Goal: Task Accomplishment & Management: Use online tool/utility

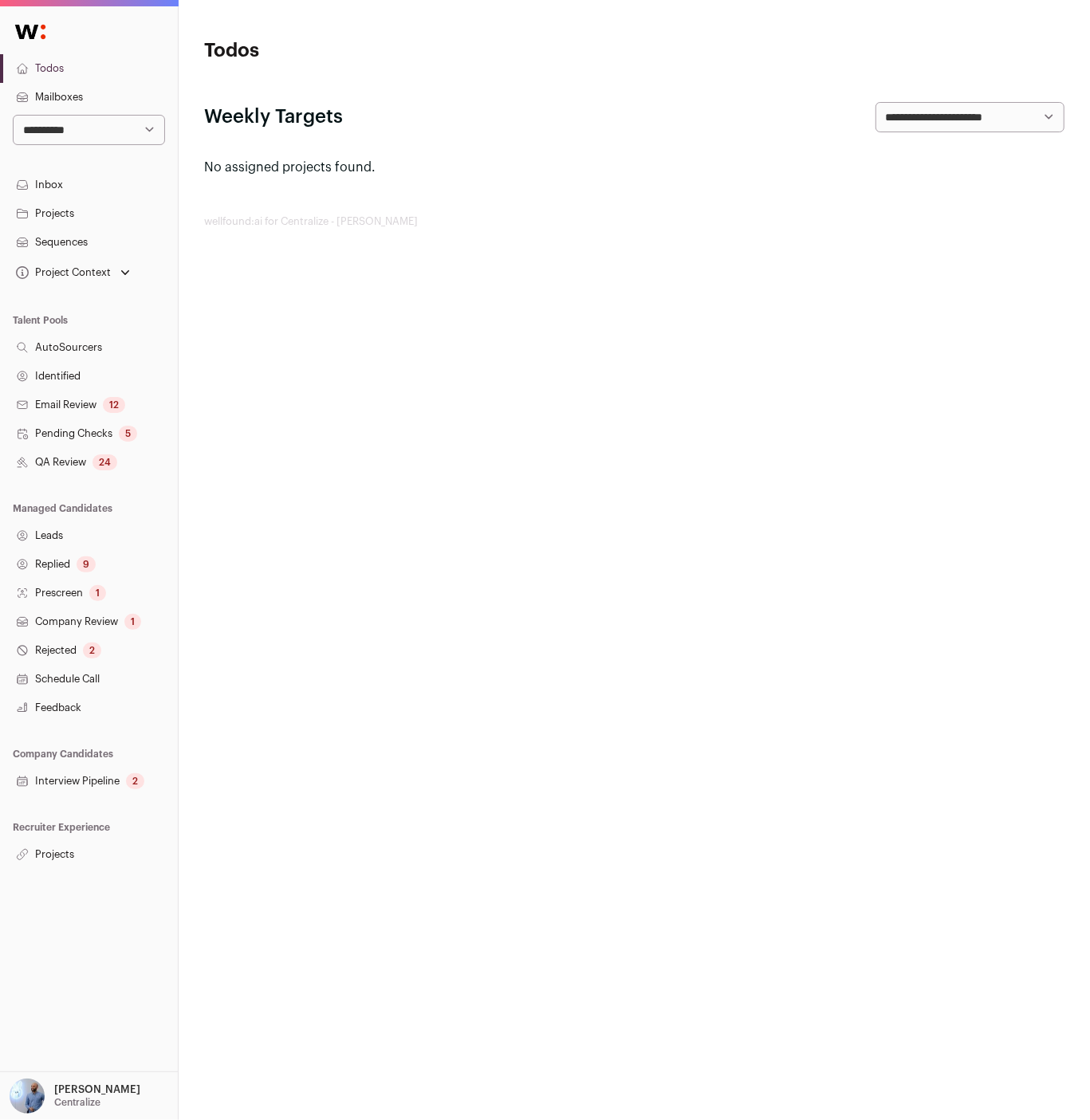
click at [54, 130] on select "**********" at bounding box center [89, 129] width 153 height 30
select select "****"
click at [13, 115] on select "**********" at bounding box center [89, 129] width 153 height 30
click at [448, 482] on html "**********" at bounding box center [545, 560] width 1090 height 1120
drag, startPoint x: 251, startPoint y: 319, endPoint x: 234, endPoint y: 310, distance: 19.2
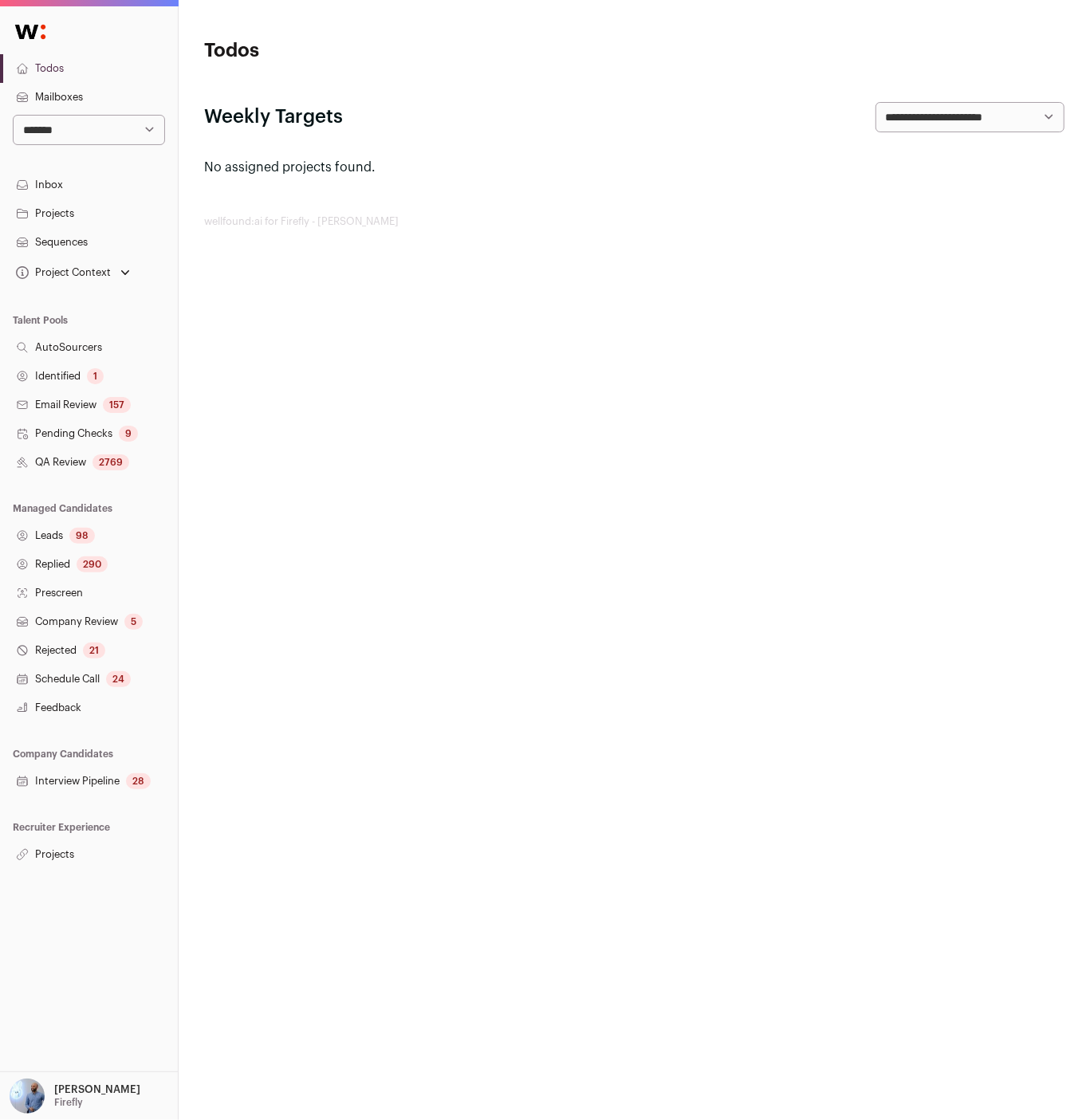
click at [240, 313] on html "**********" at bounding box center [545, 560] width 1090 height 1120
click at [77, 228] on link "Sequences" at bounding box center [89, 242] width 178 height 28
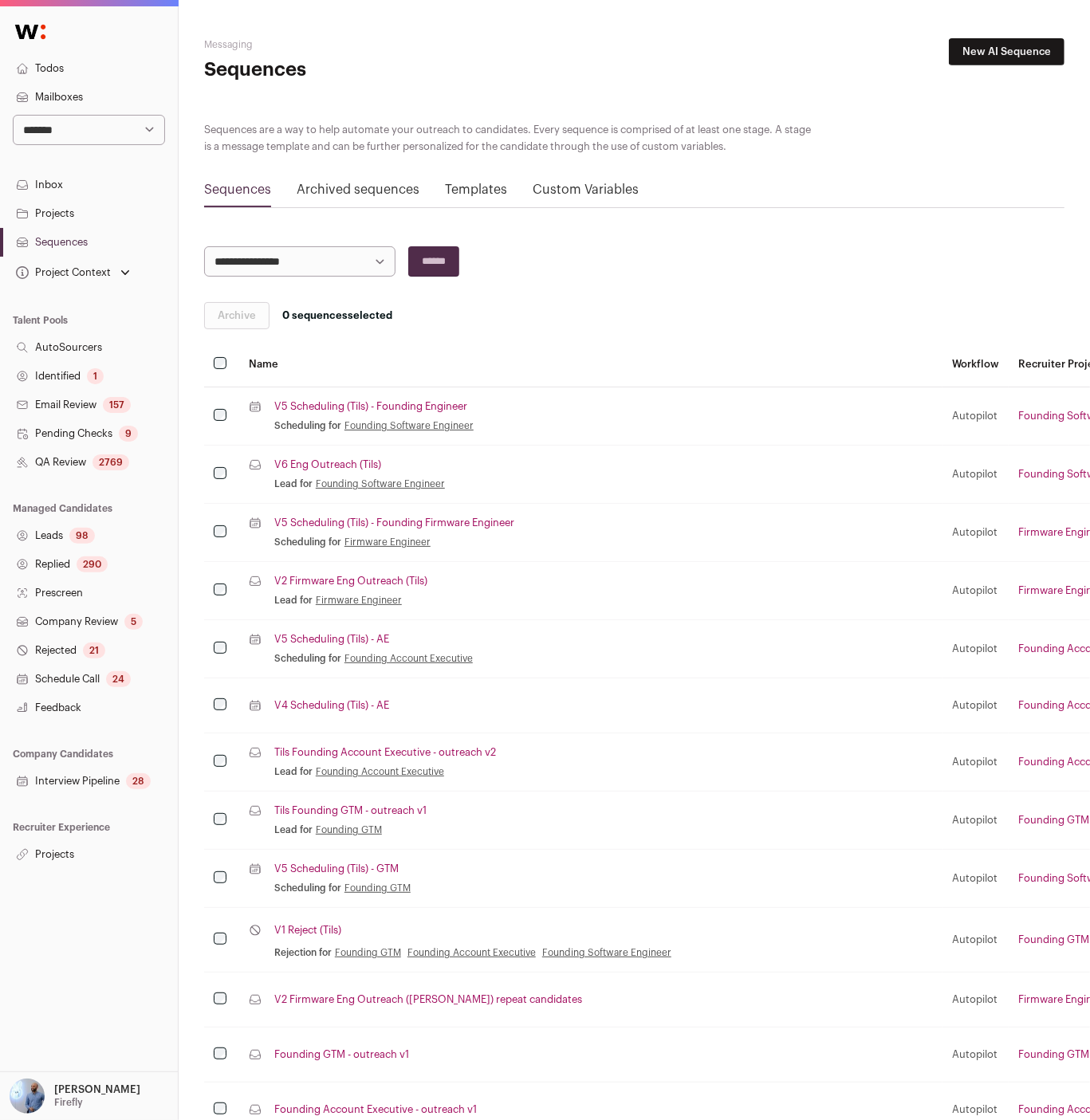
click at [85, 84] on link "Mailboxes" at bounding box center [89, 97] width 178 height 28
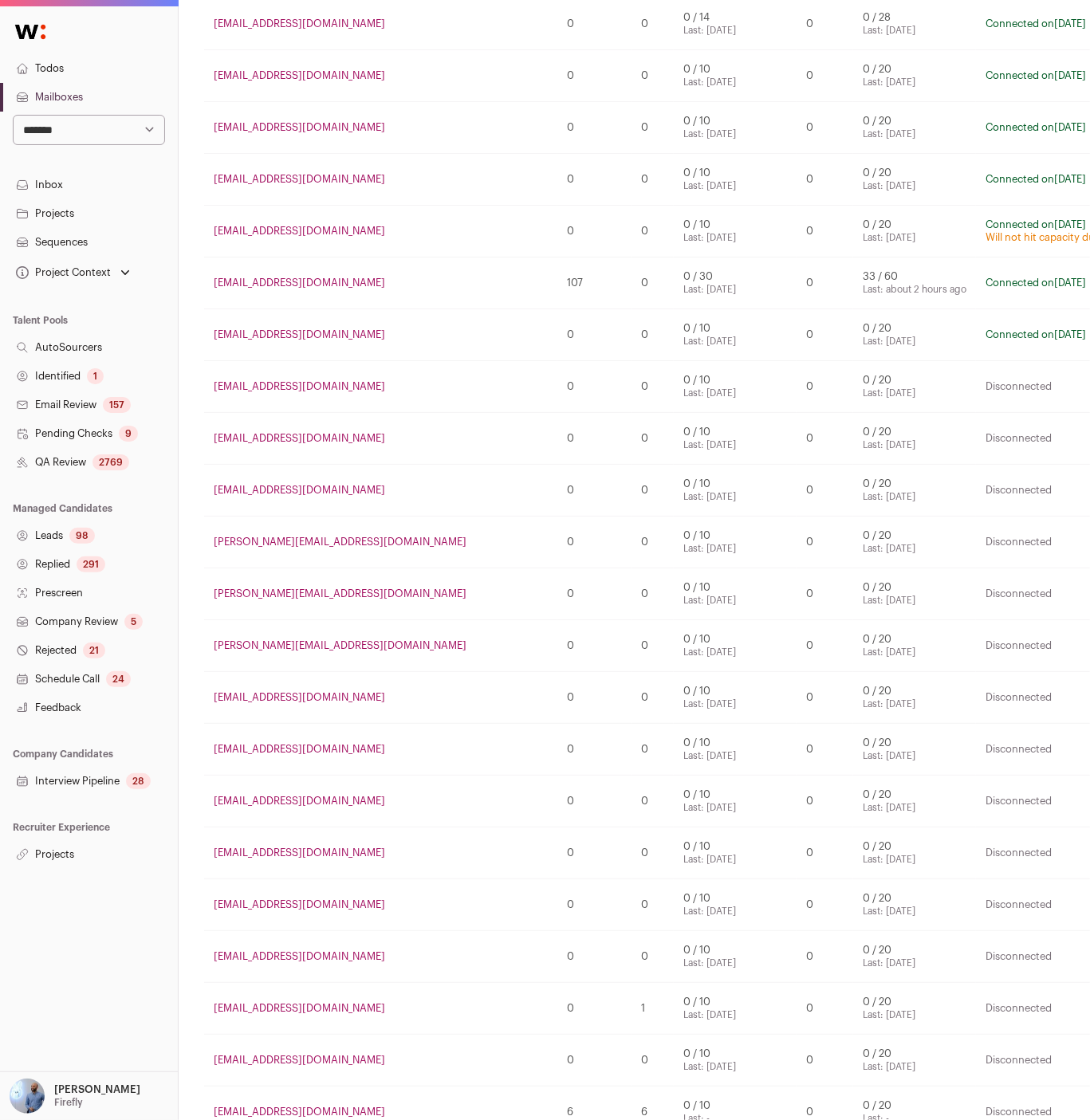
scroll to position [848, 0]
click at [74, 1086] on p "Amit Matani" at bounding box center [97, 1090] width 86 height 13
click at [93, 1063] on link "Admin" at bounding box center [108, 1053] width 176 height 35
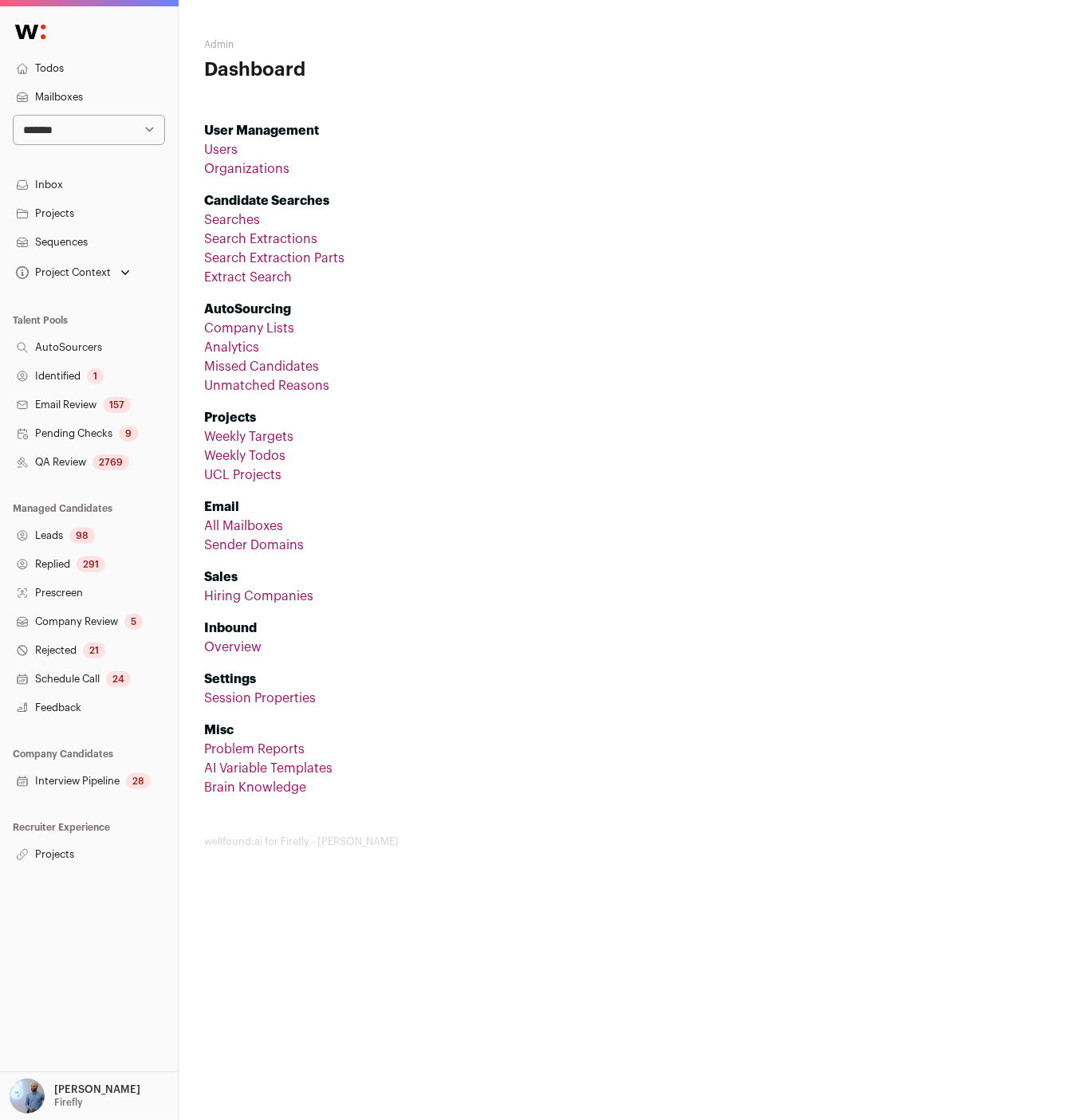
click at [263, 526] on link "All Mailboxes" at bounding box center [244, 526] width 79 height 13
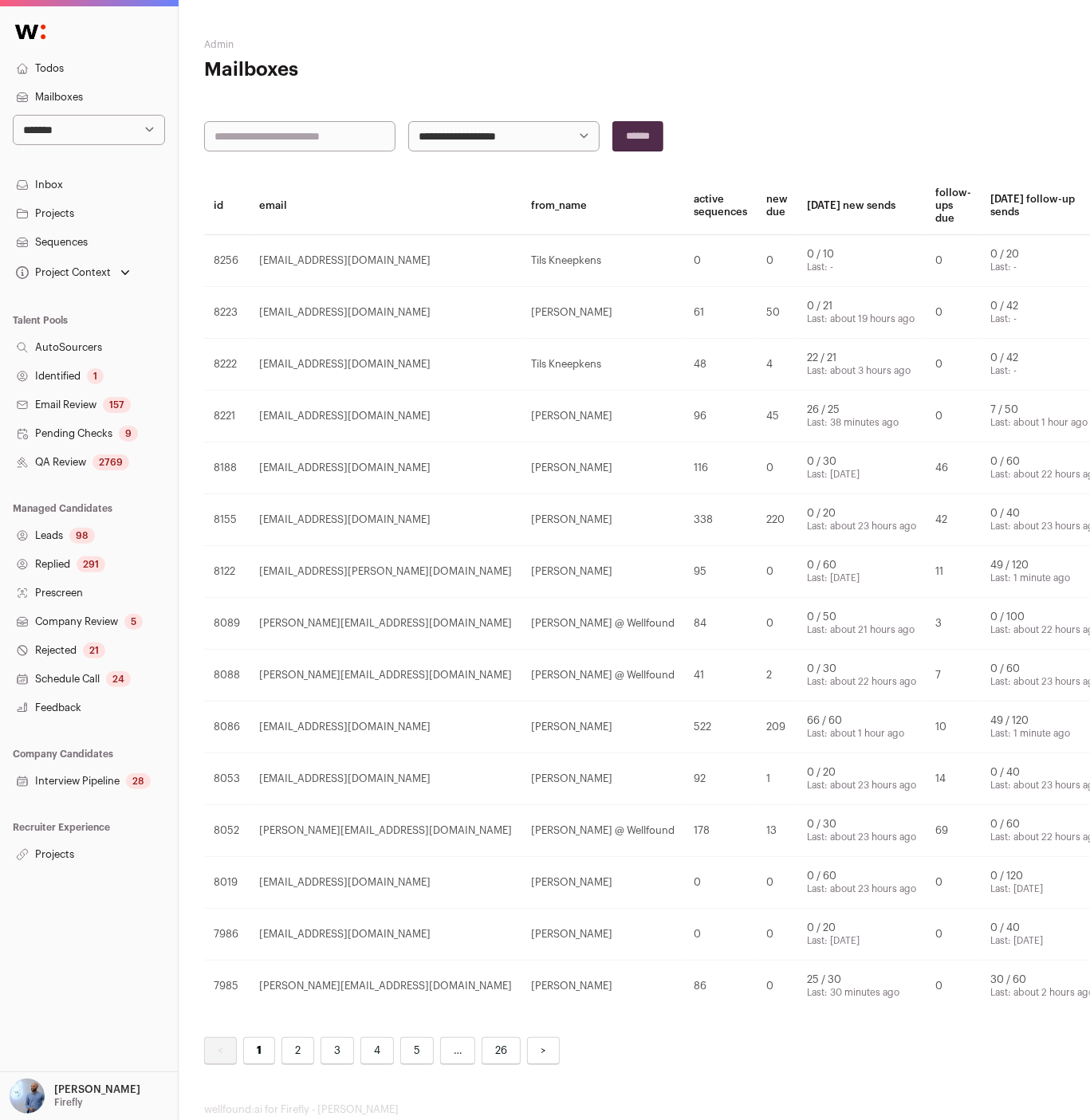
scroll to position [0, 132]
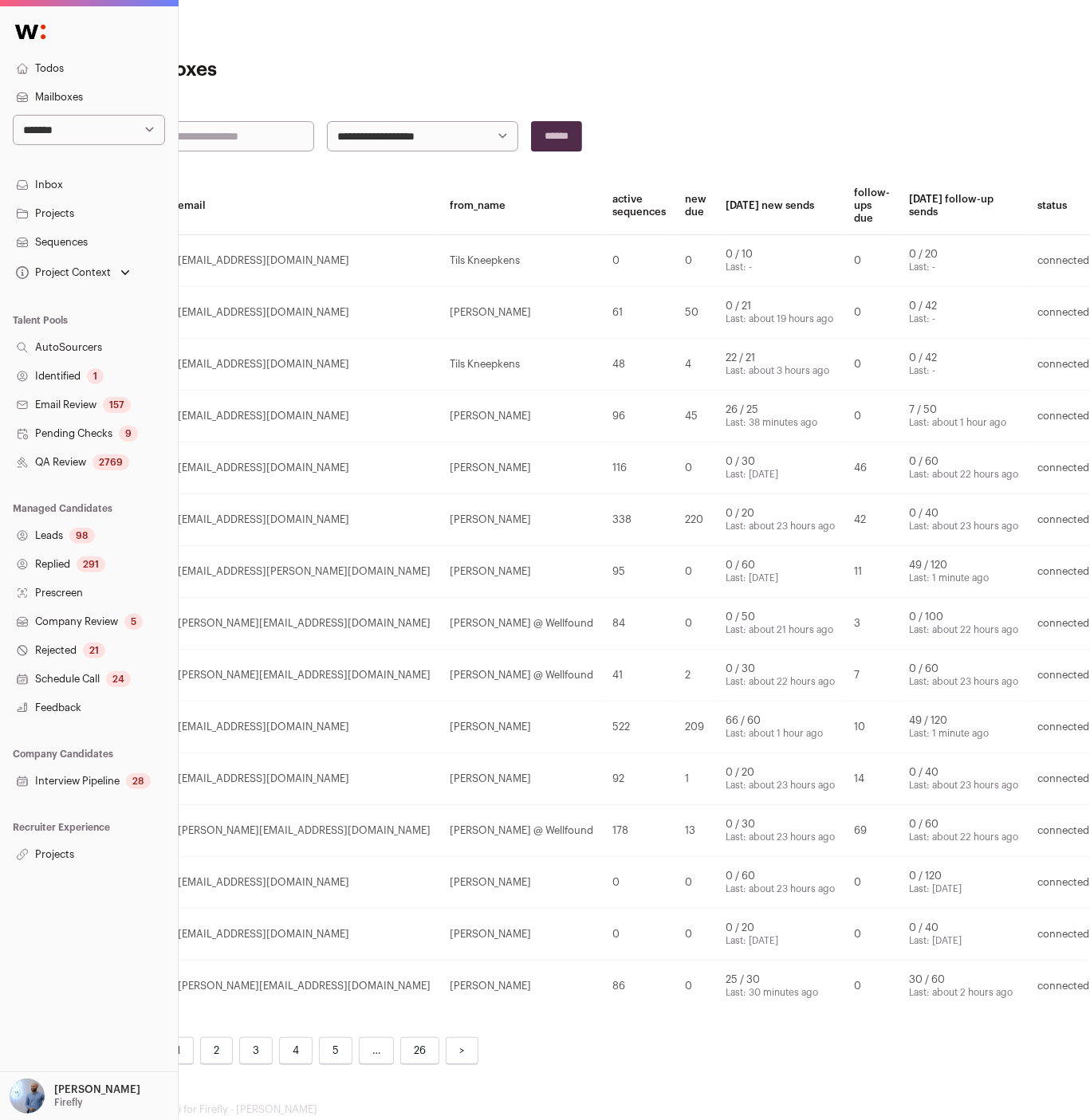
scroll to position [0, 132]
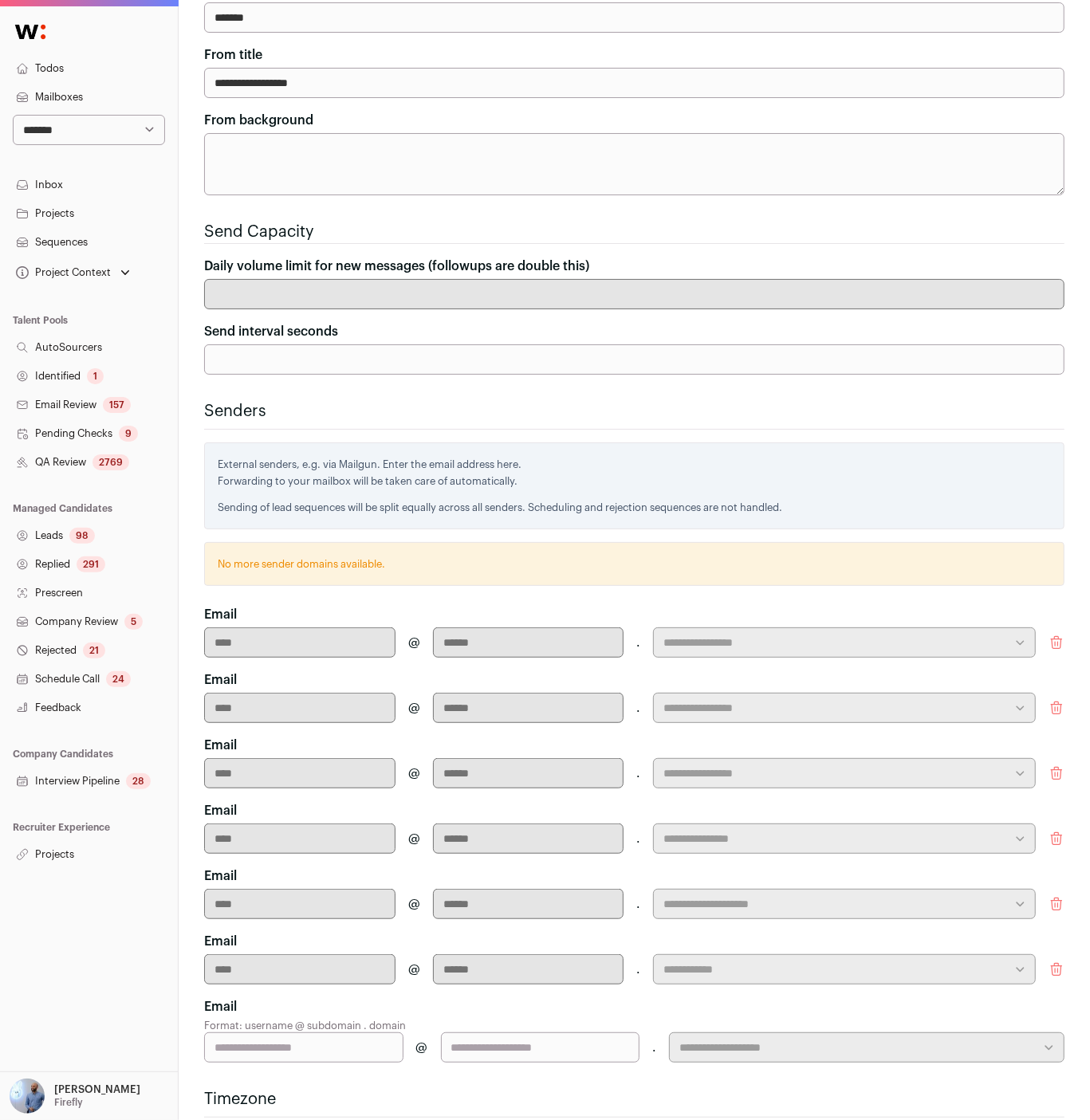
scroll to position [295, 0]
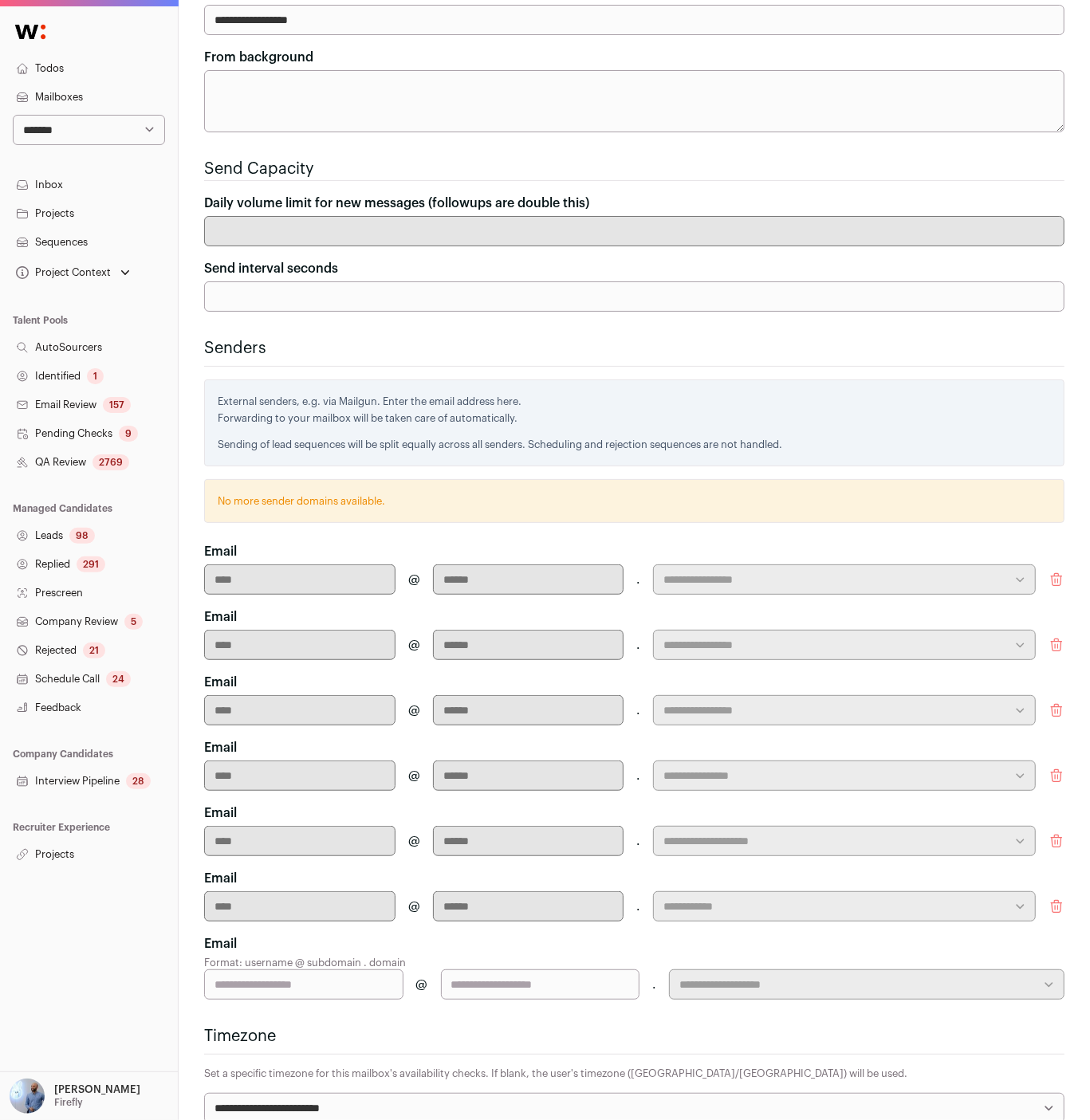
click at [1056, 574] on icon "submit" at bounding box center [1056, 580] width 10 height 12
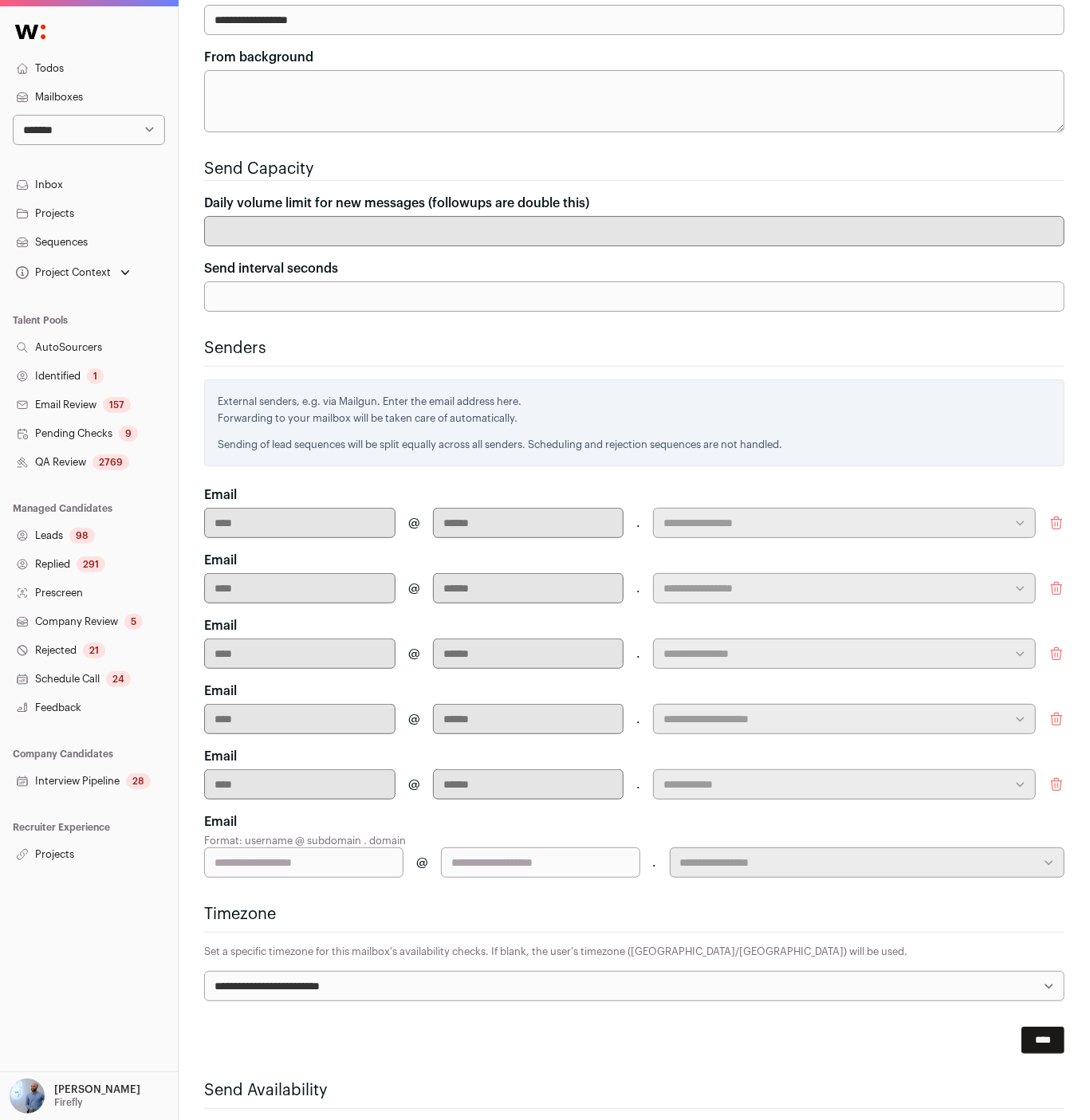
click at [1056, 580] on icon "submit" at bounding box center [1056, 588] width 16 height 16
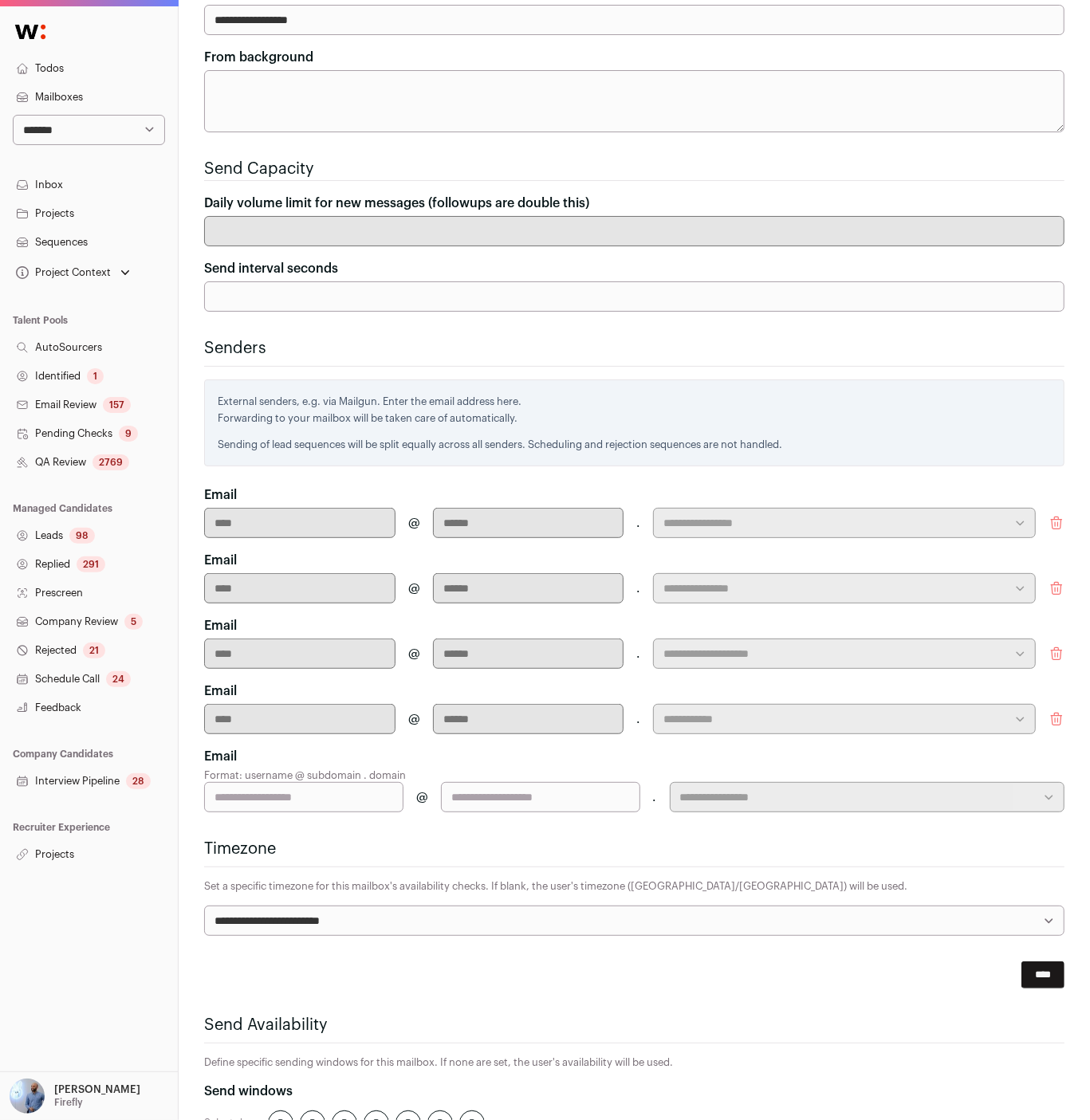
click at [1056, 580] on icon "submit" at bounding box center [1056, 588] width 16 height 16
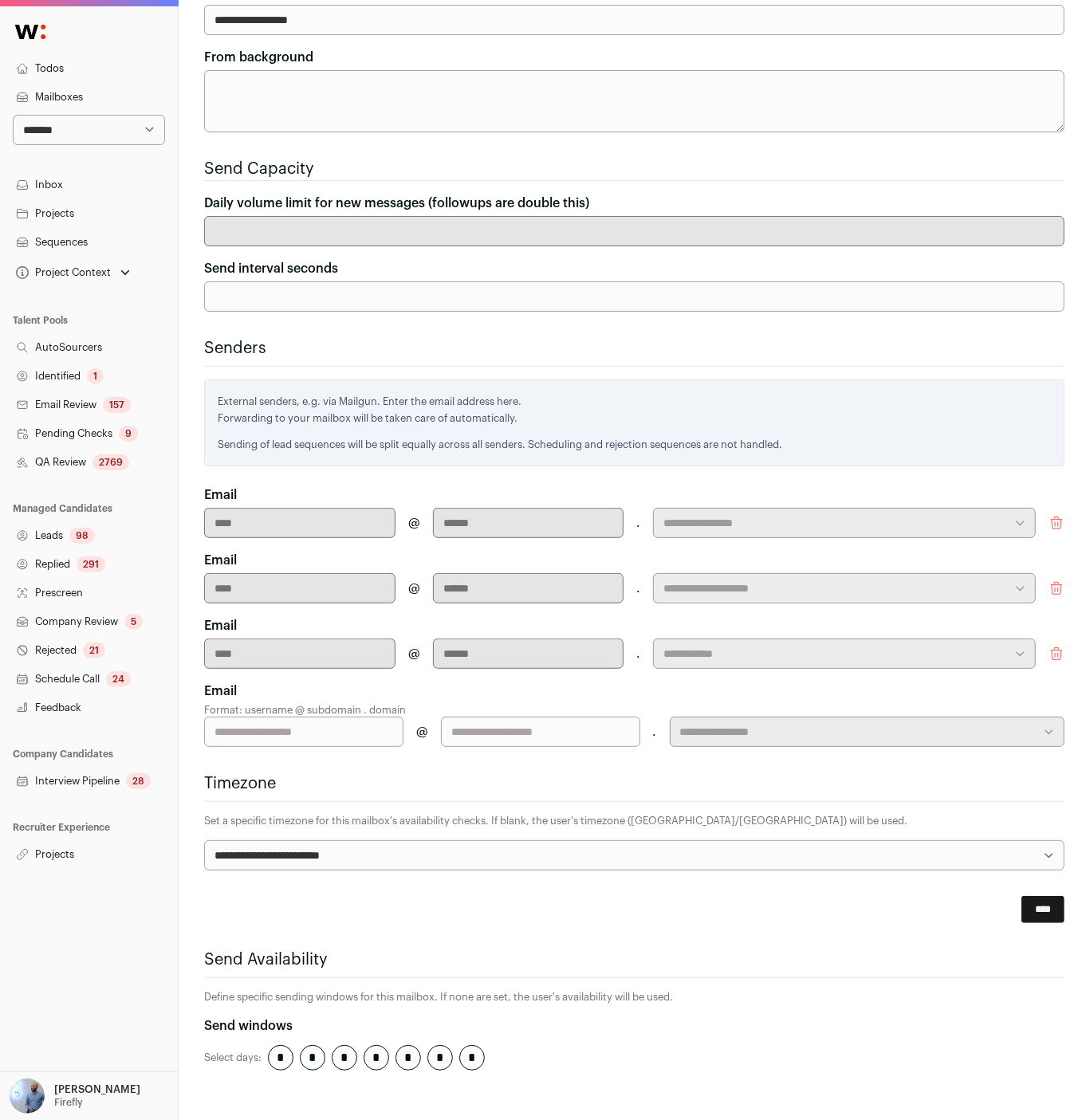
click at [1056, 580] on icon "submit" at bounding box center [1056, 588] width 16 height 16
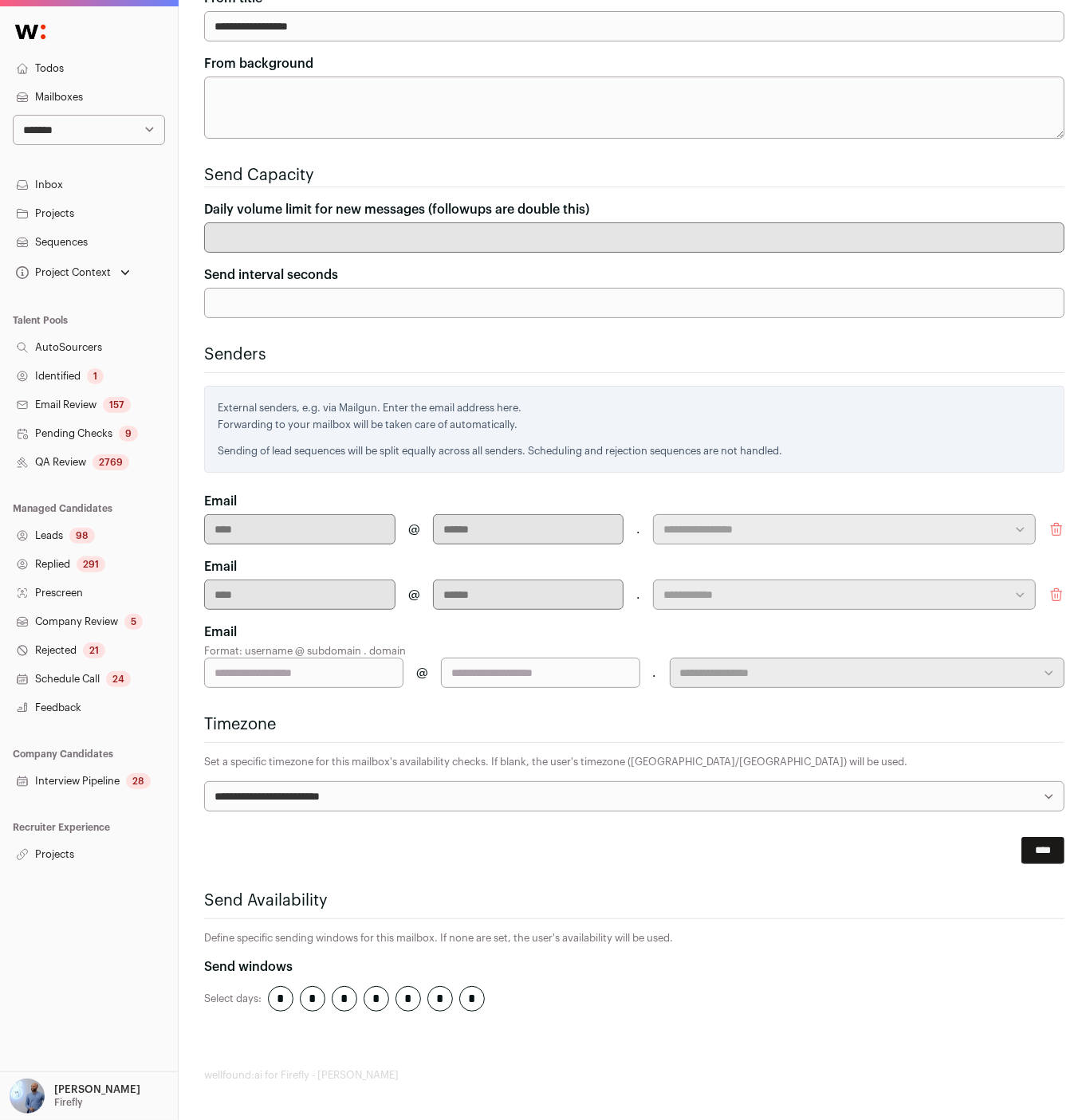
scroll to position [260, 0]
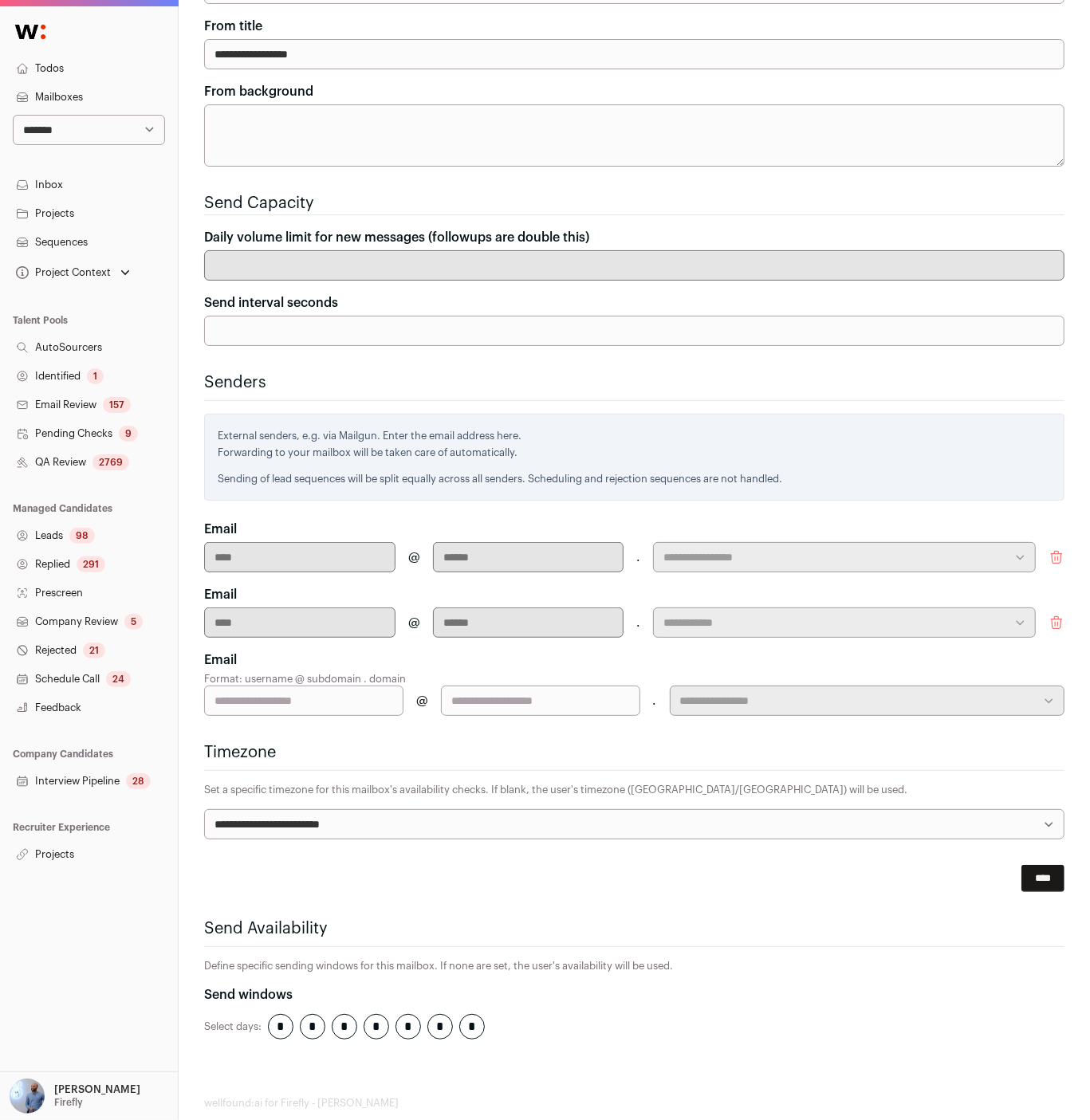
click at [1056, 585] on div "**********" at bounding box center [635, 611] width 861 height 53
click at [1056, 617] on icon "submit" at bounding box center [1056, 623] width 10 height 12
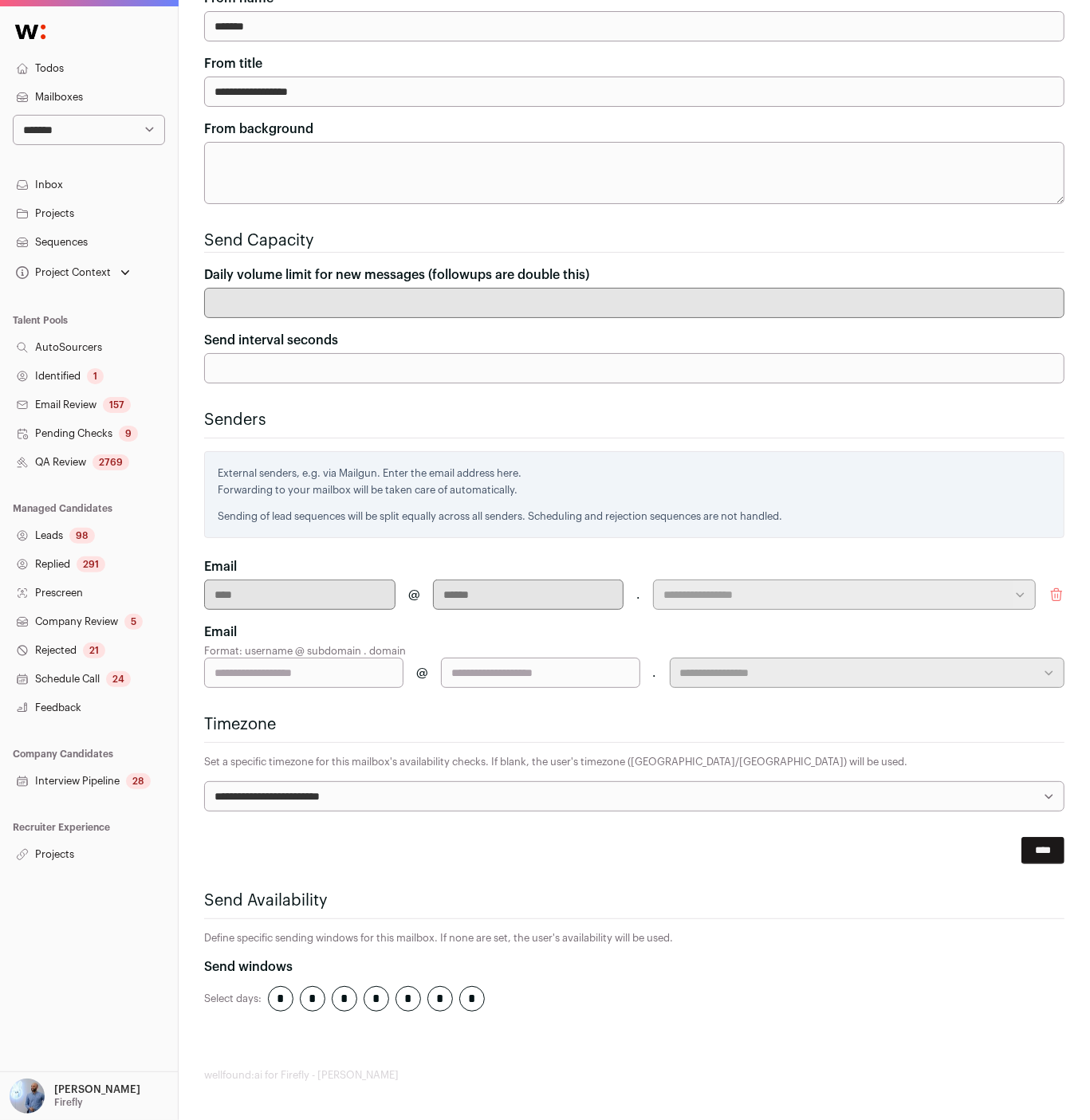
scroll to position [196, 0]
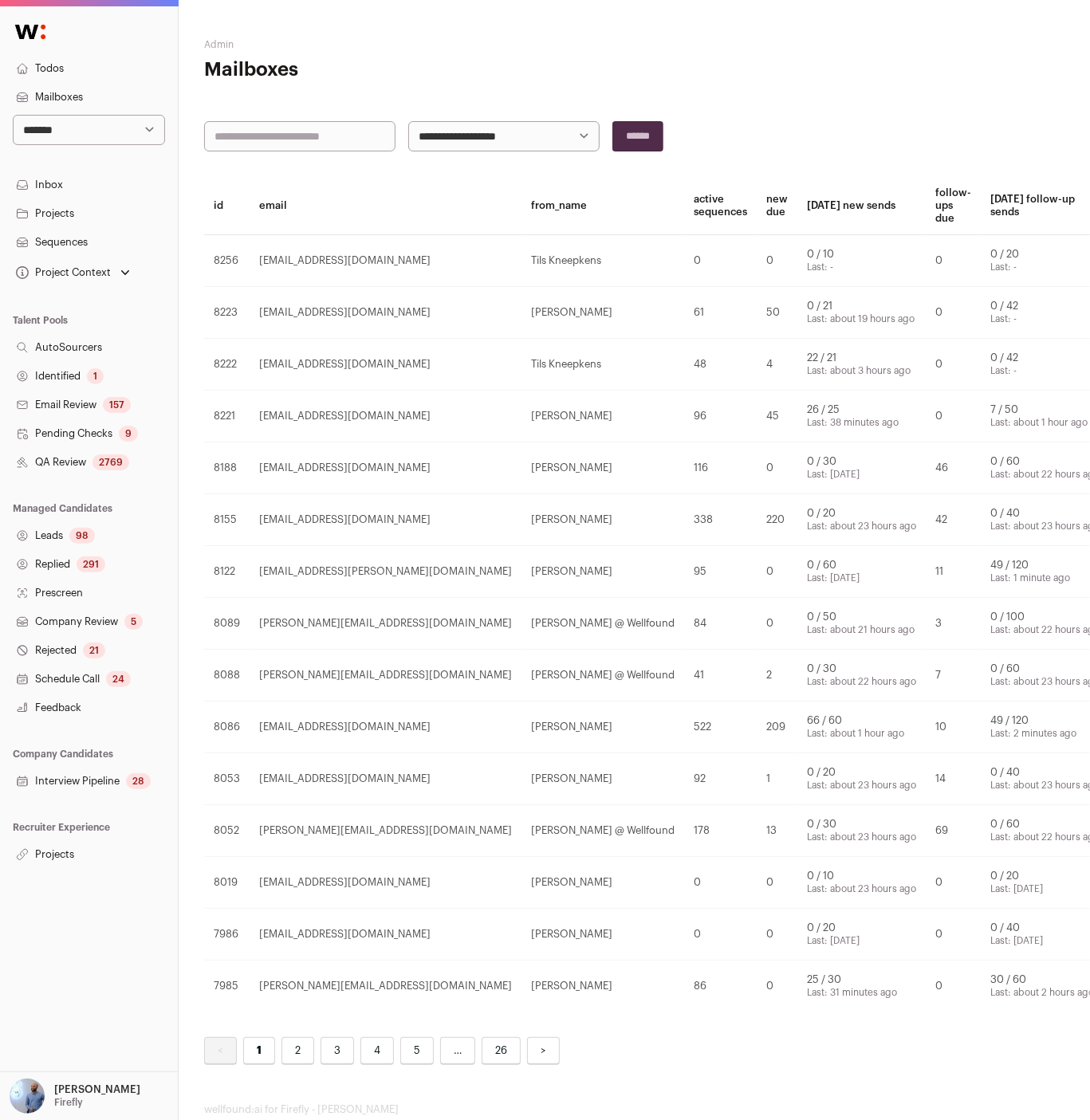
scroll to position [0, 132]
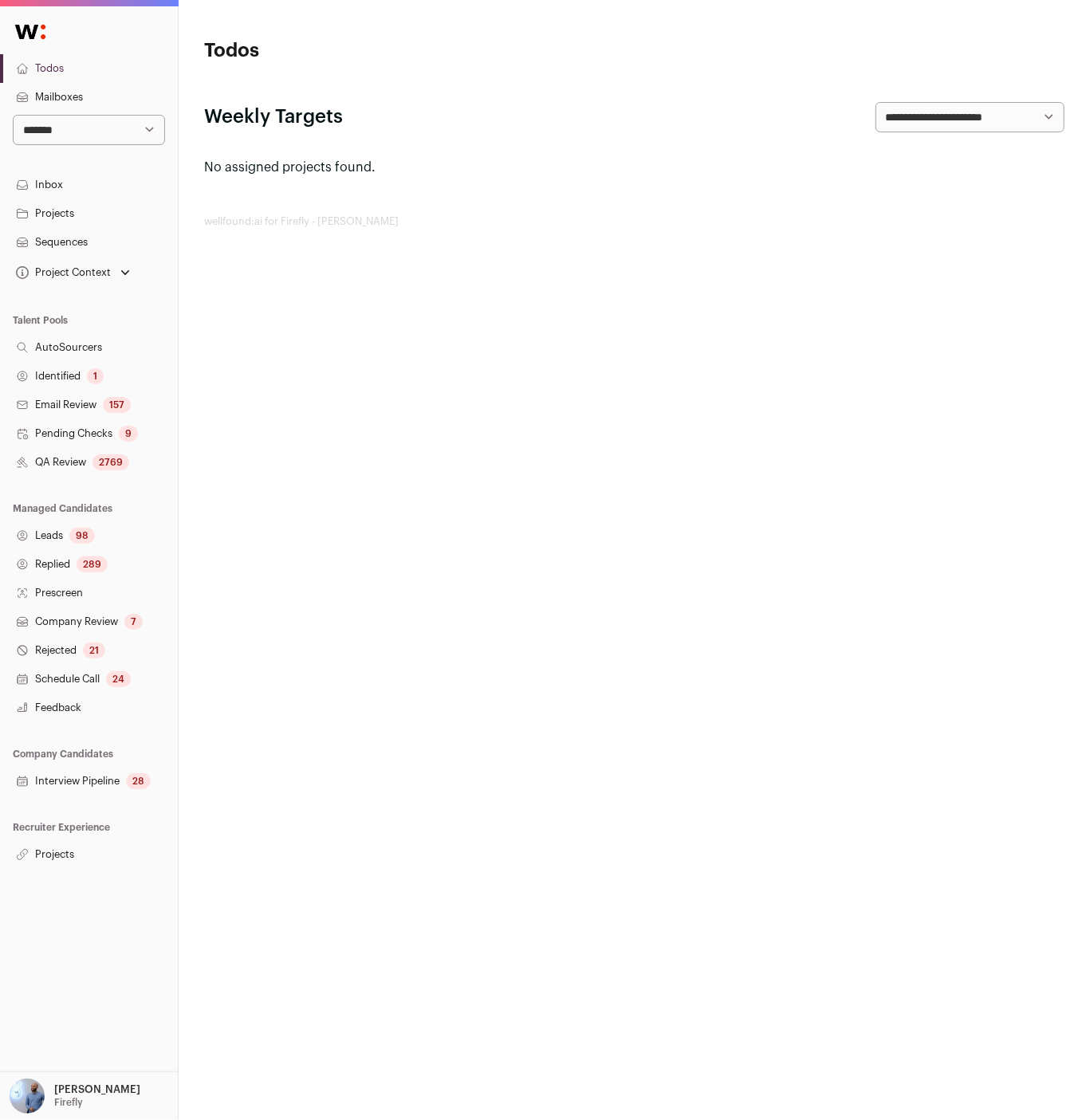
click at [92, 1092] on p "[PERSON_NAME]" at bounding box center [97, 1090] width 86 height 13
click at [47, 1042] on link "Admin" at bounding box center [108, 1053] width 176 height 35
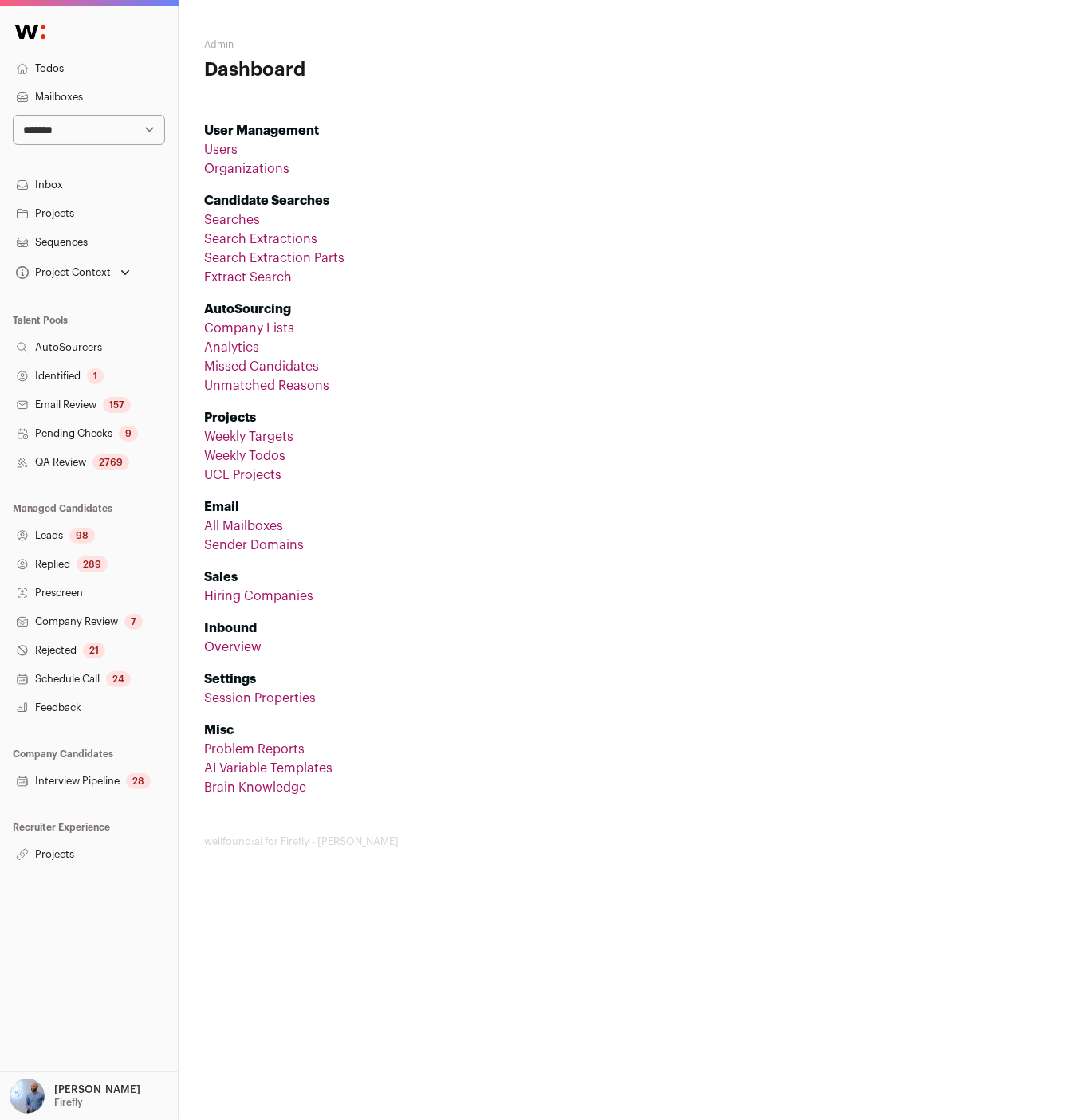
click at [79, 1110] on p "Firefly" at bounding box center [68, 1103] width 28 height 13
click at [75, 1057] on link "Admin" at bounding box center [108, 1053] width 176 height 35
click at [81, 1086] on p "Amit Matani" at bounding box center [97, 1090] width 86 height 13
click at [60, 1053] on link "Admin" at bounding box center [108, 1053] width 176 height 35
click at [282, 516] on li "All Mailboxes" at bounding box center [635, 526] width 861 height 19
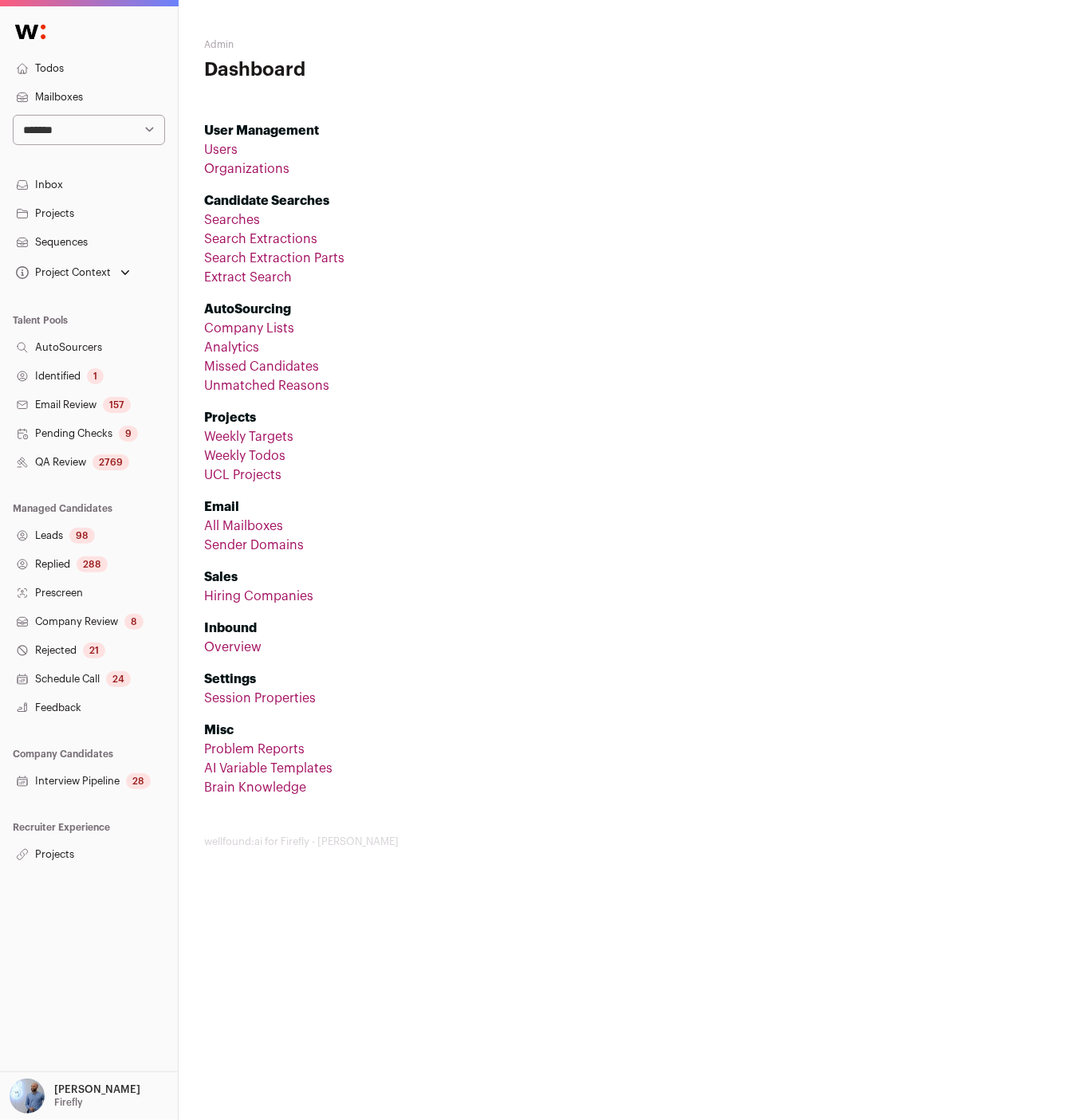
click at [256, 526] on link "All Mailboxes" at bounding box center [244, 526] width 79 height 13
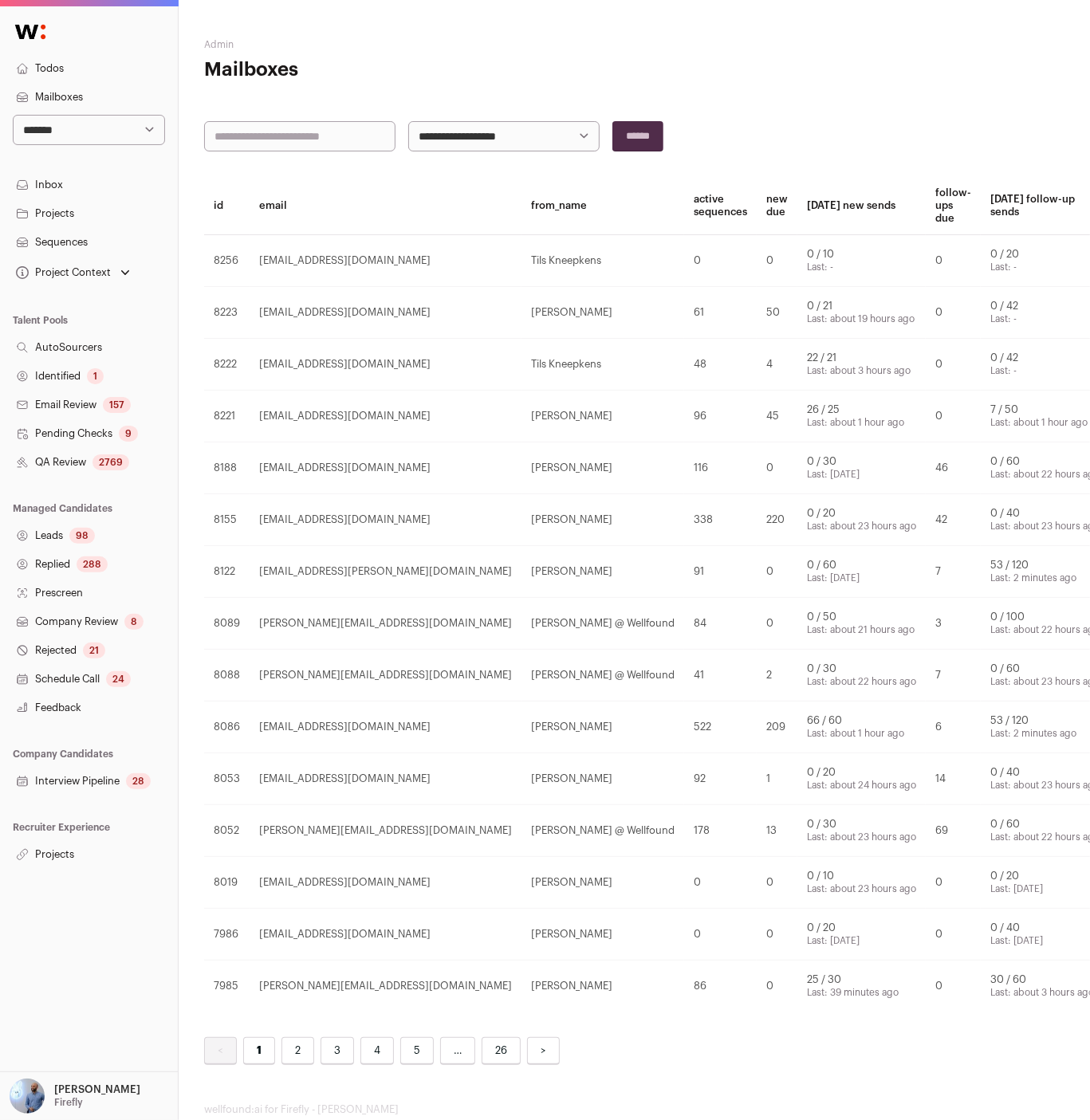
click at [327, 147] on input "text" at bounding box center [300, 136] width 191 height 30
type input "*********"
click at [612, 122] on input "******" at bounding box center [637, 136] width 51 height 30
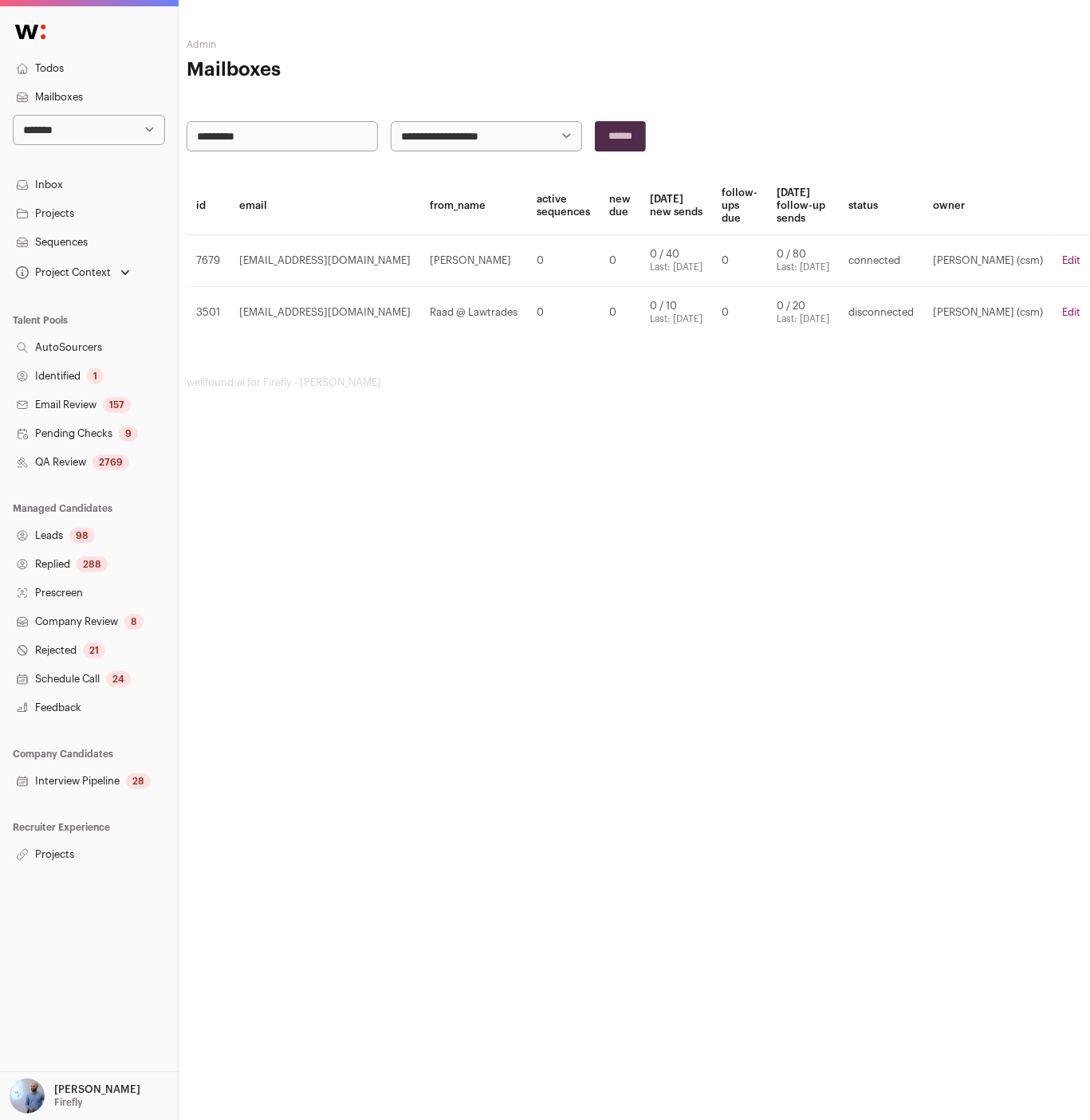
scroll to position [0, 64]
click at [1073, 256] on link "Edit" at bounding box center [1071, 260] width 18 height 10
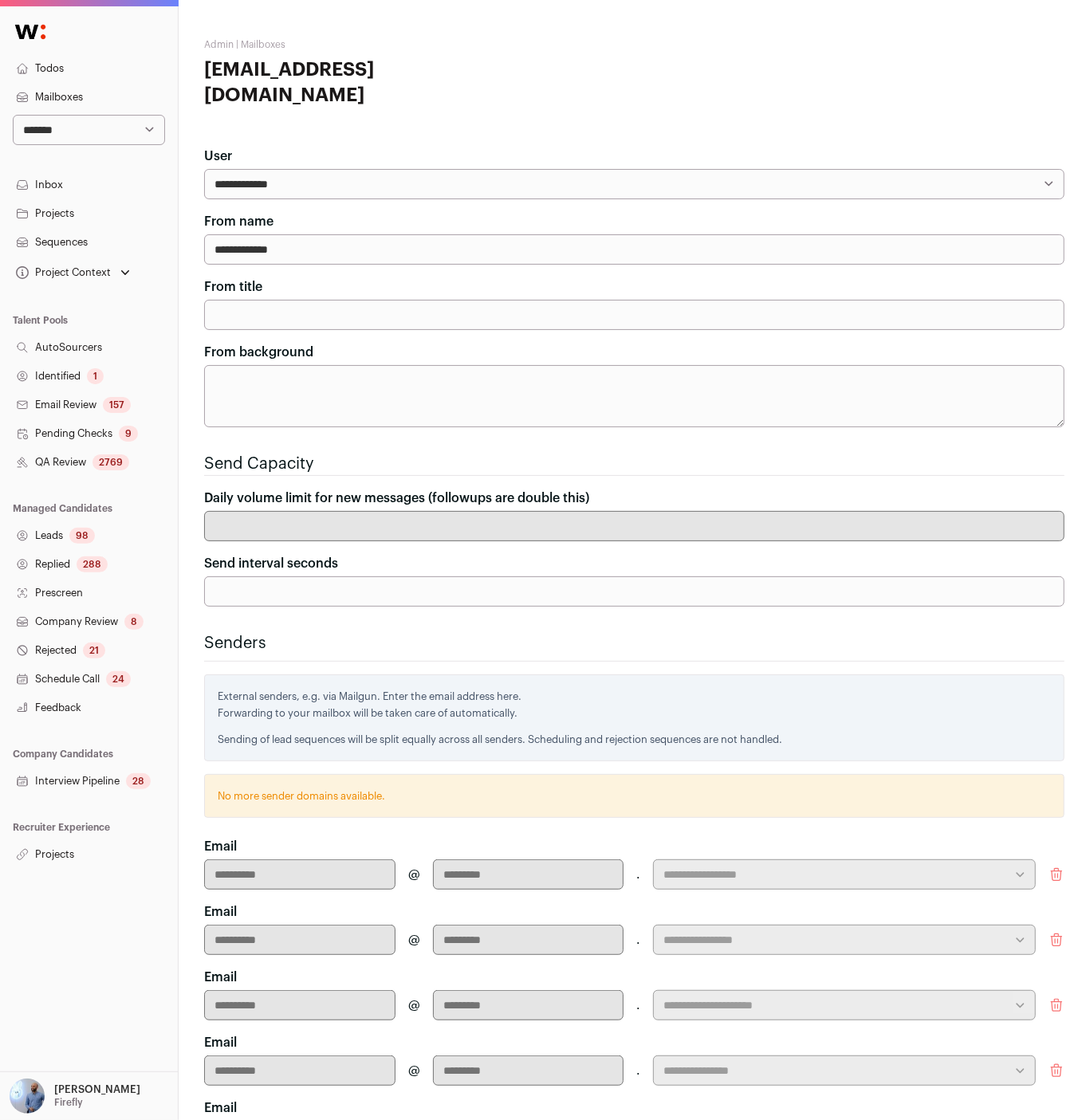
scroll to position [249, 0]
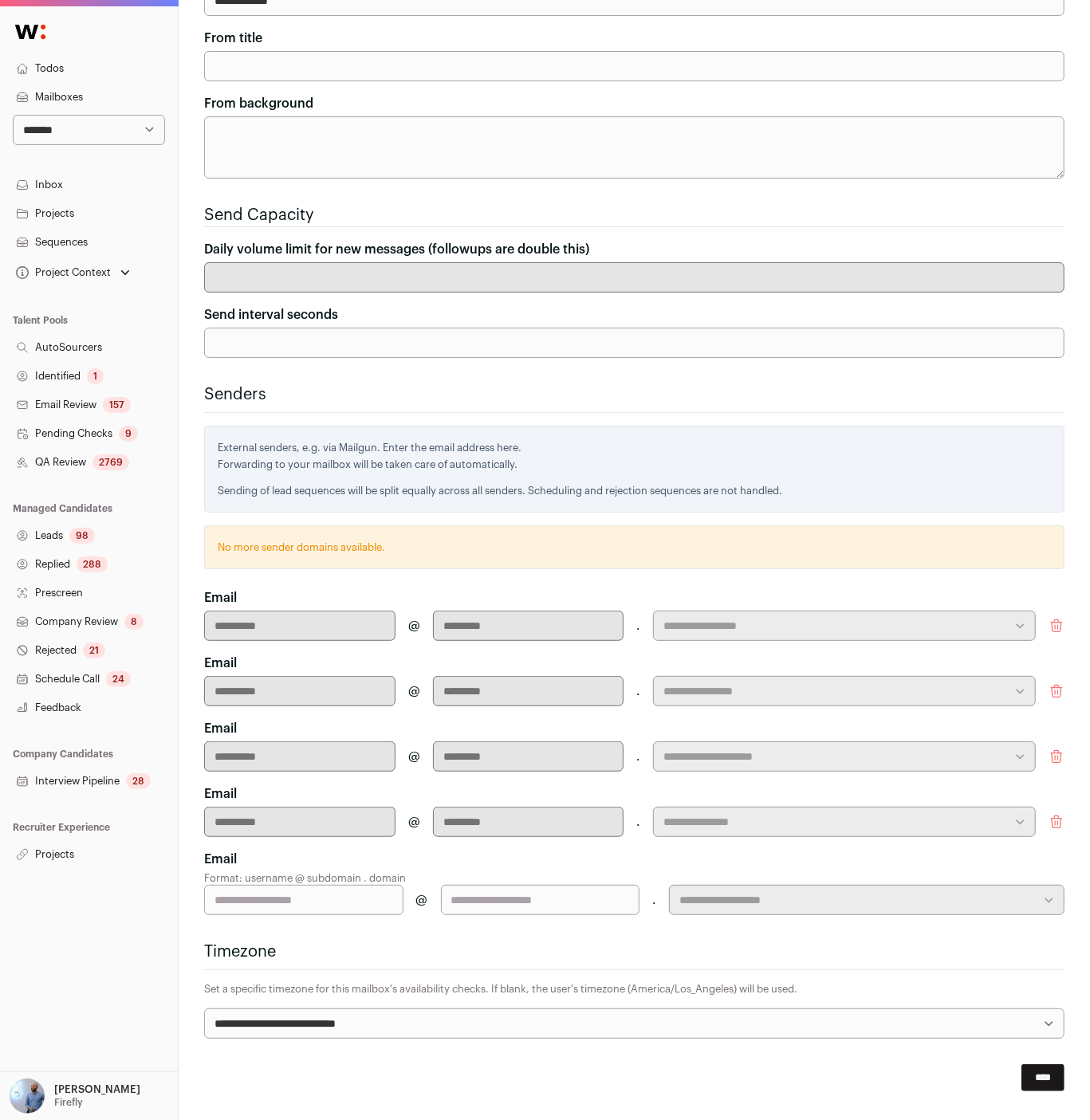
click at [1059, 618] on icon "submit" at bounding box center [1056, 626] width 16 height 16
click at [1059, 685] on icon "submit" at bounding box center [1056, 691] width 10 height 12
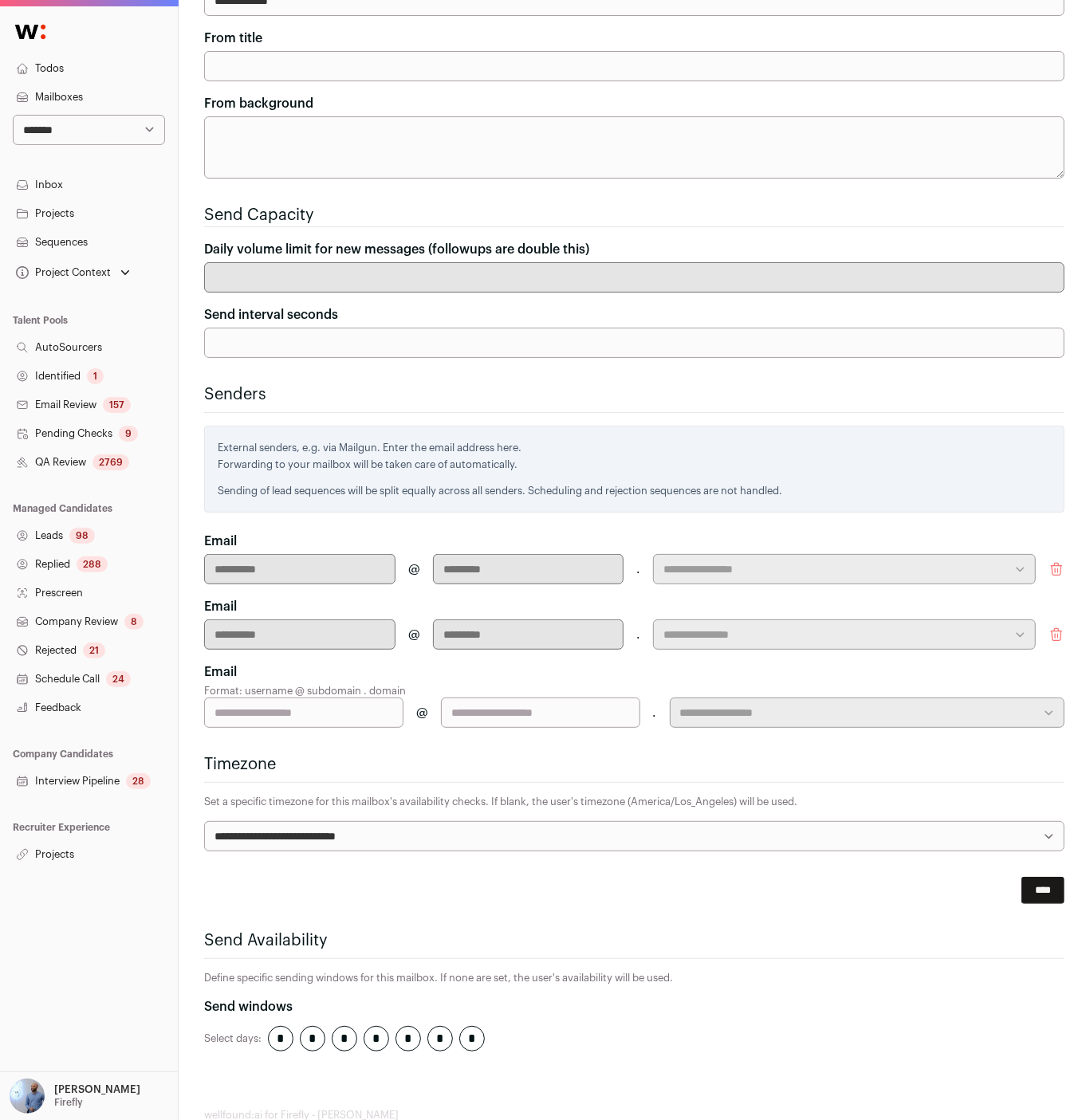
click at [1056, 554] on button "submit" at bounding box center [1056, 569] width 16 height 30
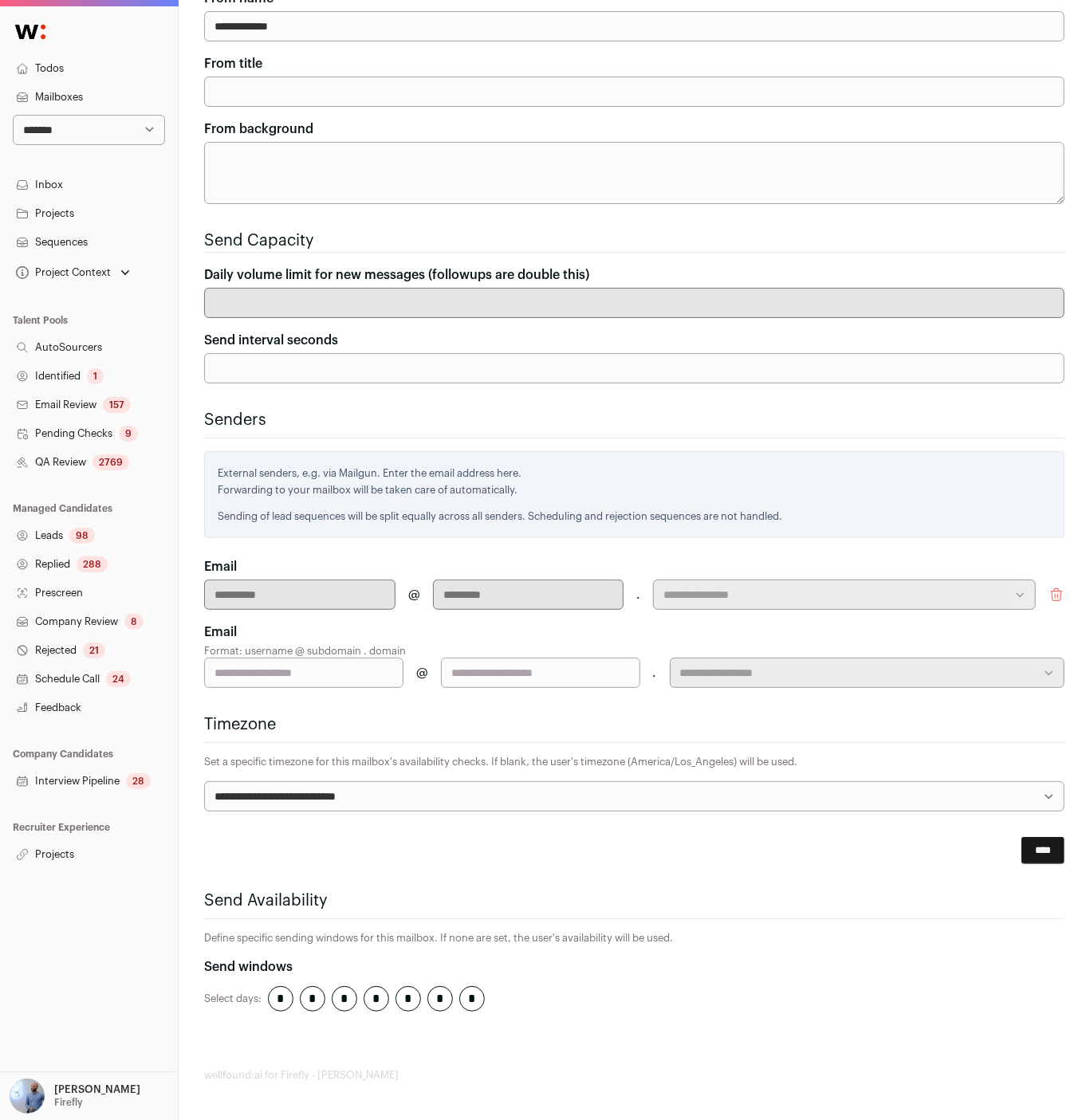
scroll to position [196, 0]
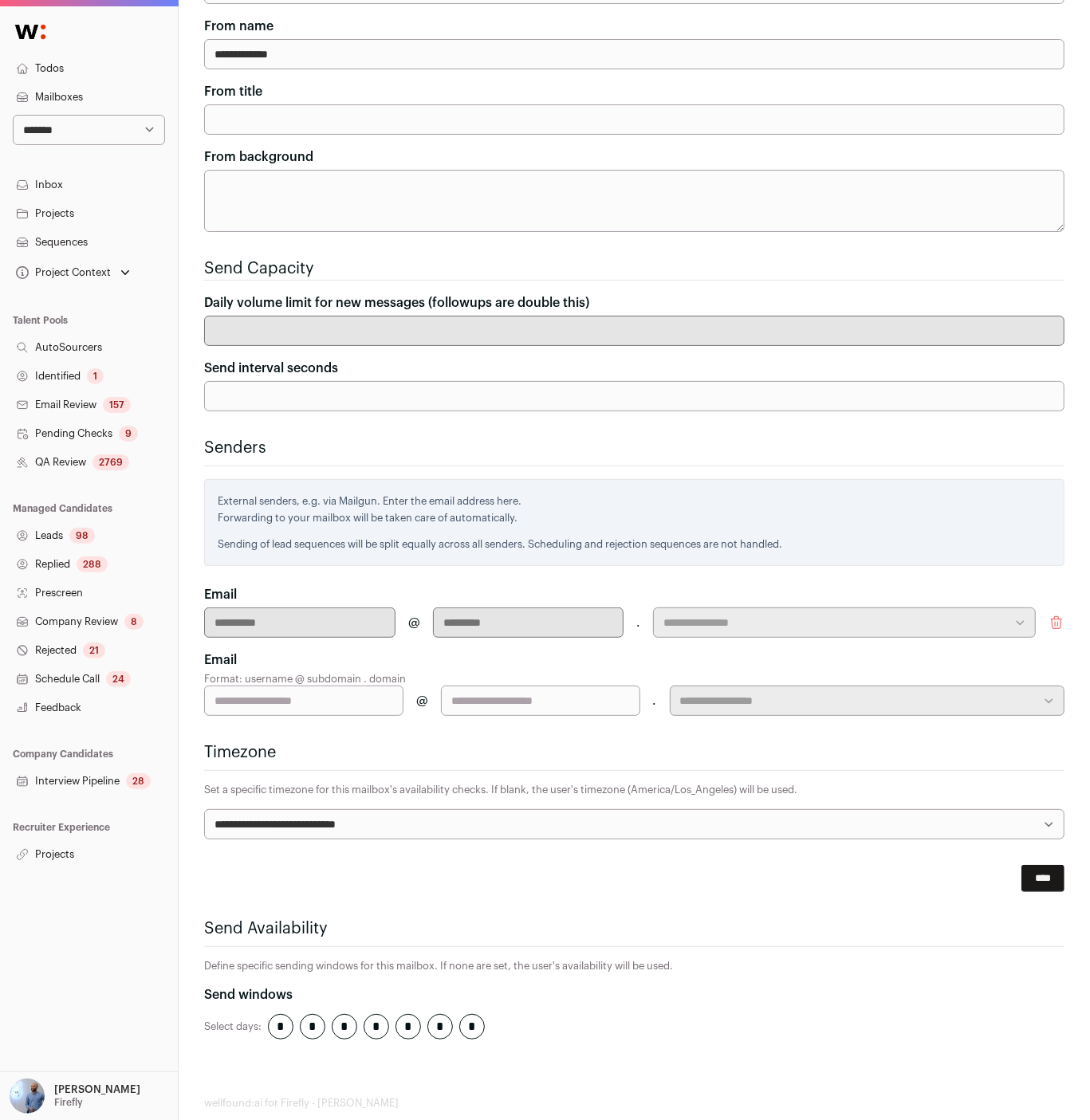
click at [1058, 615] on icon "submit" at bounding box center [1056, 623] width 16 height 16
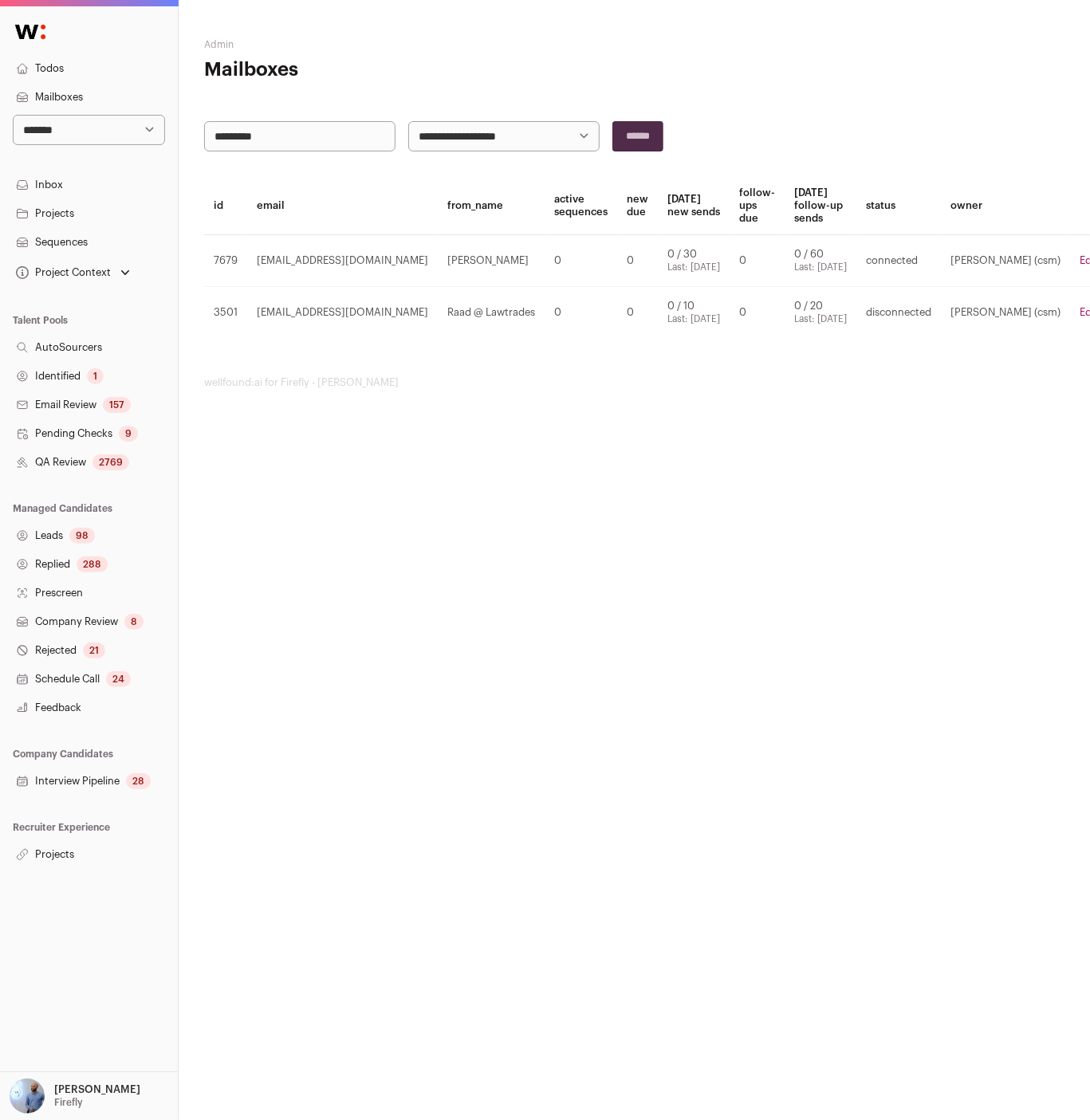
click at [308, 124] on input "*********" at bounding box center [300, 136] width 191 height 30
click at [308, 124] on input "*" at bounding box center [300, 136] width 191 height 30
type input "********"
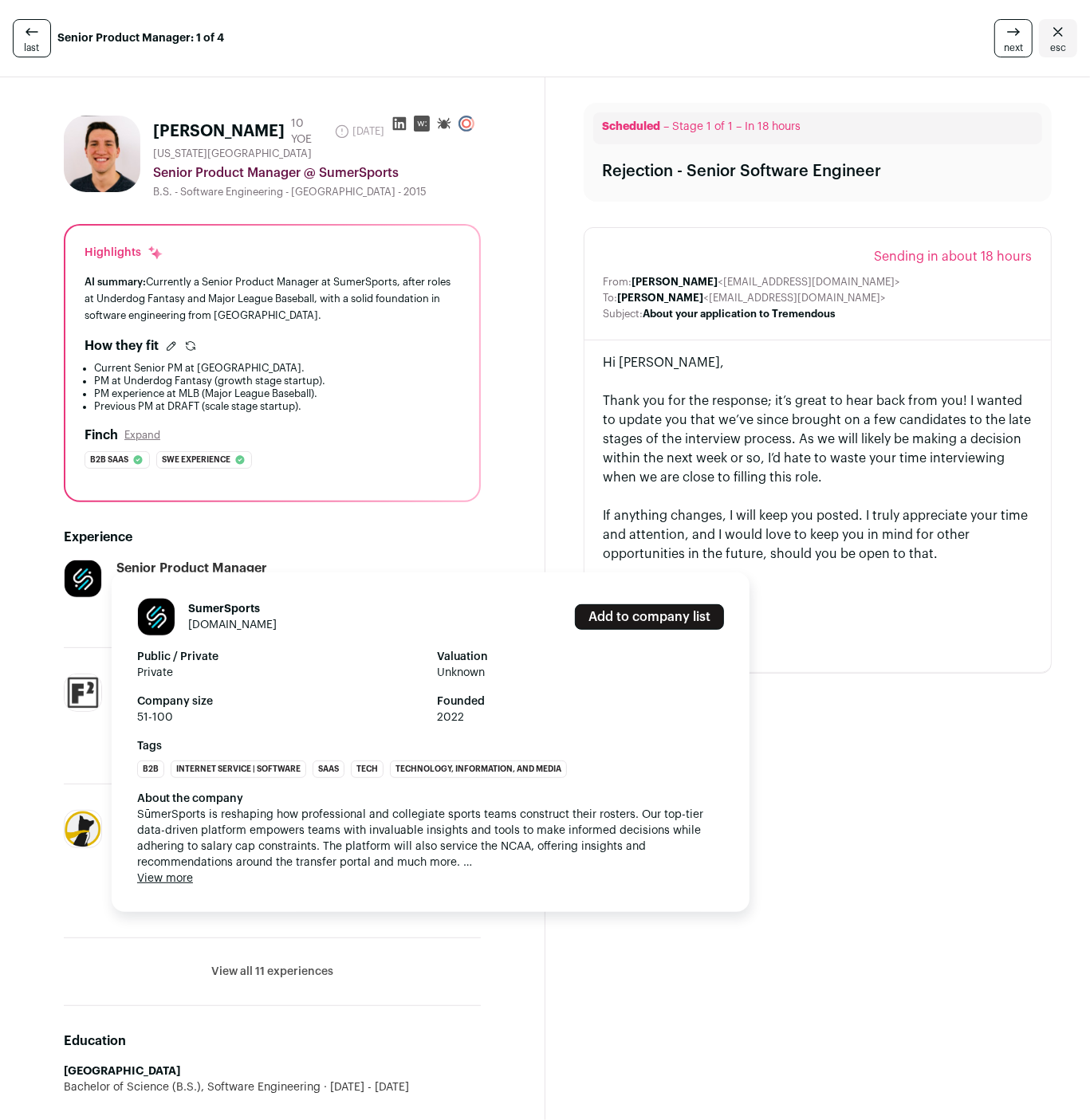
click at [223, 629] on link "[DOMAIN_NAME]" at bounding box center [232, 625] width 89 height 11
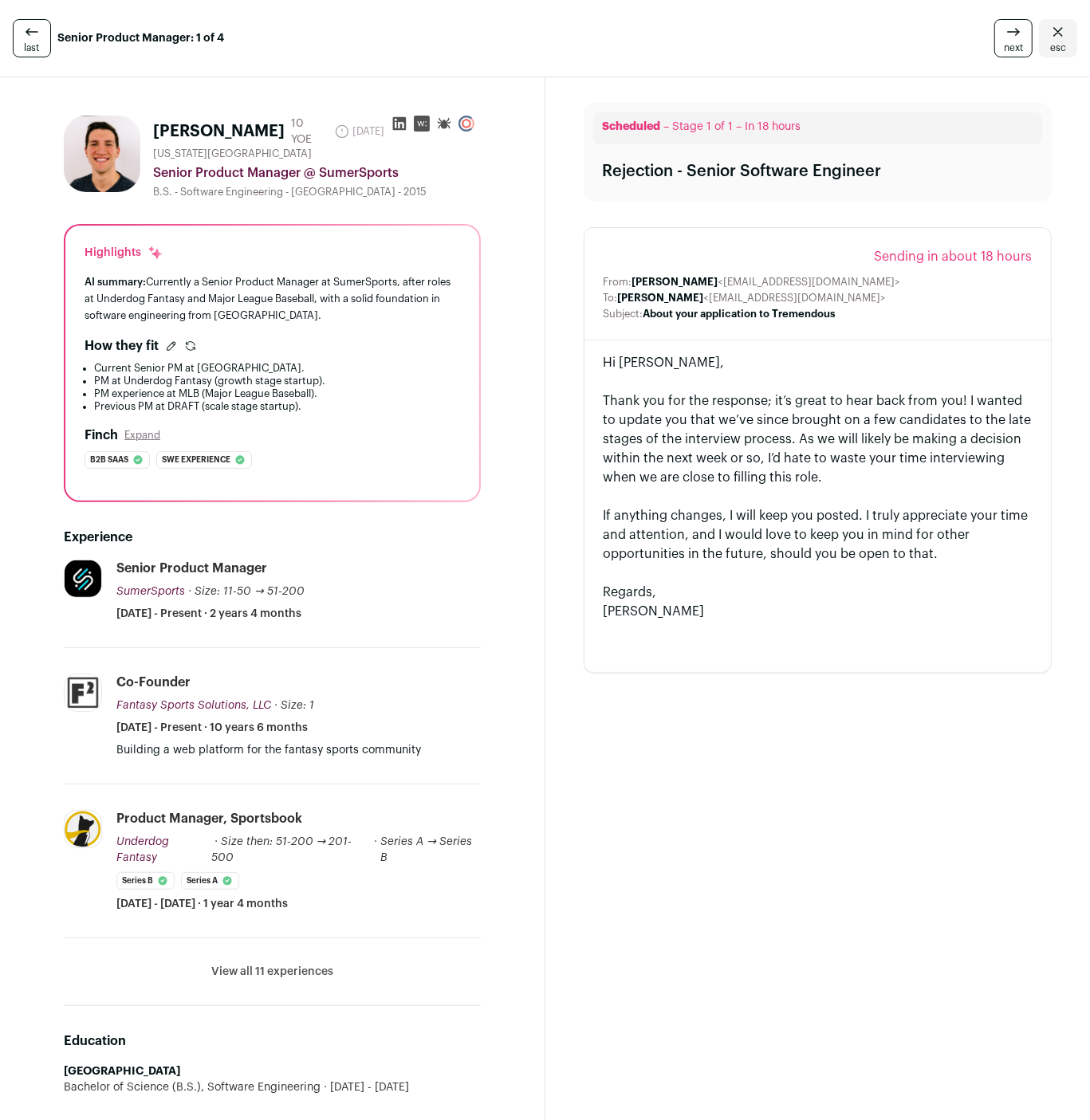
click at [807, 435] on div "Thank you for the response; it’s great to hear back from you! I wanted to updat…" at bounding box center [818, 439] width 429 height 96
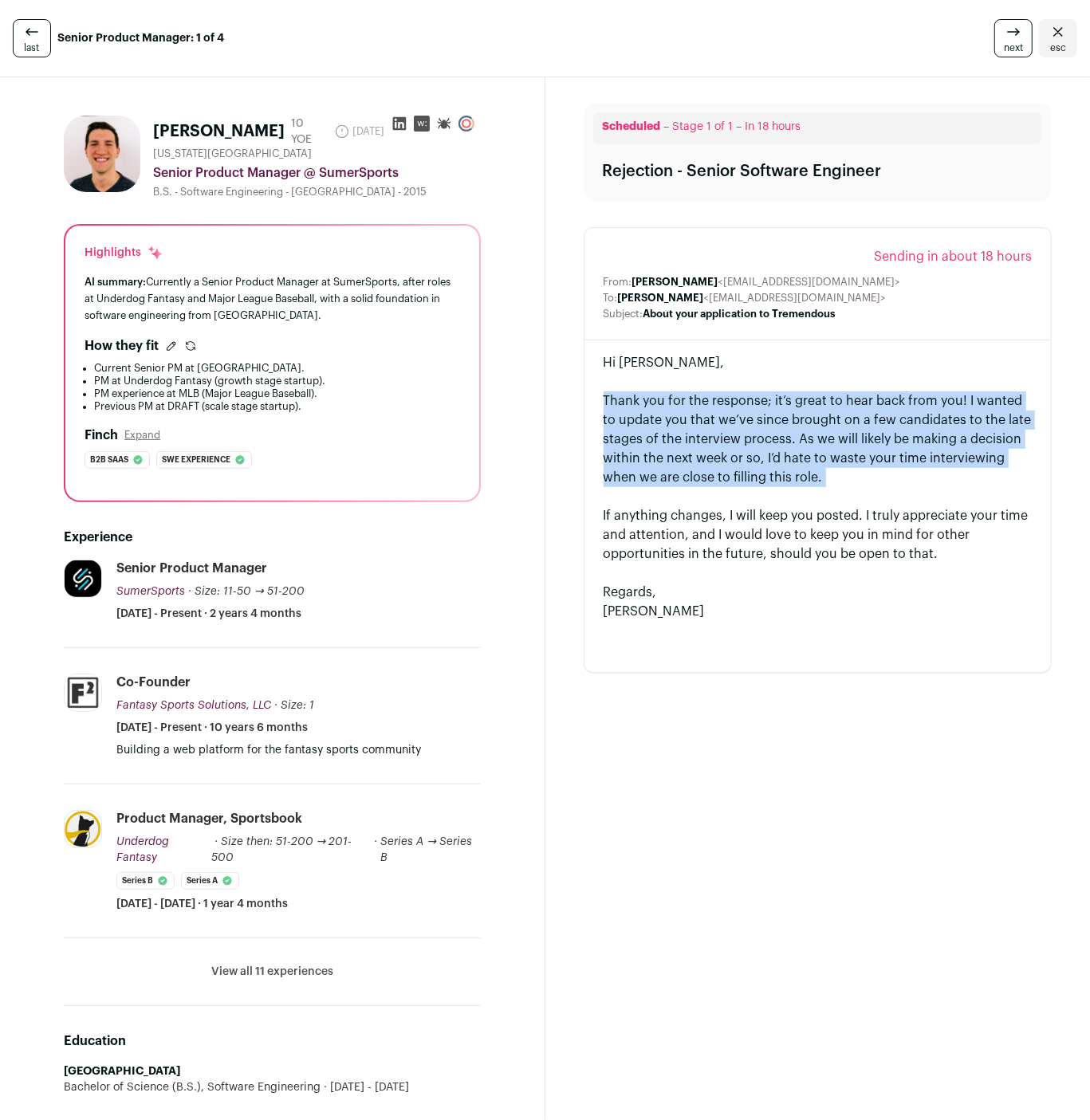
click at [807, 435] on div "Thank you for the response; it’s great to hear back from you! I wanted to updat…" at bounding box center [818, 439] width 429 height 96
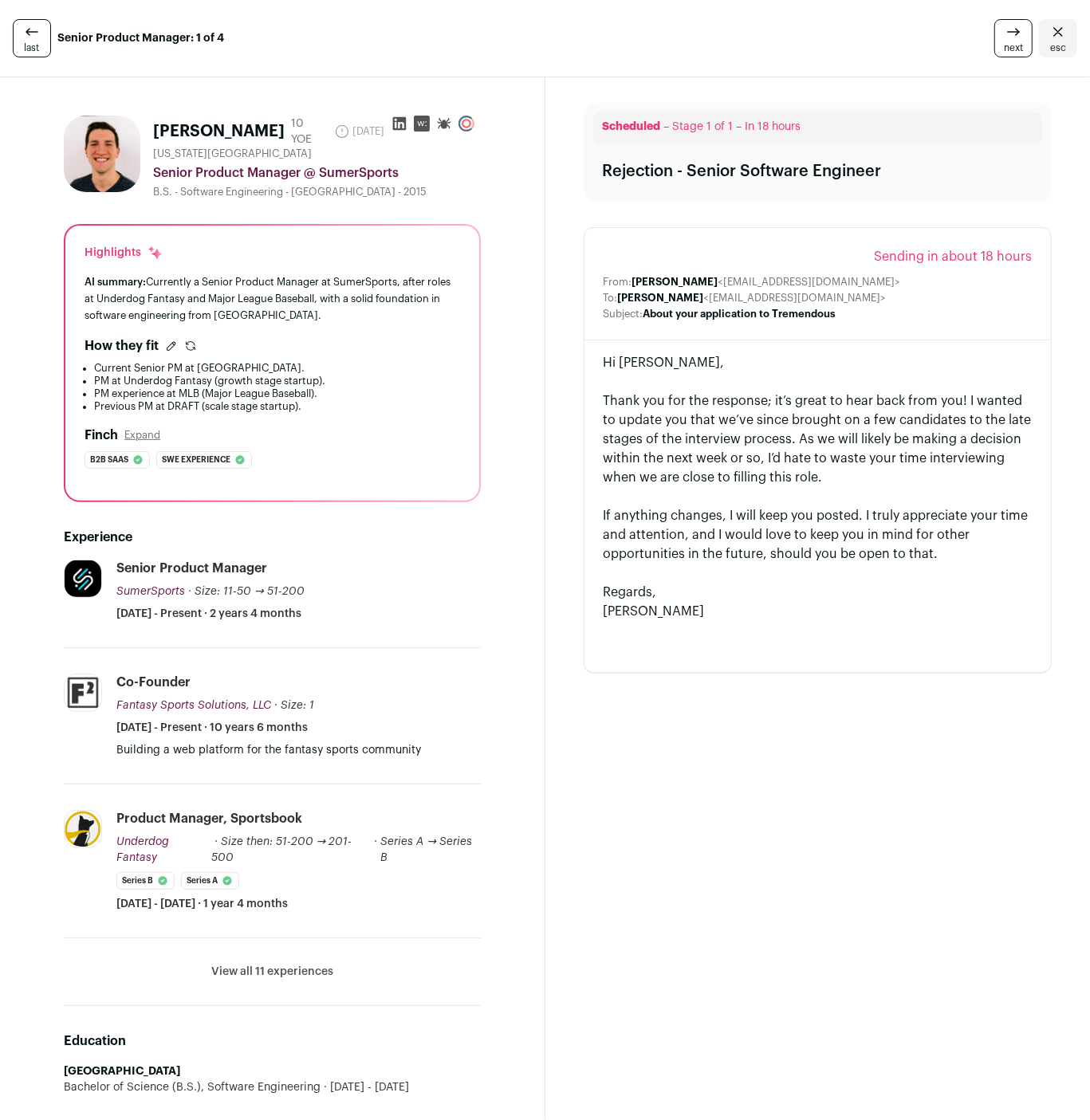
click at [834, 566] on div at bounding box center [818, 573] width 429 height 19
click at [834, 565] on div at bounding box center [818, 573] width 429 height 19
click at [845, 530] on div "If anything changes, I will keep you posted. I truly appreciate your time and a…" at bounding box center [818, 535] width 429 height 58
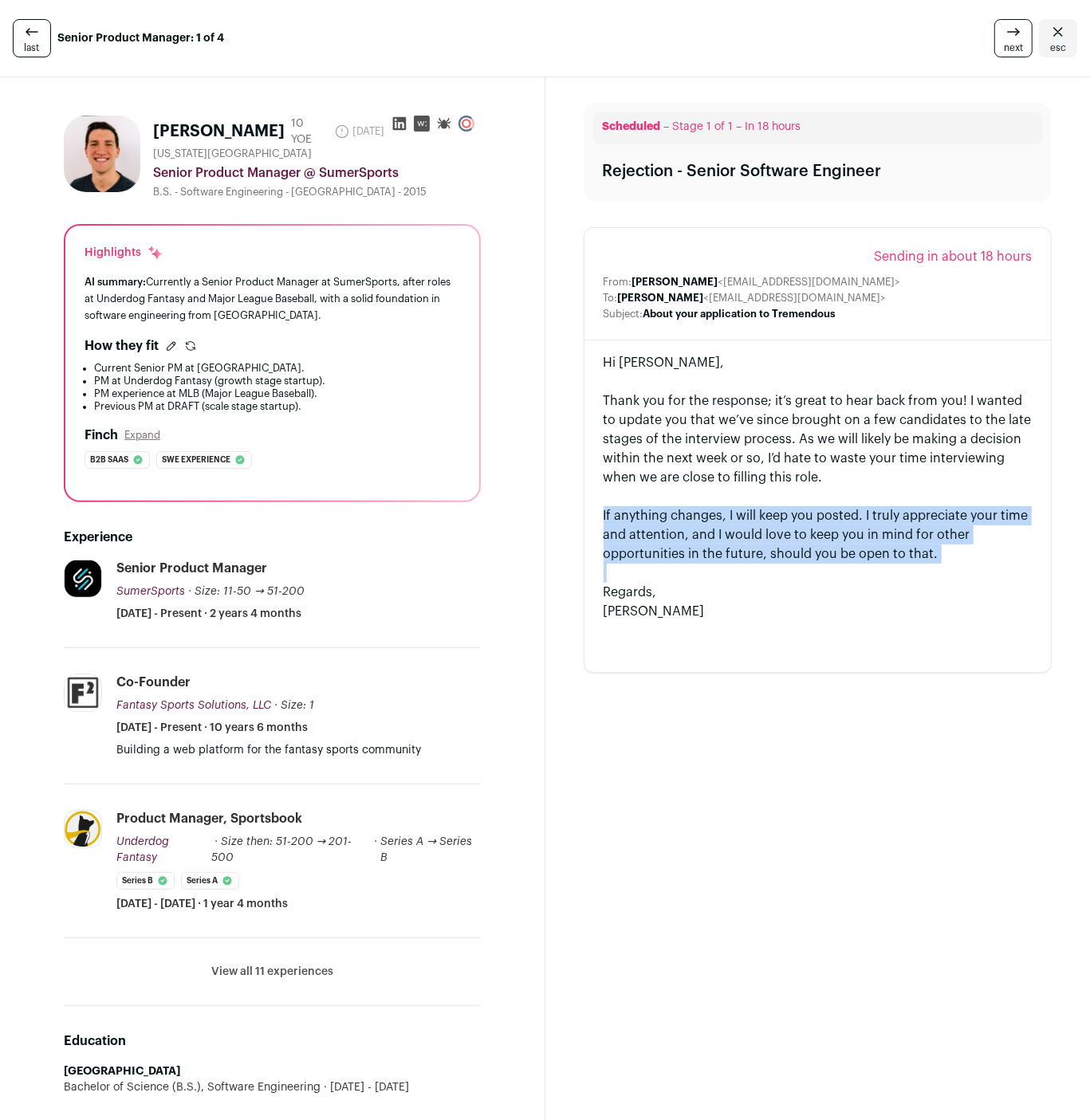
click at [845, 530] on div "If anything changes, I will keep you posted. I truly appreciate your time and a…" at bounding box center [818, 535] width 429 height 58
click at [1047, 32] on link "esc" at bounding box center [1058, 38] width 38 height 38
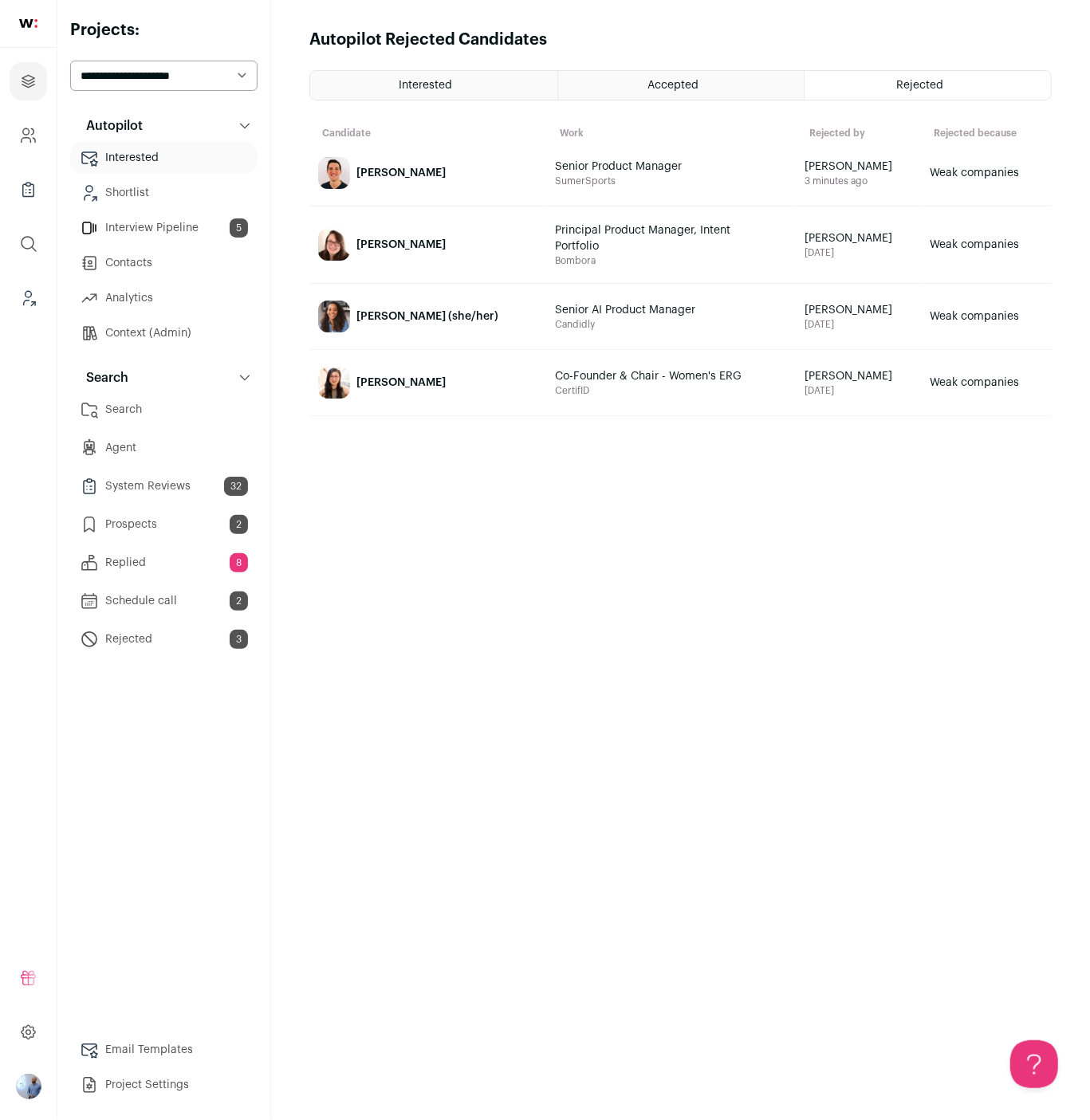
click at [609, 328] on span "Candidly" at bounding box center [672, 324] width 234 height 13
click at [722, 180] on span "SumerSports" at bounding box center [672, 181] width 234 height 13
click at [633, 179] on span "SumerSports" at bounding box center [672, 181] width 234 height 13
click at [609, 160] on span "Senior Product Manager" at bounding box center [651, 166] width 191 height 16
click at [379, 182] on link "[PERSON_NAME]" at bounding box center [429, 173] width 236 height 64
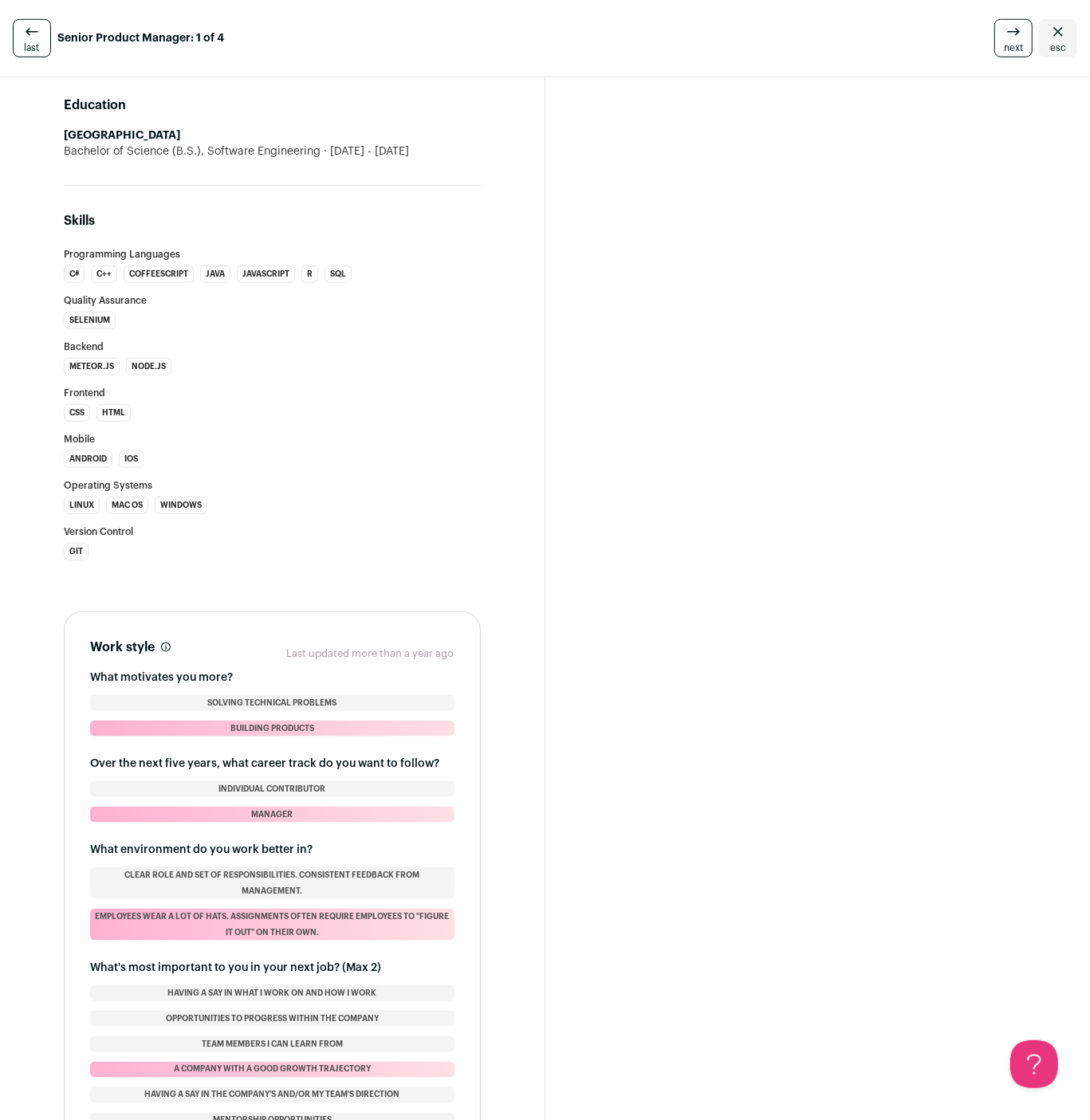
scroll to position [898, 0]
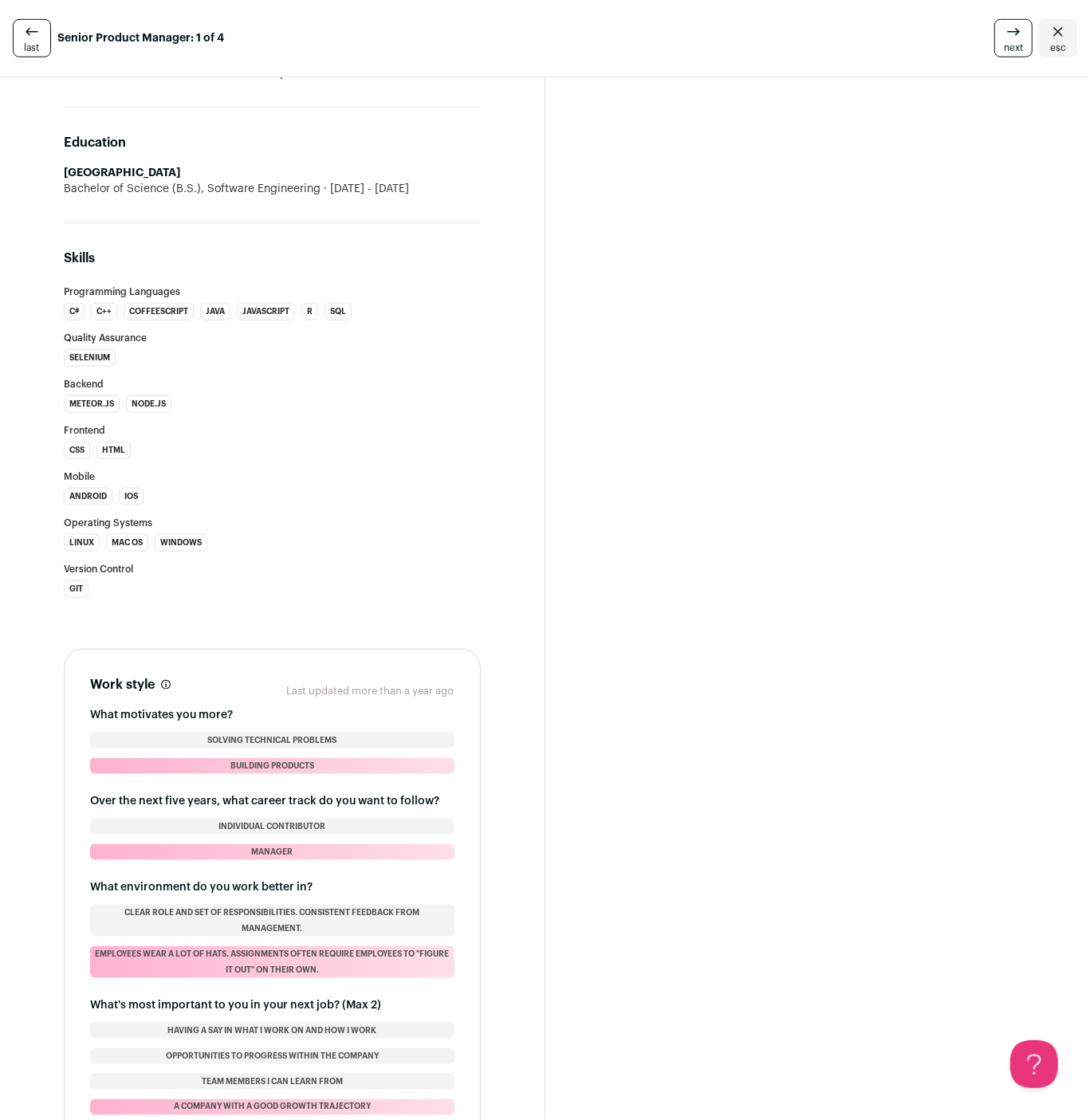
click at [1058, 32] on icon "Close" at bounding box center [1058, 31] width 9 height 9
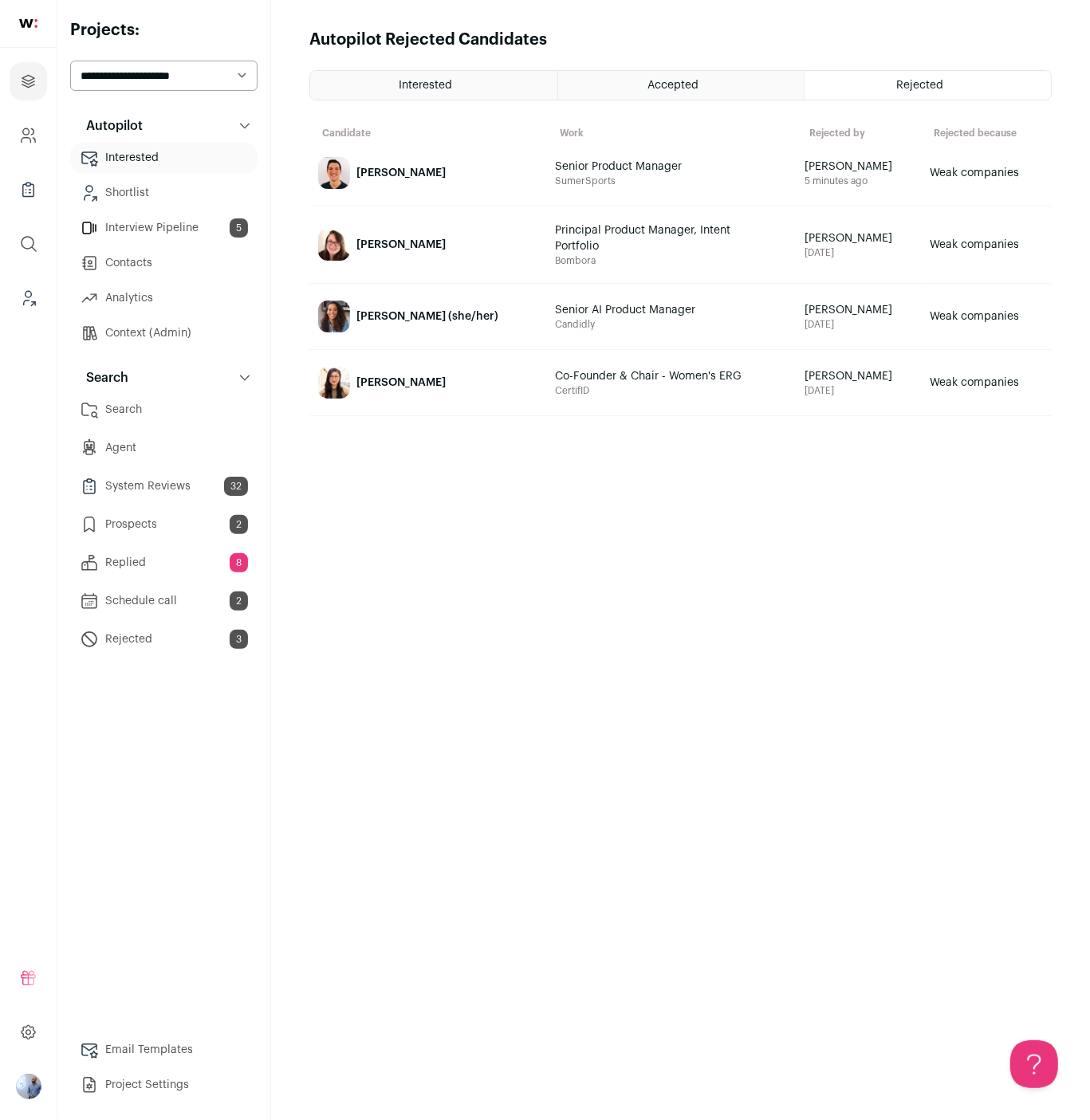
click at [28, 297] on icon "Leads (Backoffice)" at bounding box center [28, 294] width 6 height 6
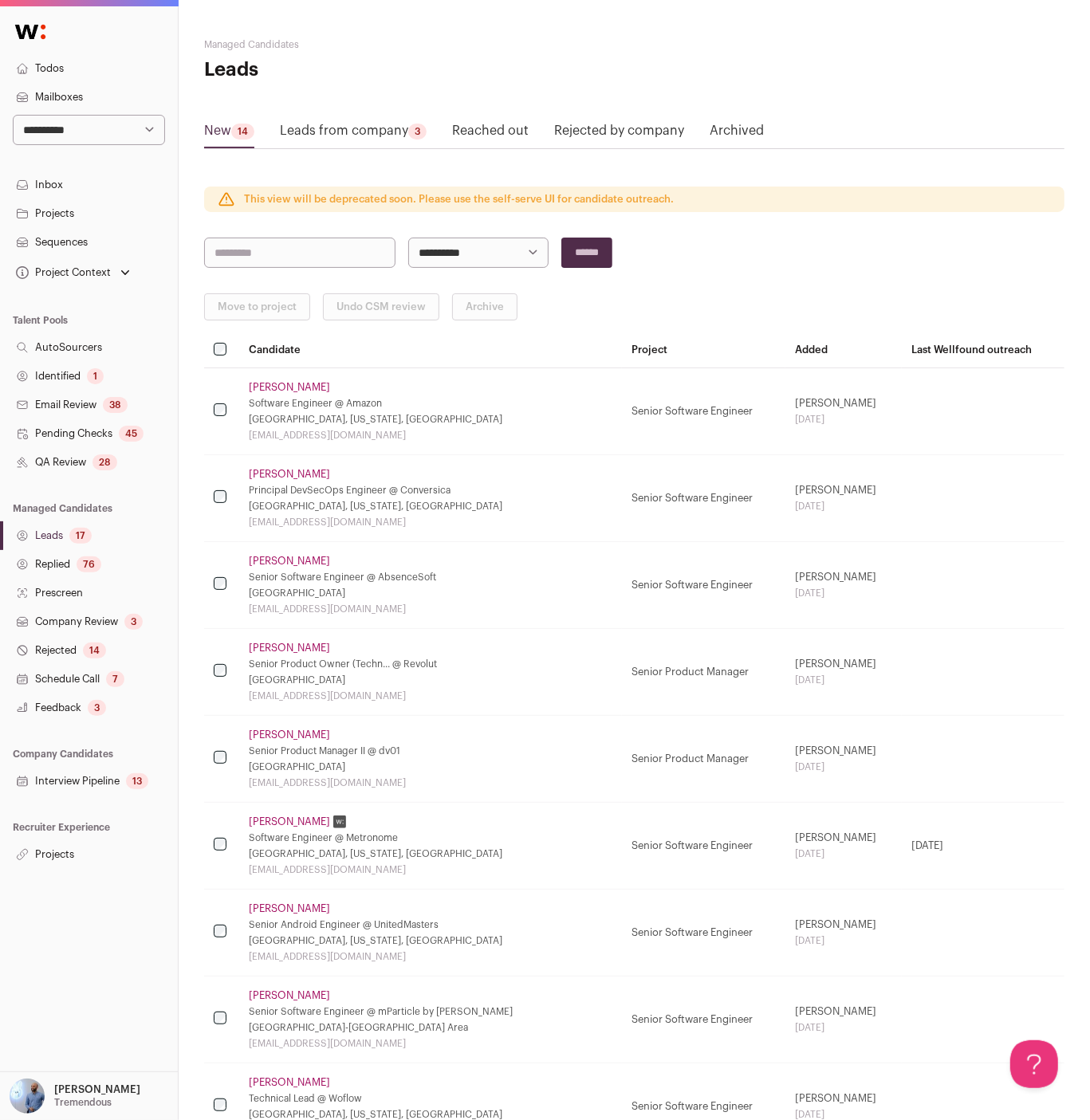
click at [504, 629] on td "Chris Mclellan Senior Product Owner (Techn... @ Revolut United Kingdom christop…" at bounding box center [430, 672] width 383 height 87
click at [88, 649] on div "14" at bounding box center [94, 650] width 23 height 16
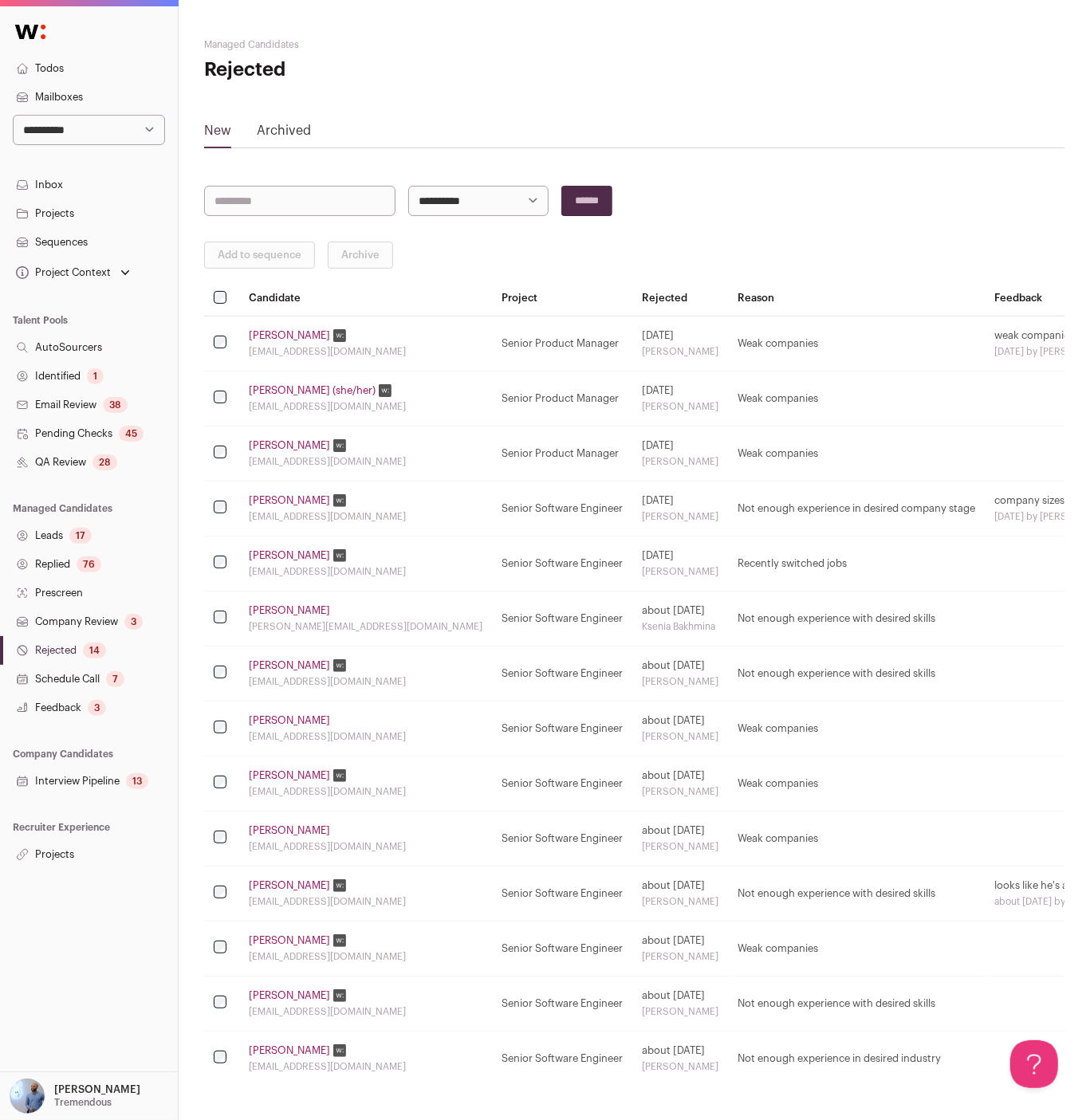
click at [266, 332] on link "Michaela Scanzillo" at bounding box center [290, 335] width 81 height 13
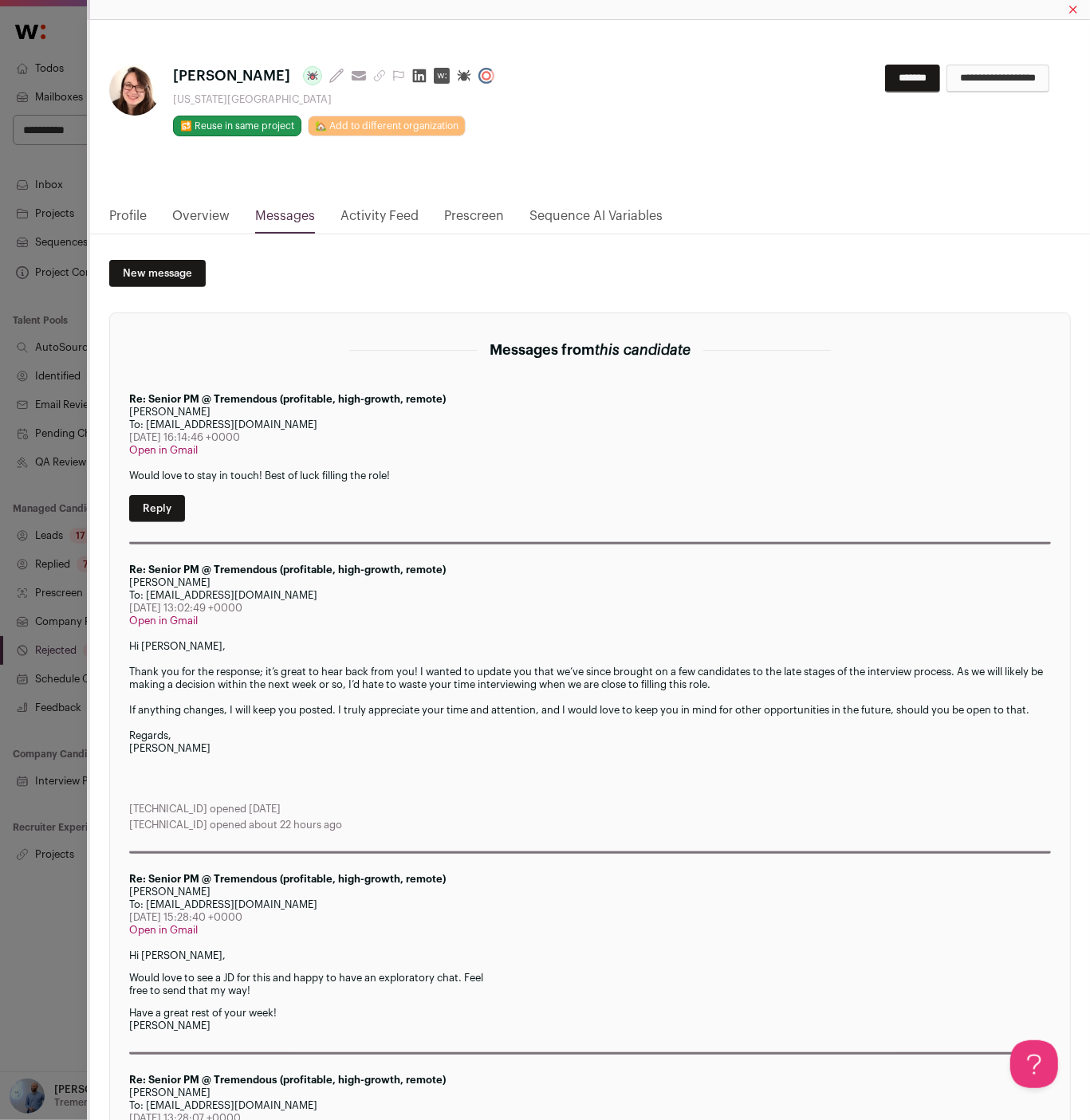
click at [125, 211] on link "Profile" at bounding box center [128, 220] width 37 height 27
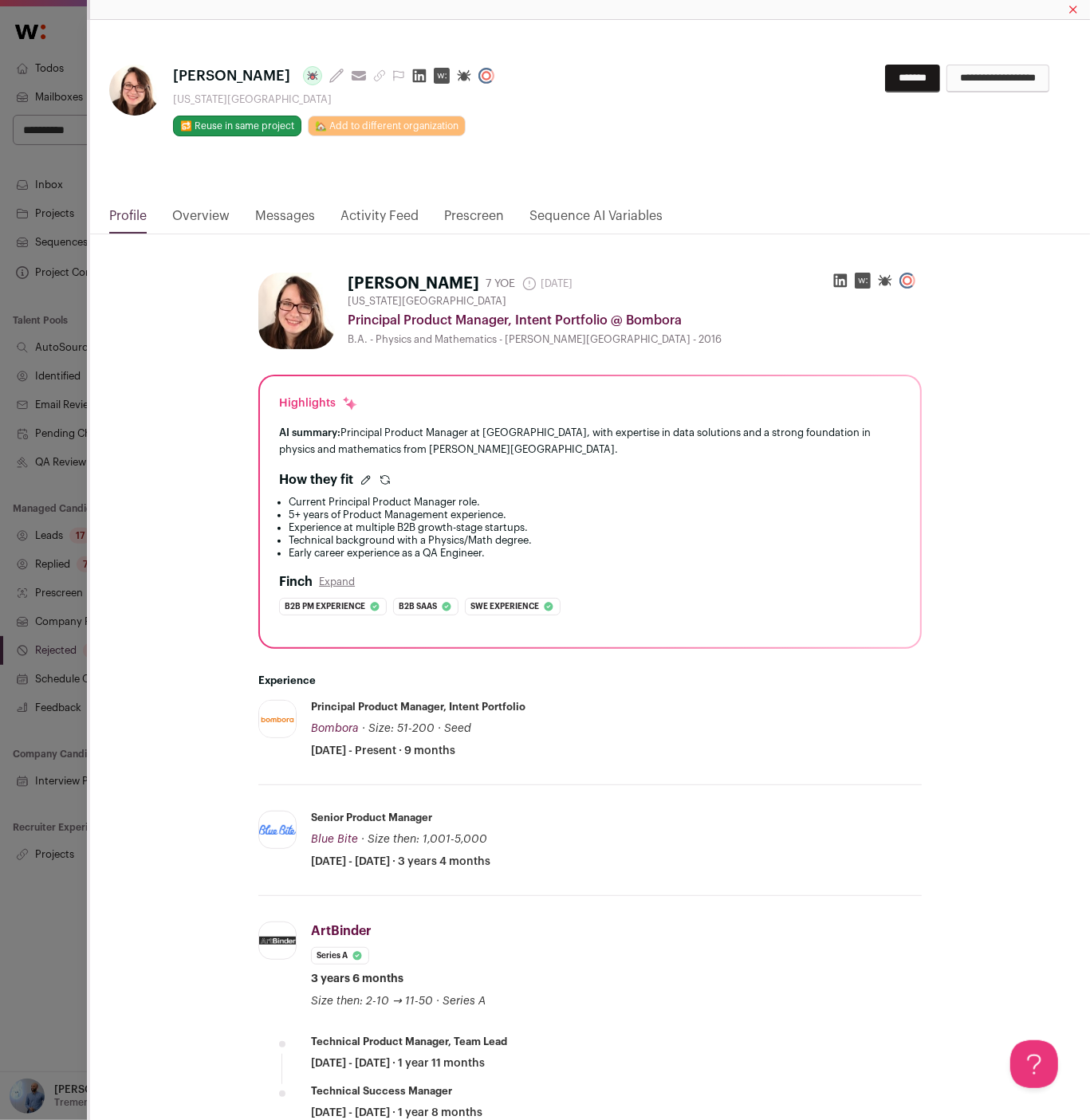
click at [279, 222] on link "Messages" at bounding box center [285, 220] width 60 height 27
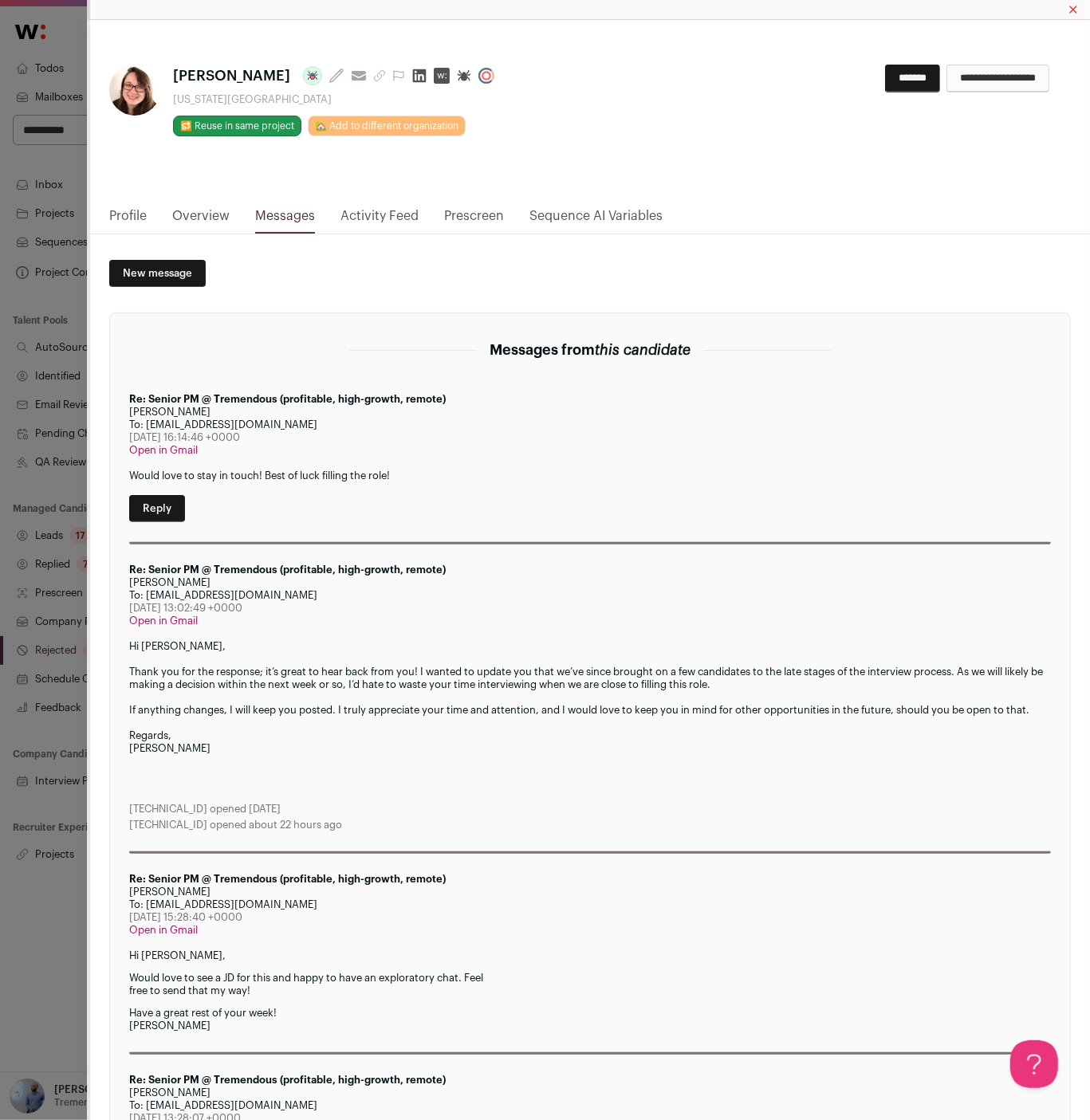
click at [349, 213] on link "Activity Feed" at bounding box center [379, 220] width 78 height 27
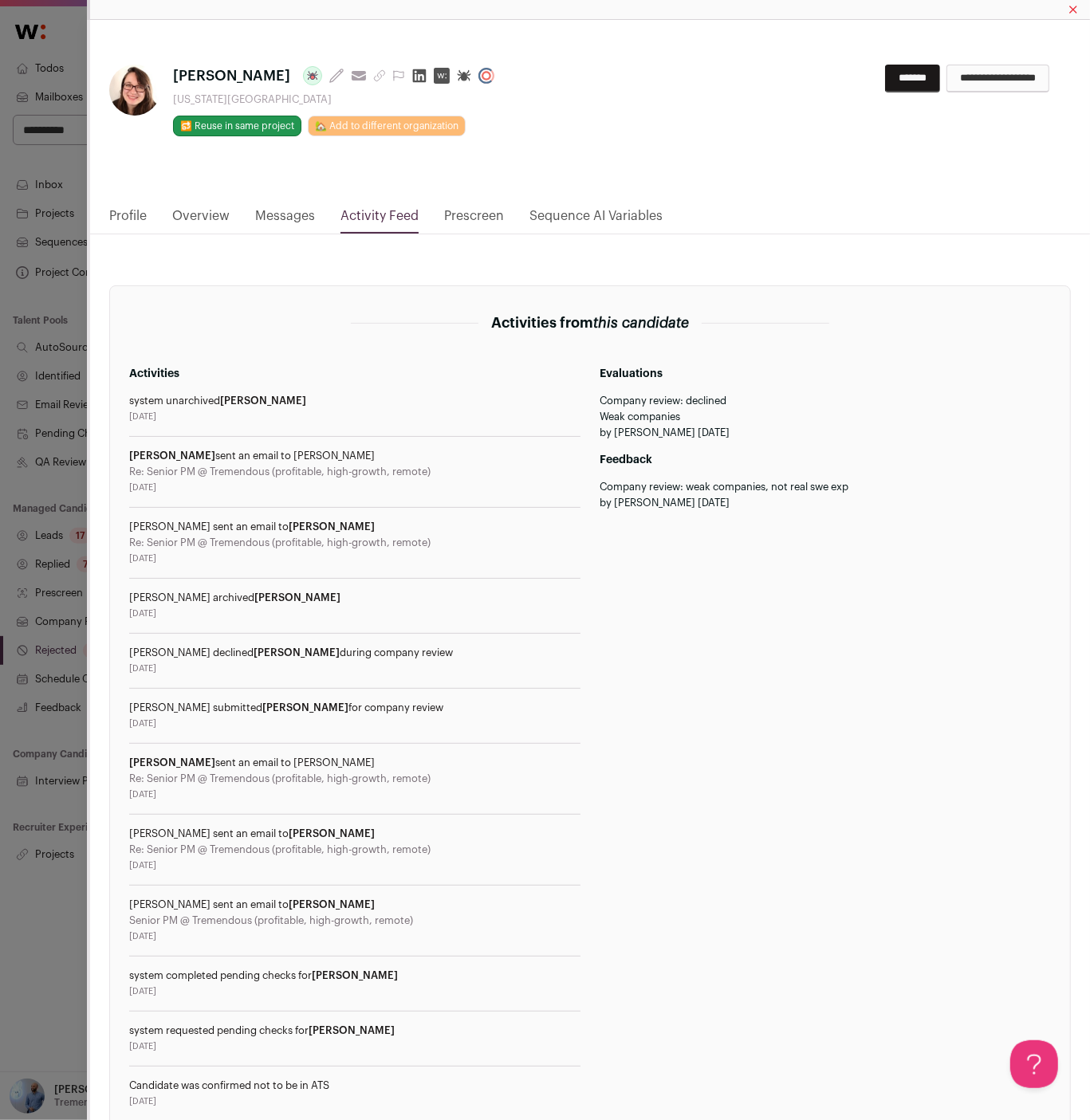
click at [37, 256] on div "Michaela Scanzillo Last update: 5 days ago View most recent conversation in Fro…" at bounding box center [545, 560] width 1090 height 1120
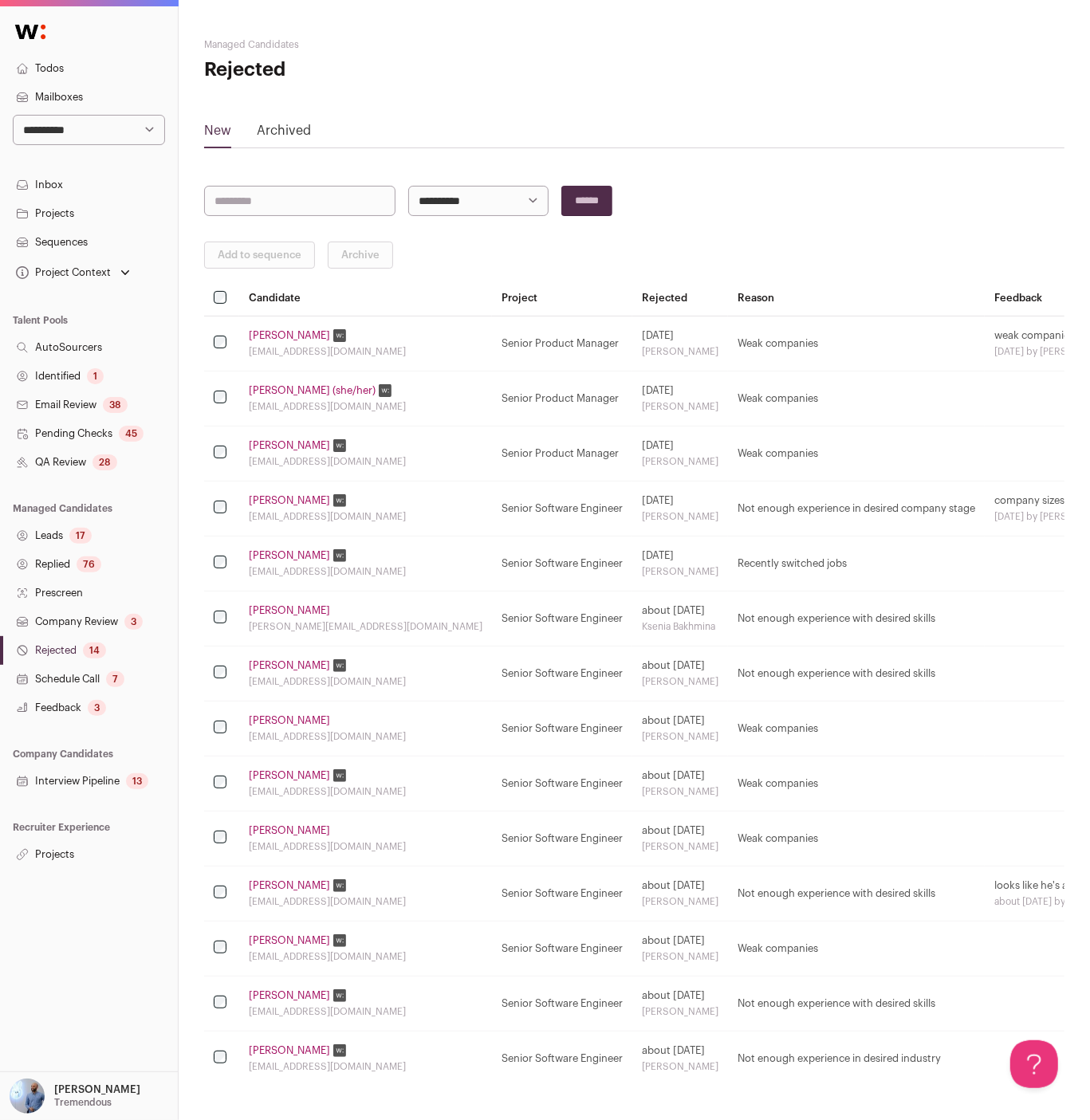
click at [306, 389] on link "Carmen (she/her)" at bounding box center [312, 391] width 127 height 13
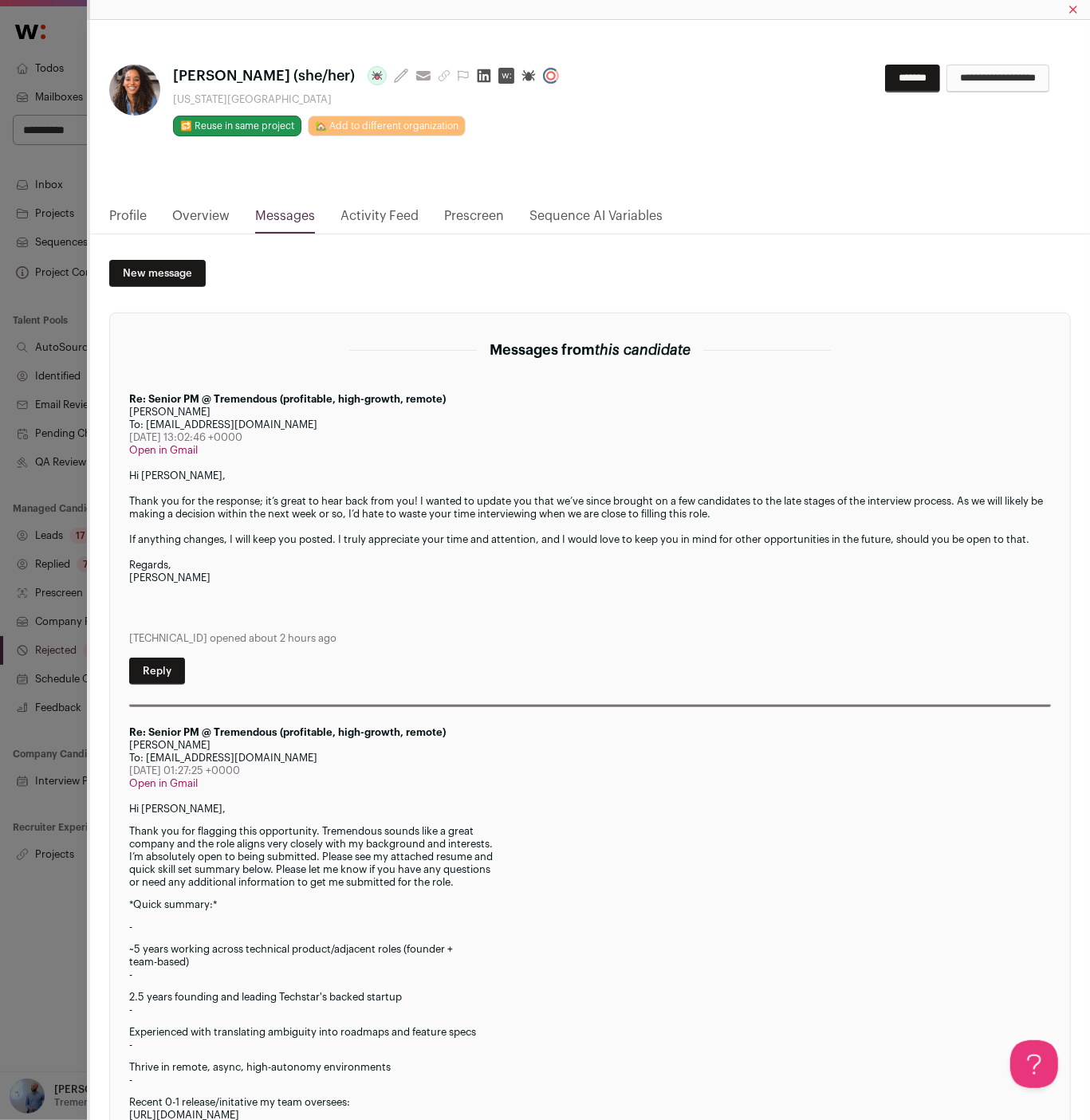
click at [217, 209] on link "Overview" at bounding box center [201, 220] width 58 height 27
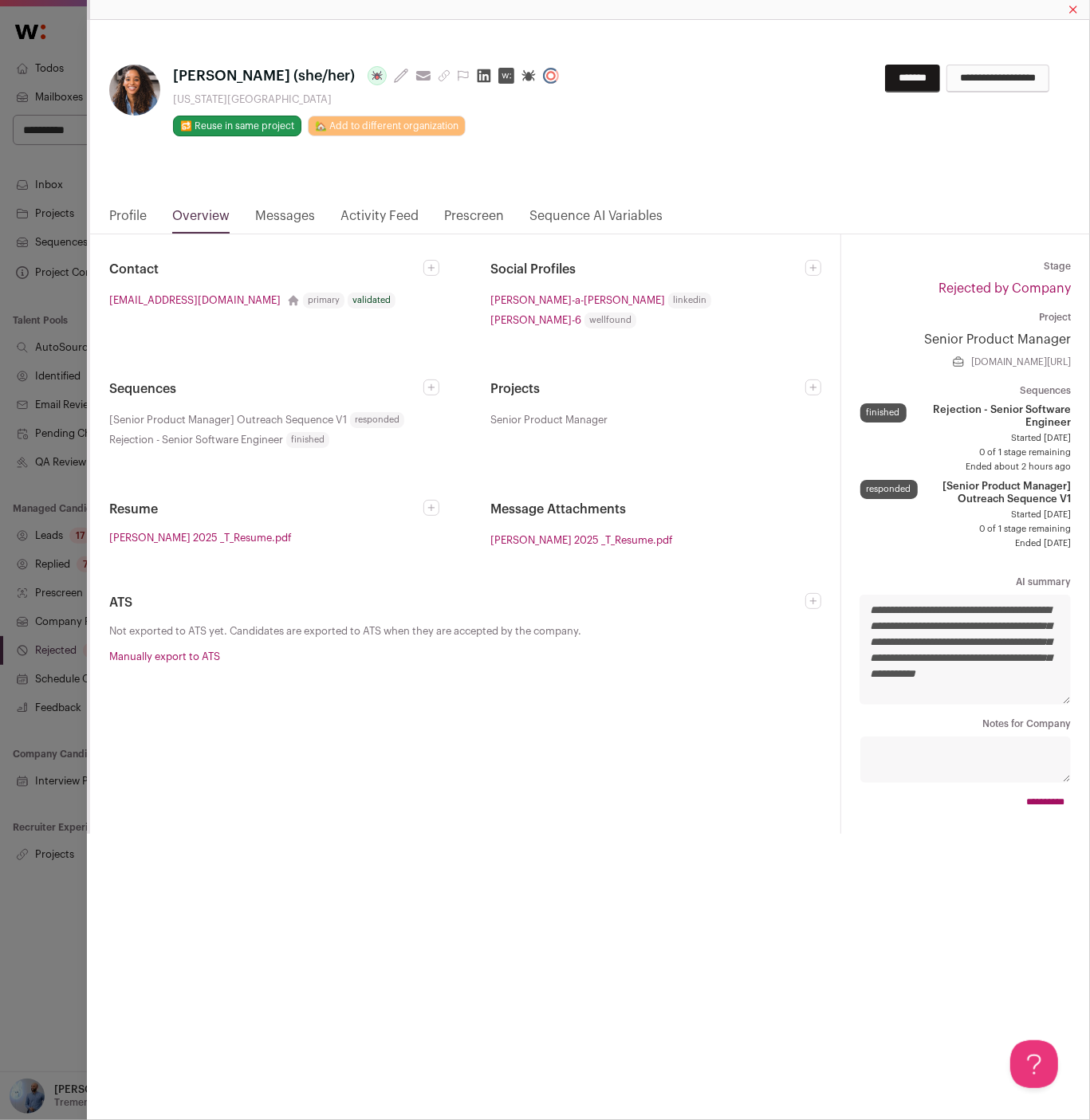
click at [271, 204] on div "Carmen (she/her) Last update: 10 days ago View most recent conversation in Fron…" at bounding box center [591, 122] width 1000 height 167
click at [281, 207] on link "Messages" at bounding box center [285, 220] width 60 height 27
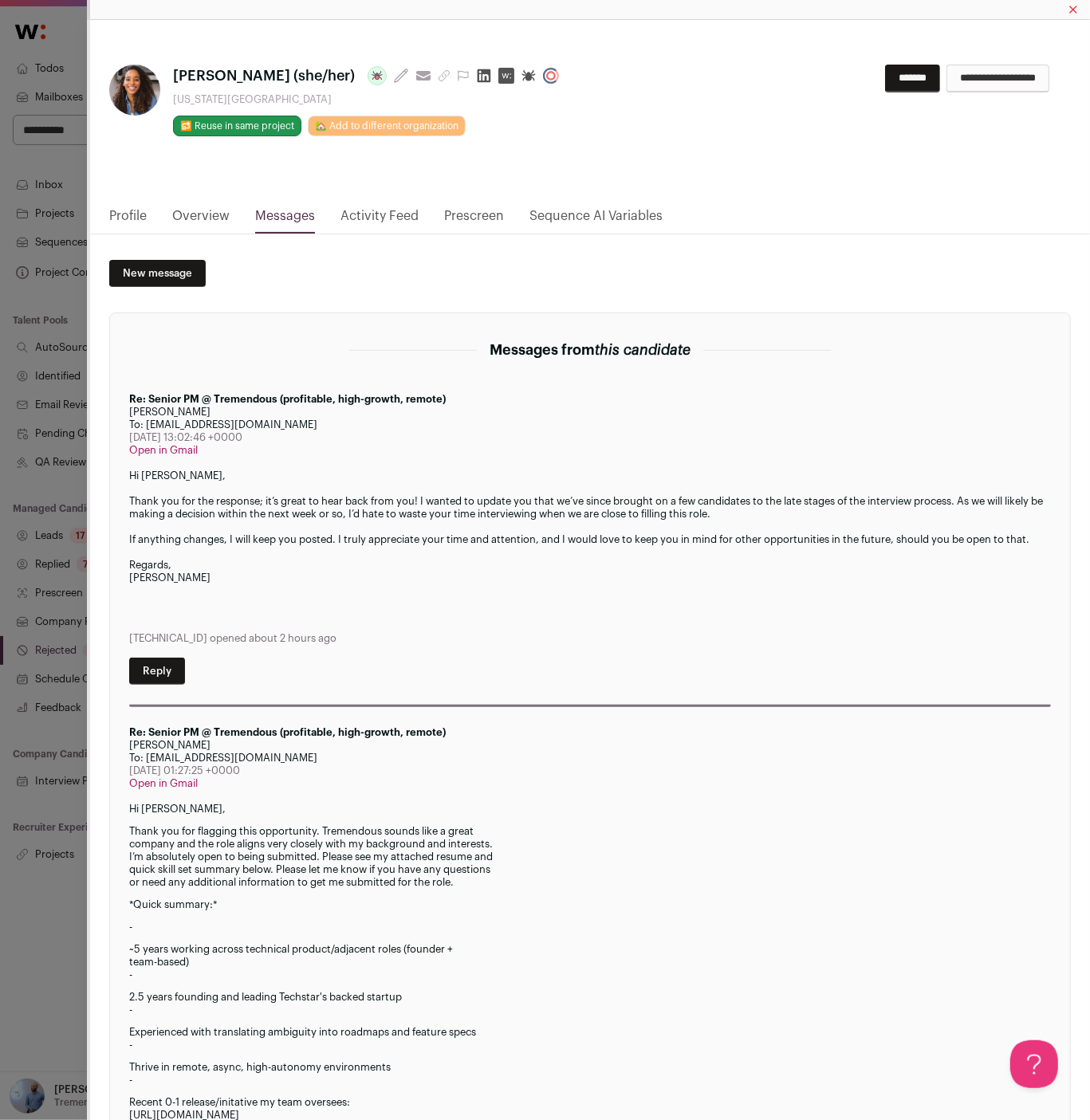
click at [373, 215] on html "**********" at bounding box center [545, 587] width 1090 height 1175
click at [373, 215] on link "Activity Feed" at bounding box center [379, 220] width 78 height 27
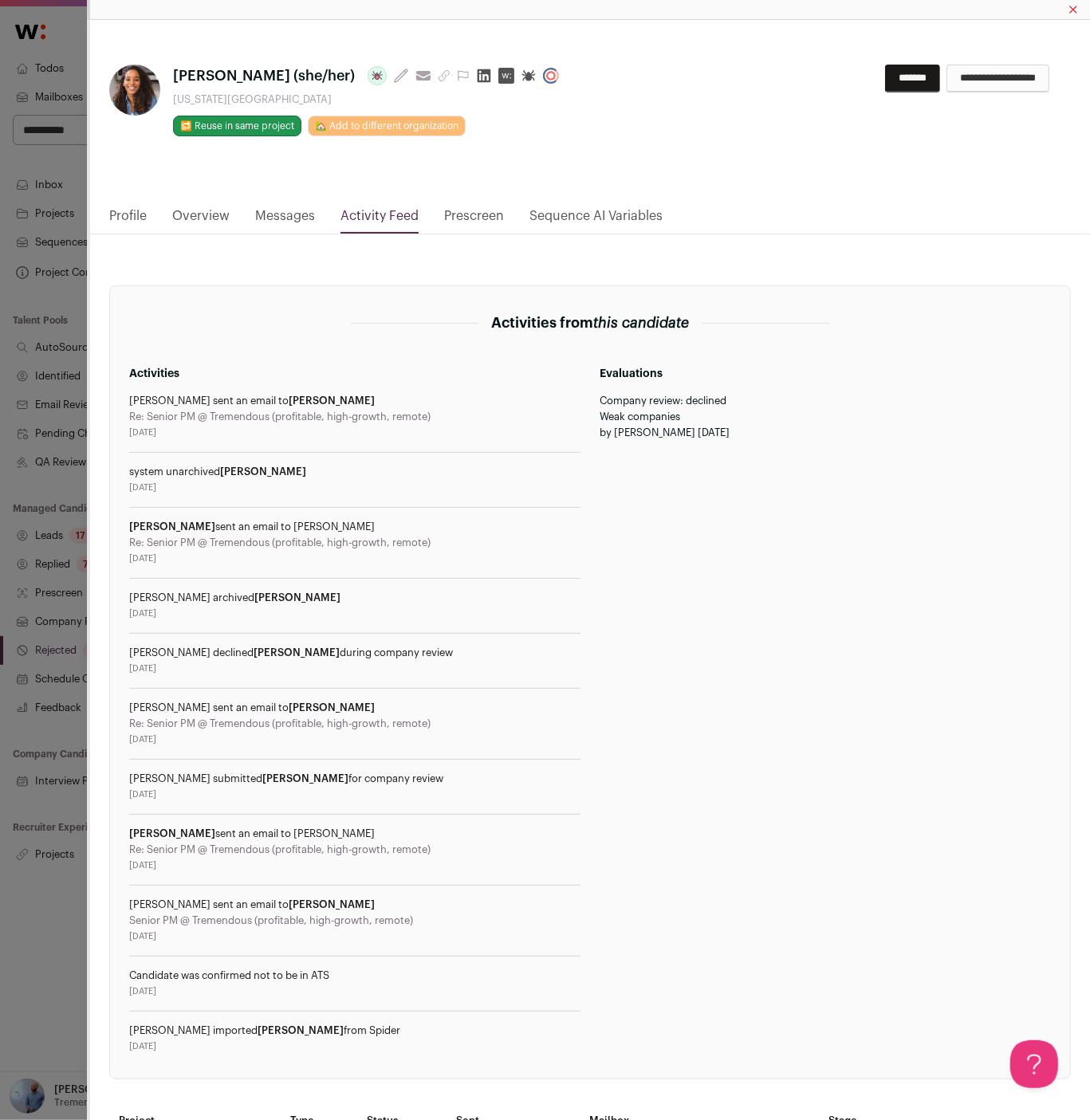
scroll to position [143, 0]
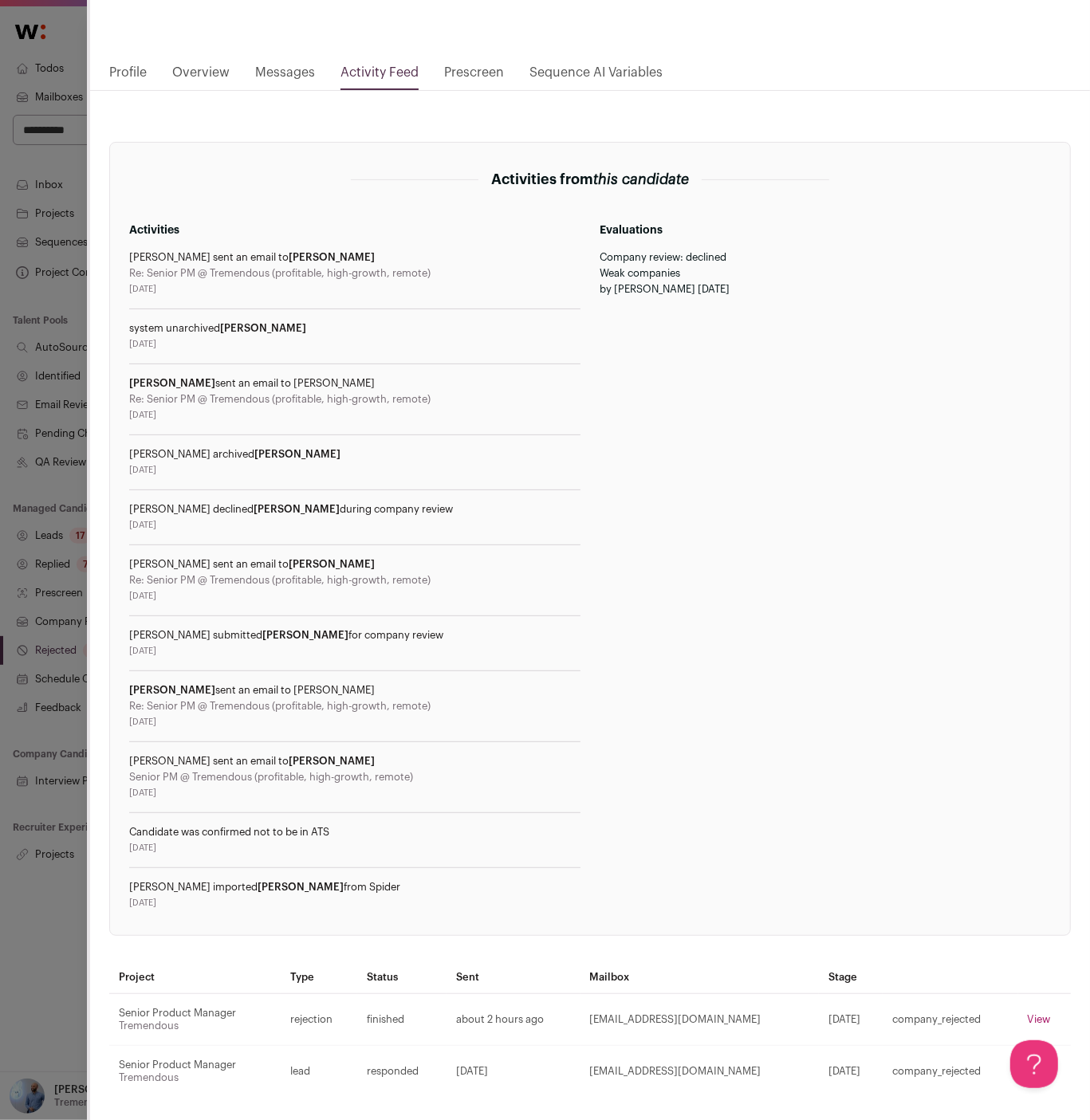
click at [41, 156] on div "Carmen (she/her) Last update: 10 days ago View most recent conversation in Fron…" at bounding box center [545, 560] width 1090 height 1120
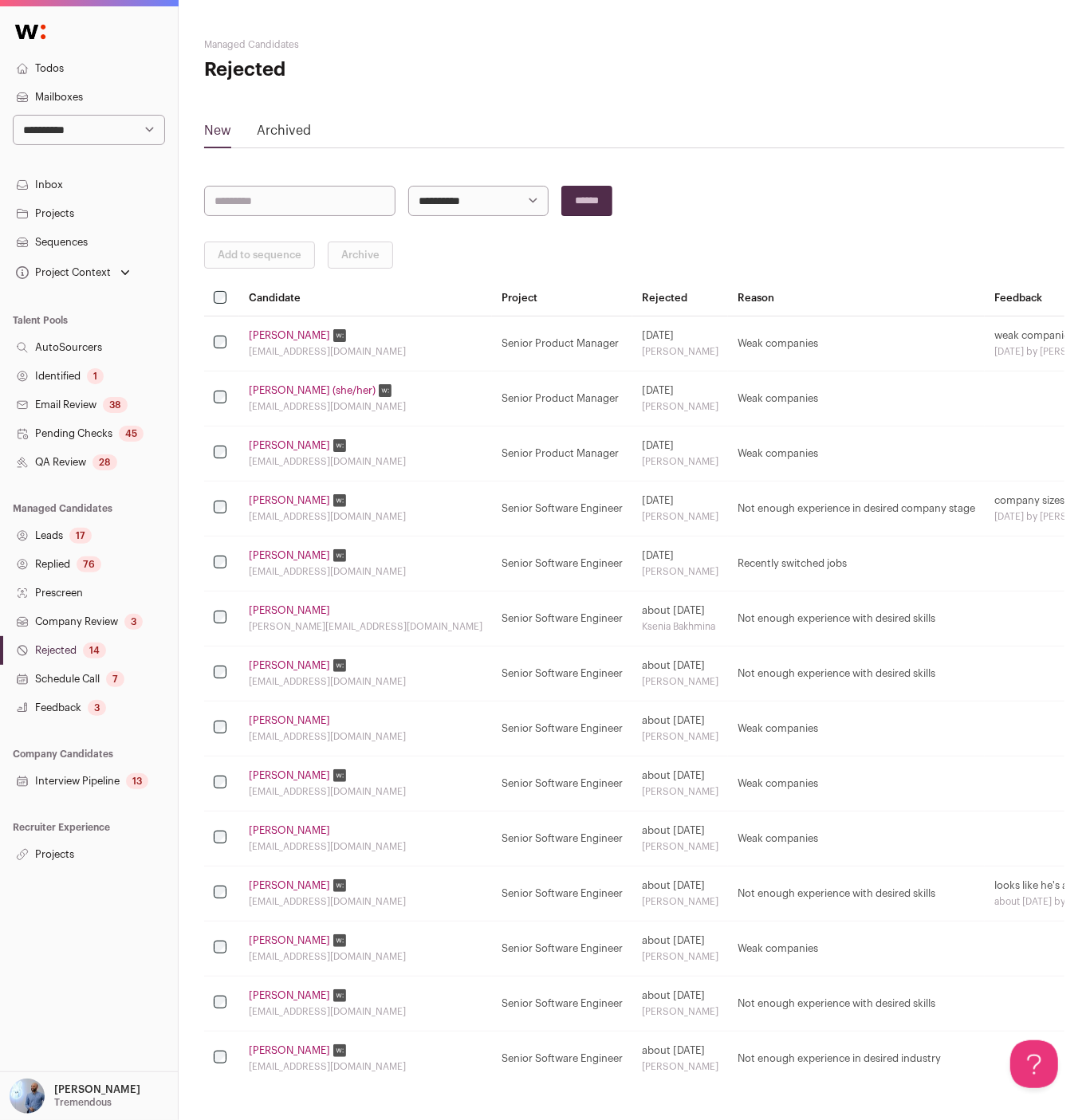
click at [279, 443] on link "Kelly Chou" at bounding box center [290, 446] width 81 height 13
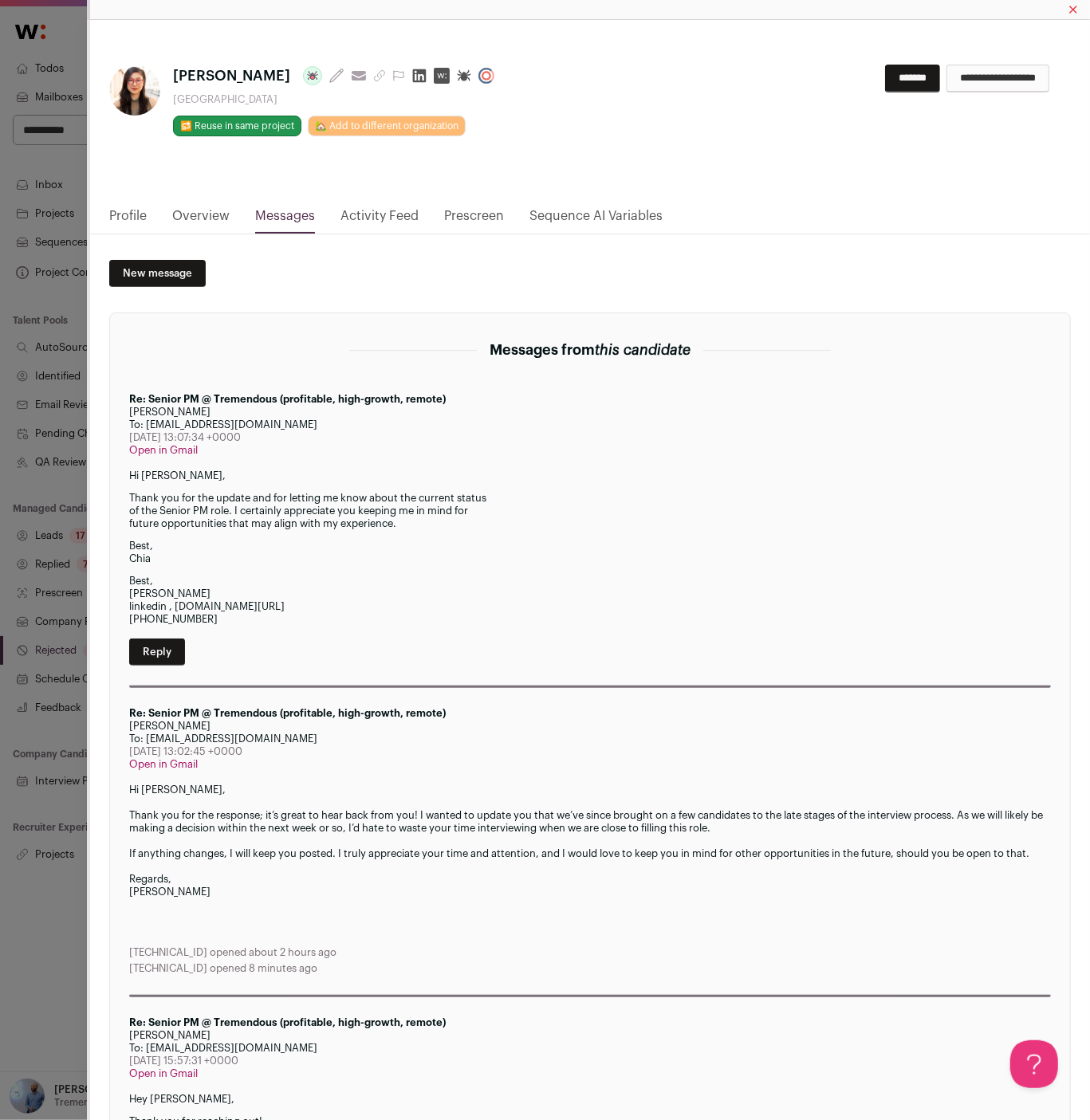
click at [343, 218] on link "Activity Feed" at bounding box center [379, 220] width 78 height 27
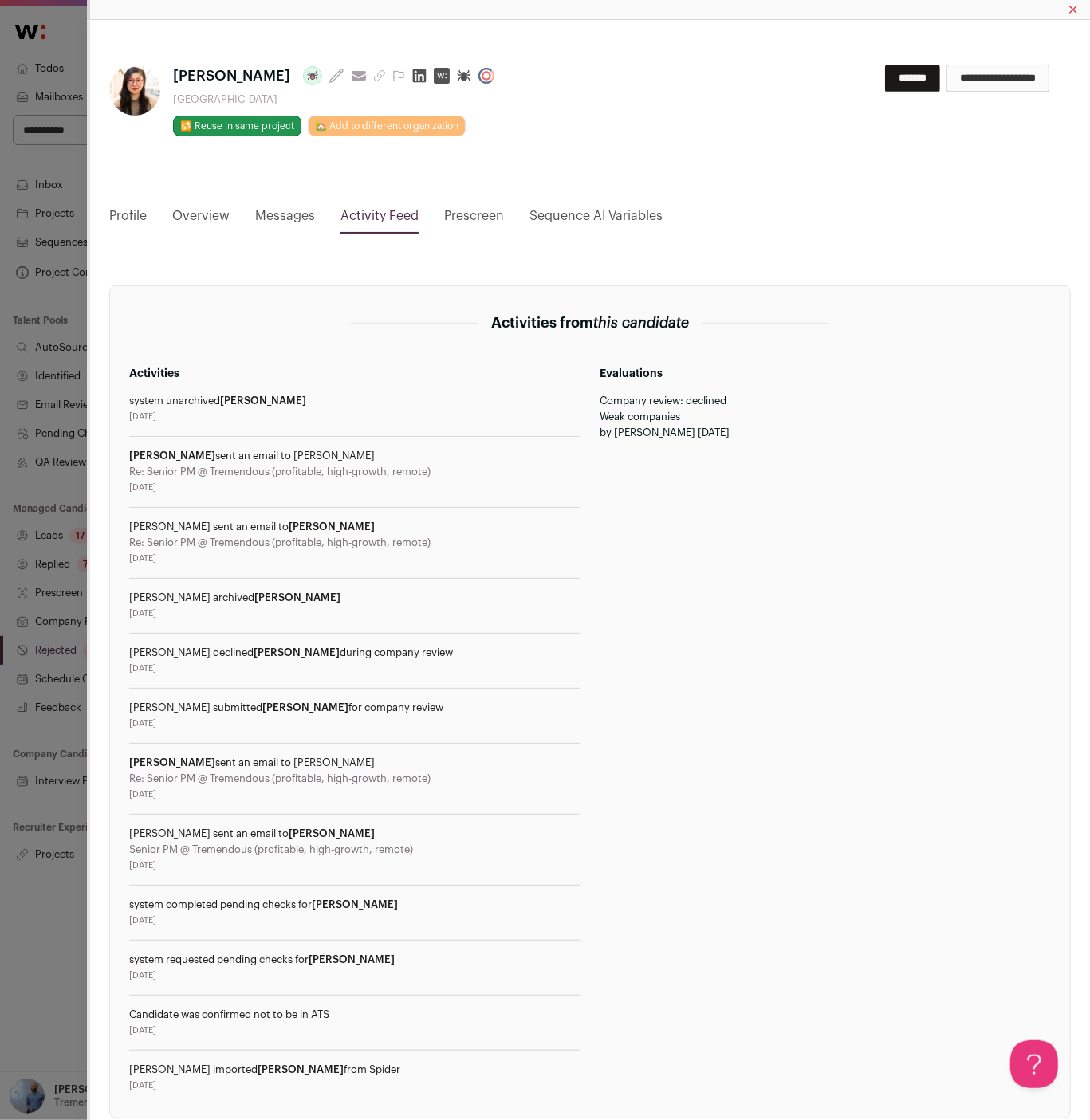
scroll to position [286, 0]
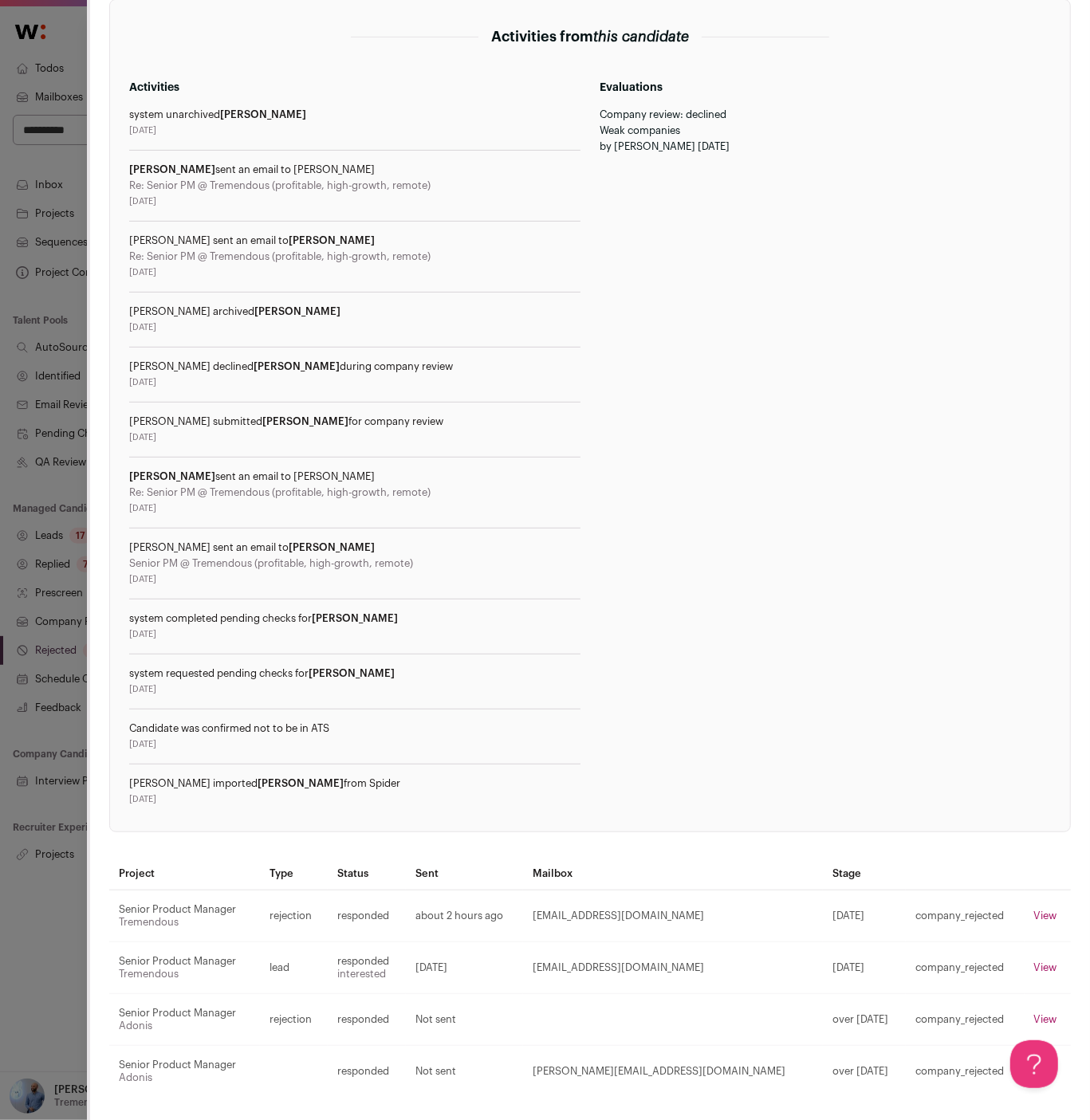
click at [64, 470] on div "Kelly Chou Last update: 3 days ago View most recent conversation in Front Unite…" at bounding box center [545, 560] width 1090 height 1120
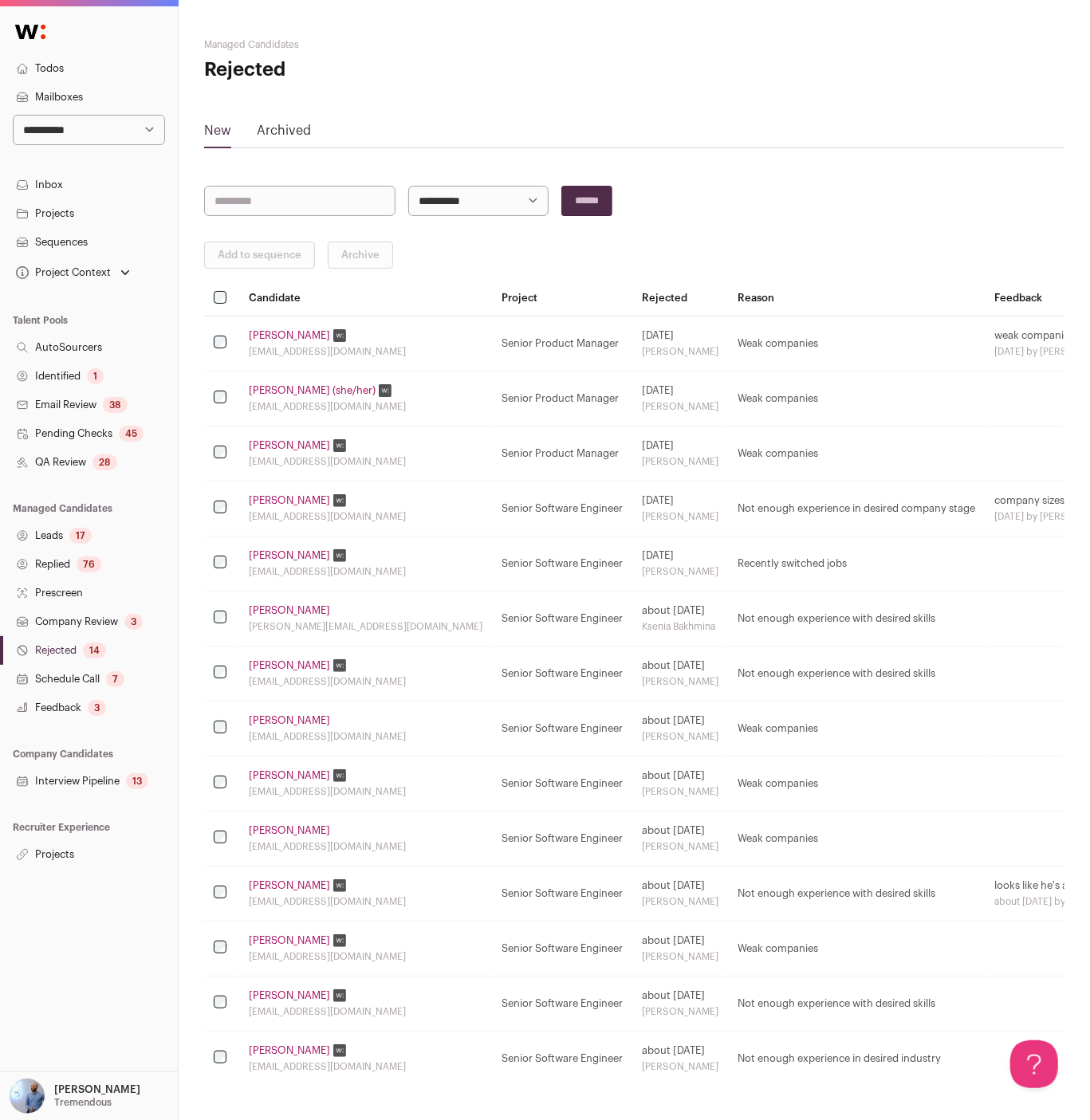
click at [278, 503] on link "Jie Han" at bounding box center [290, 500] width 81 height 13
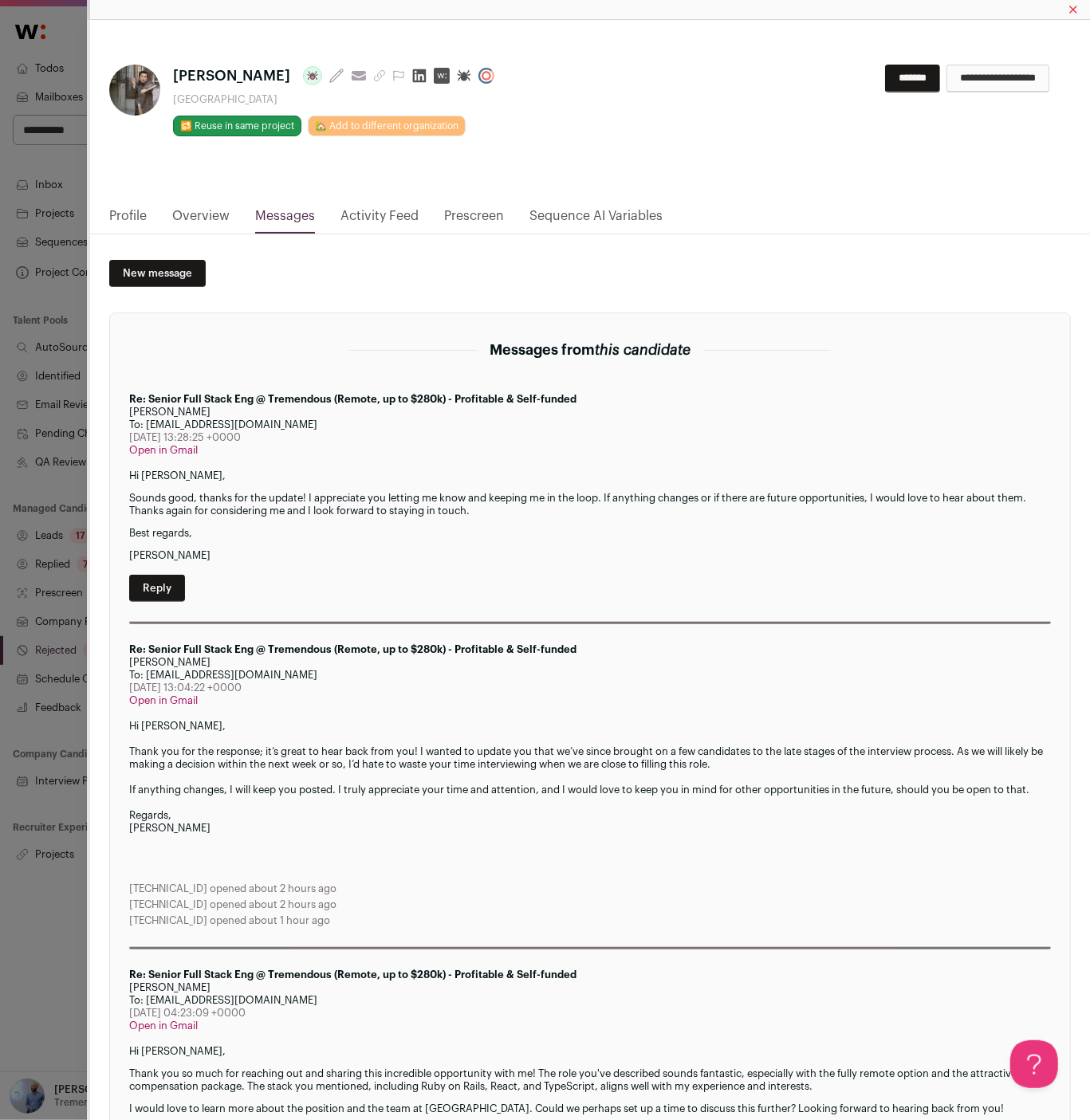
click at [278, 503] on html "**********" at bounding box center [545, 587] width 1090 height 1175
click at [44, 411] on div "Jie Han Last update: 7 days ago View most recent conversation in Front SF Bay A…" at bounding box center [545, 560] width 1090 height 1120
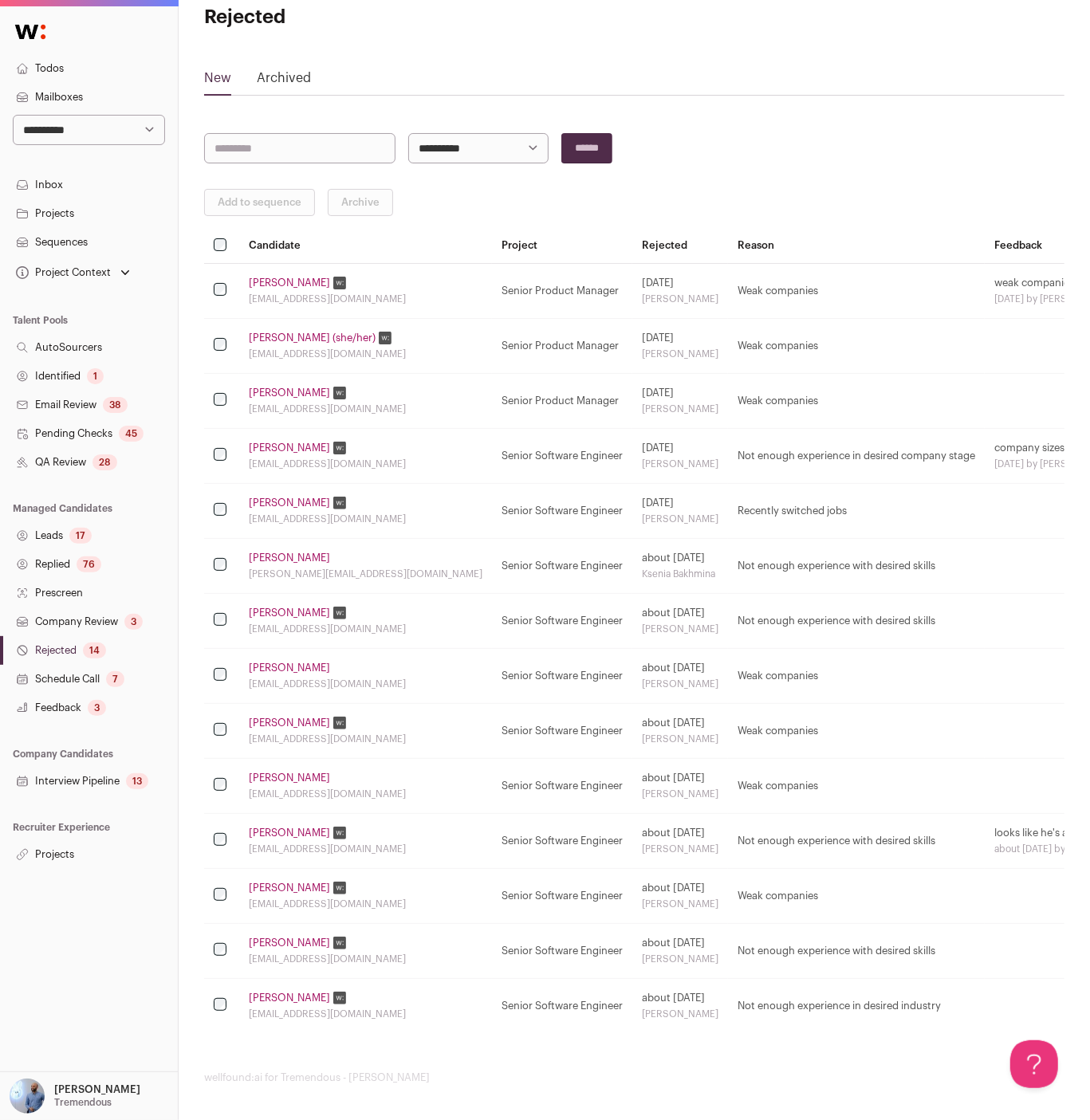
scroll to position [0, 0]
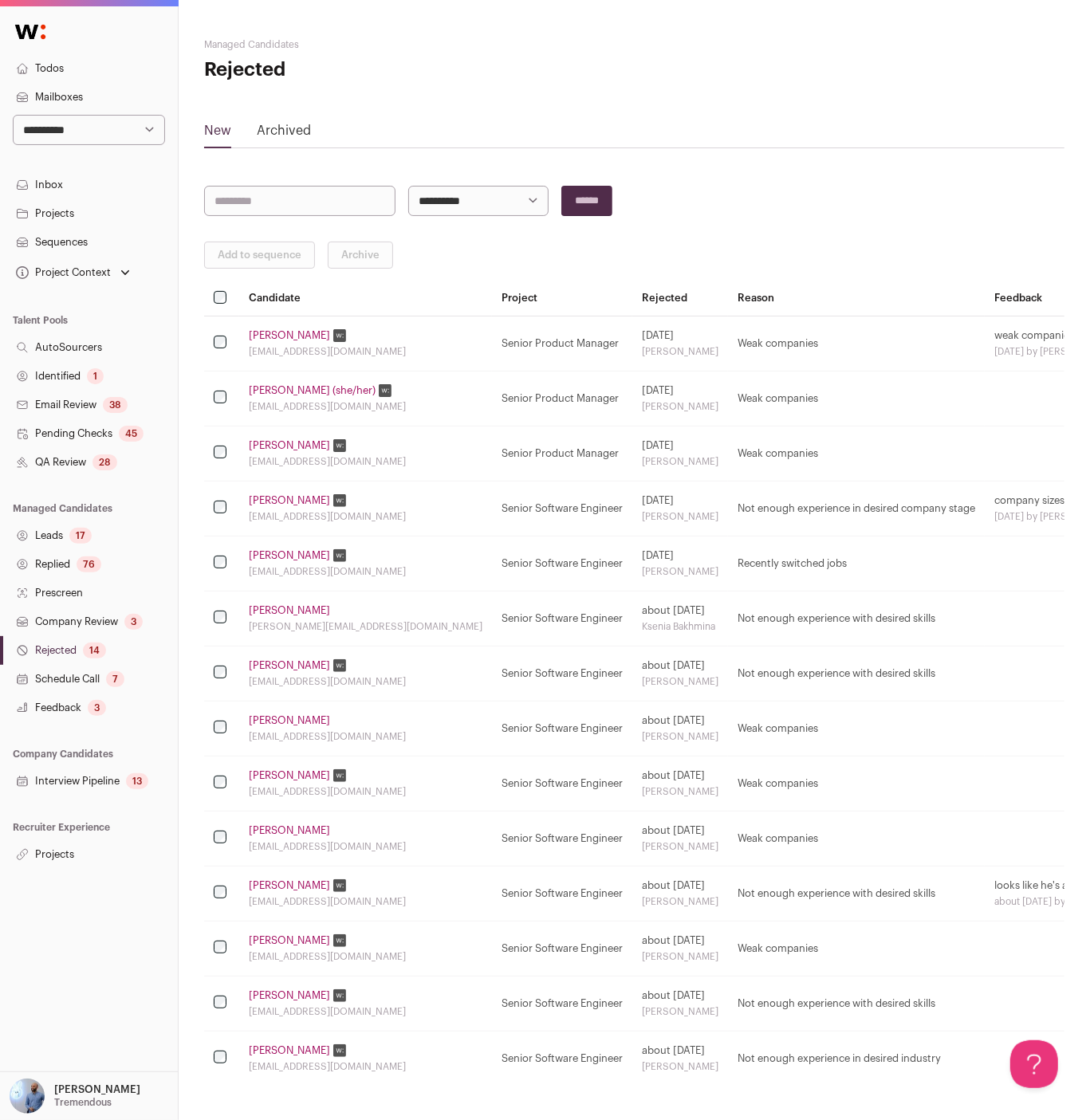
click at [72, 593] on link "Prescreen" at bounding box center [89, 592] width 178 height 28
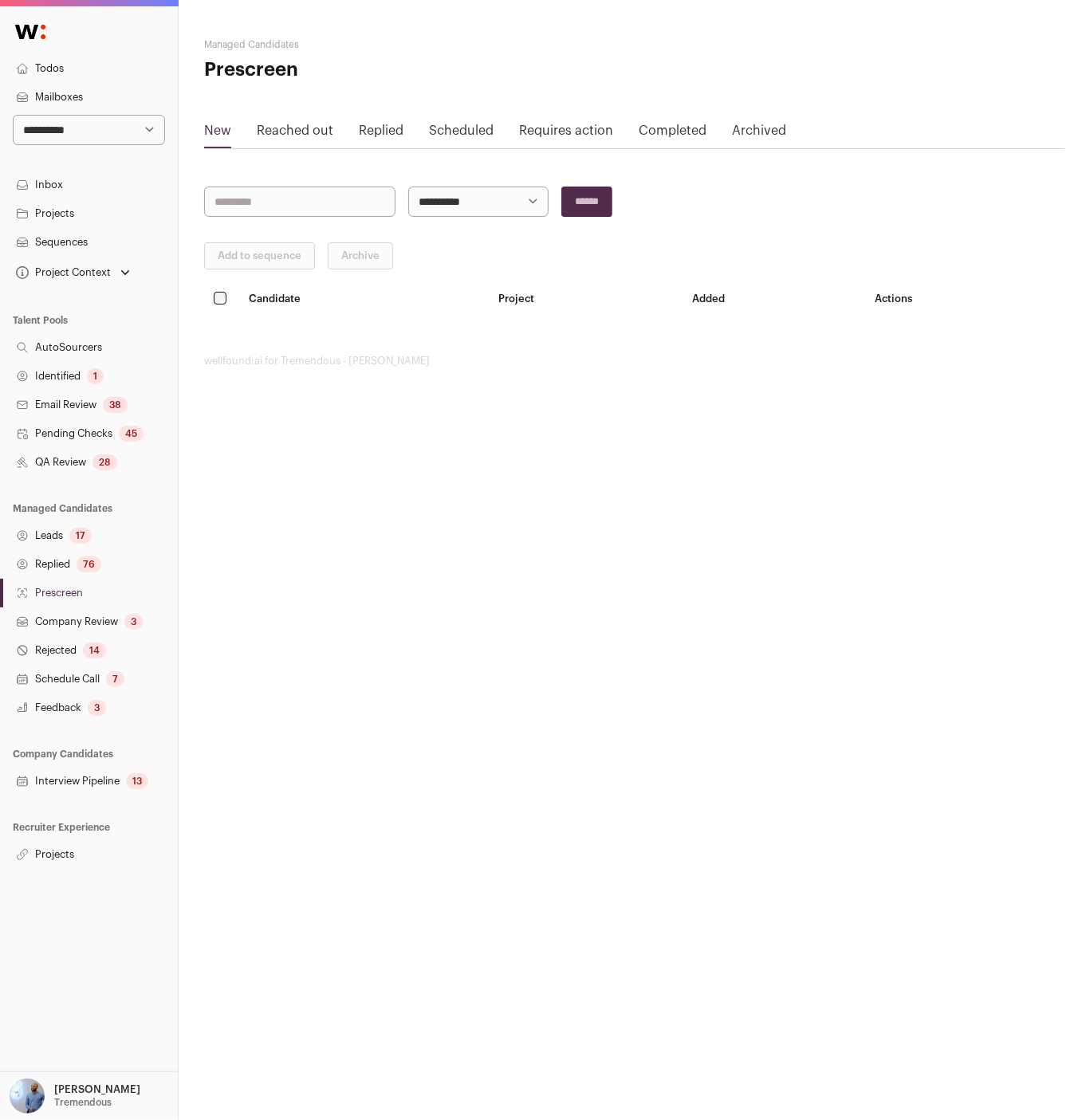
click at [66, 567] on link "Replied 76" at bounding box center [89, 564] width 178 height 28
click at [59, 535] on link "Leads 17" at bounding box center [89, 535] width 178 height 28
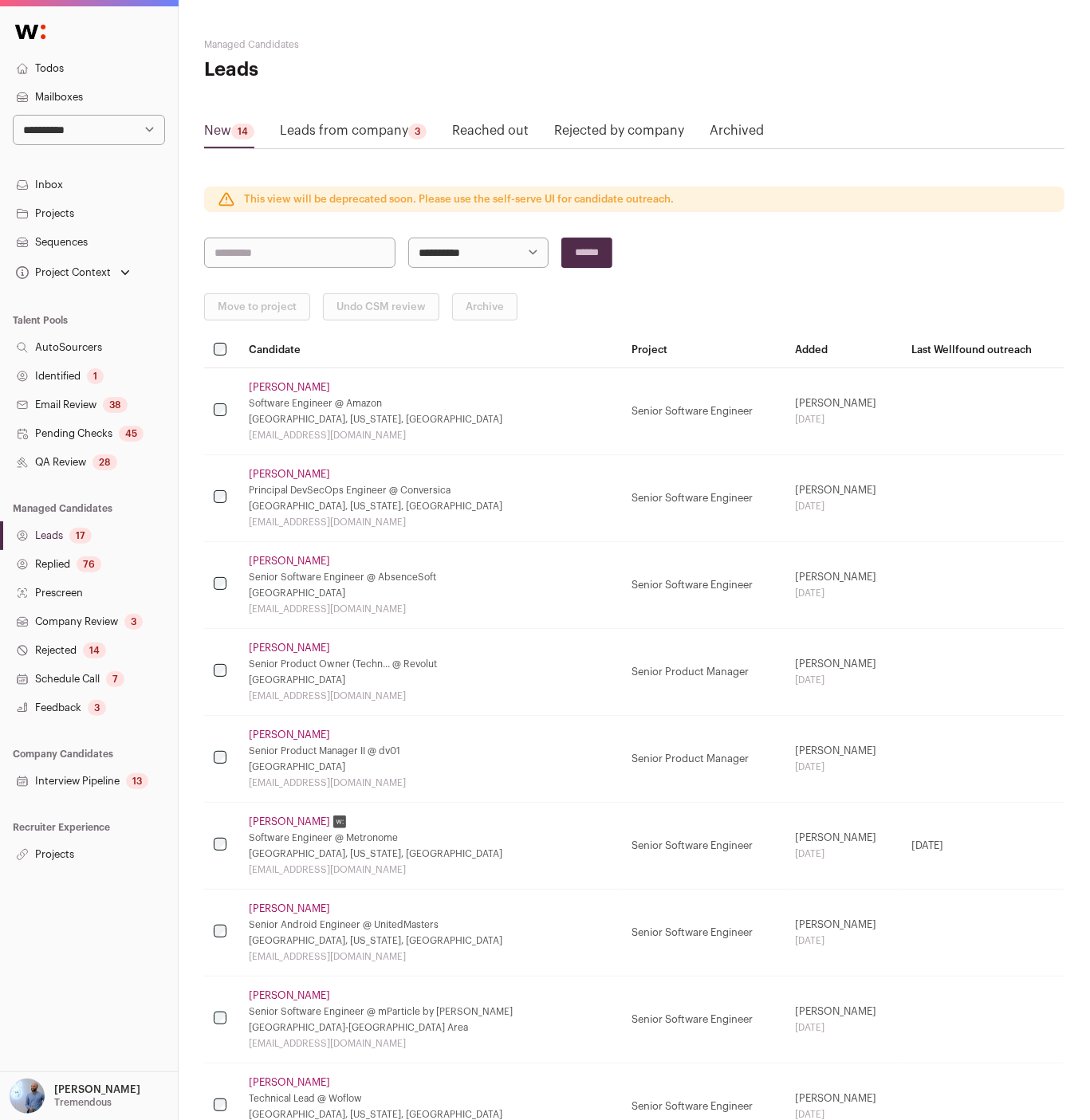
click at [622, 581] on td "Senior Software Engineer" at bounding box center [704, 585] width 164 height 87
click at [86, 854] on link "Projects" at bounding box center [89, 854] width 178 height 28
click at [225, 729] on td at bounding box center [222, 759] width 35 height 87
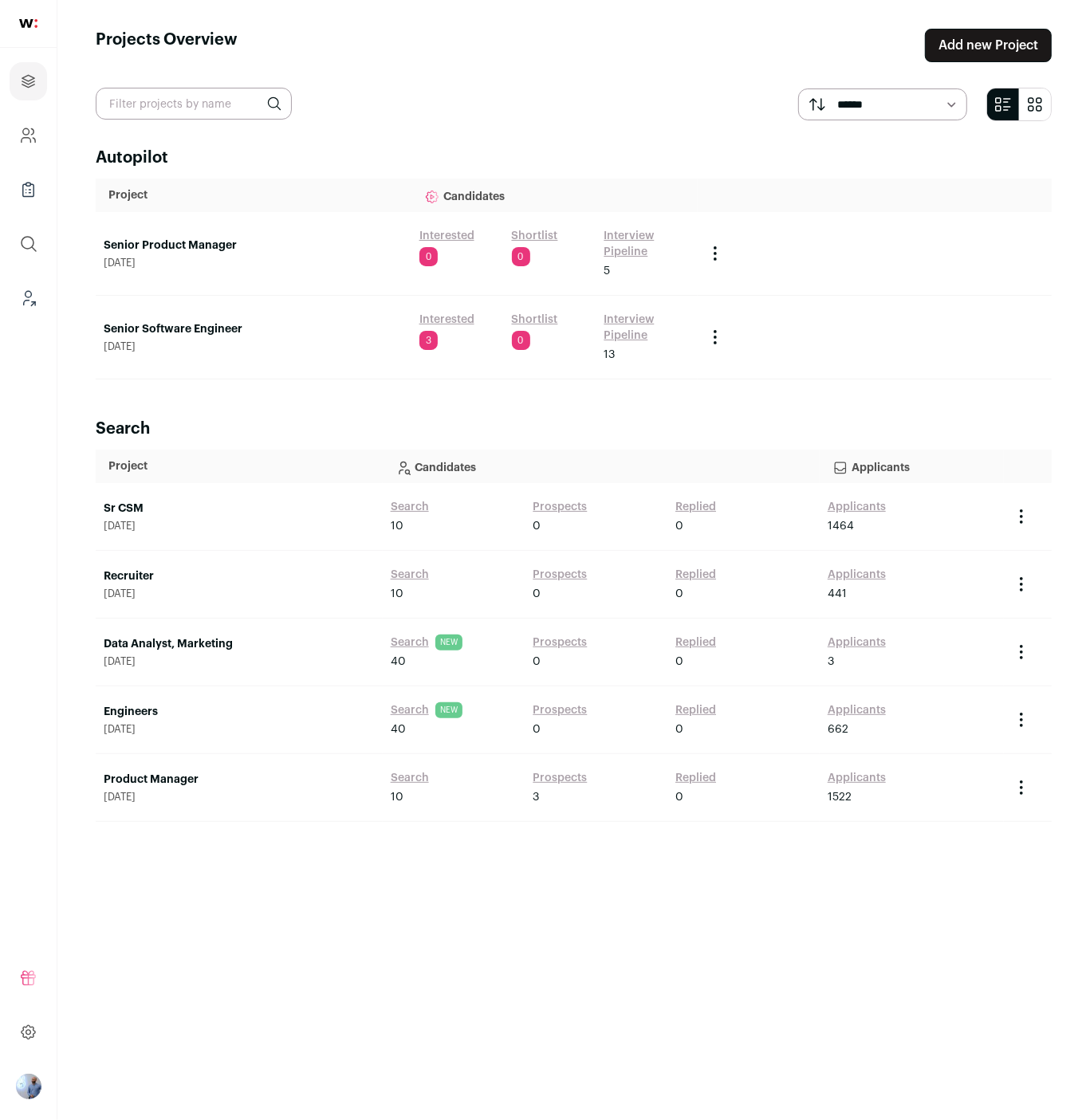
click at [89, 522] on main "**********" at bounding box center [574, 560] width 1033 height 1120
click at [171, 239] on link "Senior Product Manager" at bounding box center [254, 246] width 300 height 16
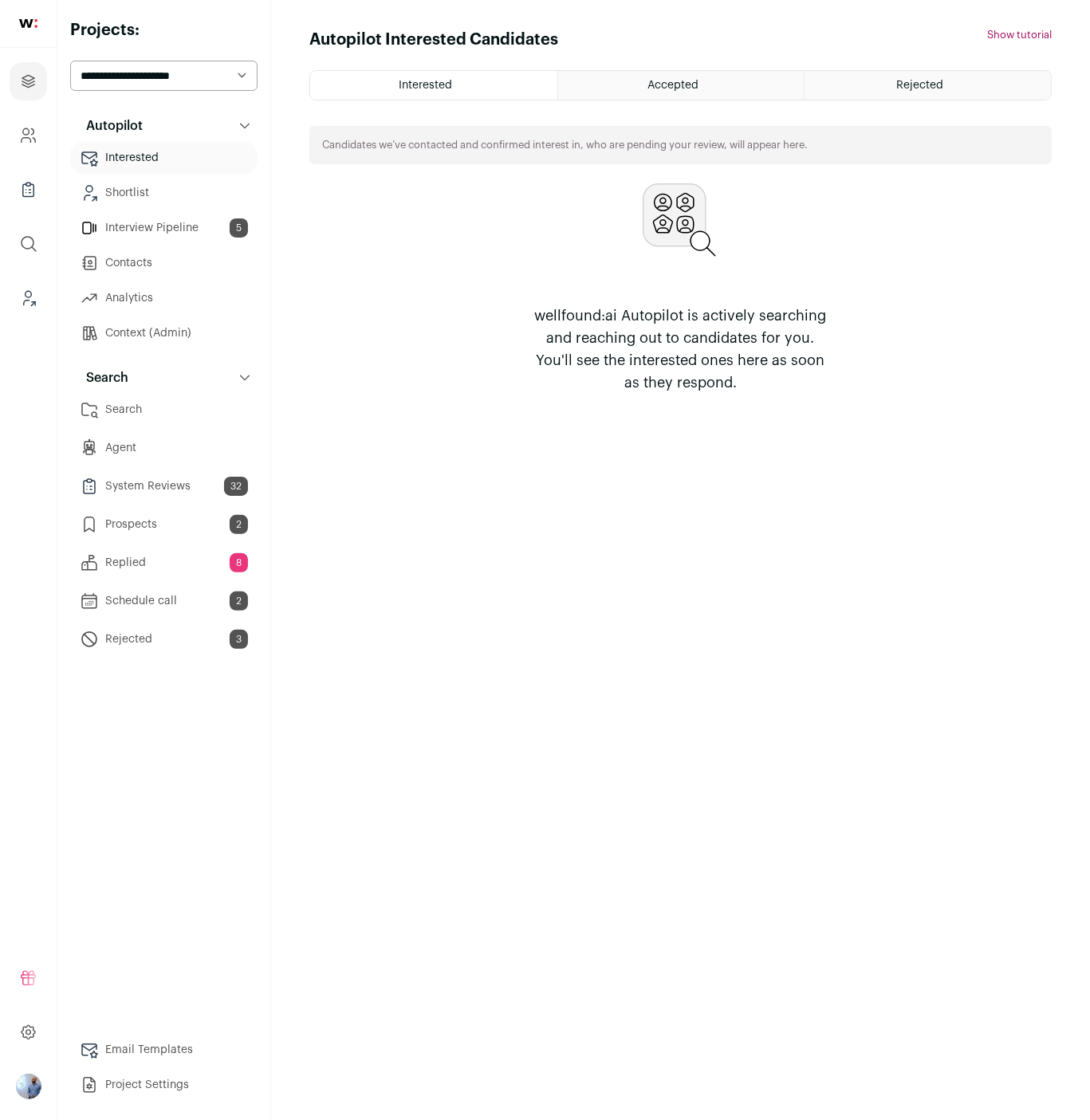
click at [197, 412] on link "Search" at bounding box center [163, 410] width 187 height 32
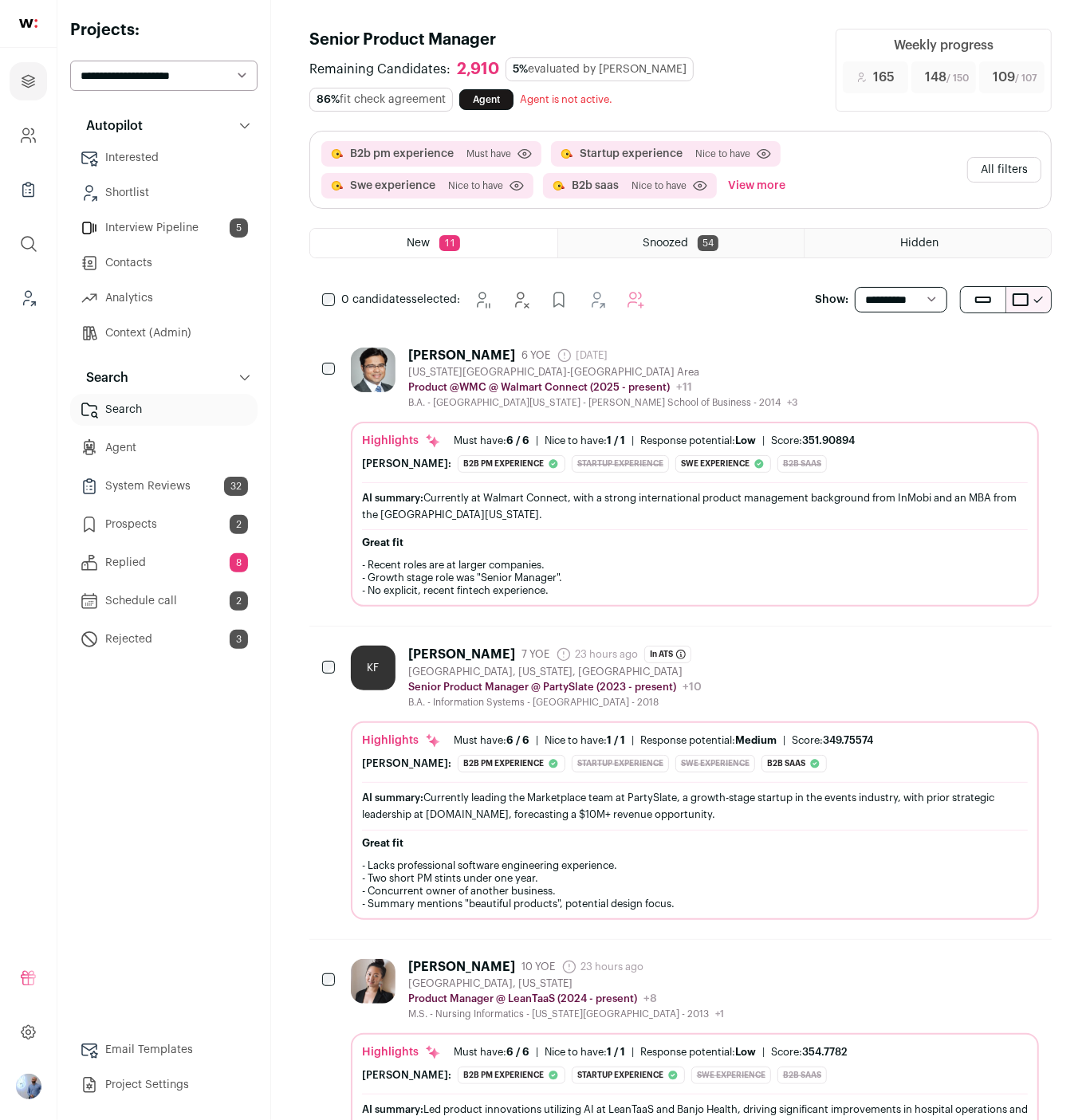
click at [192, 554] on link "Replied 8" at bounding box center [163, 562] width 187 height 32
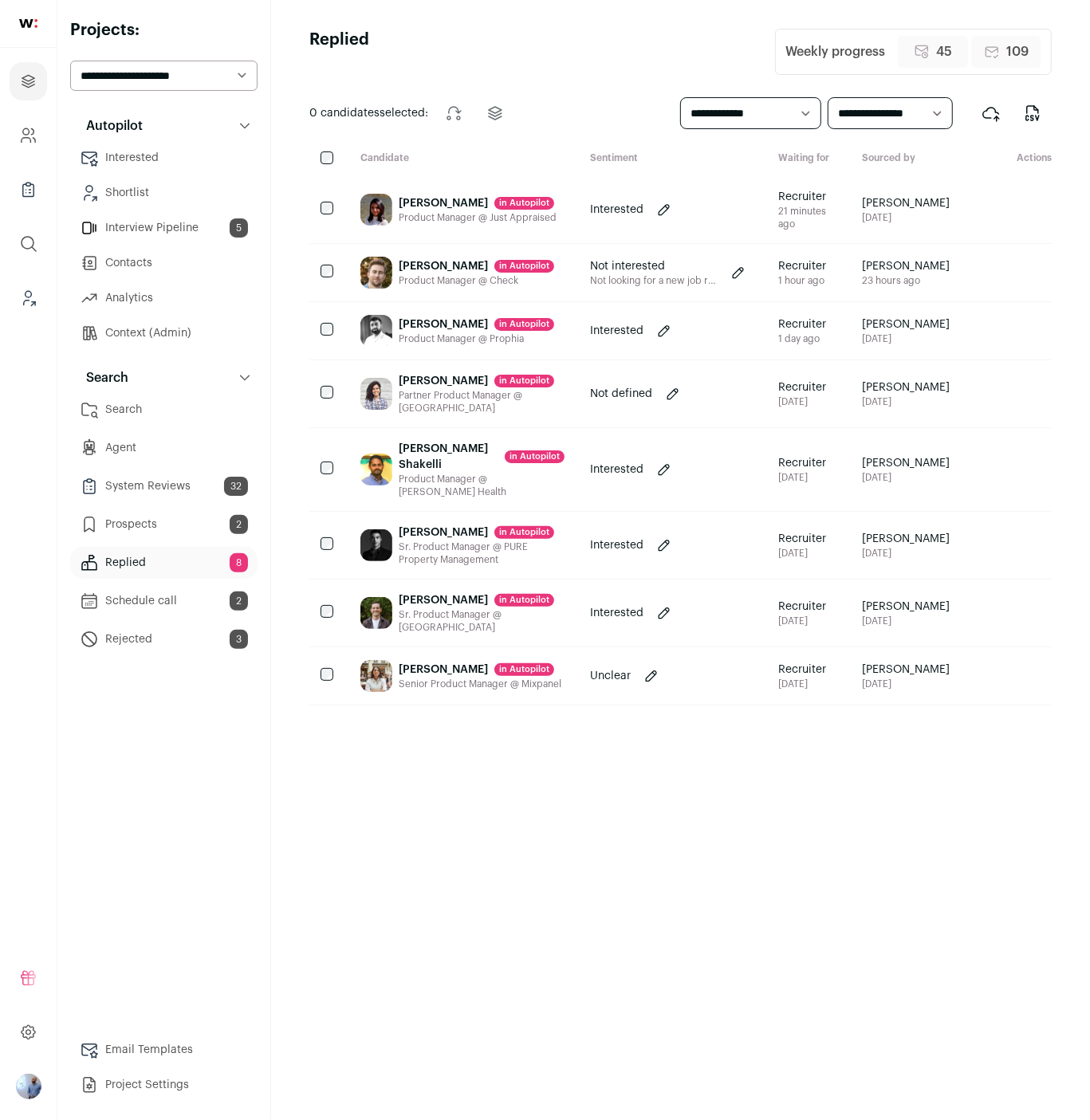
click at [449, 211] on div "Priyanka Debnath in Autopilot" at bounding box center [477, 203] width 158 height 16
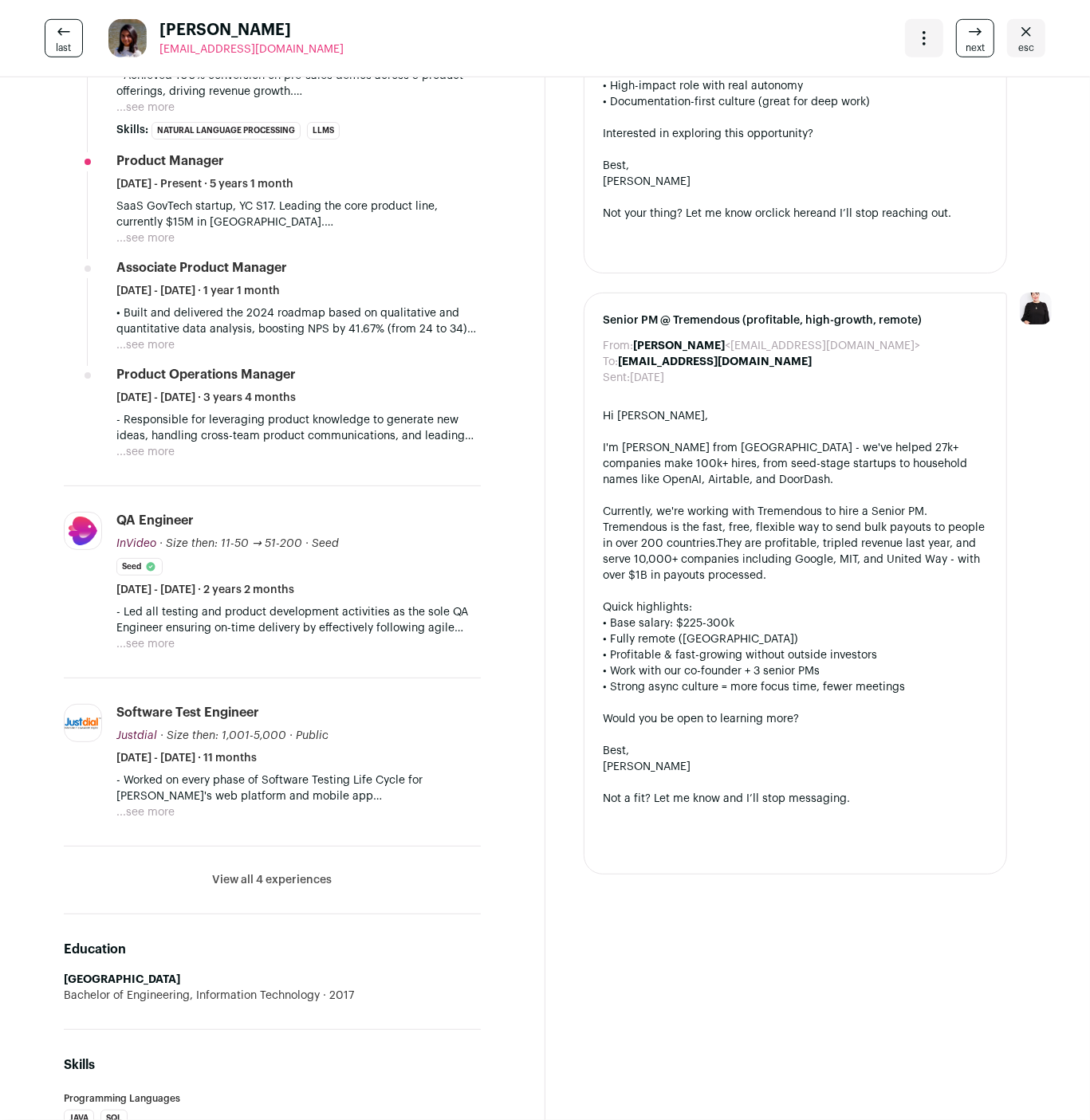
scroll to position [436, 0]
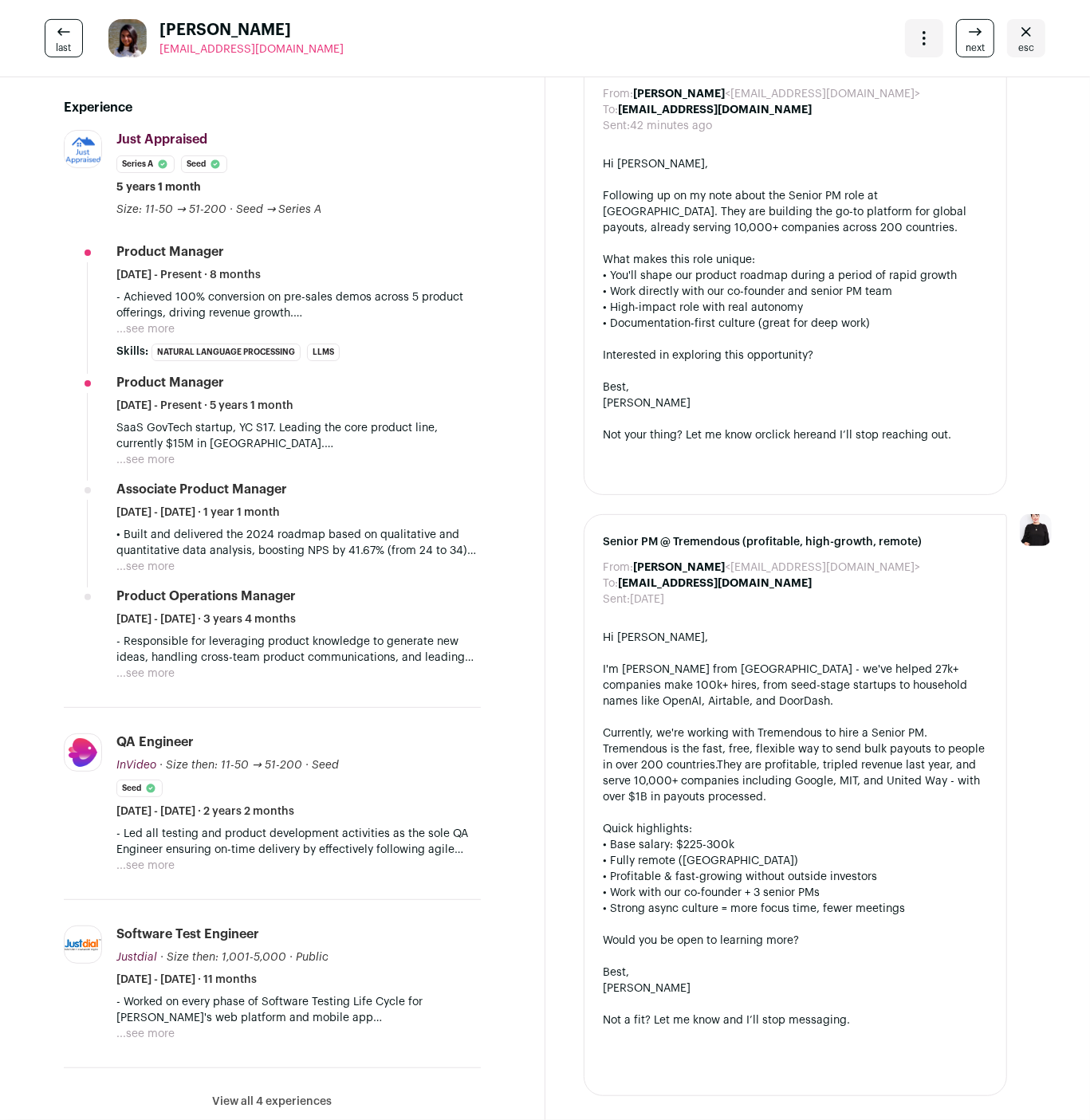
click at [1024, 41] on span "esc" at bounding box center [1026, 47] width 16 height 13
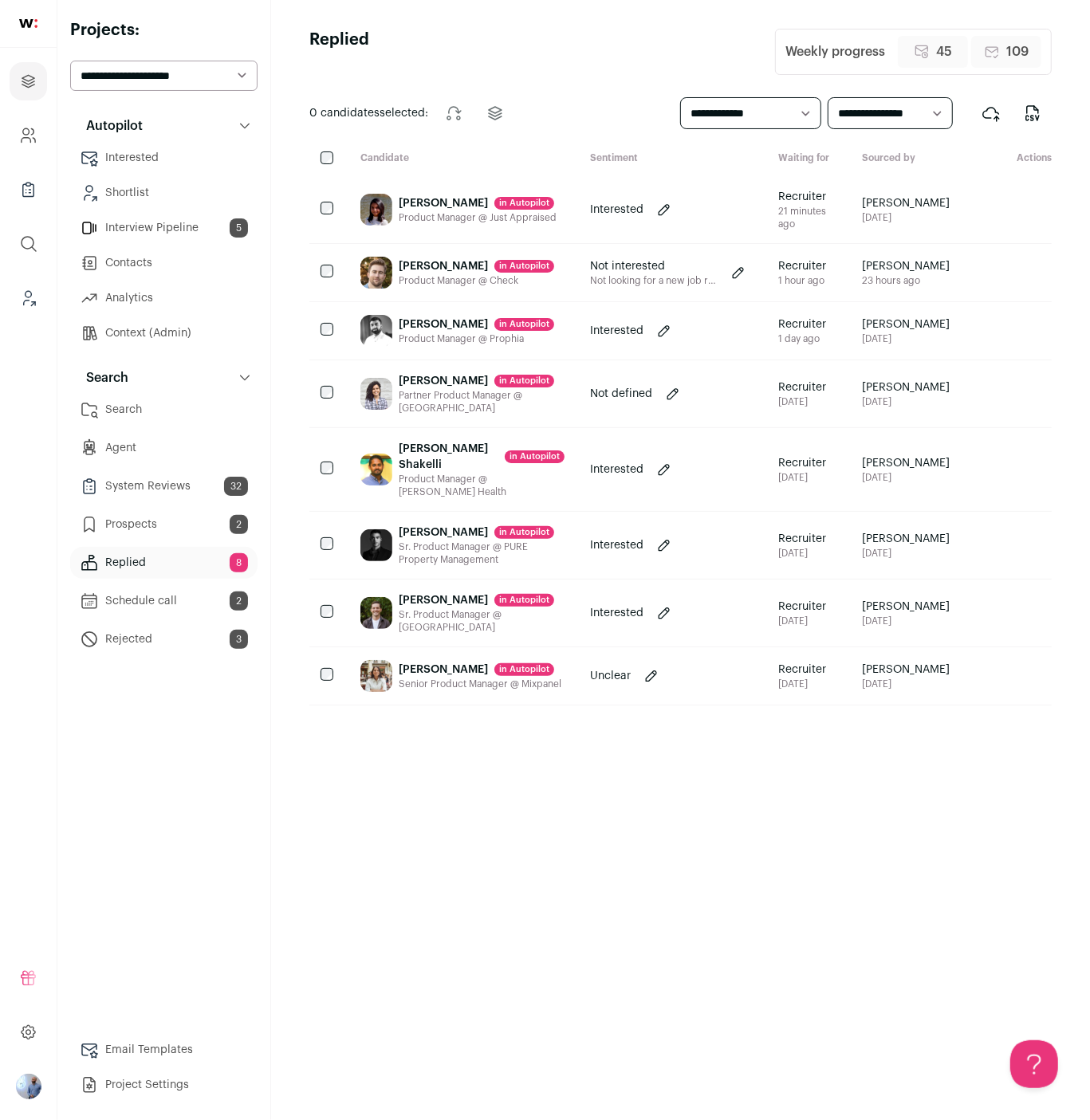
click at [425, 333] on div "Siddhartha Penakalapati in Autopilot" at bounding box center [476, 324] width 155 height 16
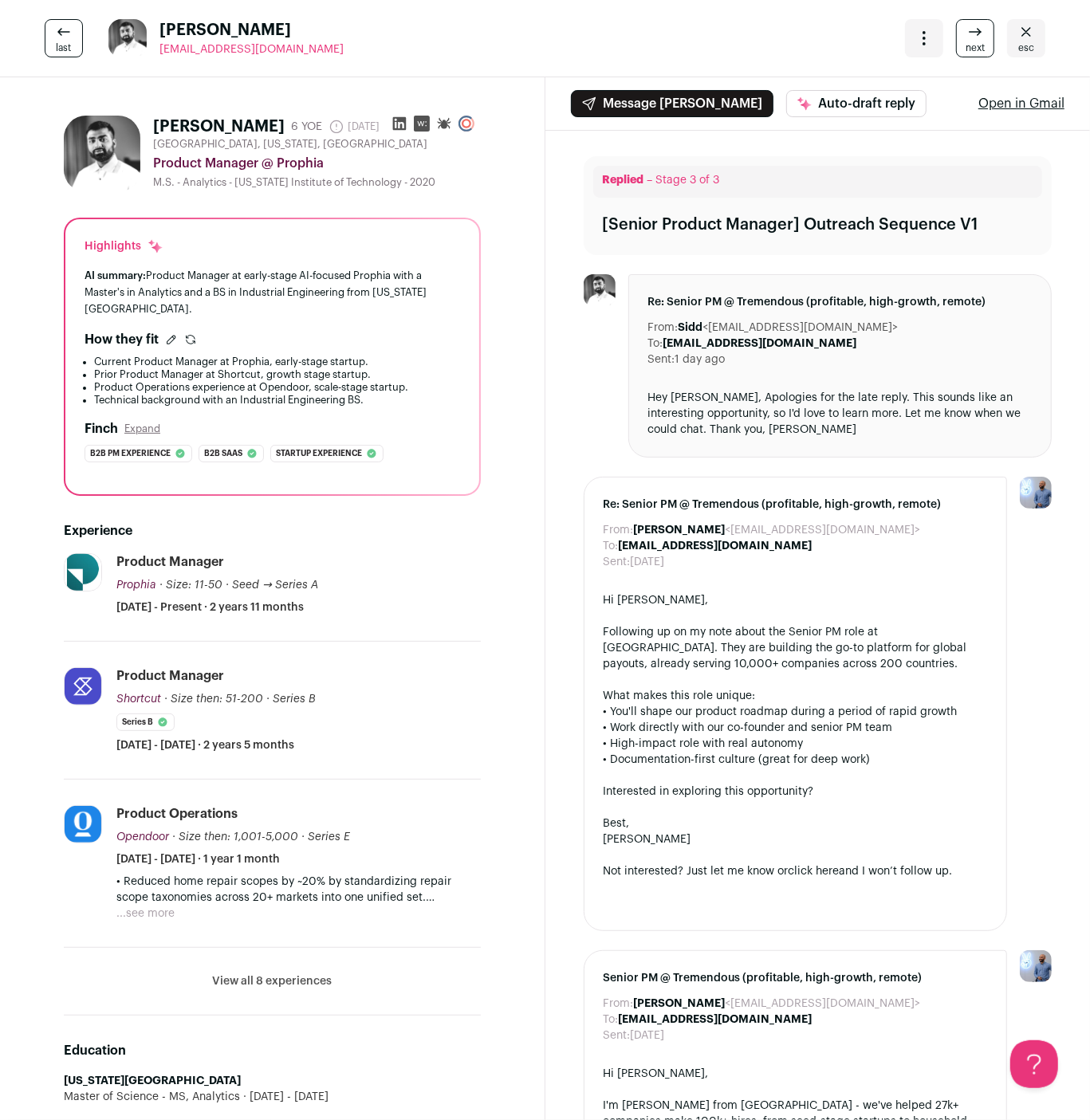
click at [923, 47] on div "Open dropdown" at bounding box center [924, 38] width 38 height 38
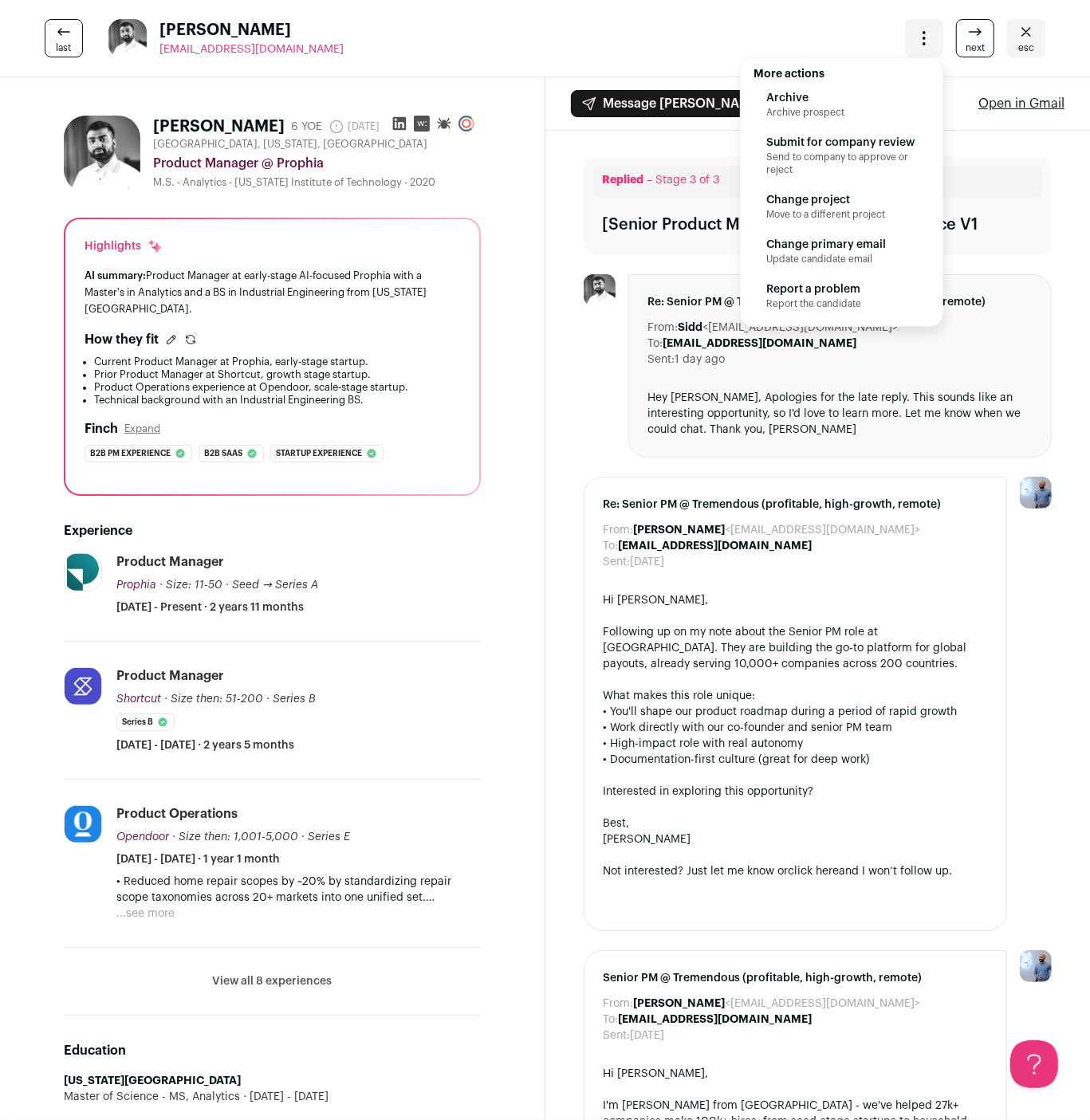
click at [843, 152] on span "Send to company to approve or reject" at bounding box center [842, 164] width 151 height 26
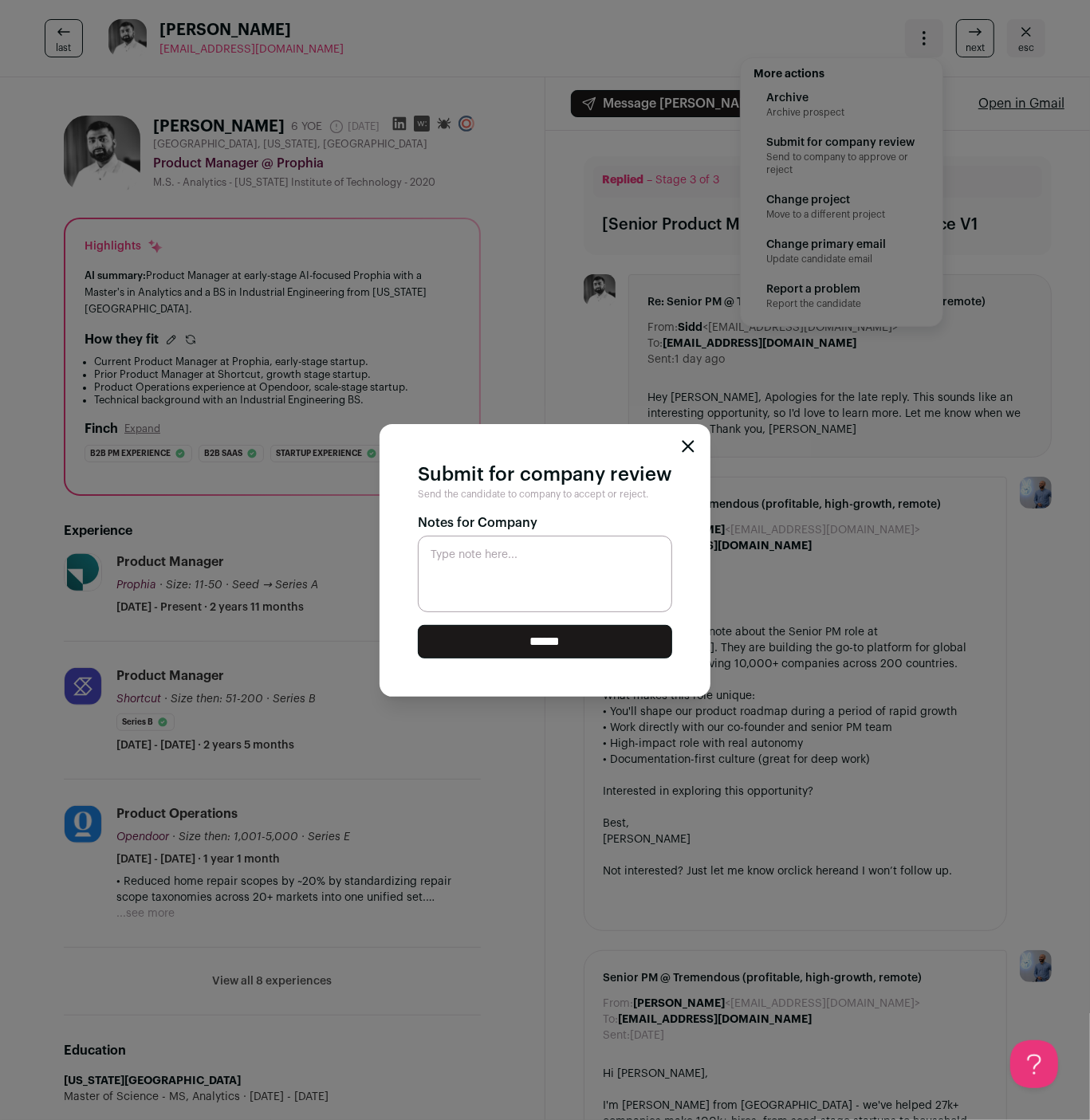
click at [604, 642] on input "******" at bounding box center [545, 641] width 254 height 34
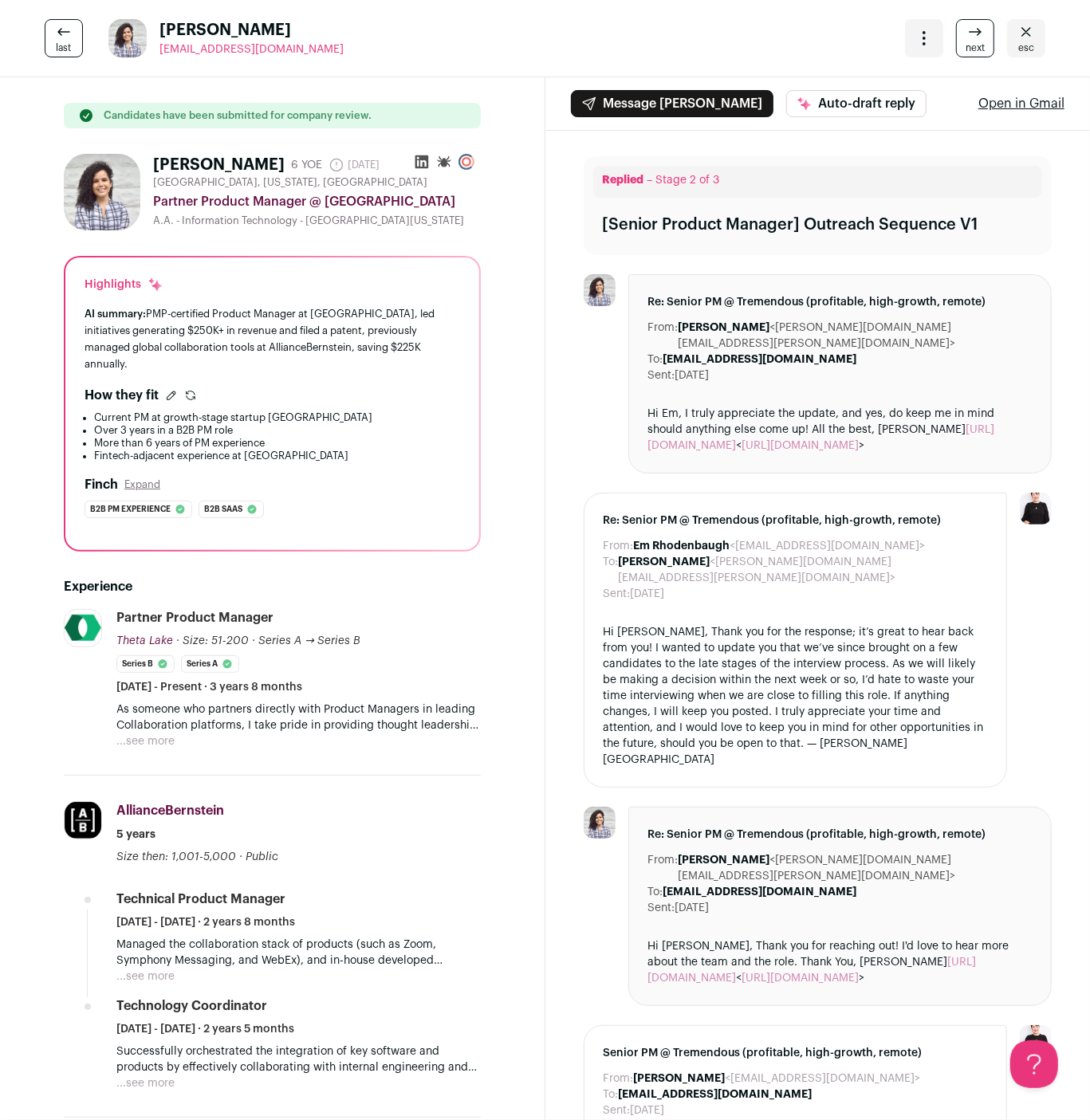
click at [1043, 43] on link "esc" at bounding box center [1026, 38] width 38 height 38
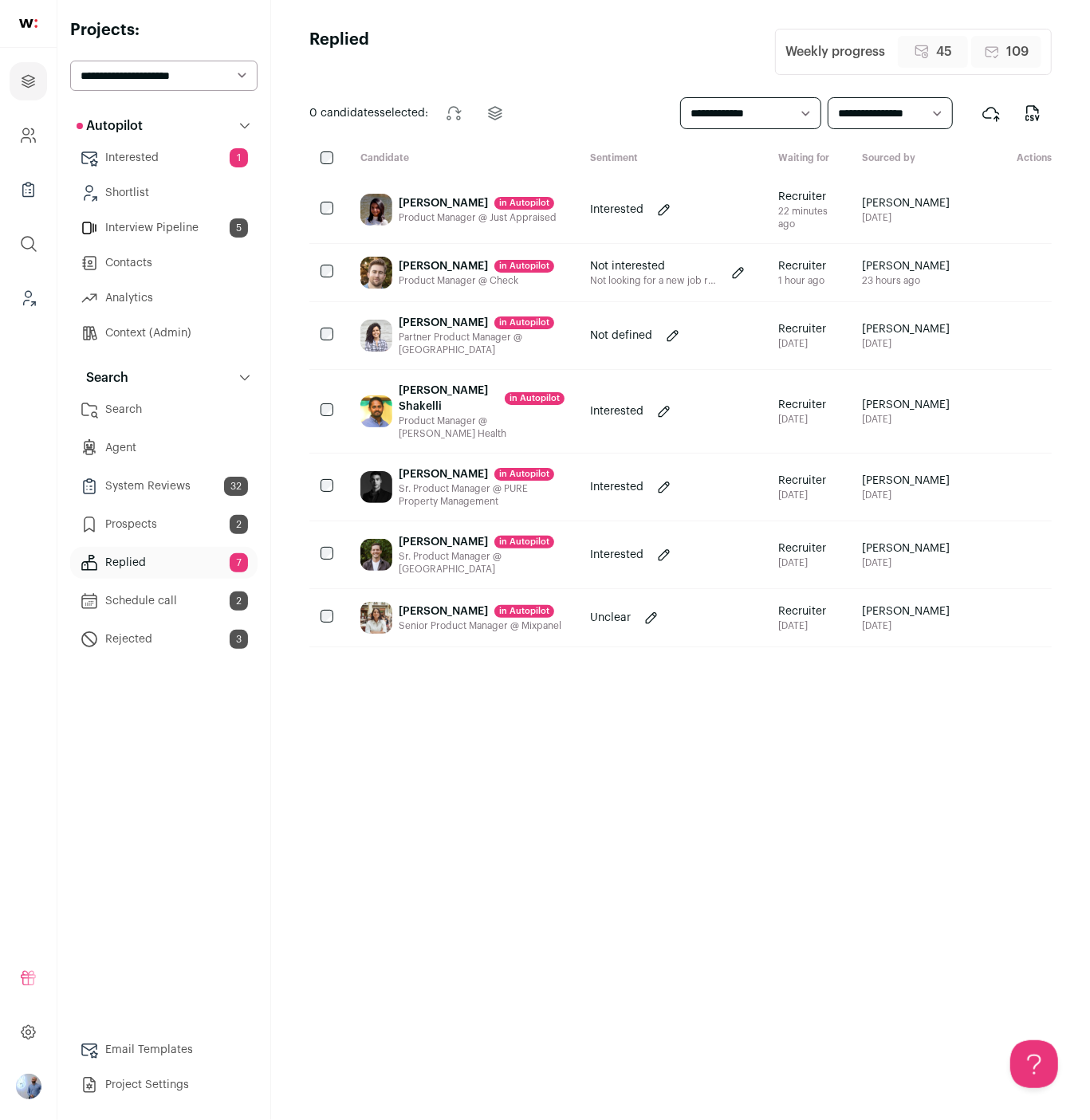
click at [404, 550] on div "[PERSON_NAME] in [GEOGRAPHIC_DATA]" at bounding box center [481, 542] width 166 height 16
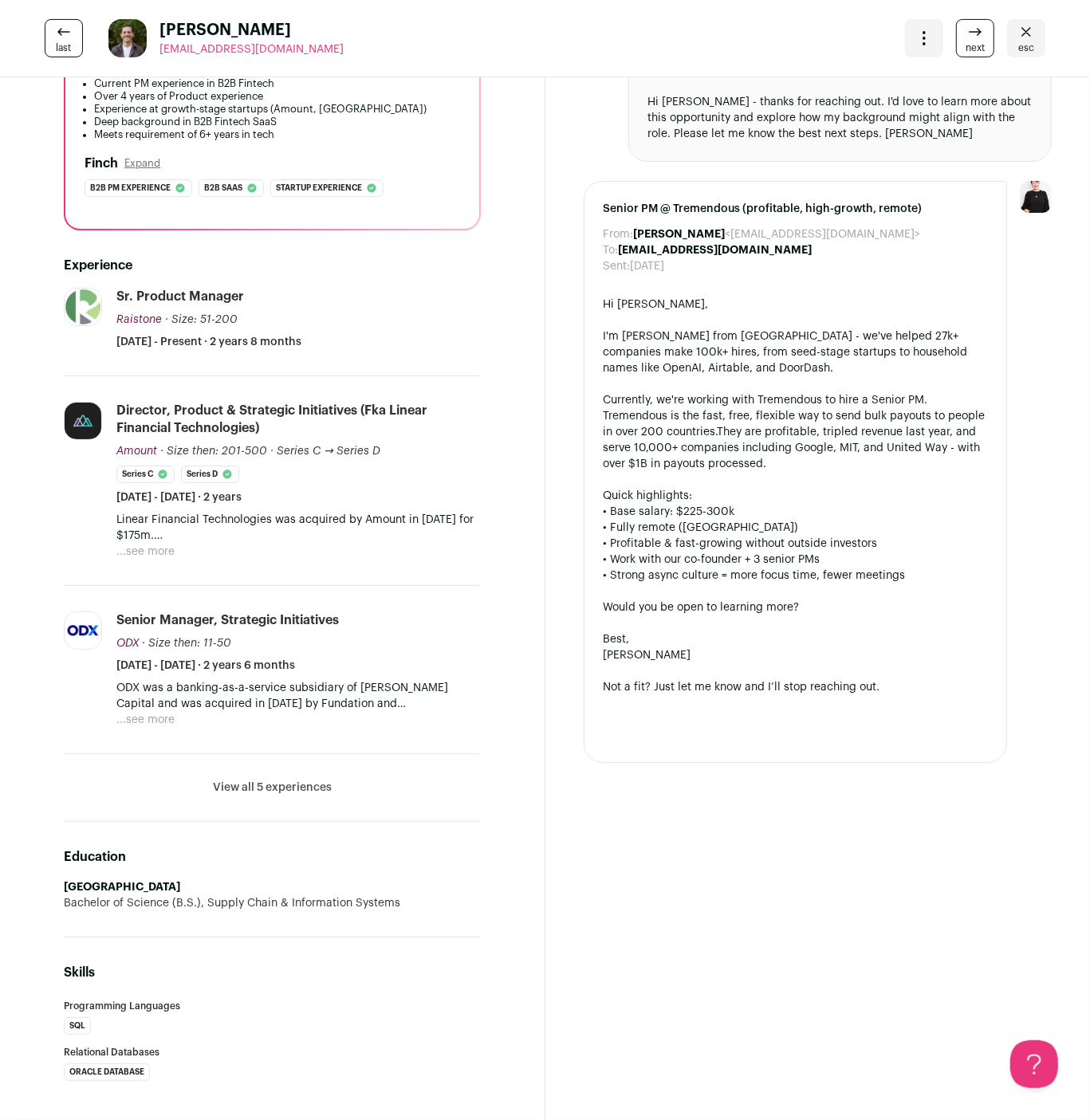
scroll to position [314, 0]
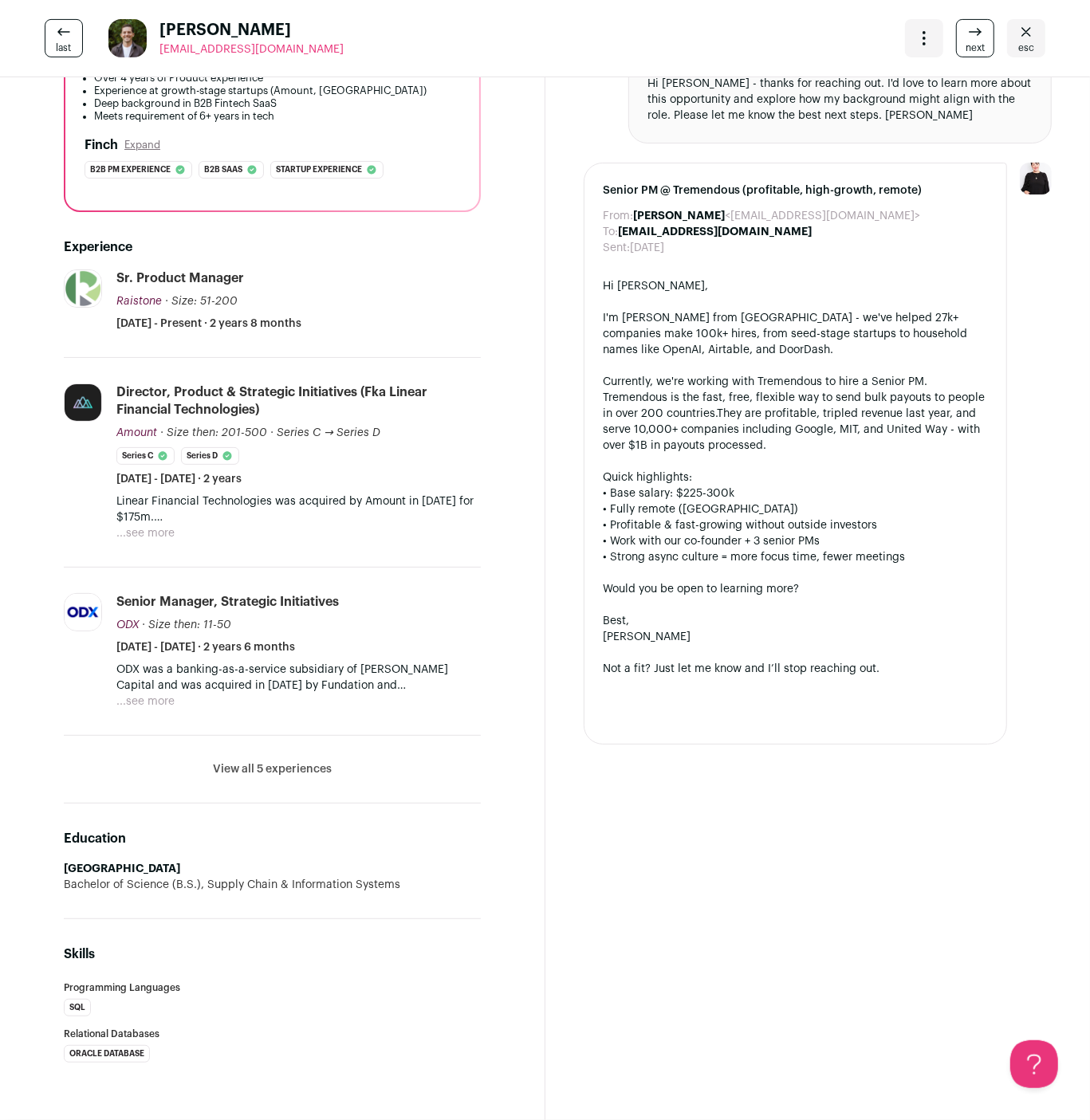
click at [265, 761] on button "View all 5 experiences" at bounding box center [272, 769] width 119 height 16
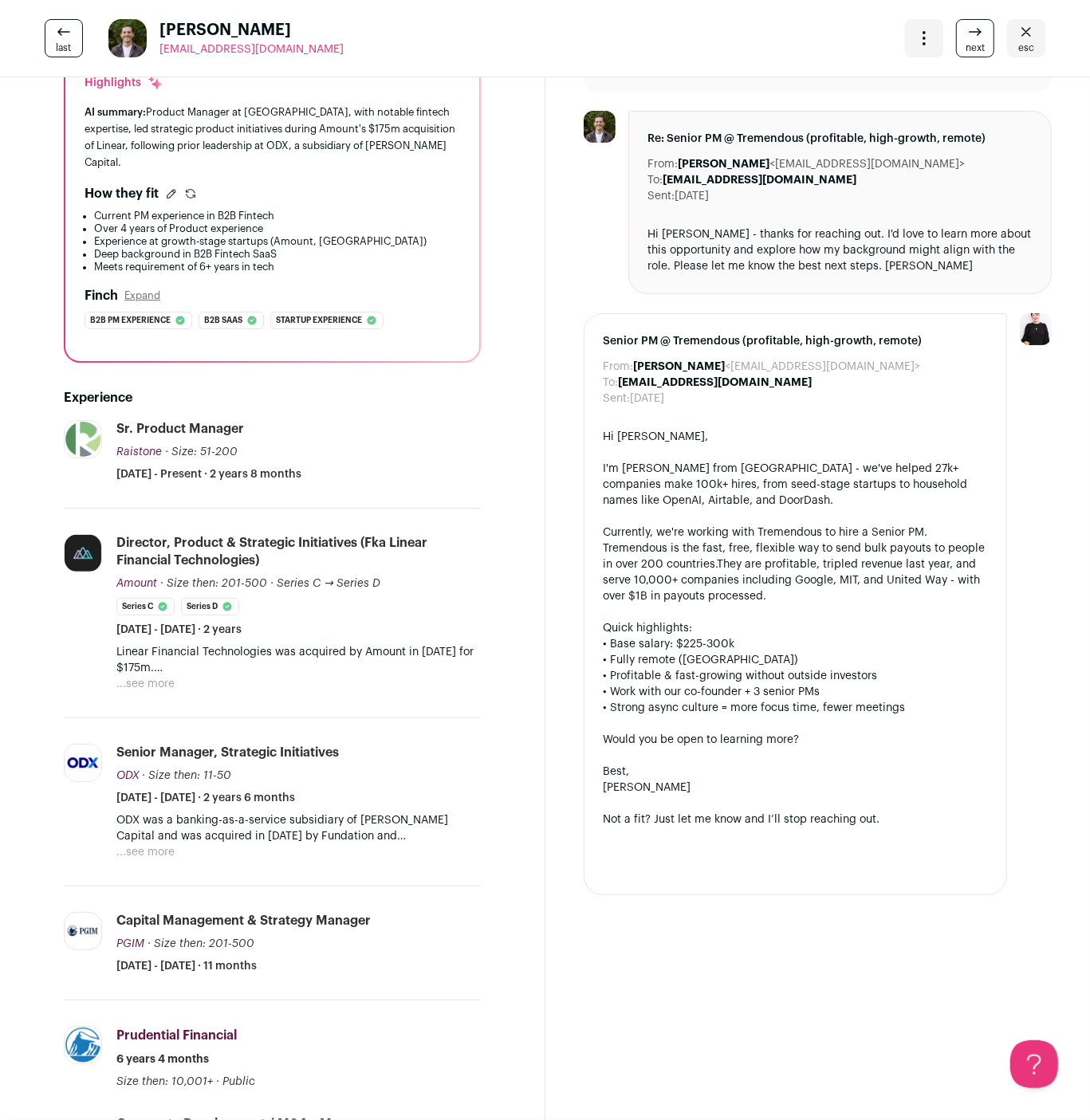
scroll to position [241, 0]
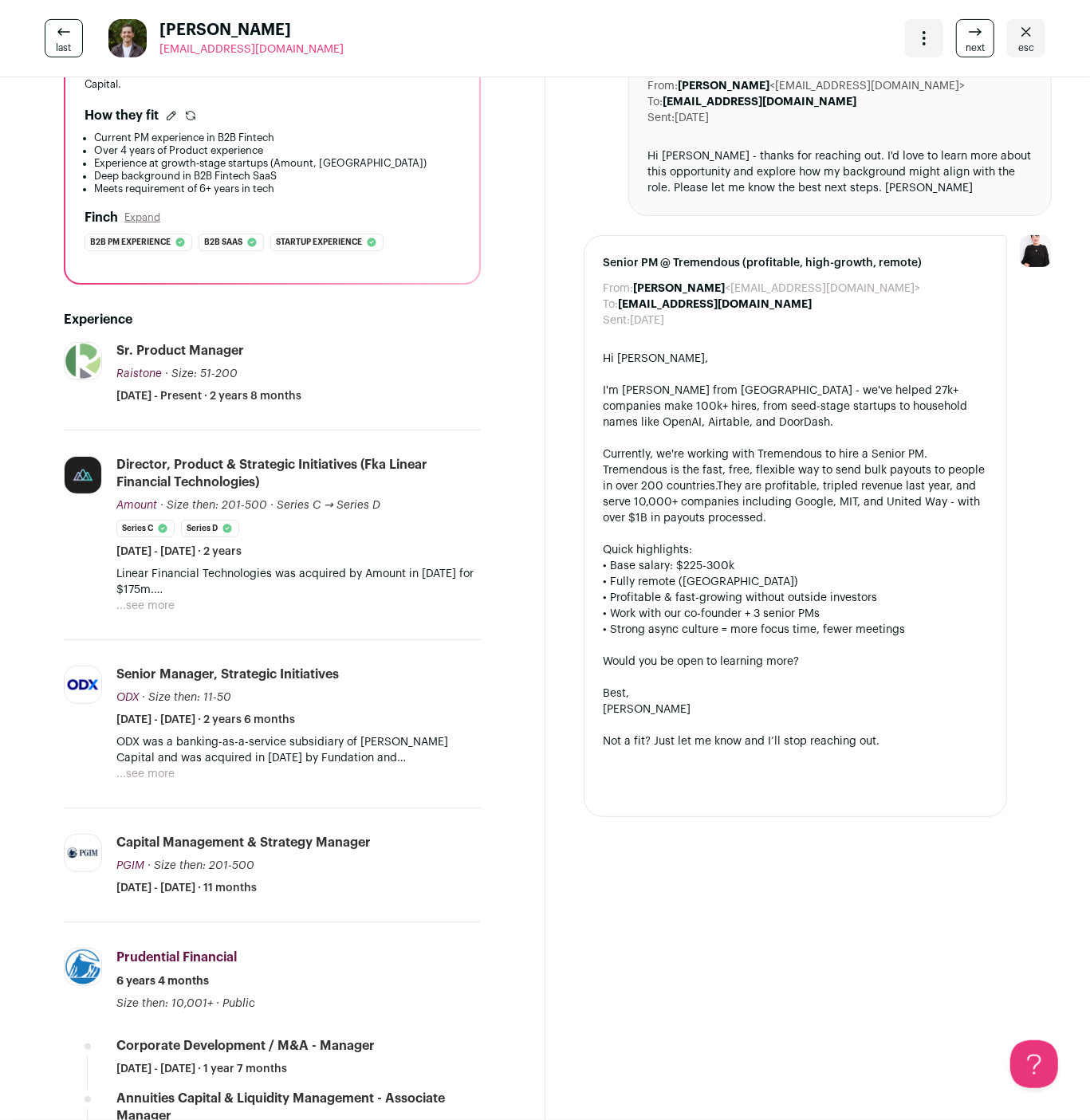
click at [157, 598] on button "...see more" at bounding box center [146, 606] width 59 height 16
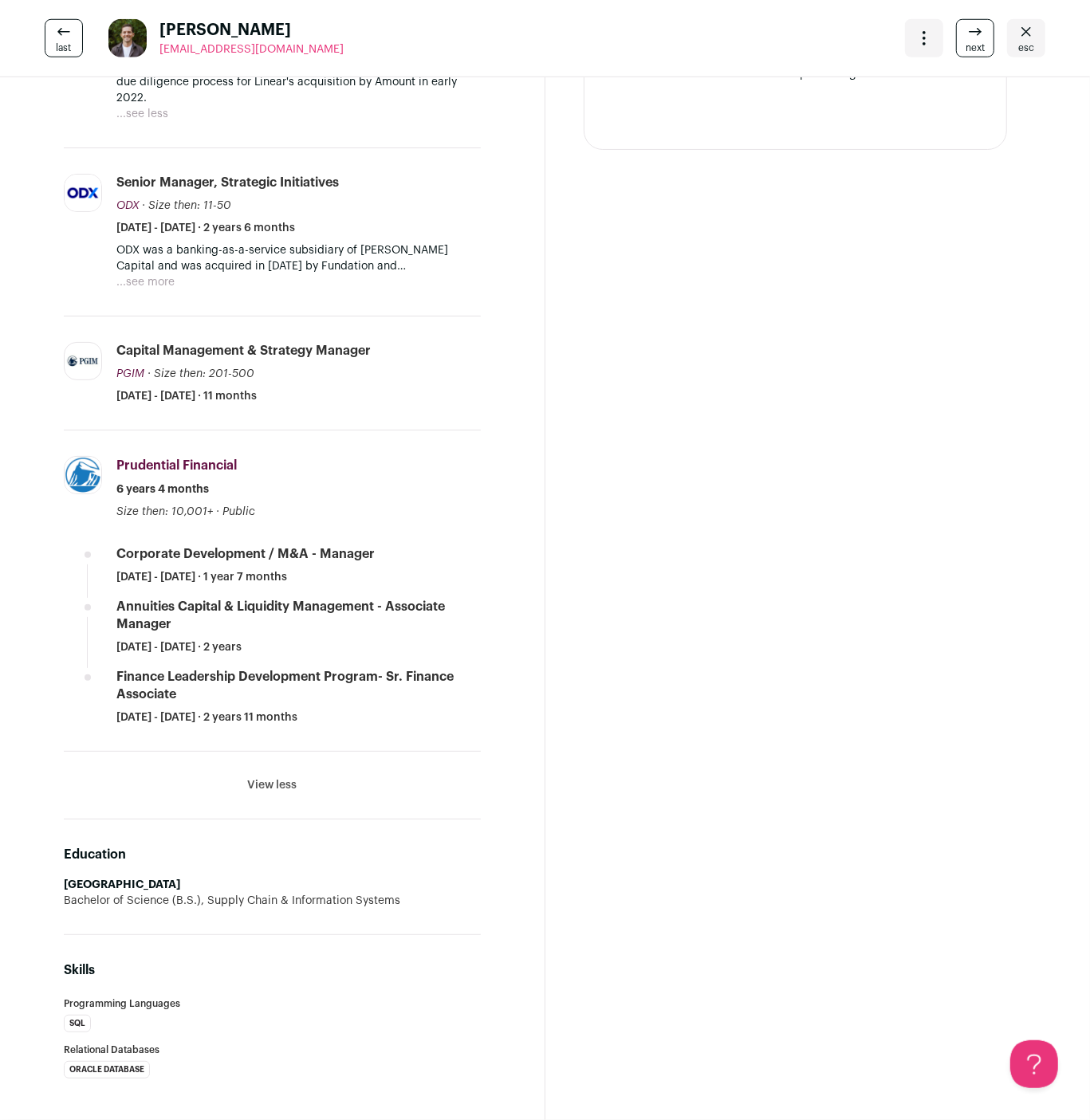
scroll to position [0, 0]
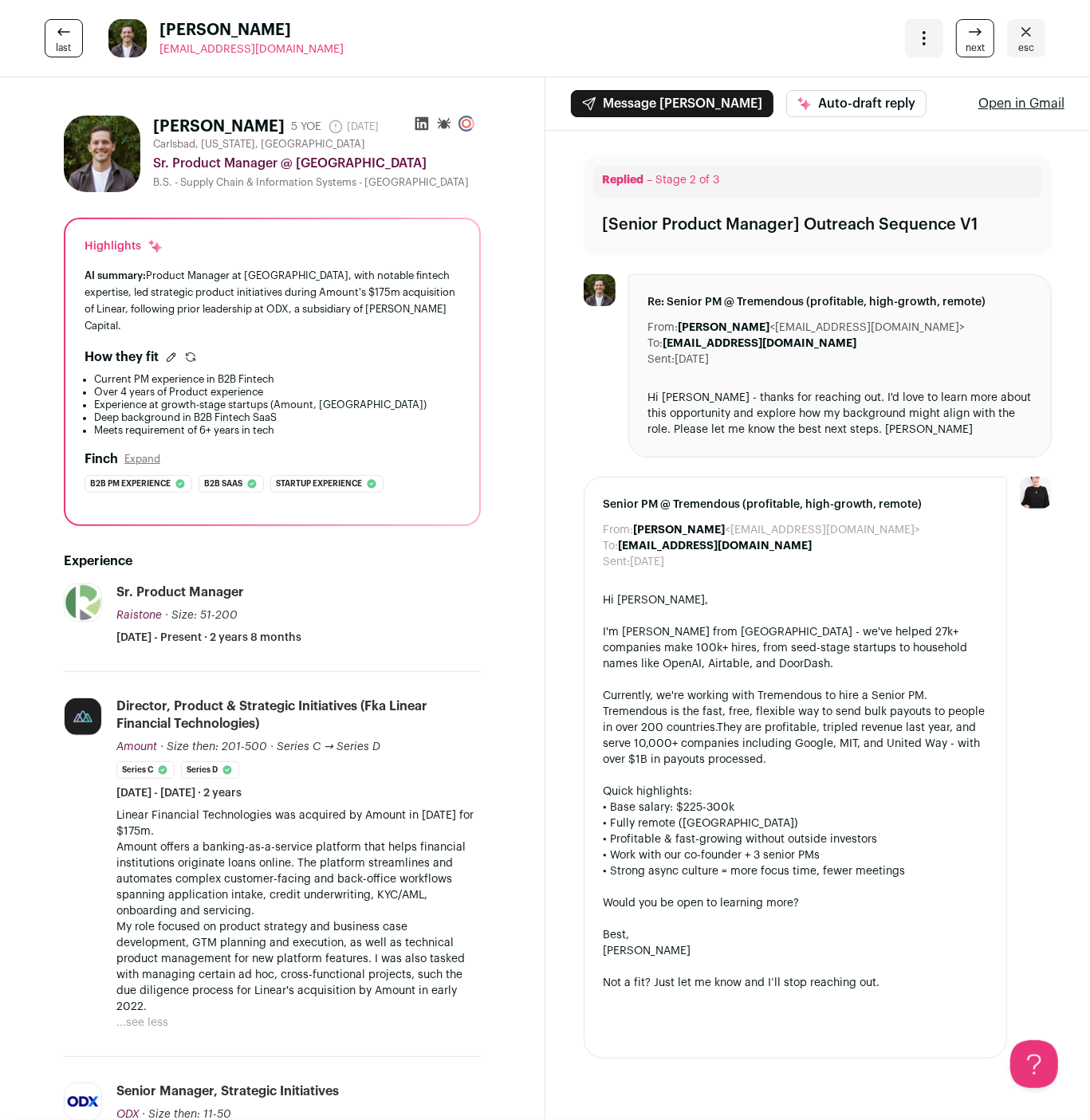
click at [908, 34] on div "Open dropdown" at bounding box center [924, 38] width 38 height 38
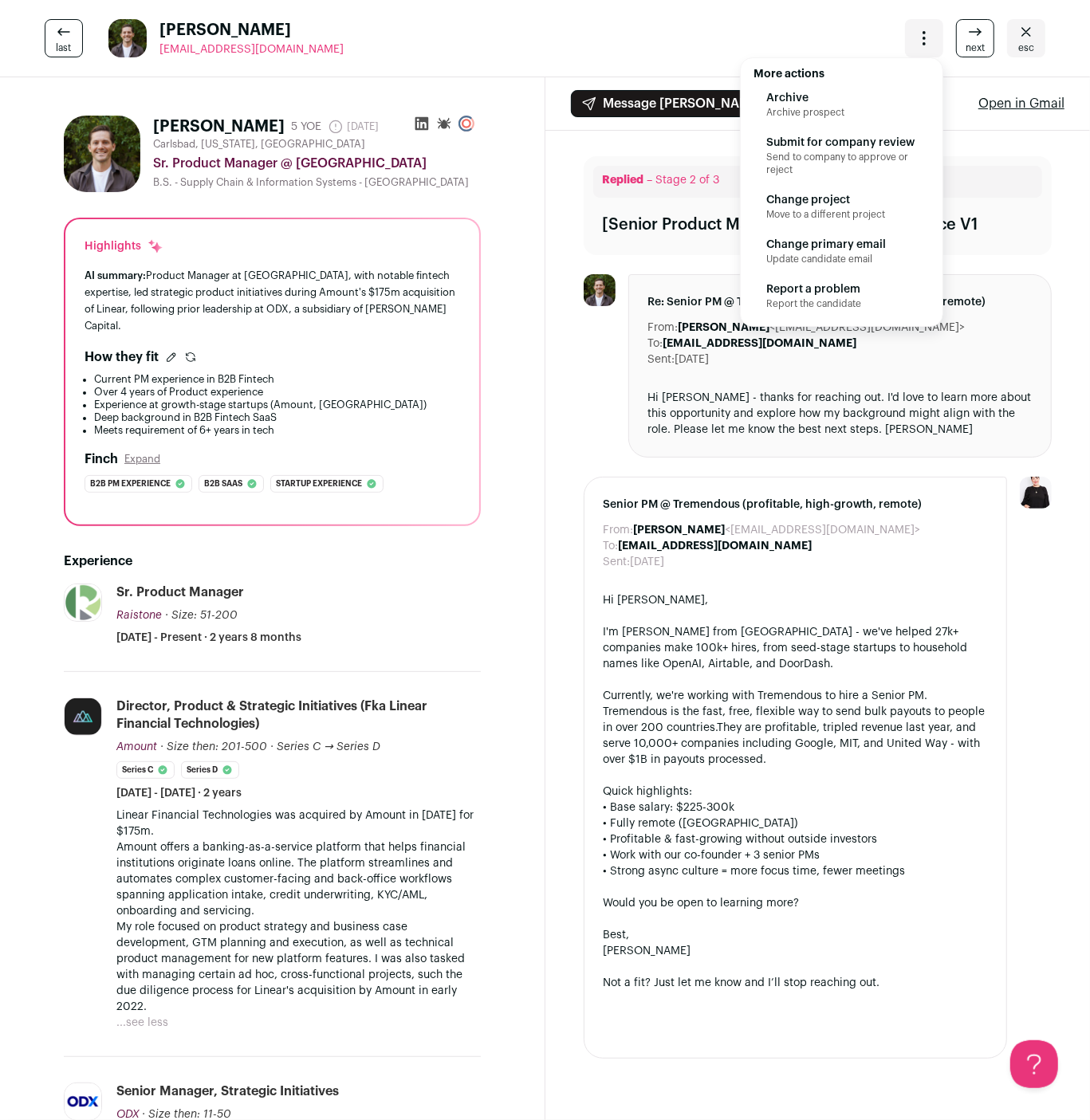
click at [806, 148] on span "Submit for company review" at bounding box center [842, 142] width 151 height 16
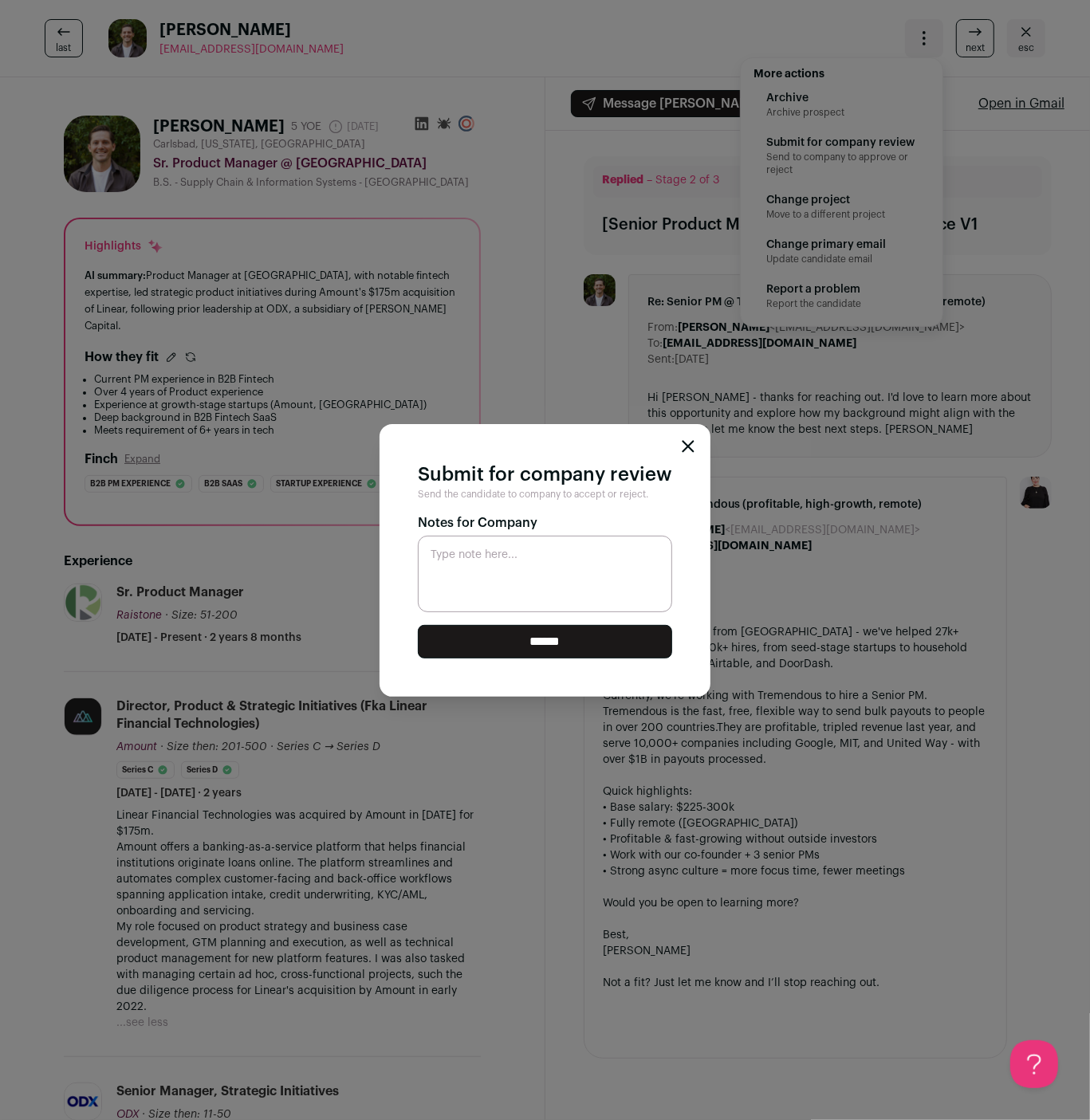
click at [439, 603] on textarea "Type note here..." at bounding box center [545, 574] width 254 height 77
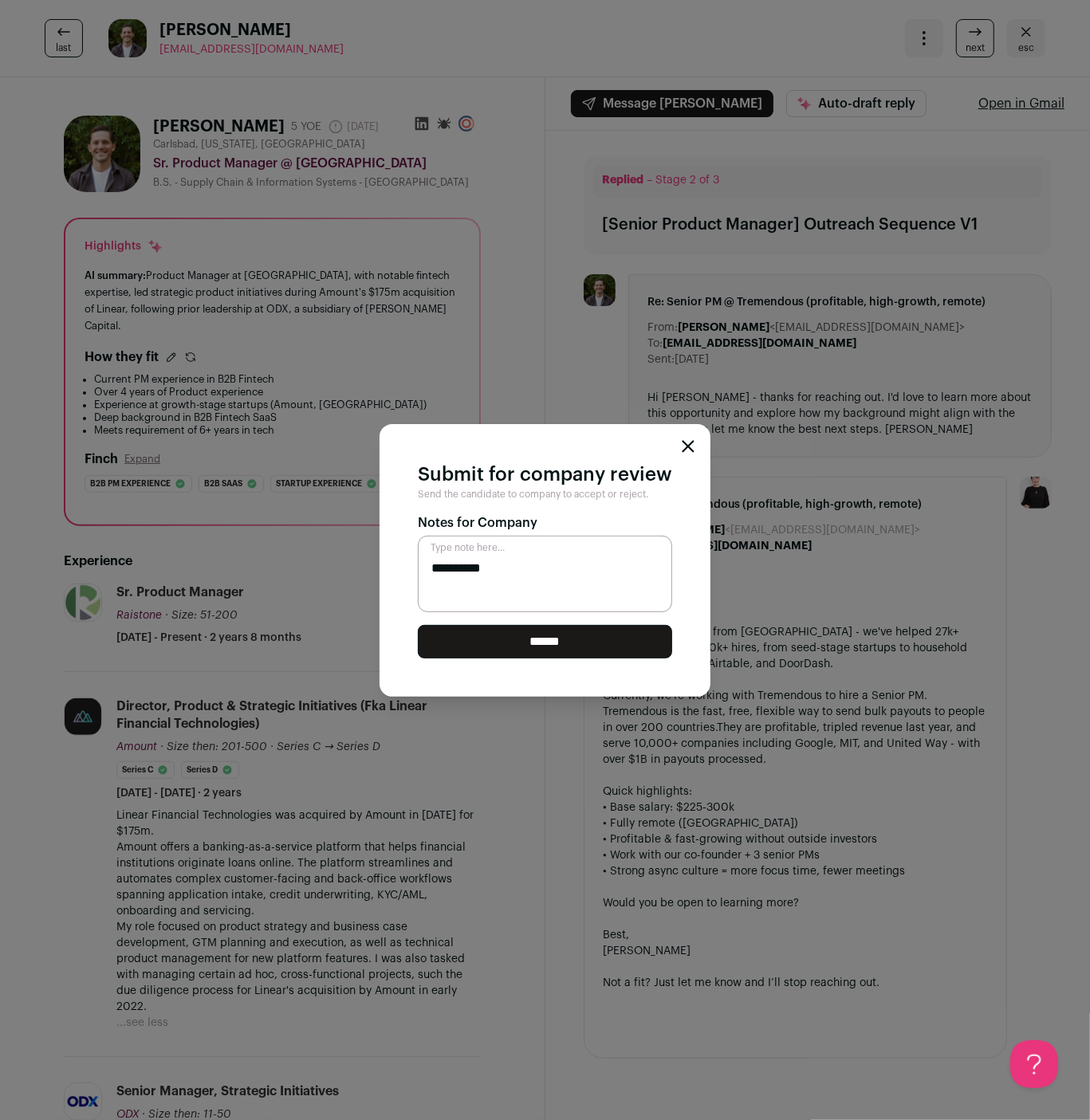
type textarea "*"
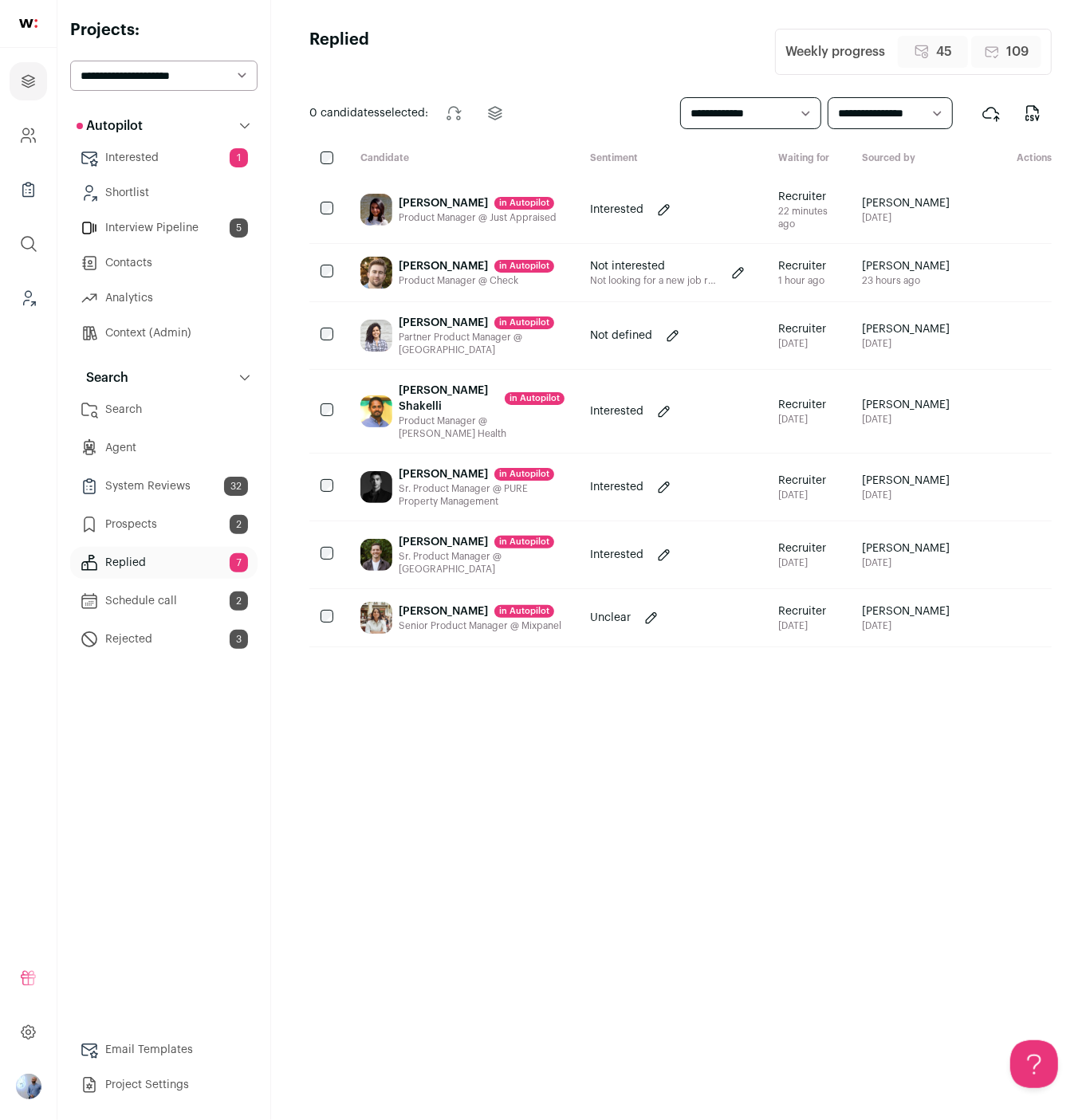
click at [443, 441] on div "Product Manager @ [PERSON_NAME] Health" at bounding box center [481, 428] width 166 height 26
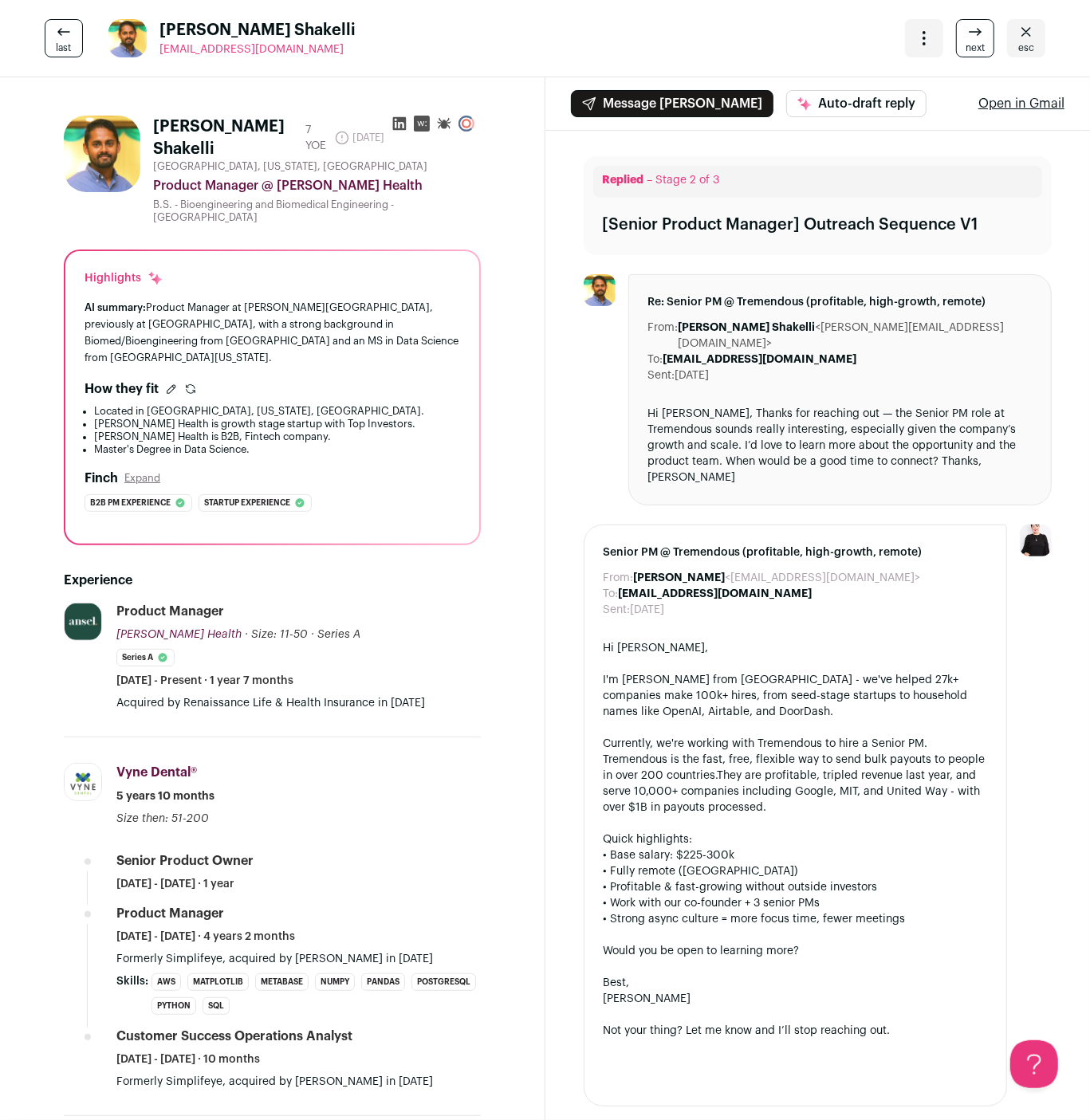
click at [1019, 35] on icon "Close" at bounding box center [1026, 32] width 19 height 19
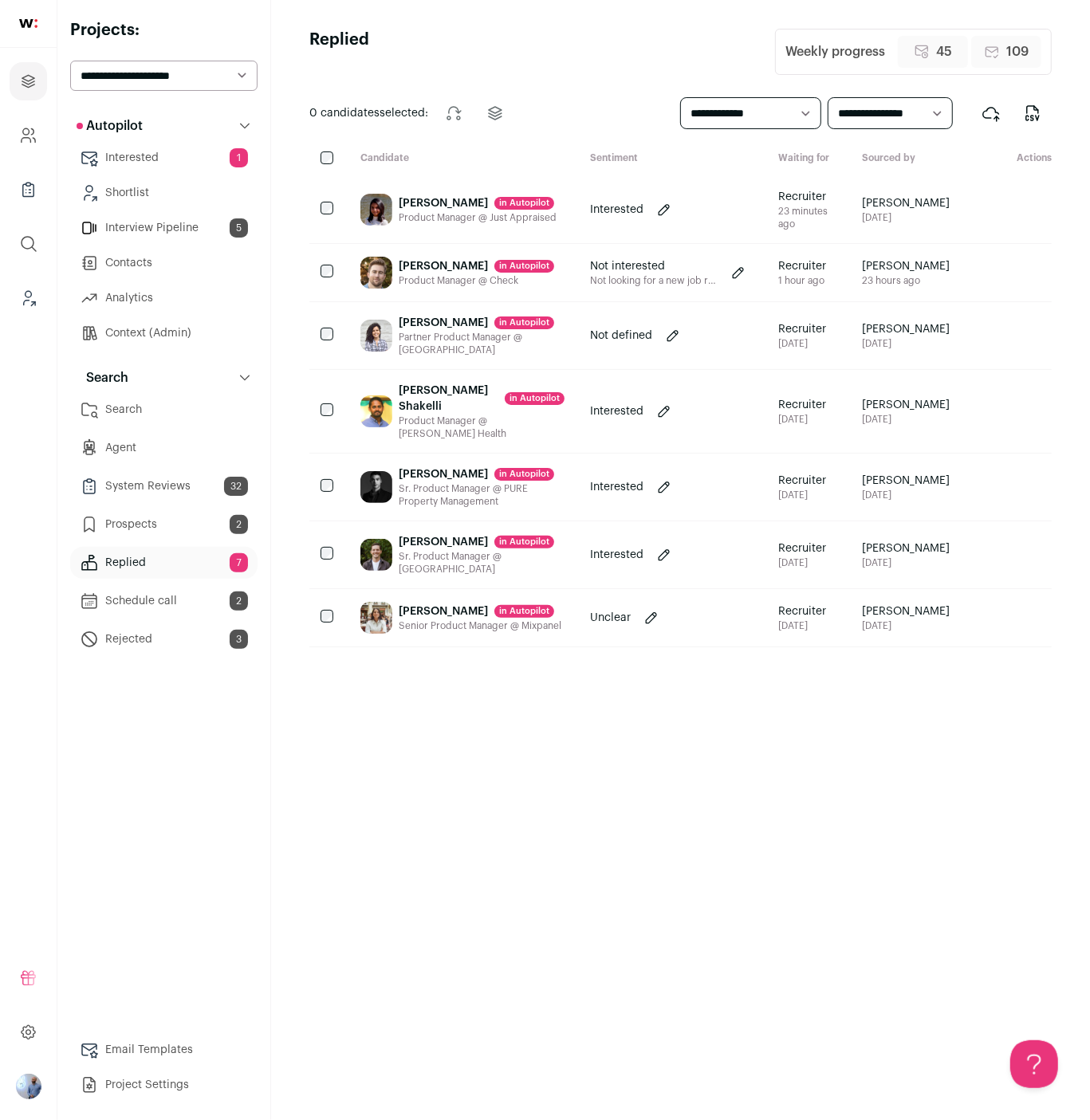
click at [422, 415] on div "Vibhu Shakelli in Autopilot" at bounding box center [481, 398] width 166 height 32
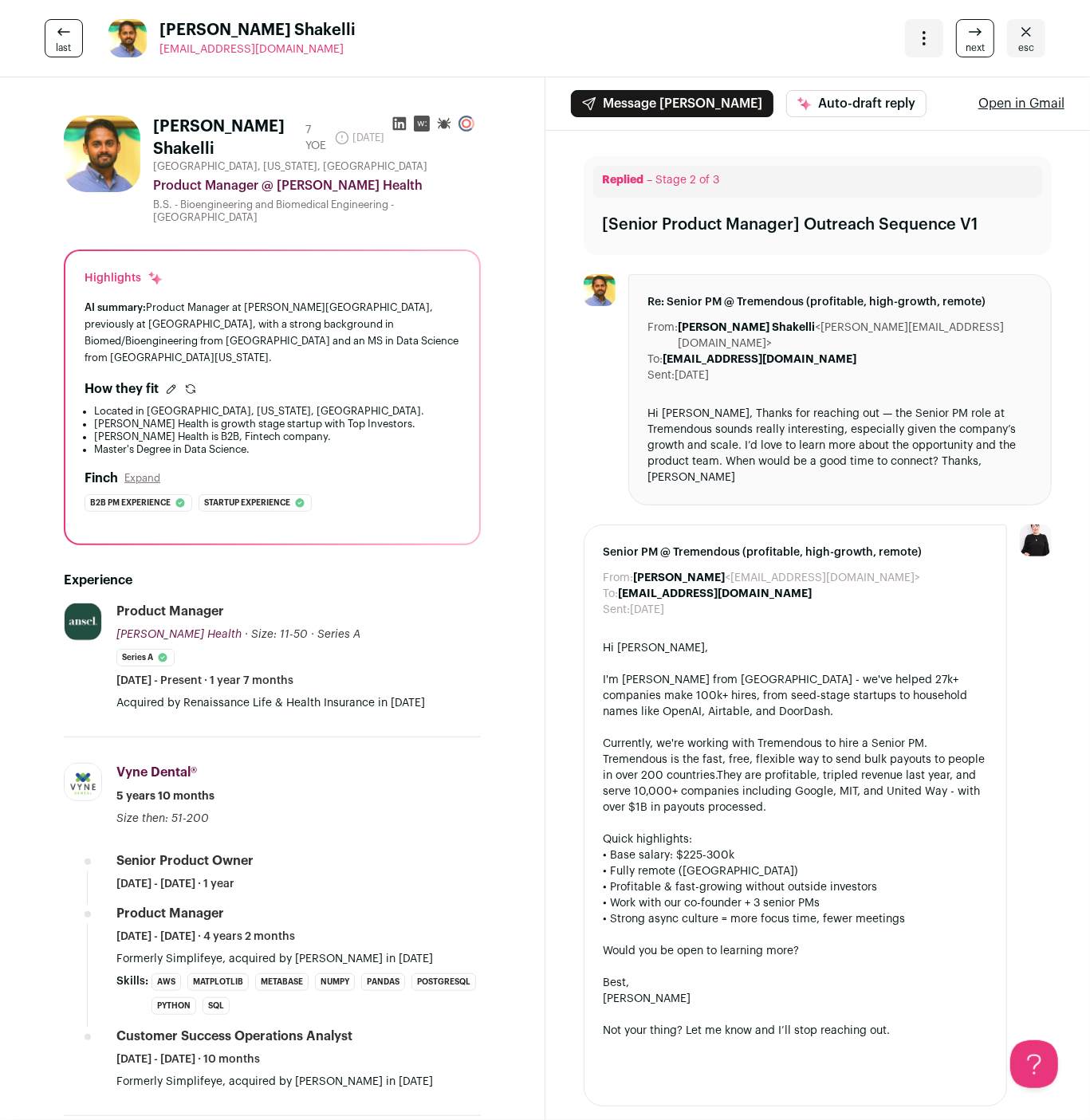
click at [922, 40] on icon "Open dropdown" at bounding box center [924, 38] width 19 height 19
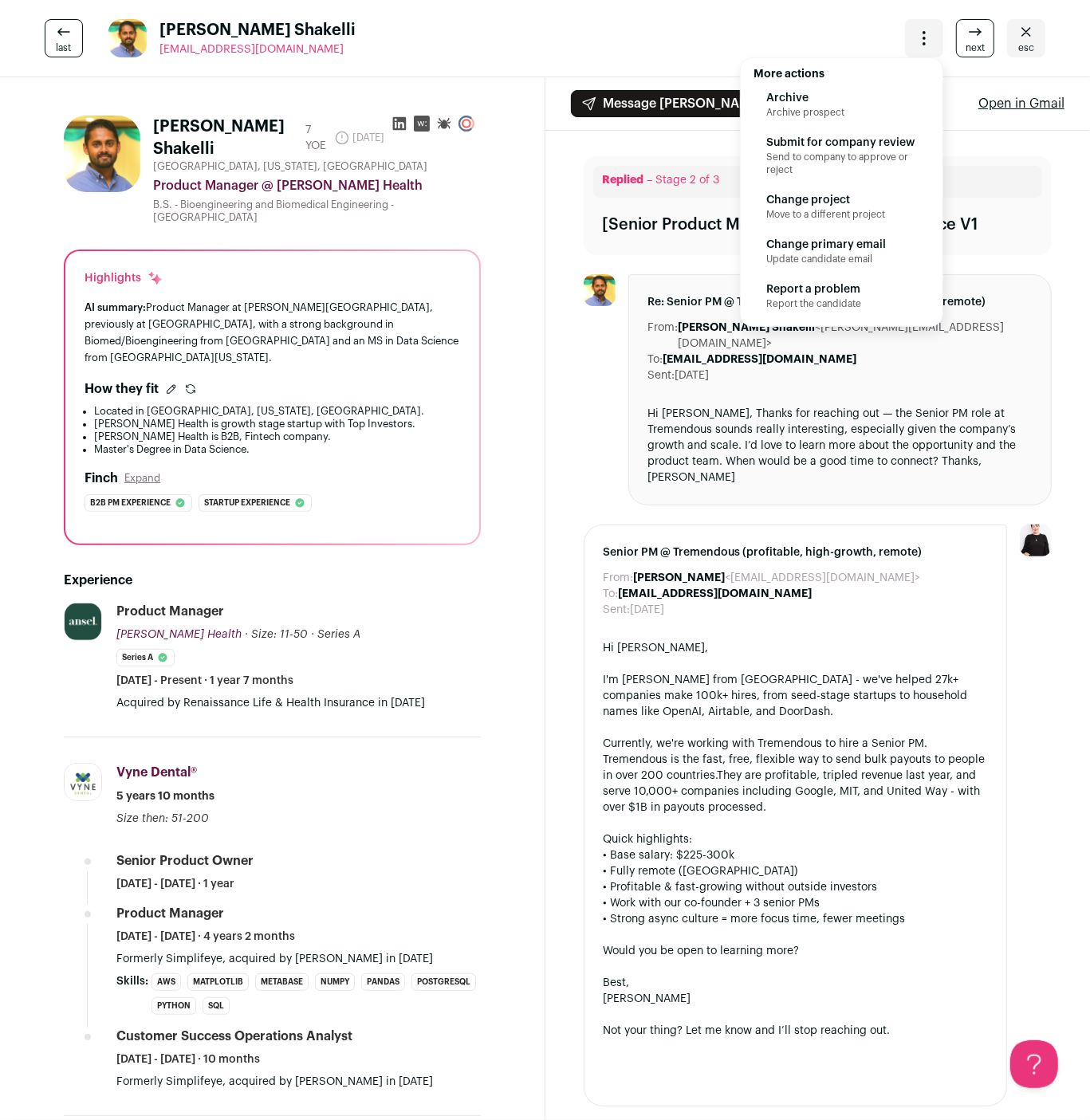
click at [711, 46] on div "last Vibhu Shakelli vibhushakelli@gmail.com More actions Archive Archive prospe…" at bounding box center [545, 39] width 1090 height 78
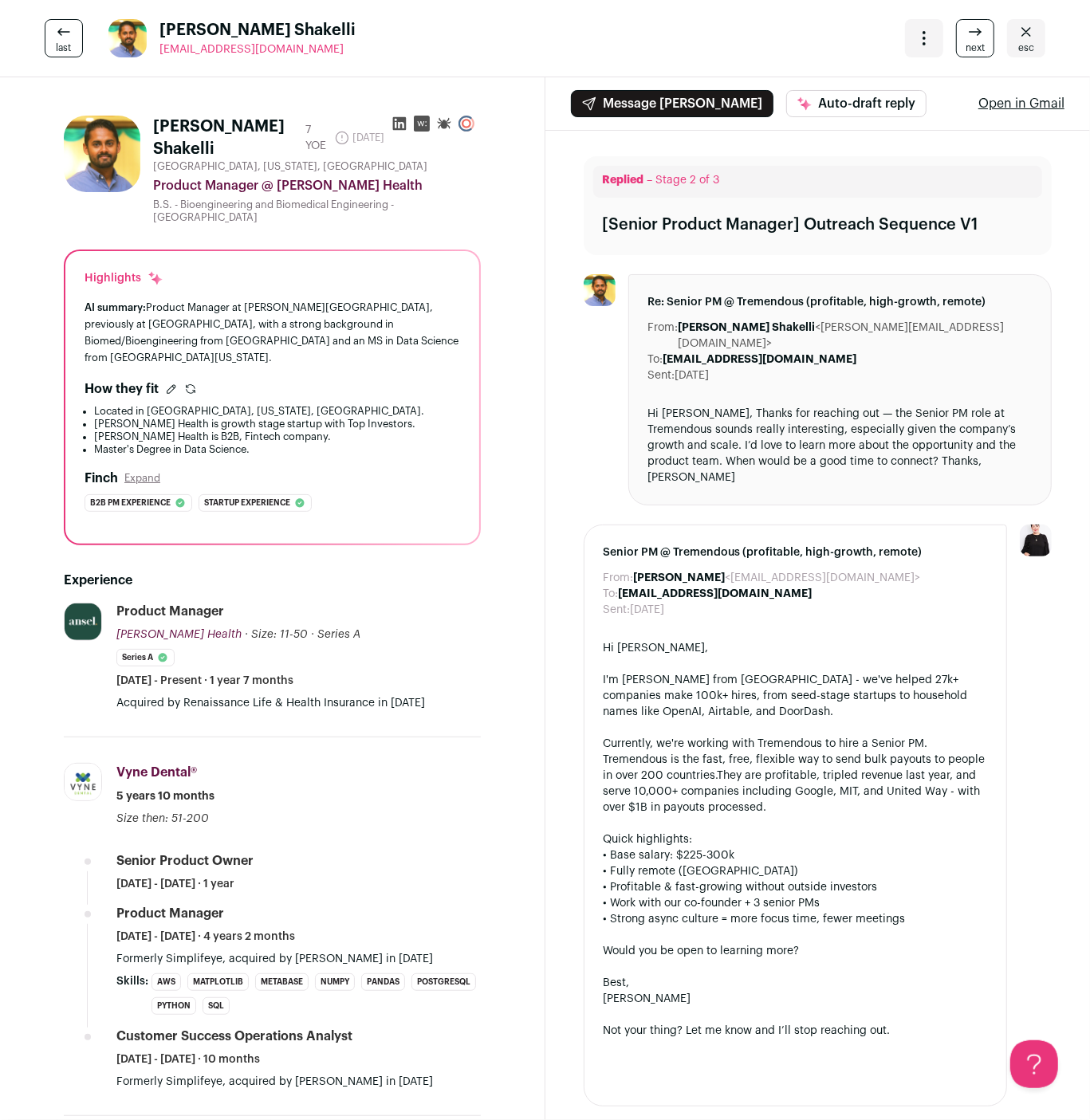
click at [1035, 34] on icon "Close" at bounding box center [1026, 32] width 19 height 19
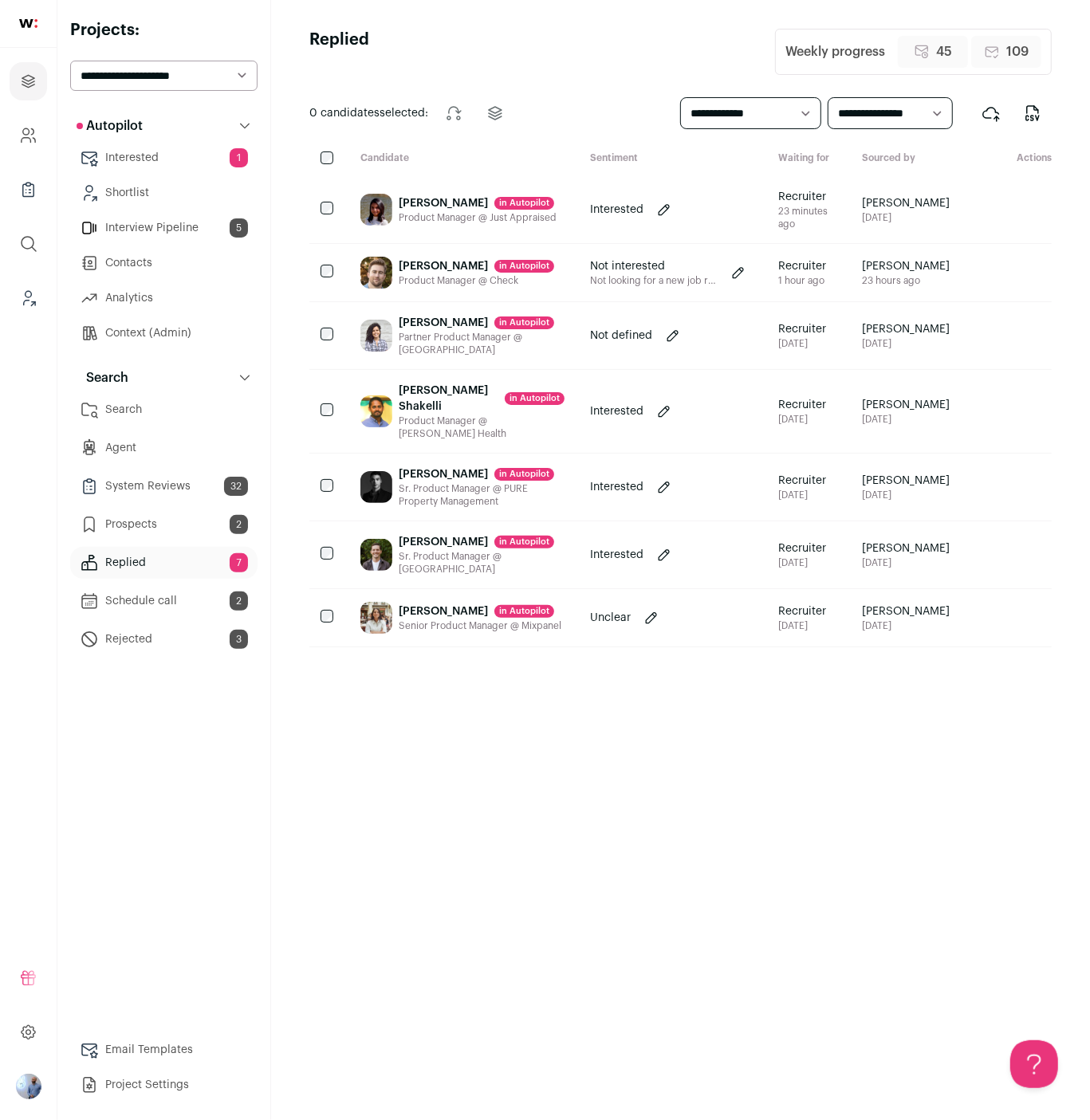
click at [409, 224] on div "Product Manager @ Just Appraised" at bounding box center [477, 217] width 158 height 13
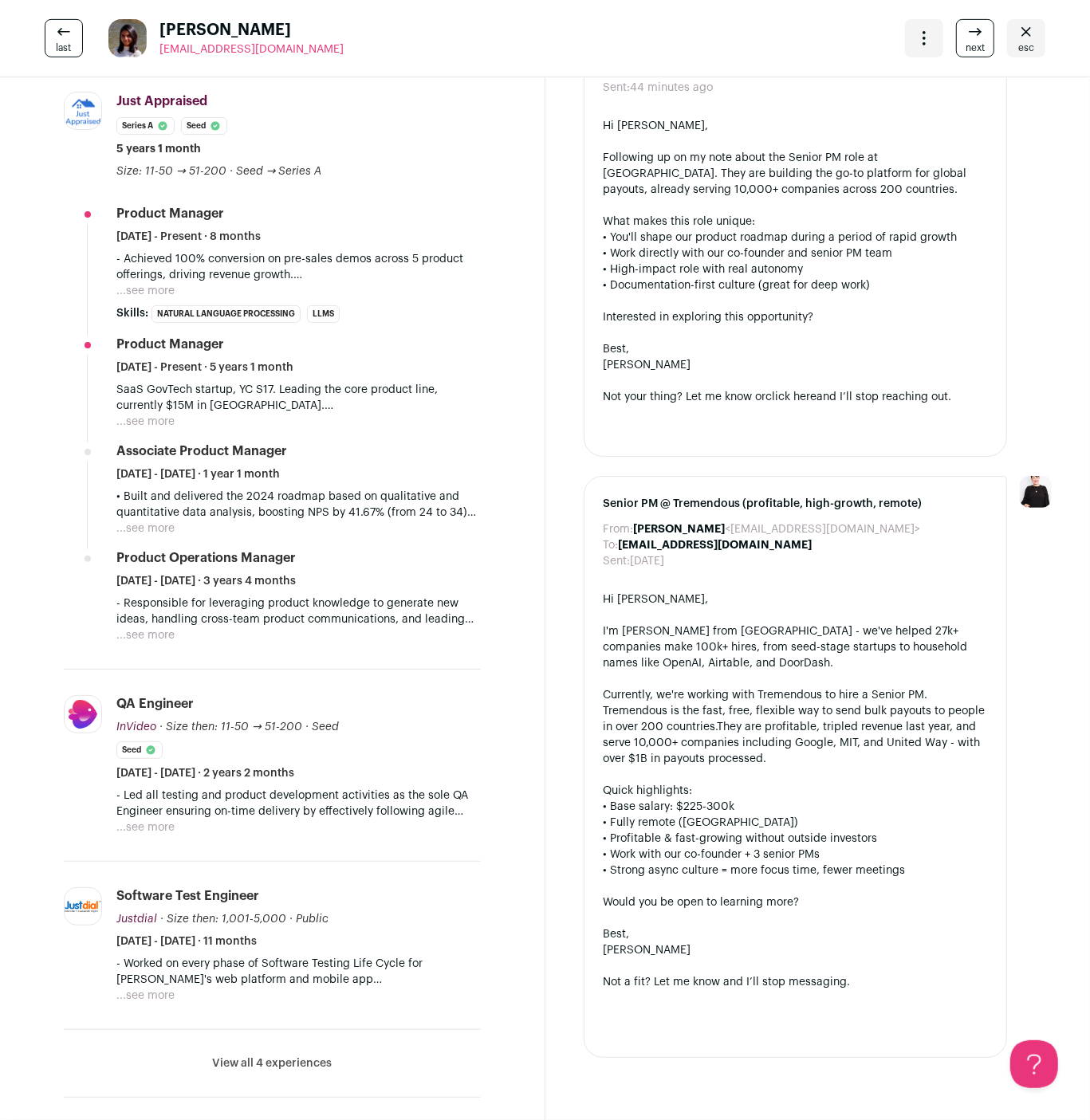
scroll to position [472, 0]
click at [152, 299] on button "...see more" at bounding box center [146, 292] width 59 height 16
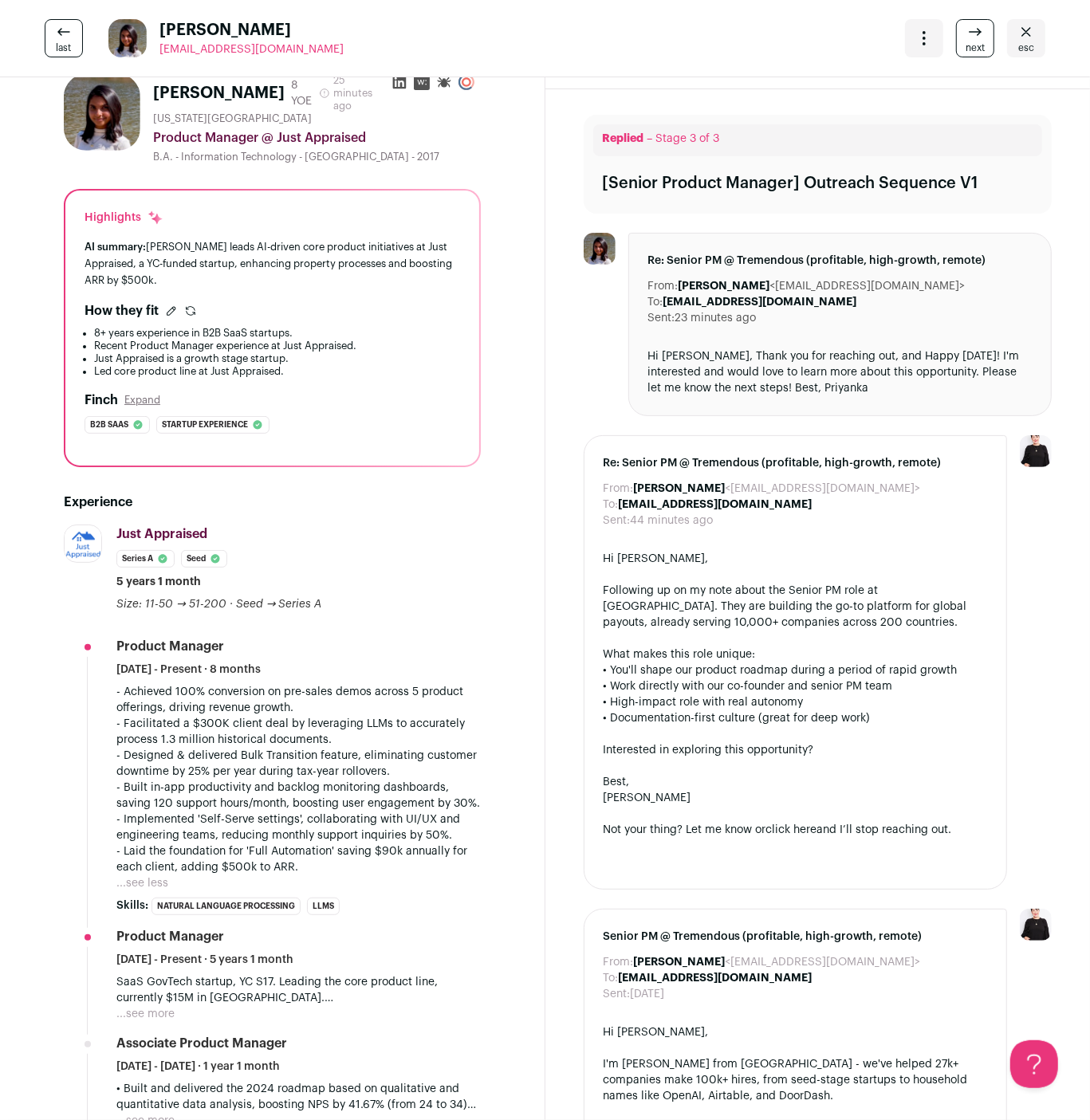
scroll to position [0, 0]
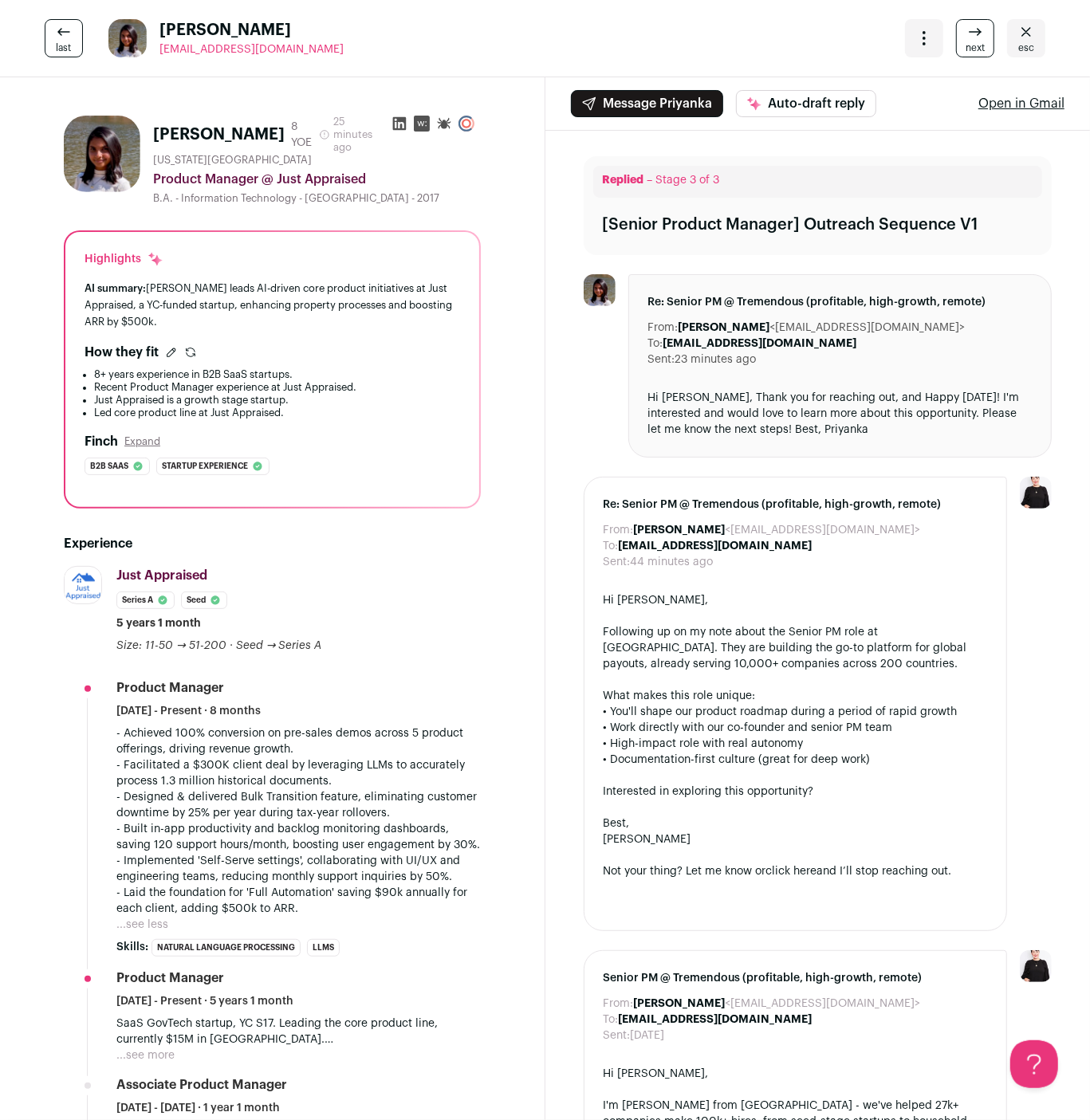
click at [171, 358] on icon at bounding box center [171, 352] width 13 height 13
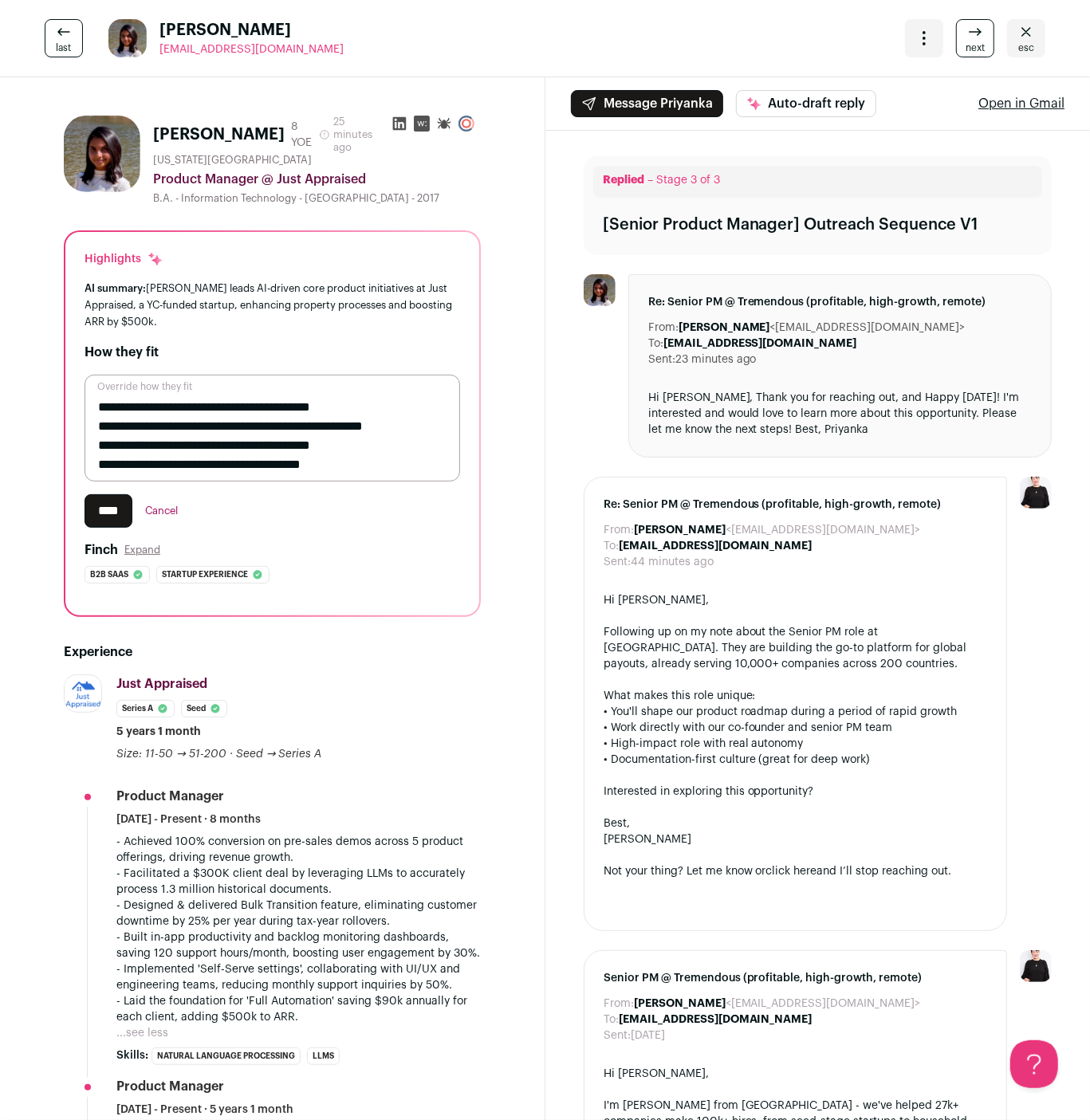
click at [360, 465] on textarea "**********" at bounding box center [272, 429] width 376 height 107
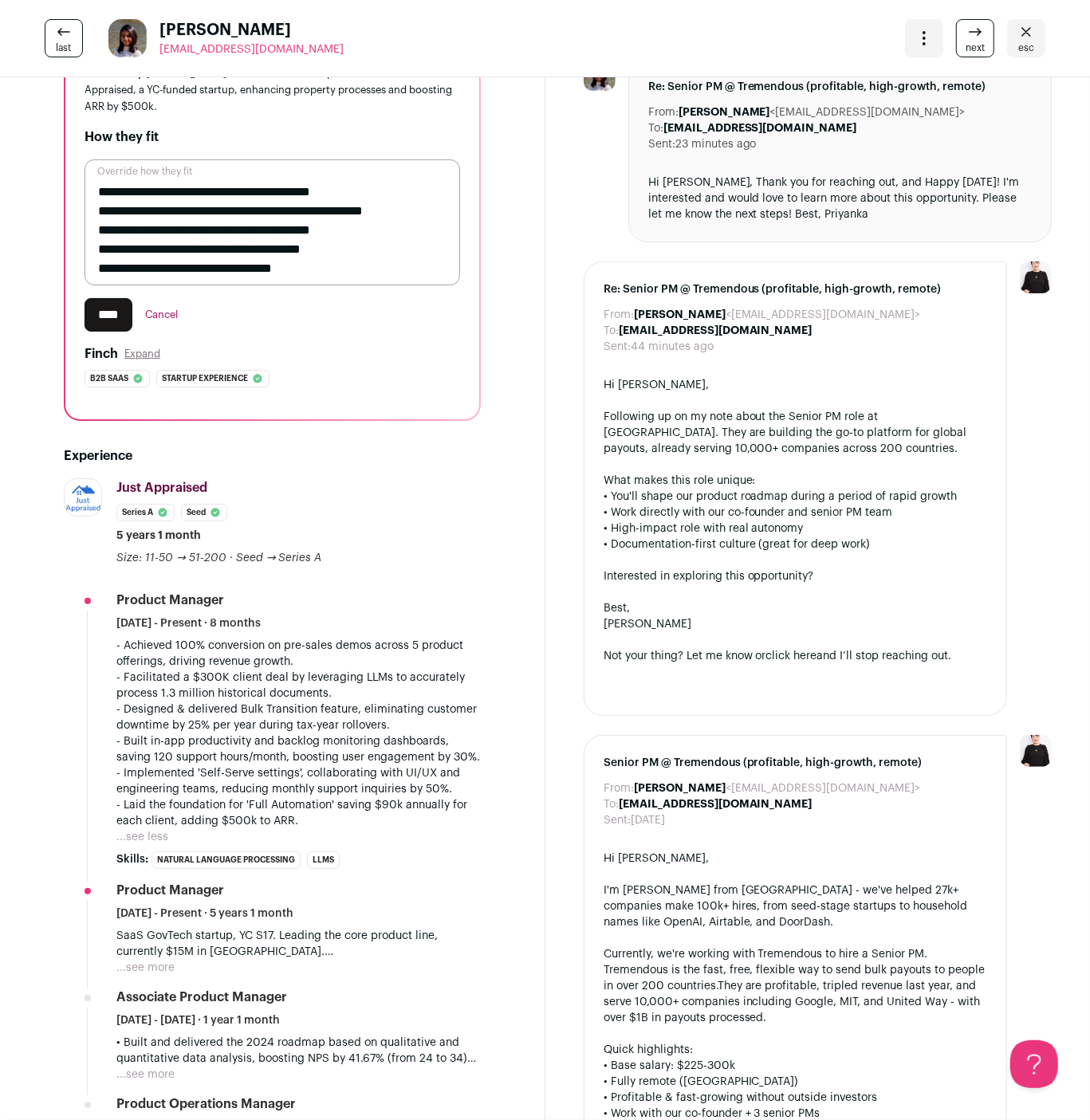
scroll to position [328, 0]
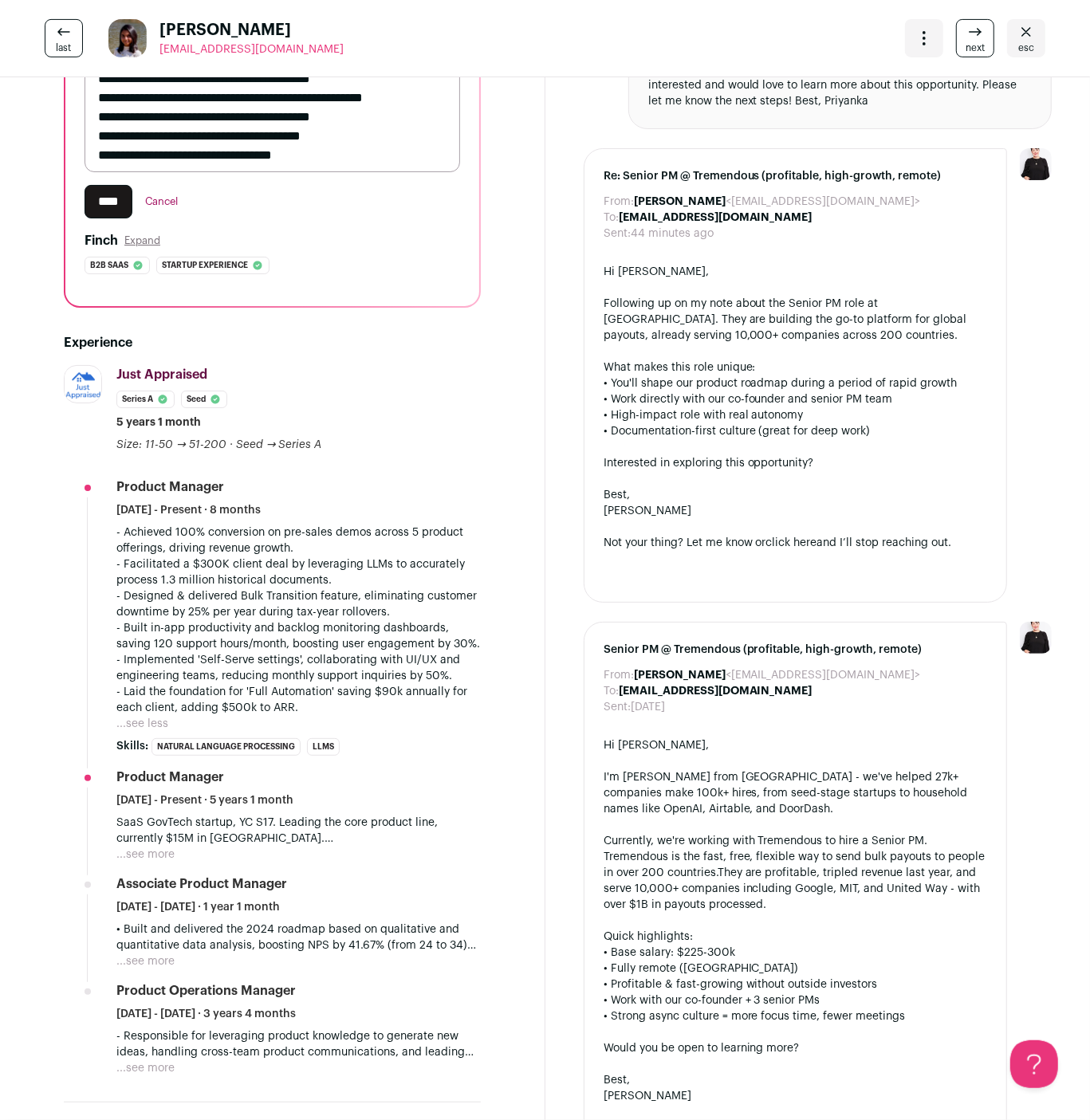
type textarea "**********"
click at [172, 211] on button "Cancel" at bounding box center [161, 202] width 33 height 34
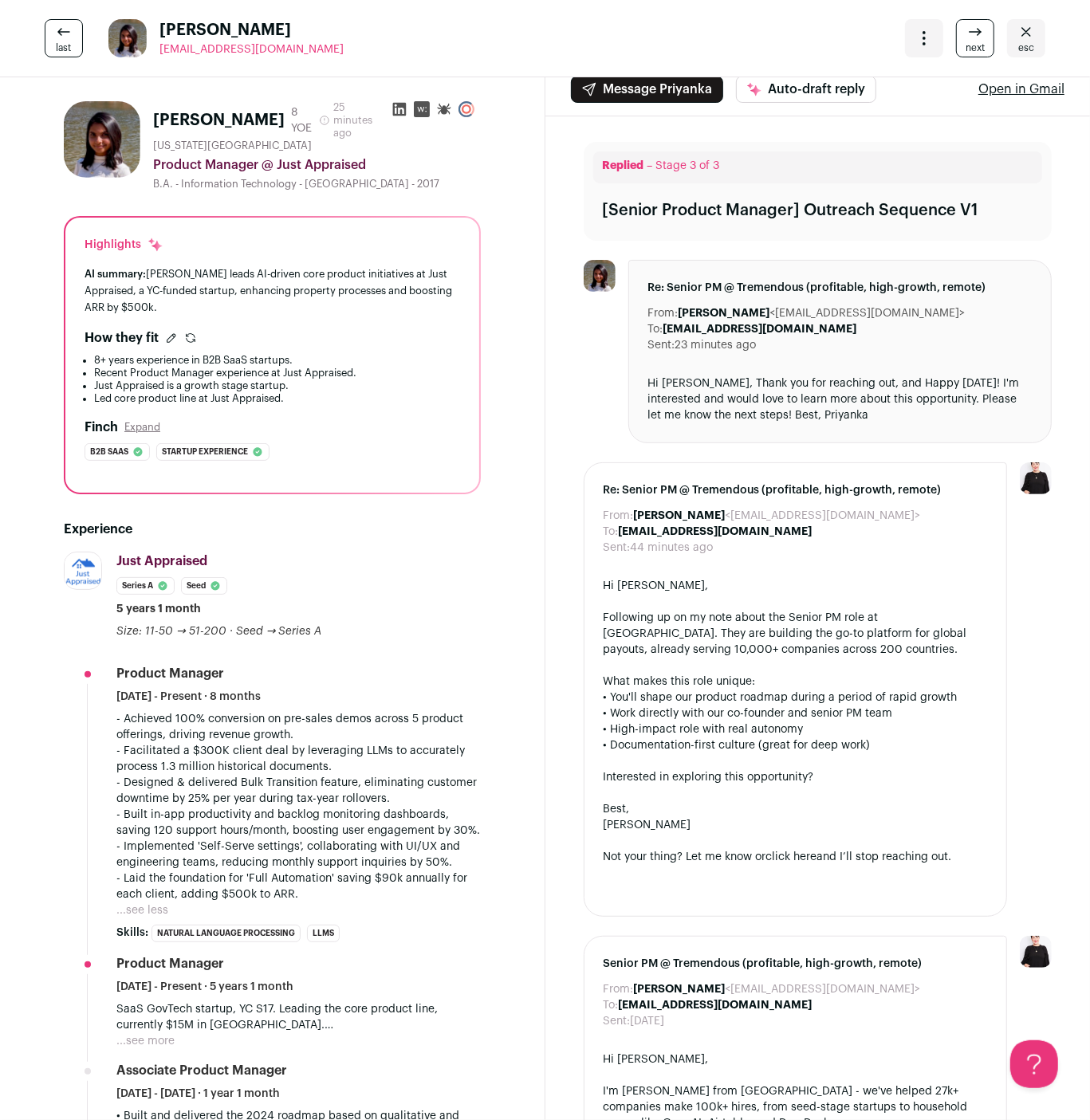
scroll to position [0, 0]
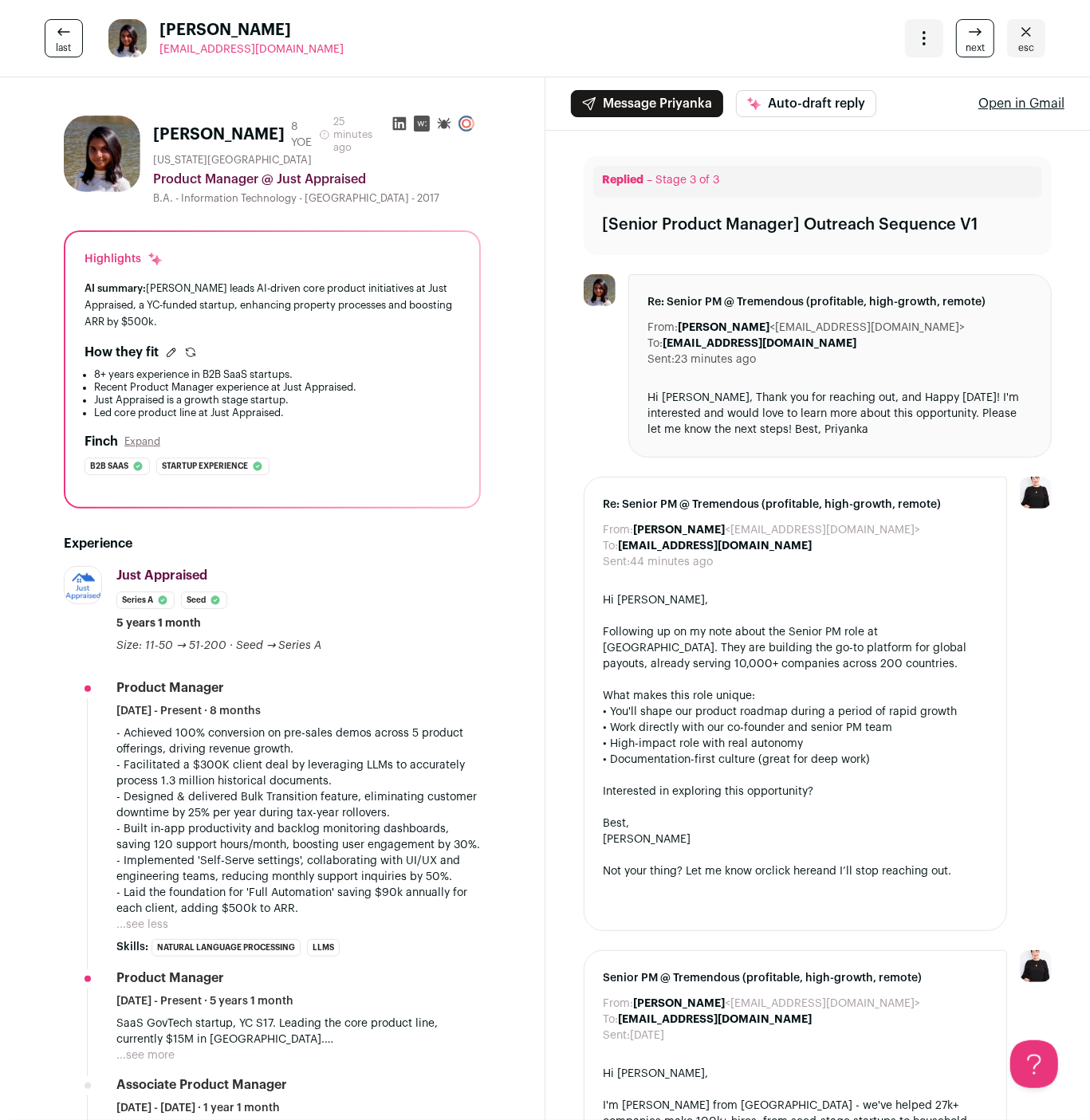
click at [1030, 41] on icon "Close" at bounding box center [1026, 32] width 19 height 19
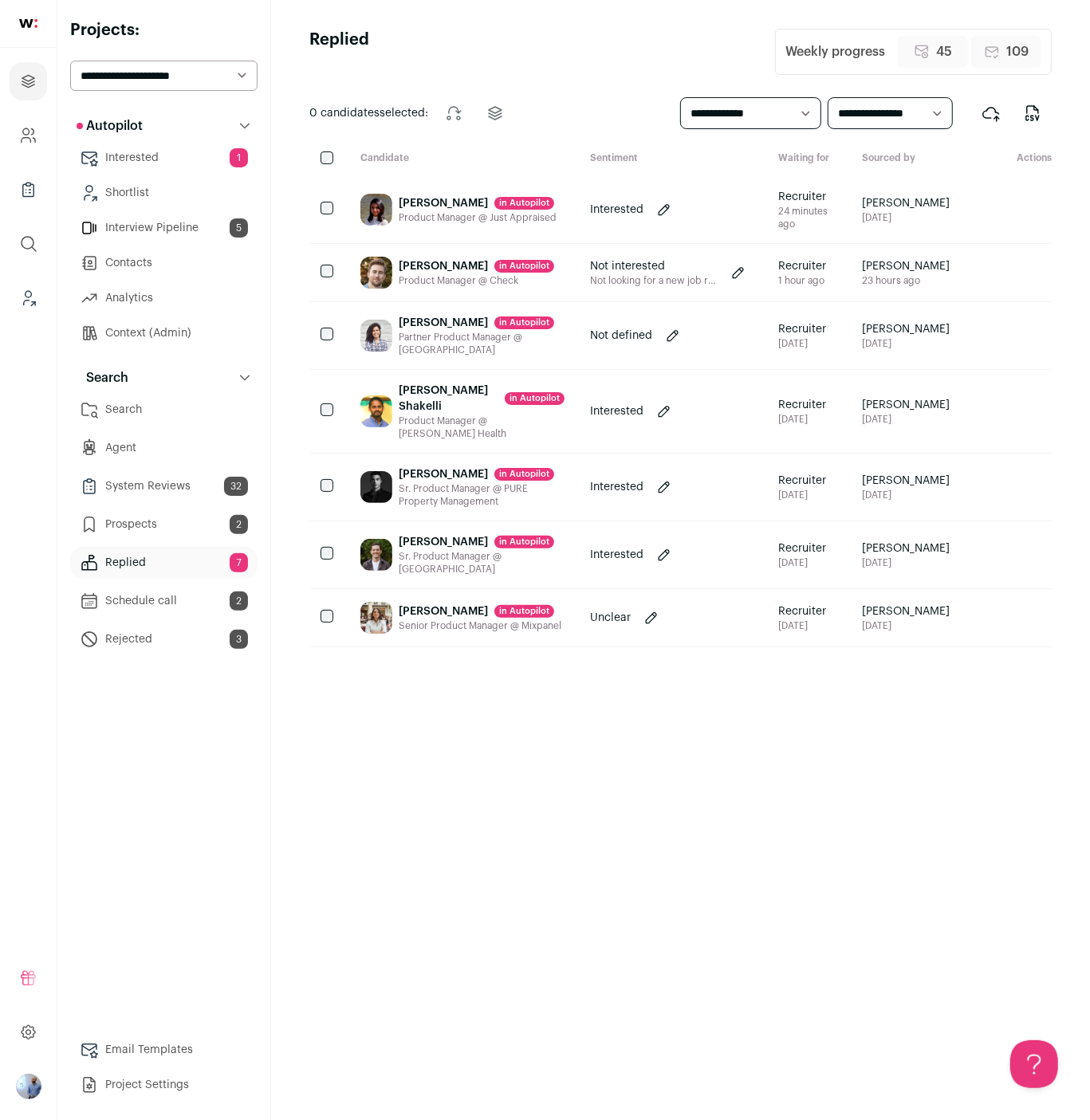
click at [420, 632] on div "Senior Product Manager @ Mixpanel" at bounding box center [479, 626] width 163 height 13
click at [421, 576] on div "Sr. Product Manager @ [GEOGRAPHIC_DATA]" at bounding box center [481, 563] width 166 height 26
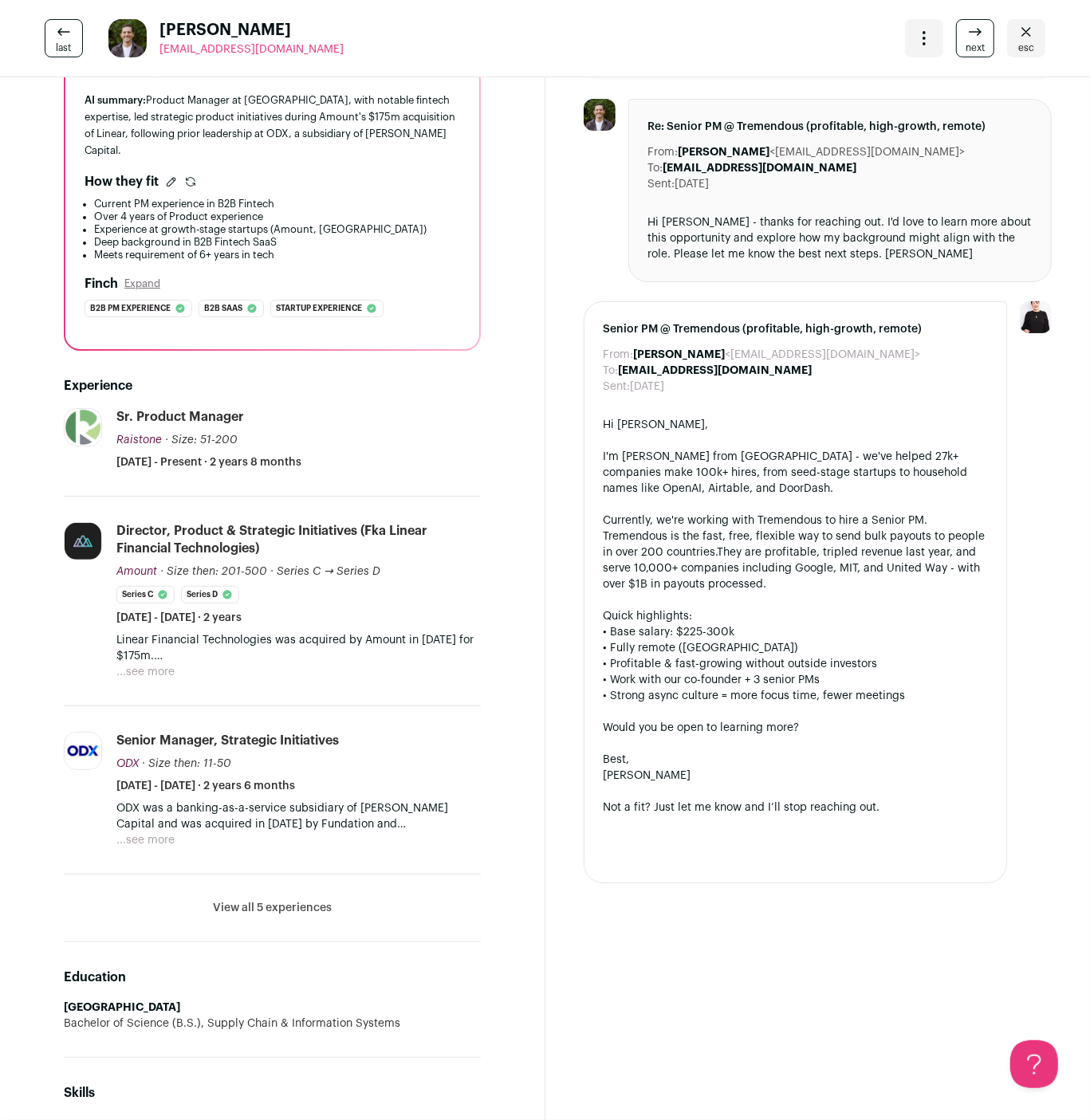
scroll to position [314, 0]
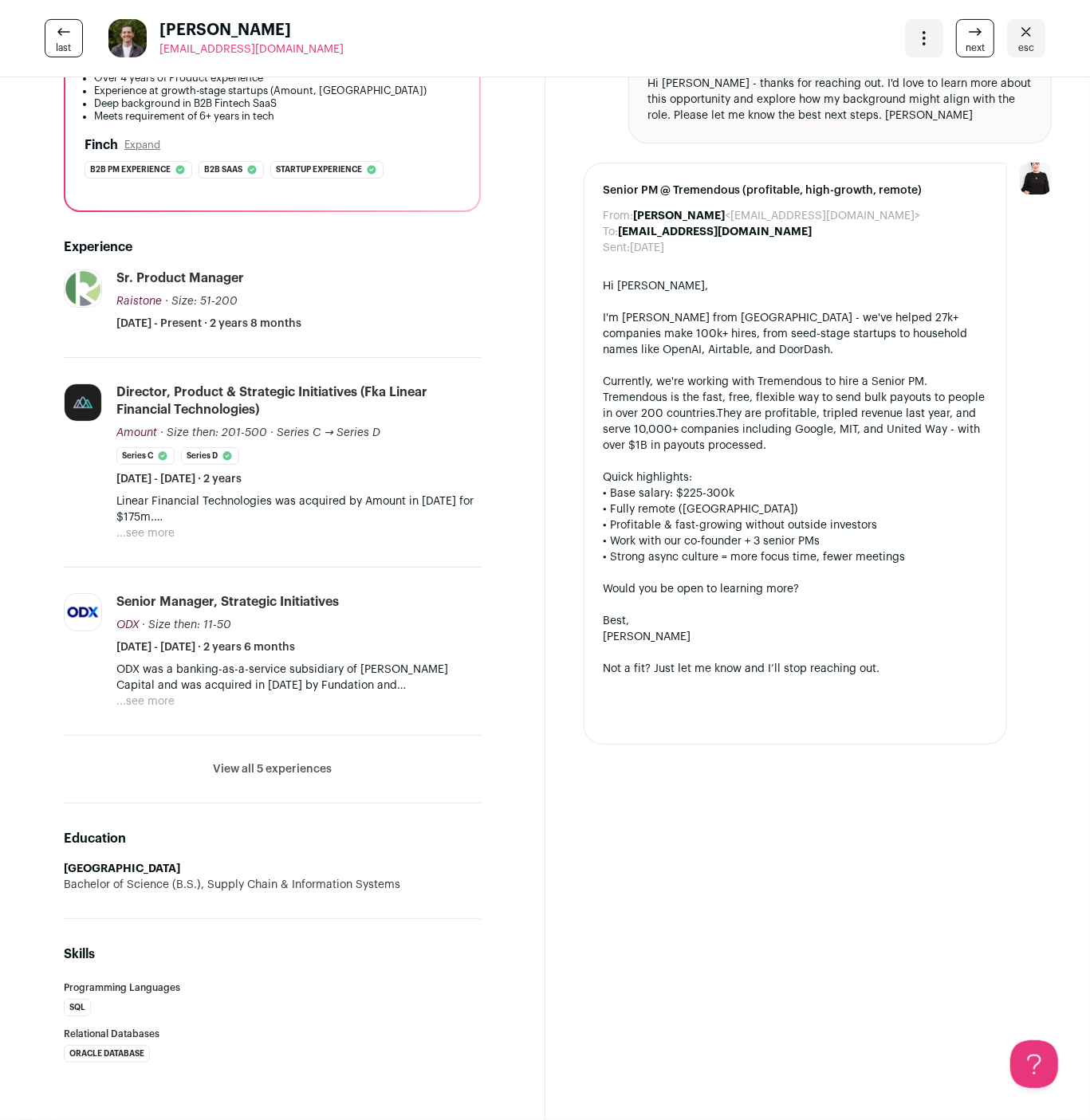
click at [156, 694] on button "...see more" at bounding box center [146, 702] width 59 height 16
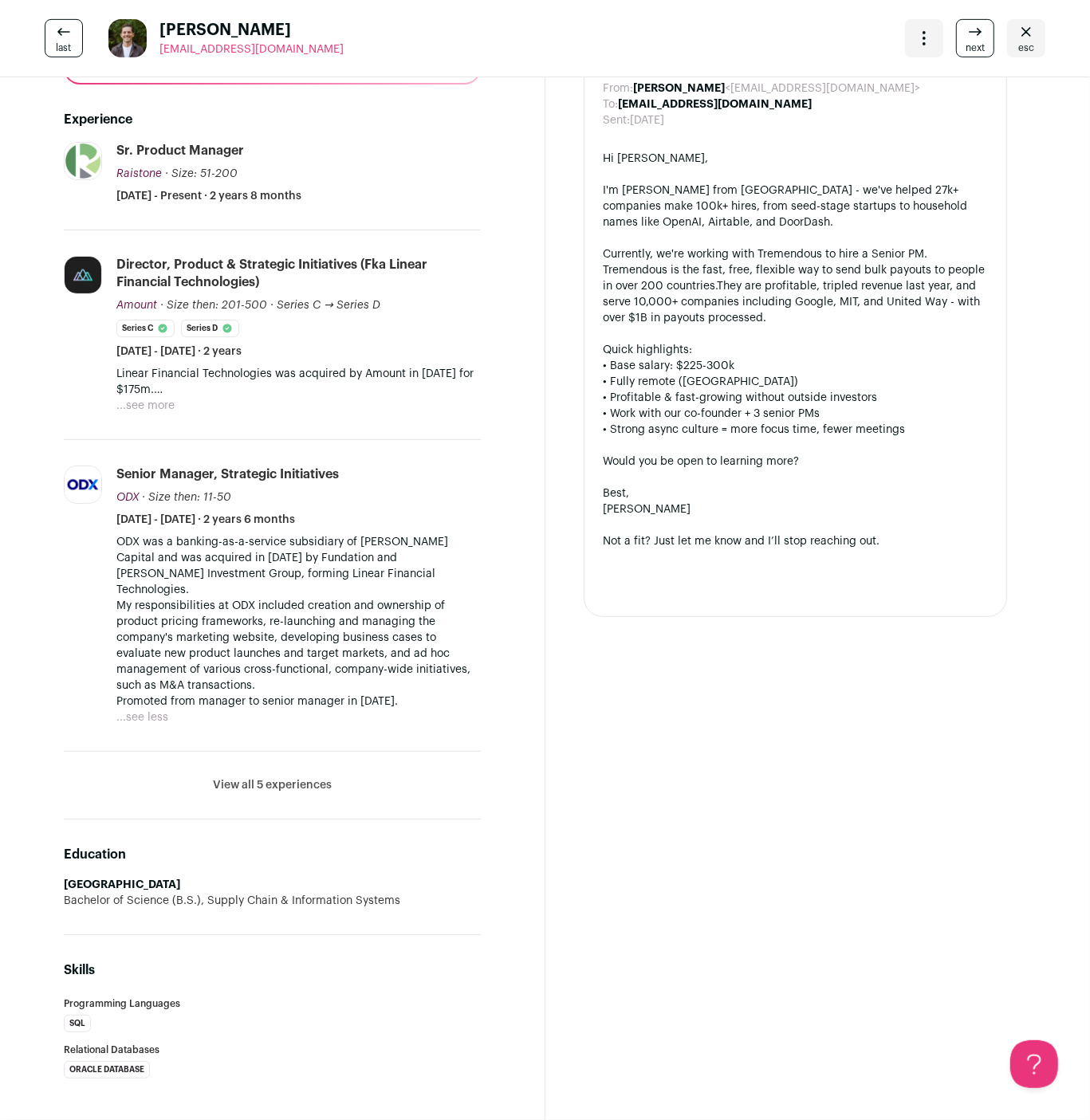
scroll to position [0, 0]
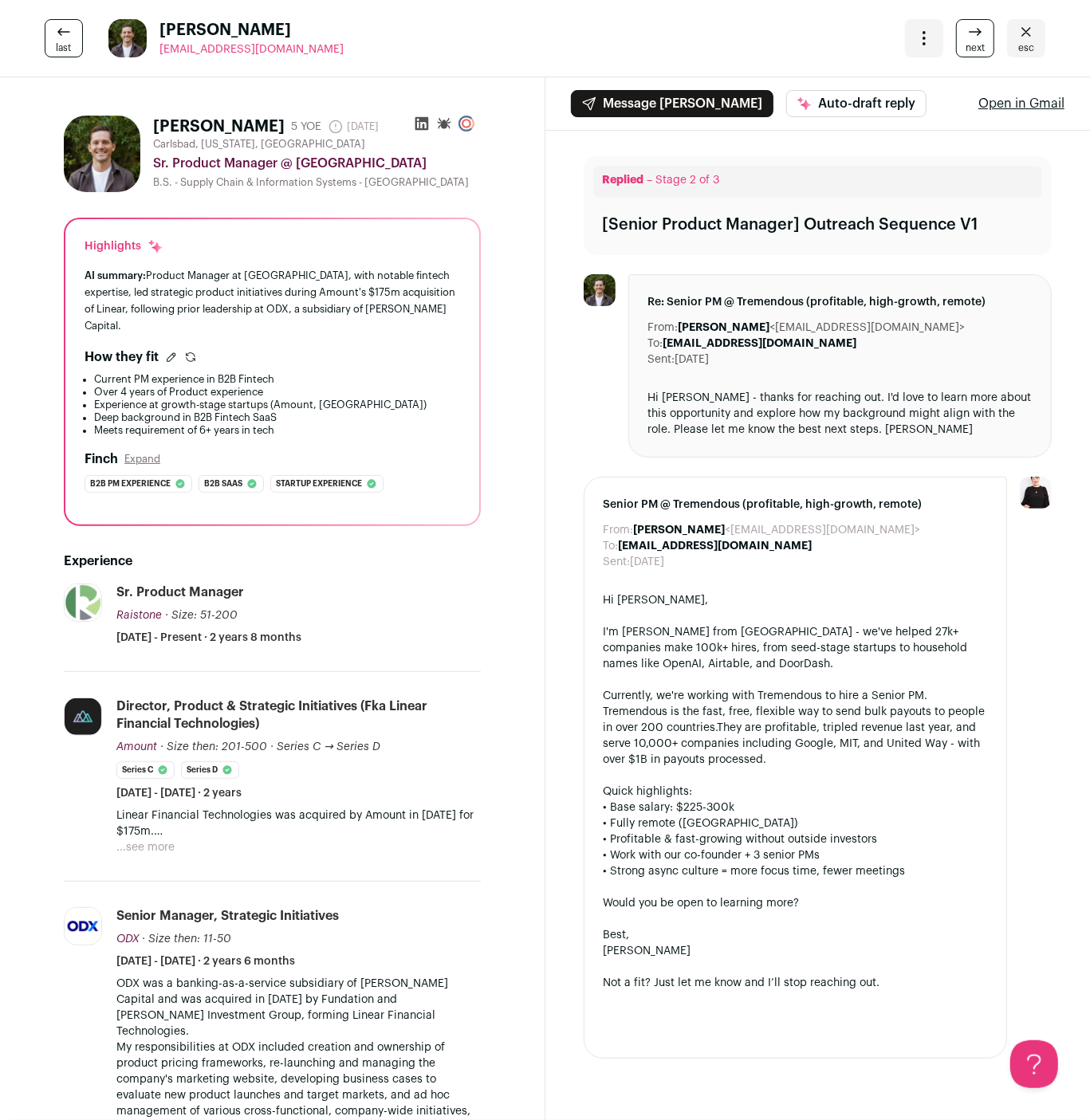
click at [410, 124] on div at bounding box center [444, 127] width 73 height 22
click at [418, 124] on icon at bounding box center [422, 123] width 16 height 16
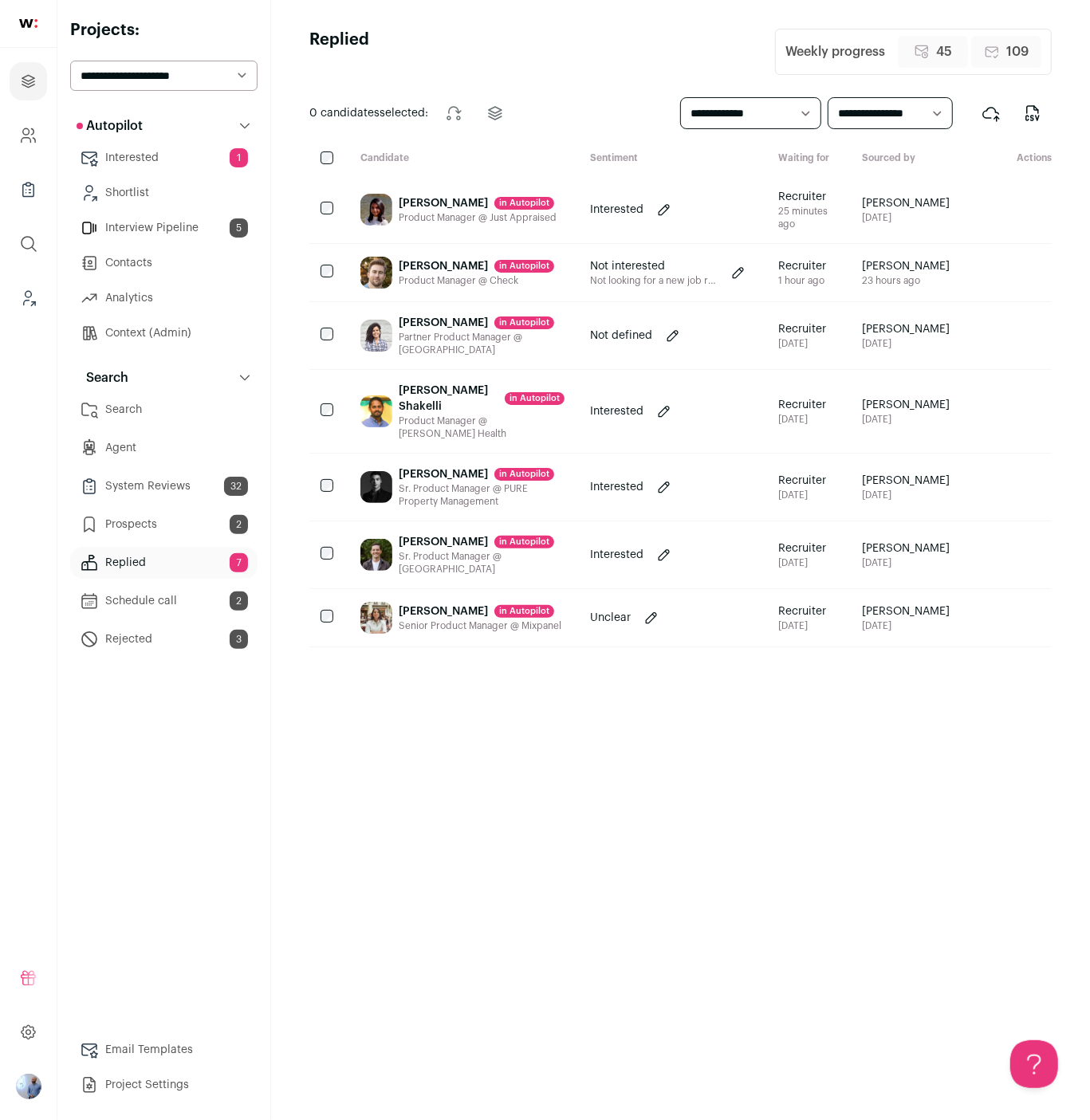
click at [429, 274] on div "[PERSON_NAME] in [GEOGRAPHIC_DATA]" at bounding box center [476, 266] width 155 height 16
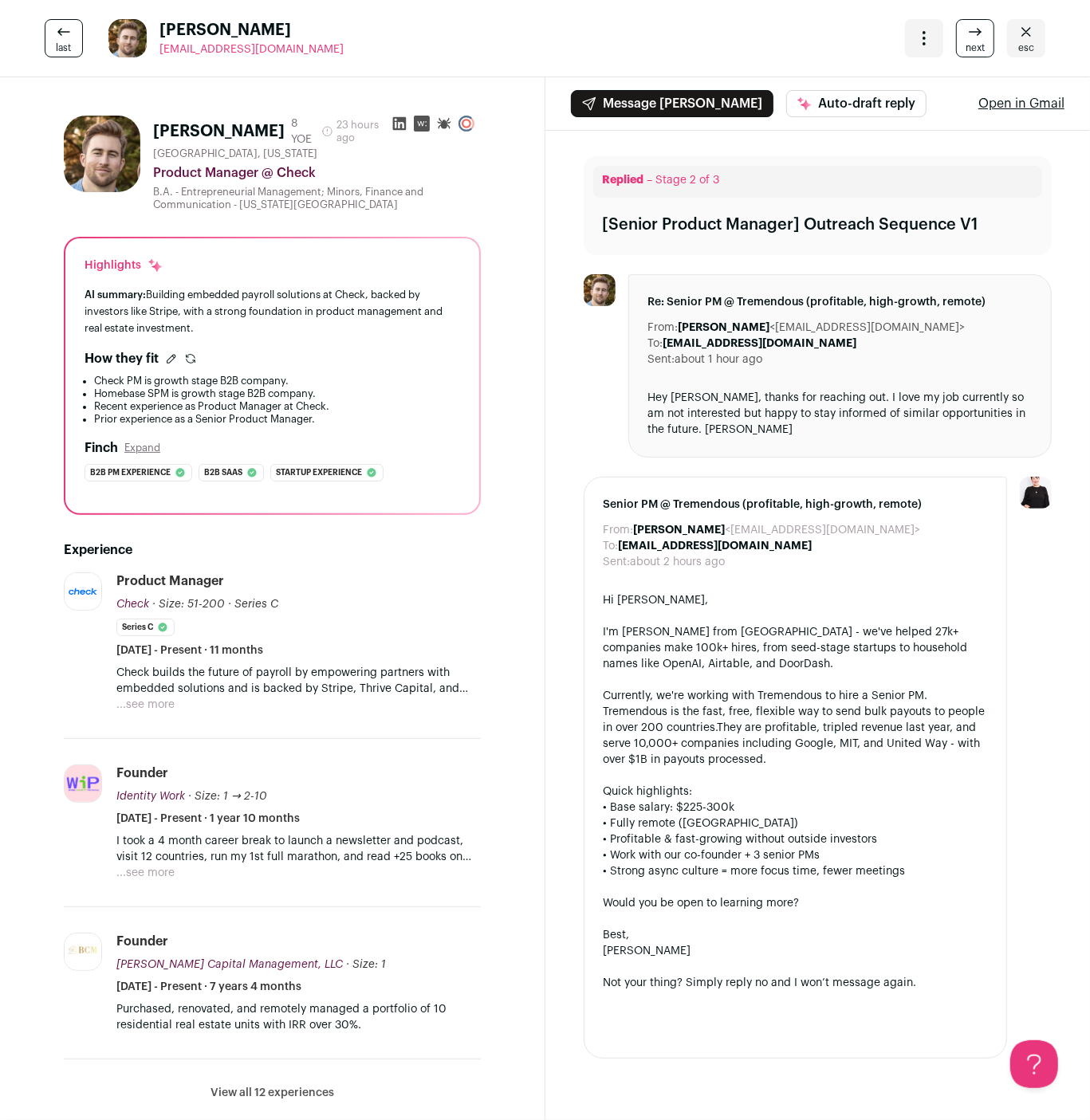
click at [1043, 34] on link "esc" at bounding box center [1026, 38] width 38 height 38
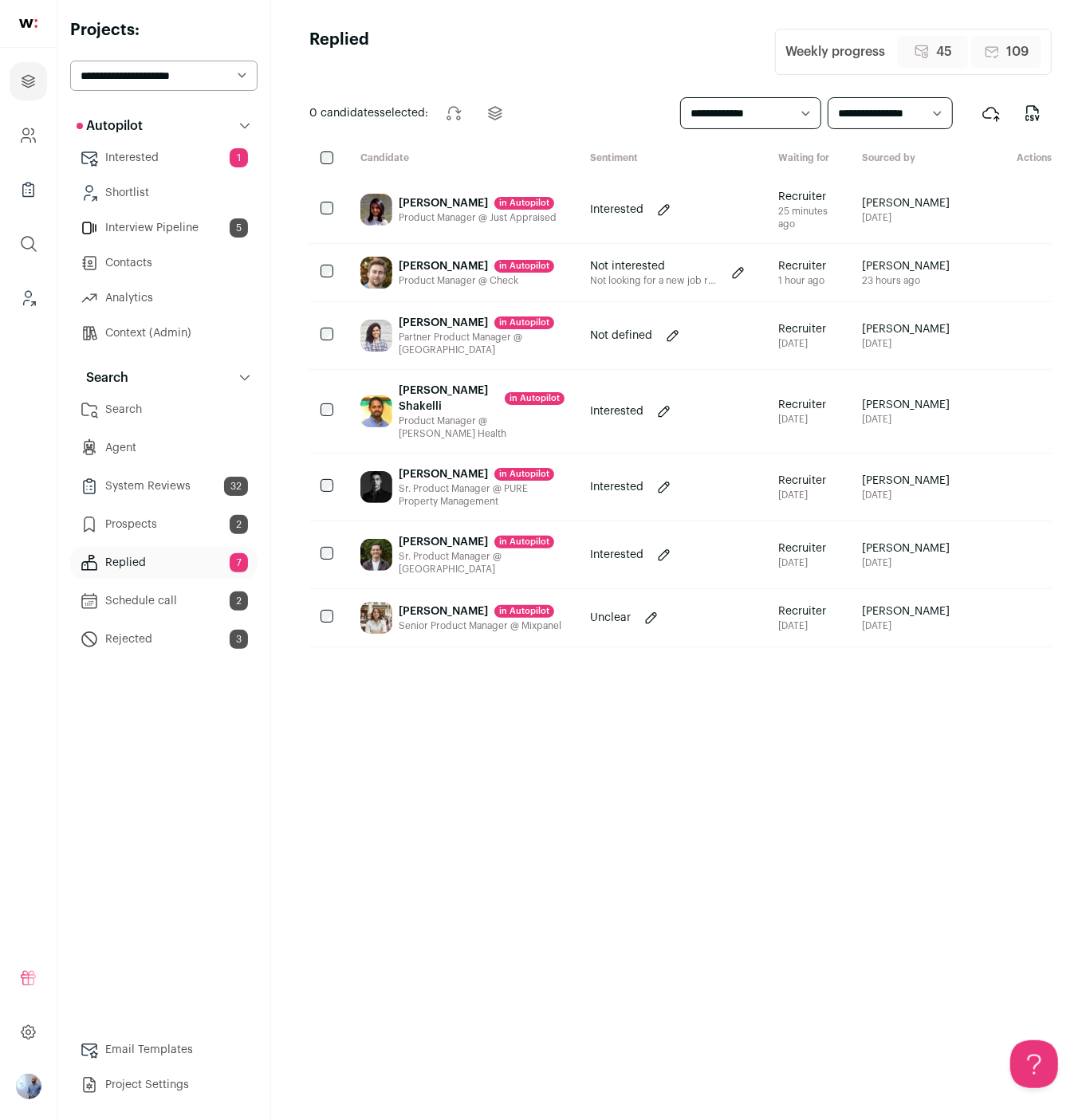
click at [422, 224] on div "Product Manager @ Just Appraised" at bounding box center [477, 217] width 158 height 13
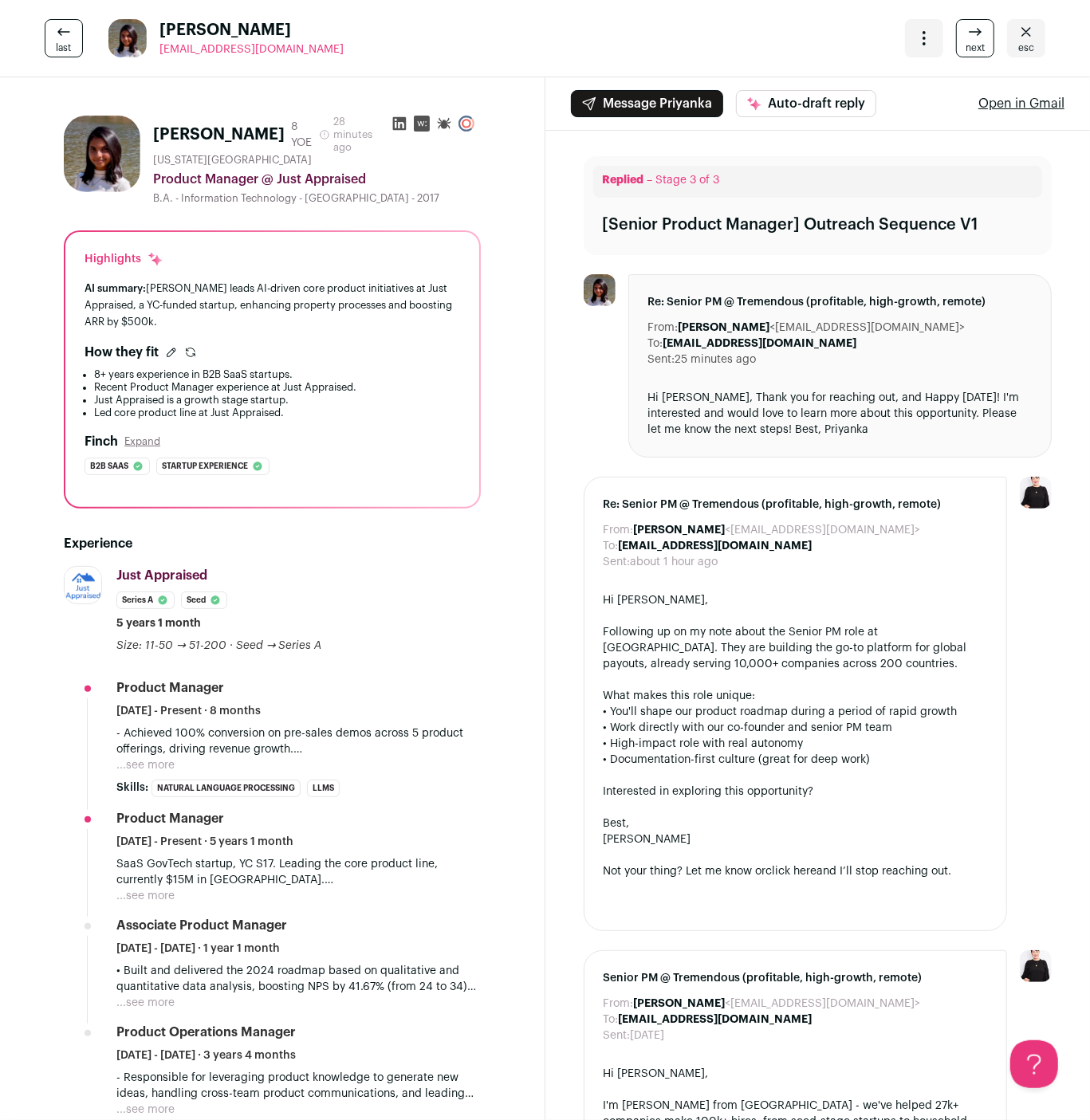
click at [933, 47] on div "Open dropdown" at bounding box center [924, 38] width 38 height 38
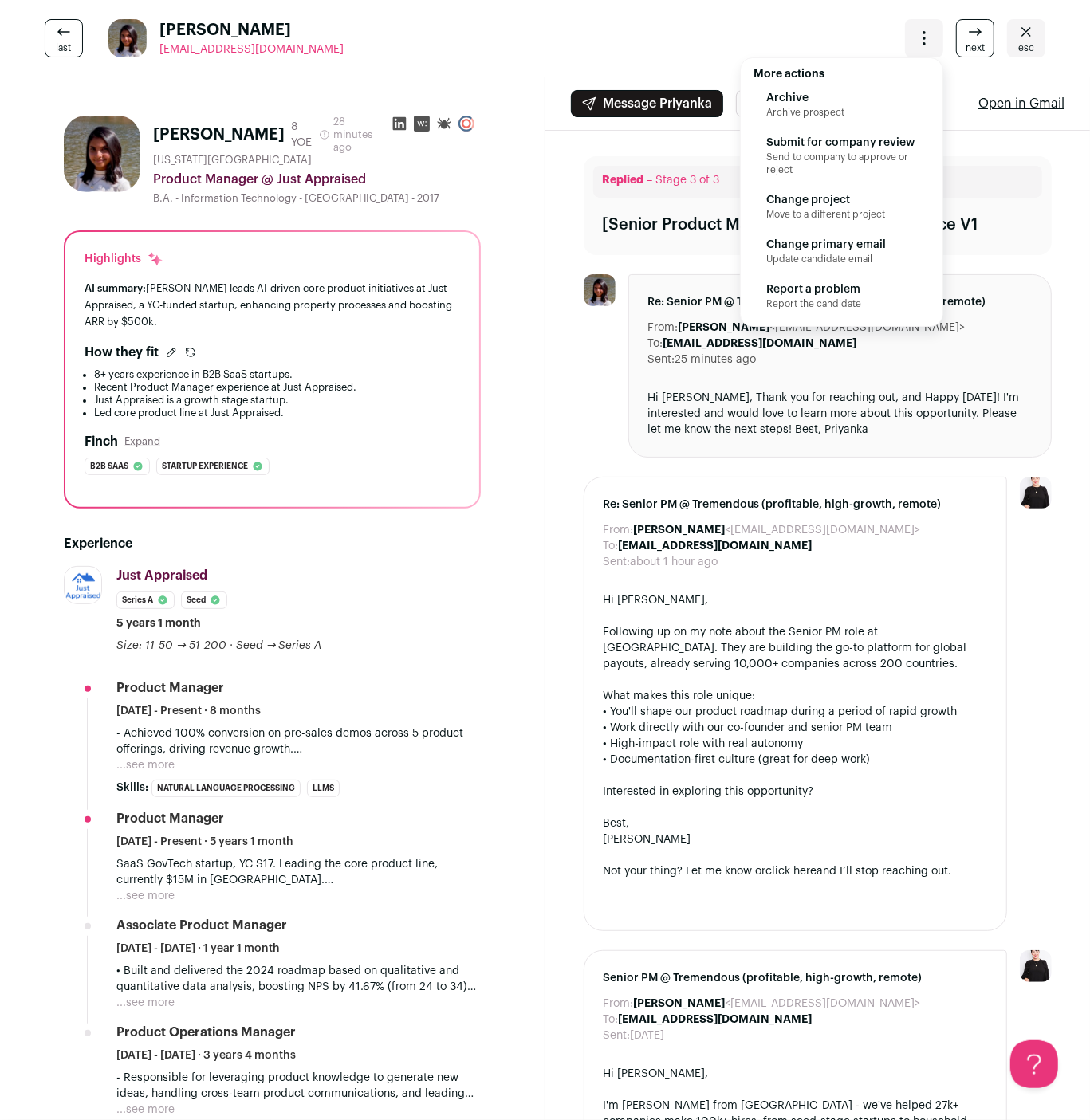
click at [858, 153] on span "Send to company to approve or reject" at bounding box center [842, 164] width 151 height 26
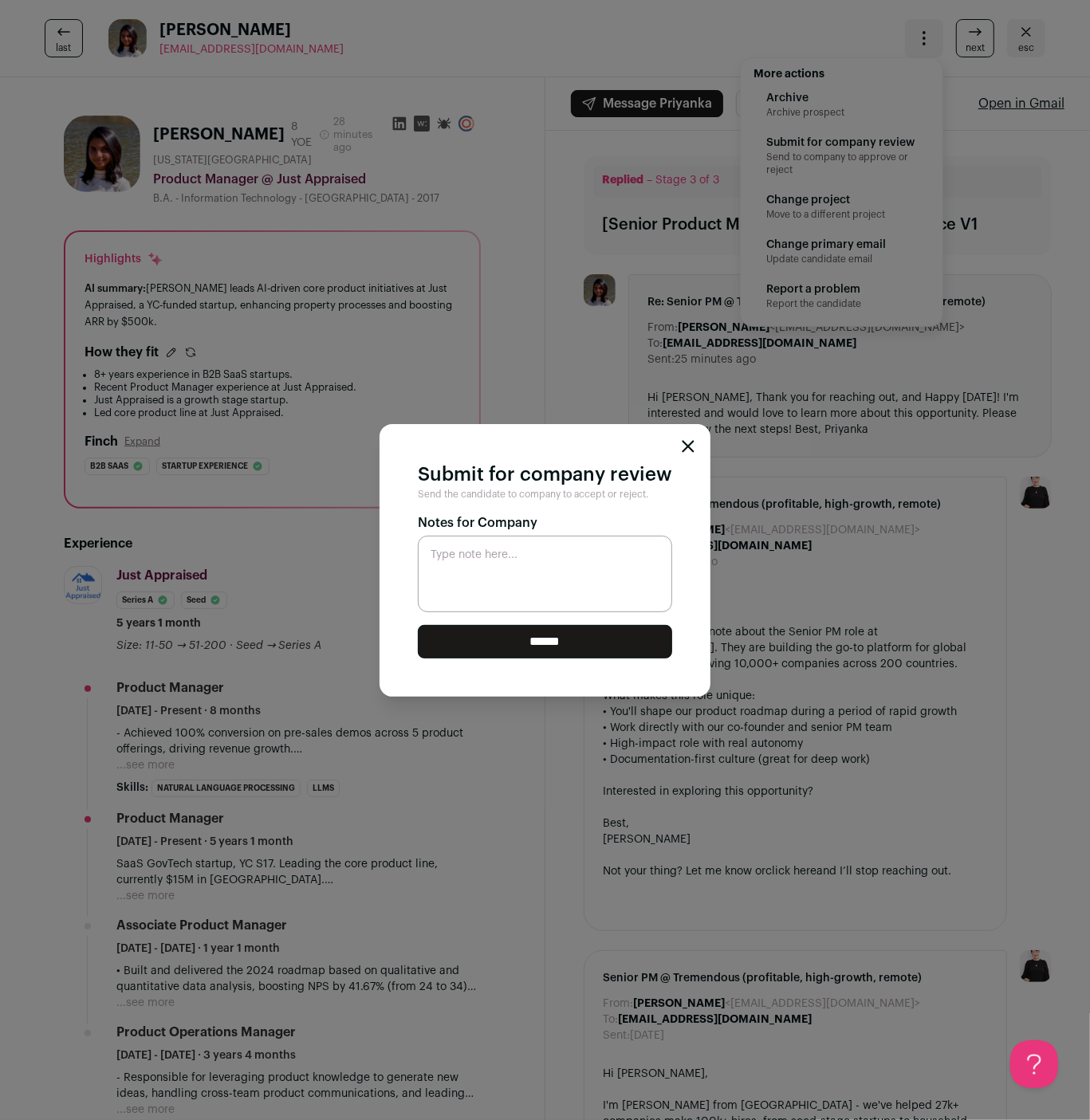
click at [567, 418] on div "Submit for company review Send the candidate to company to accept or reject. No…" at bounding box center [545, 560] width 1090 height 1120
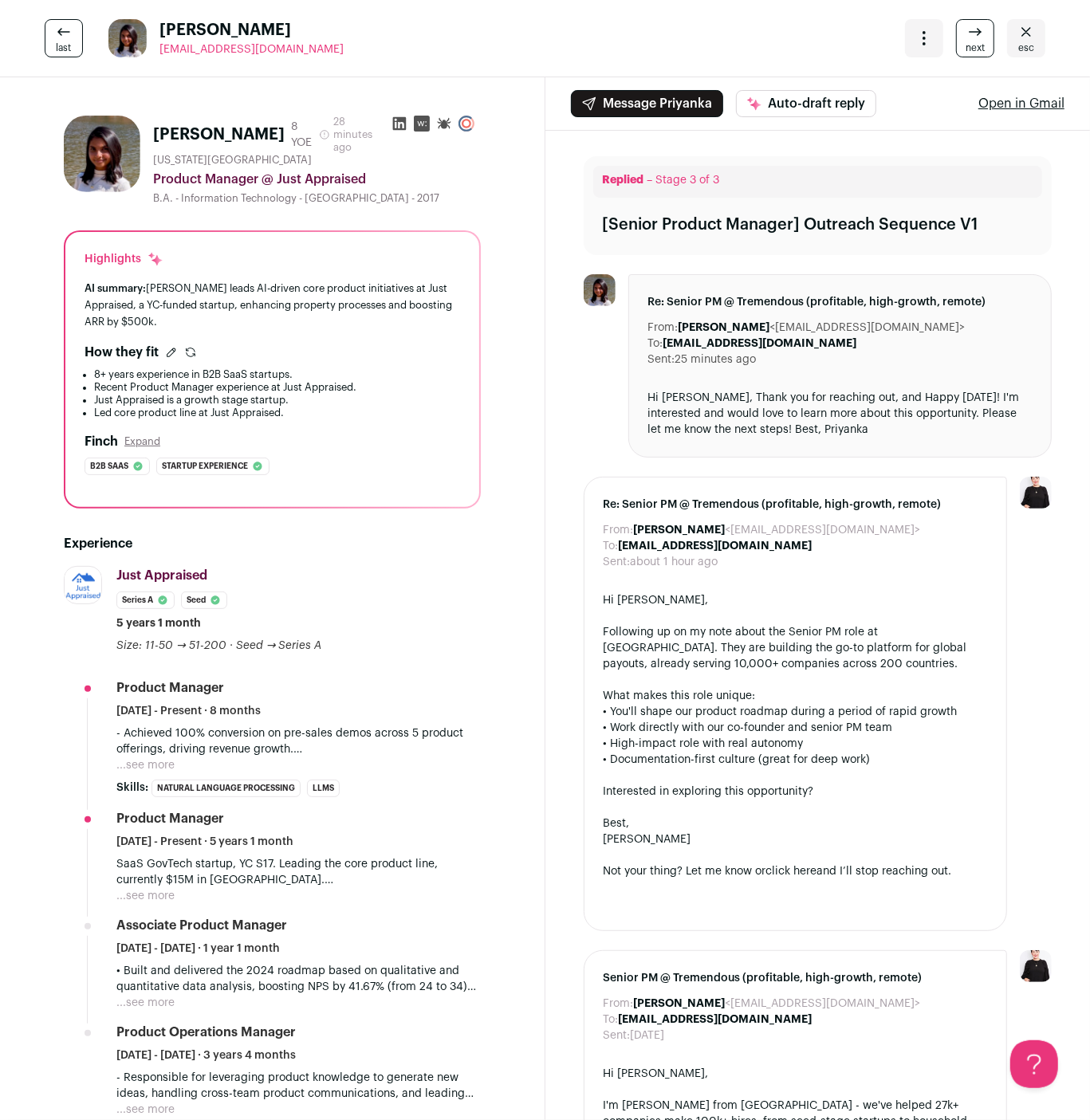
click at [168, 352] on div "How they fit" at bounding box center [272, 353] width 376 height 19
click at [170, 358] on icon at bounding box center [171, 352] width 13 height 13
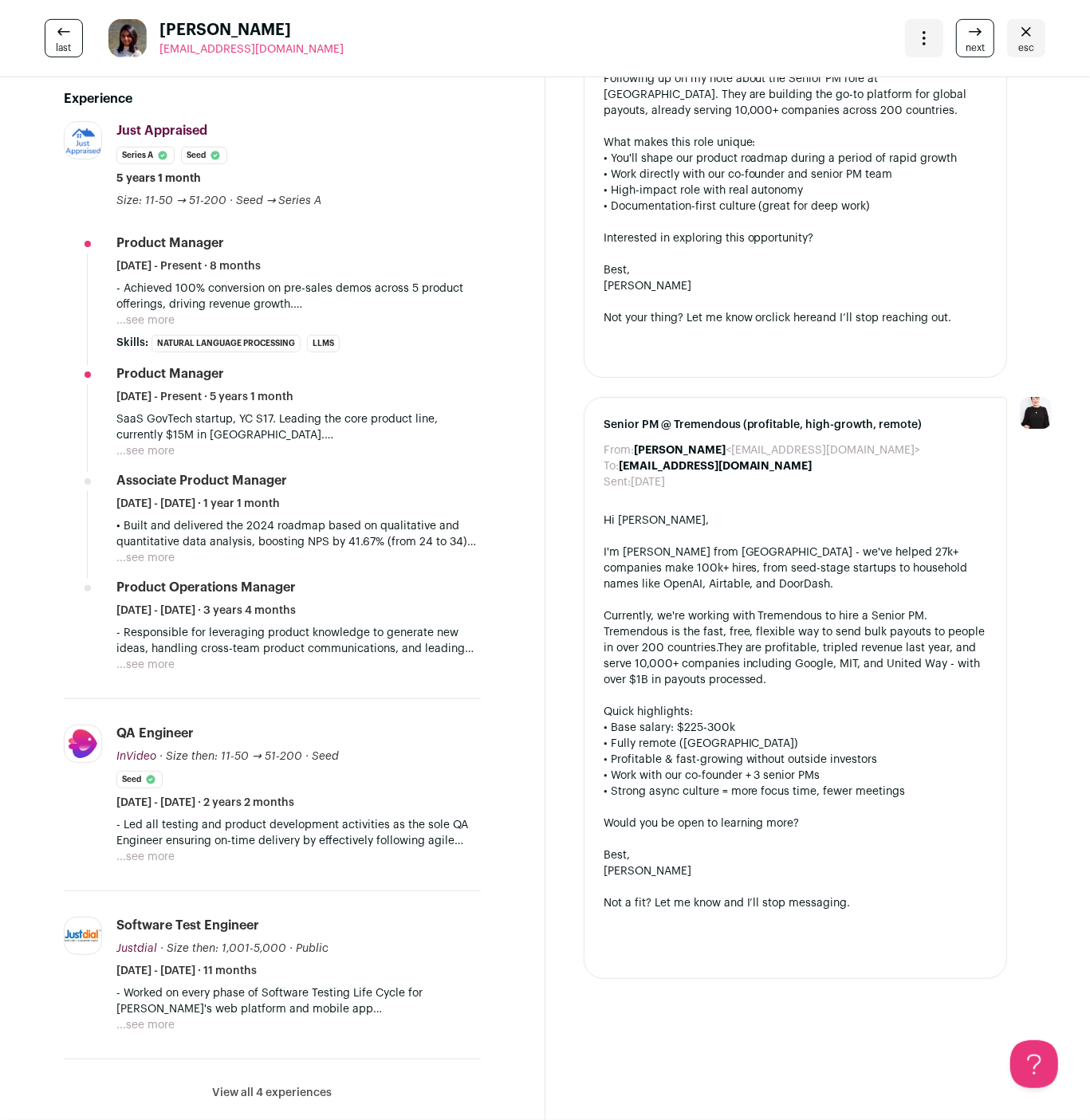
scroll to position [707, 0]
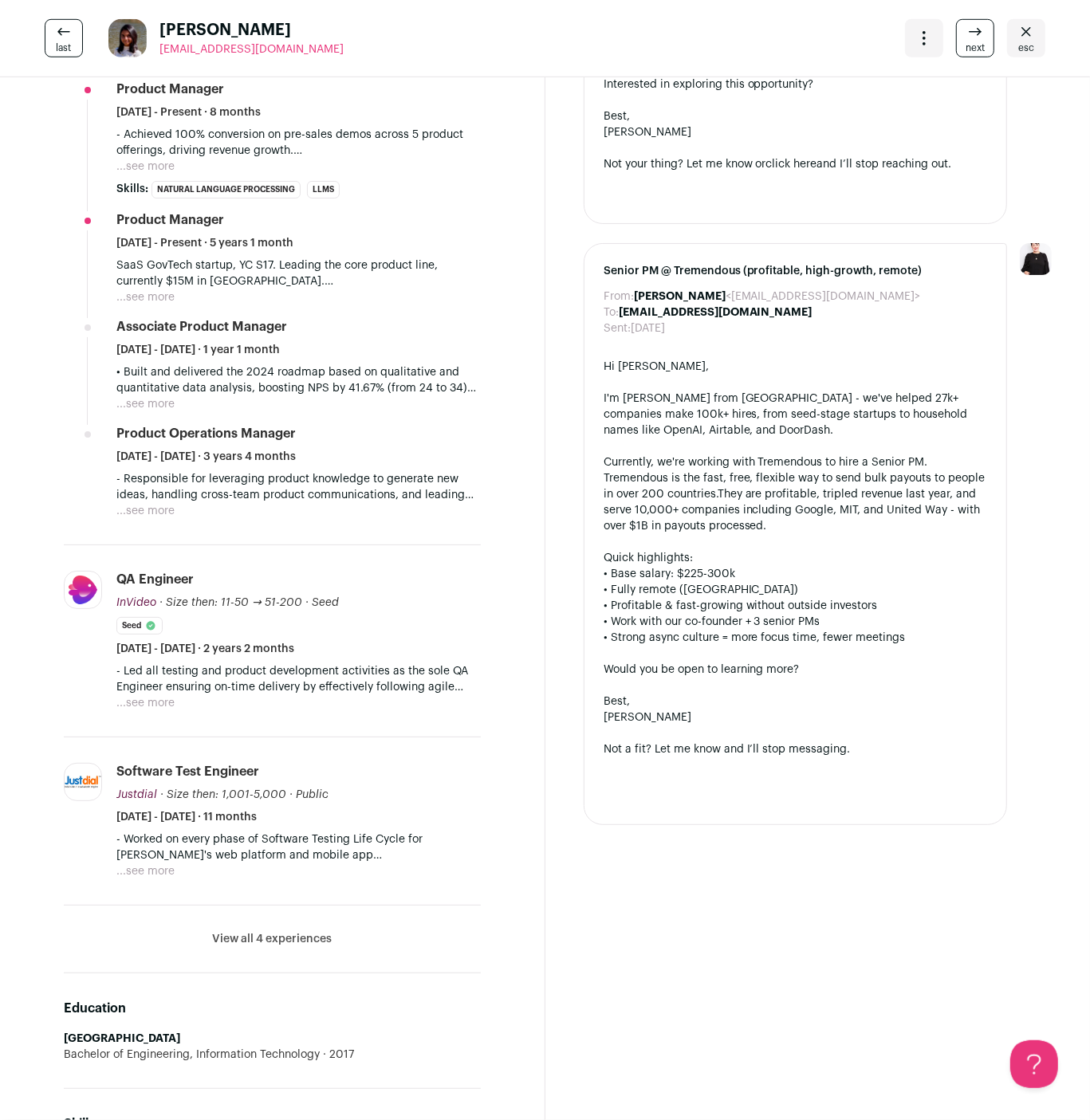
click at [257, 948] on button "View all 4 experiences" at bounding box center [272, 939] width 120 height 16
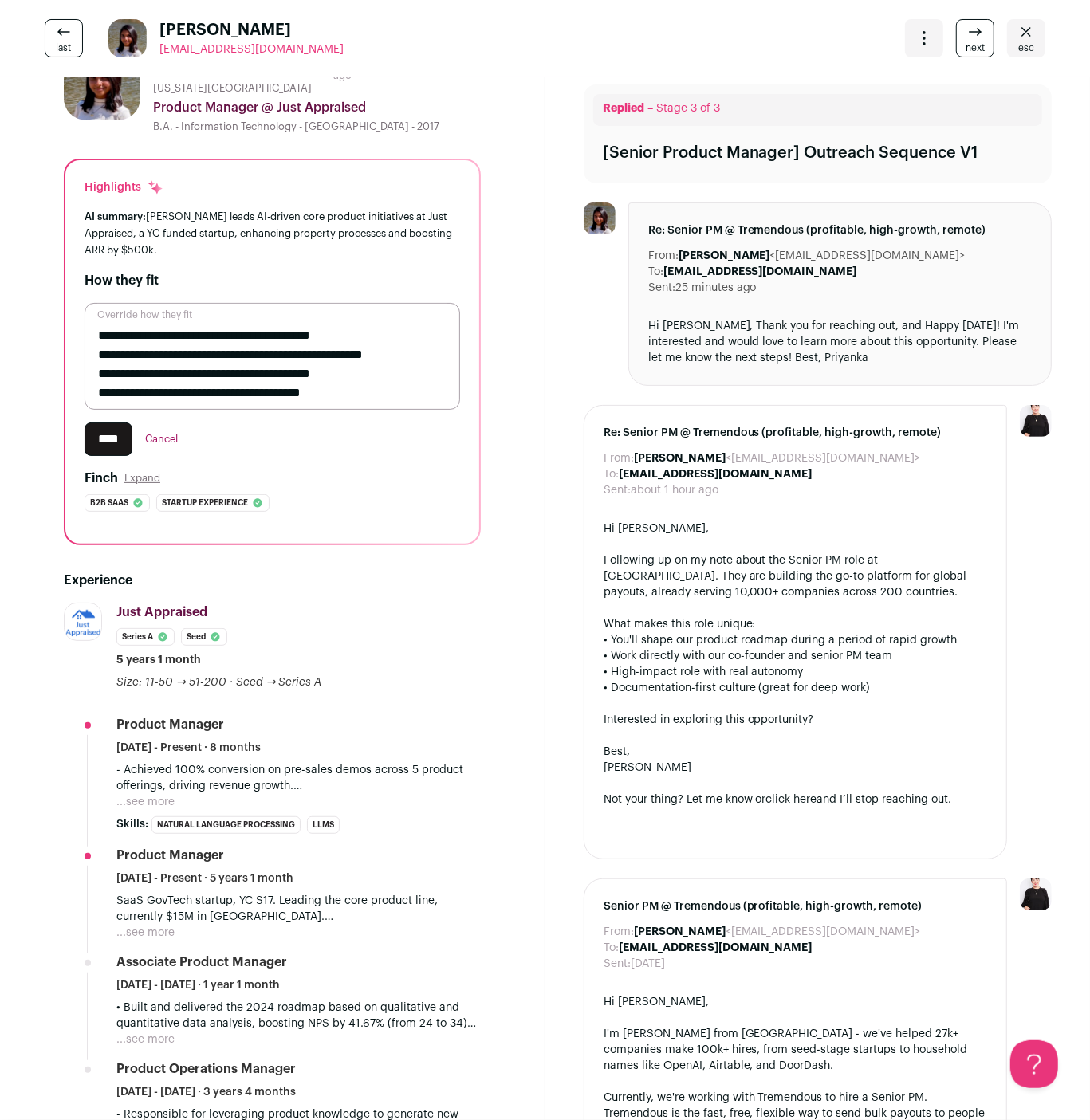
scroll to position [0, 0]
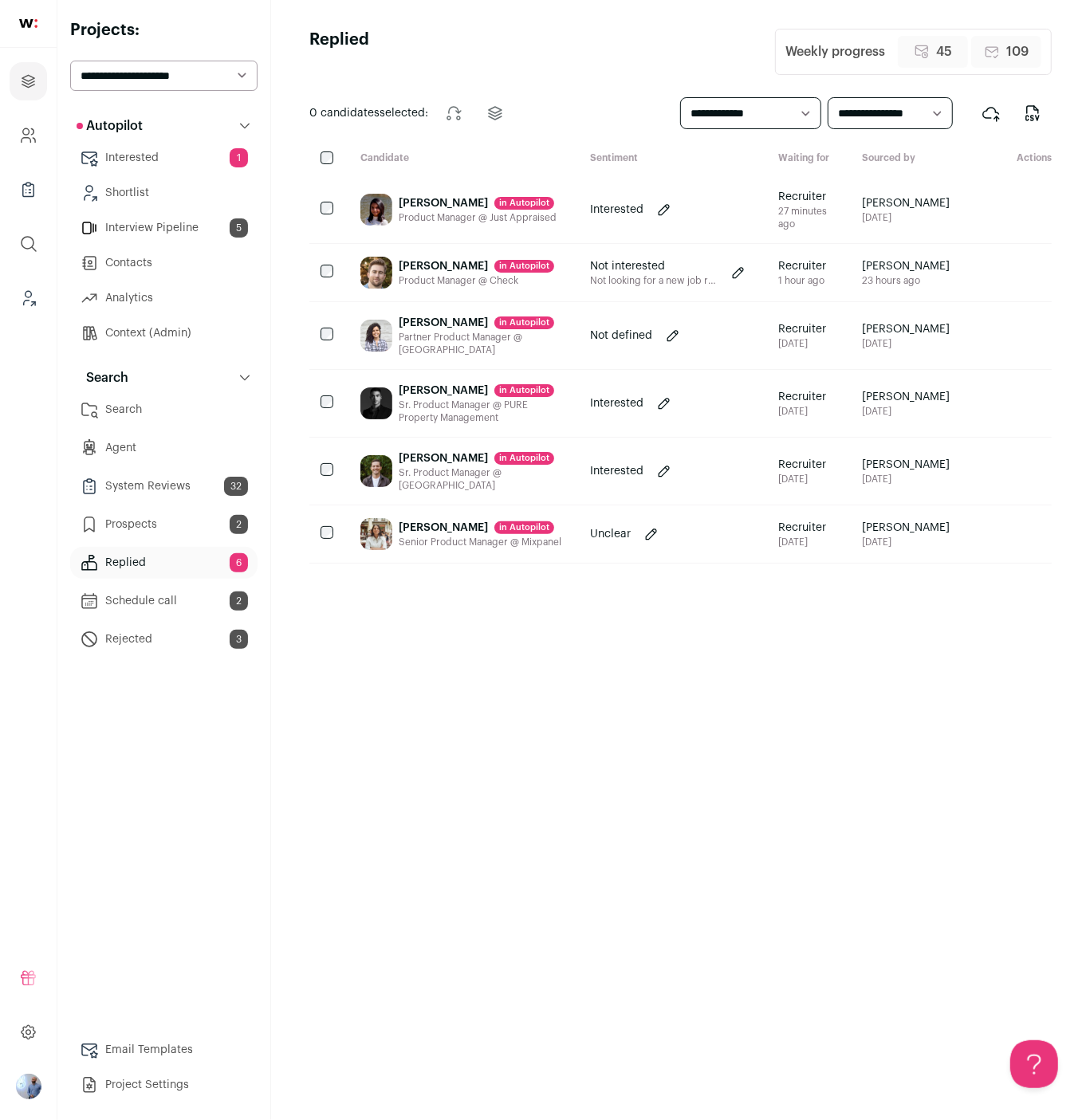
click at [434, 424] on div "Sr. Product Manager @ PURE Property Management" at bounding box center [481, 411] width 166 height 26
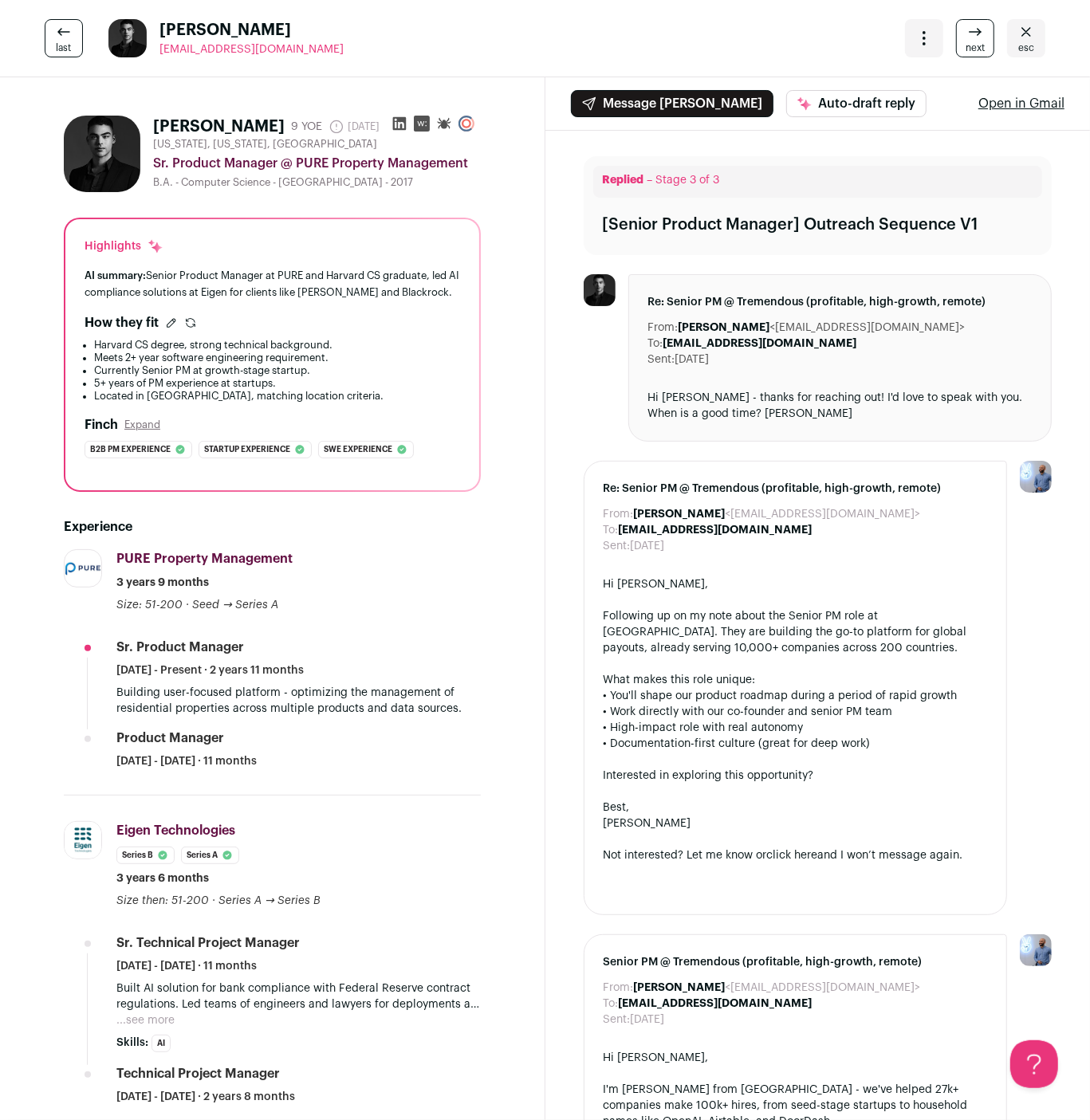
click at [398, 122] on icon at bounding box center [399, 123] width 16 height 16
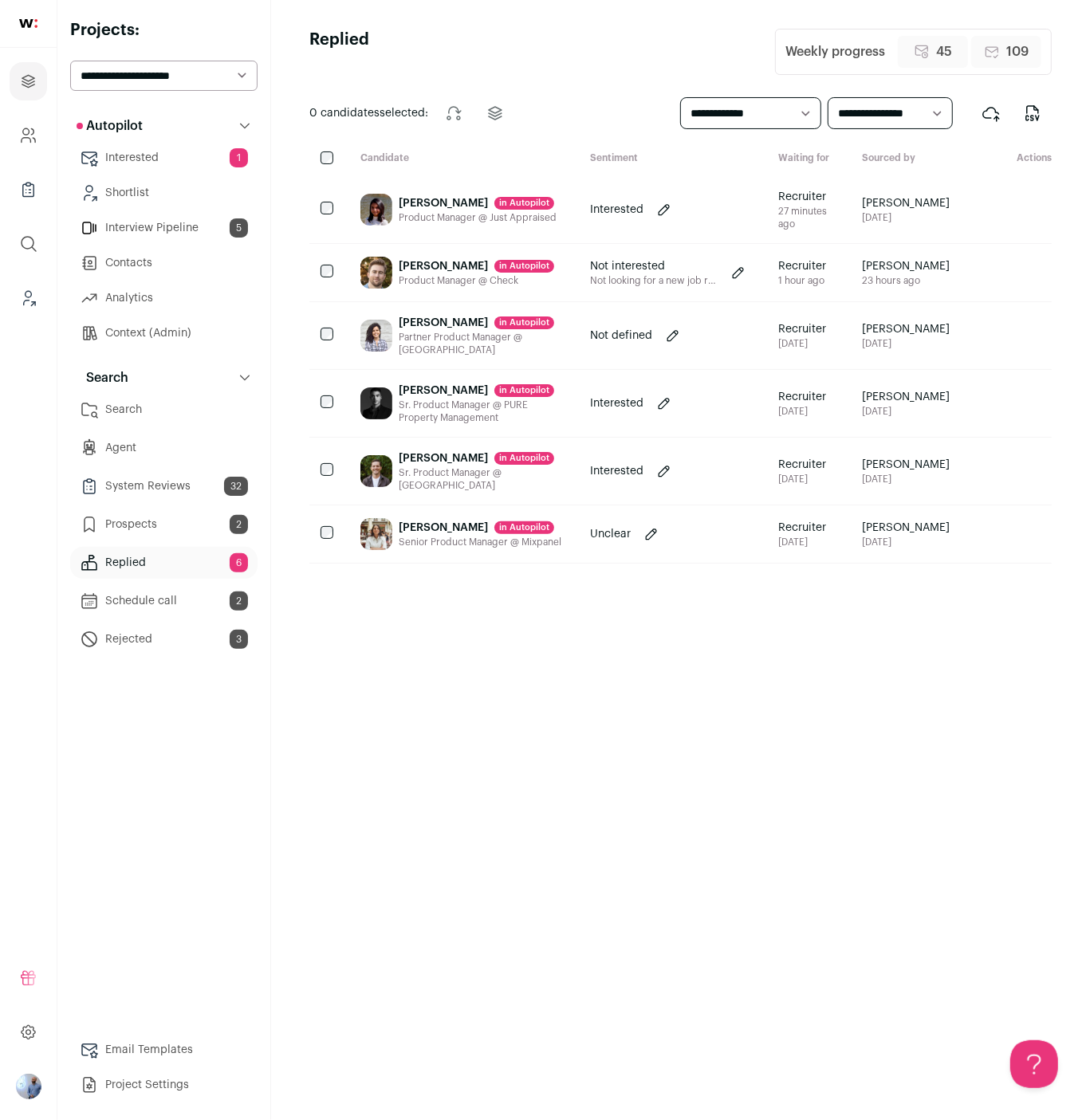
click at [110, 414] on link "Search" at bounding box center [163, 410] width 187 height 32
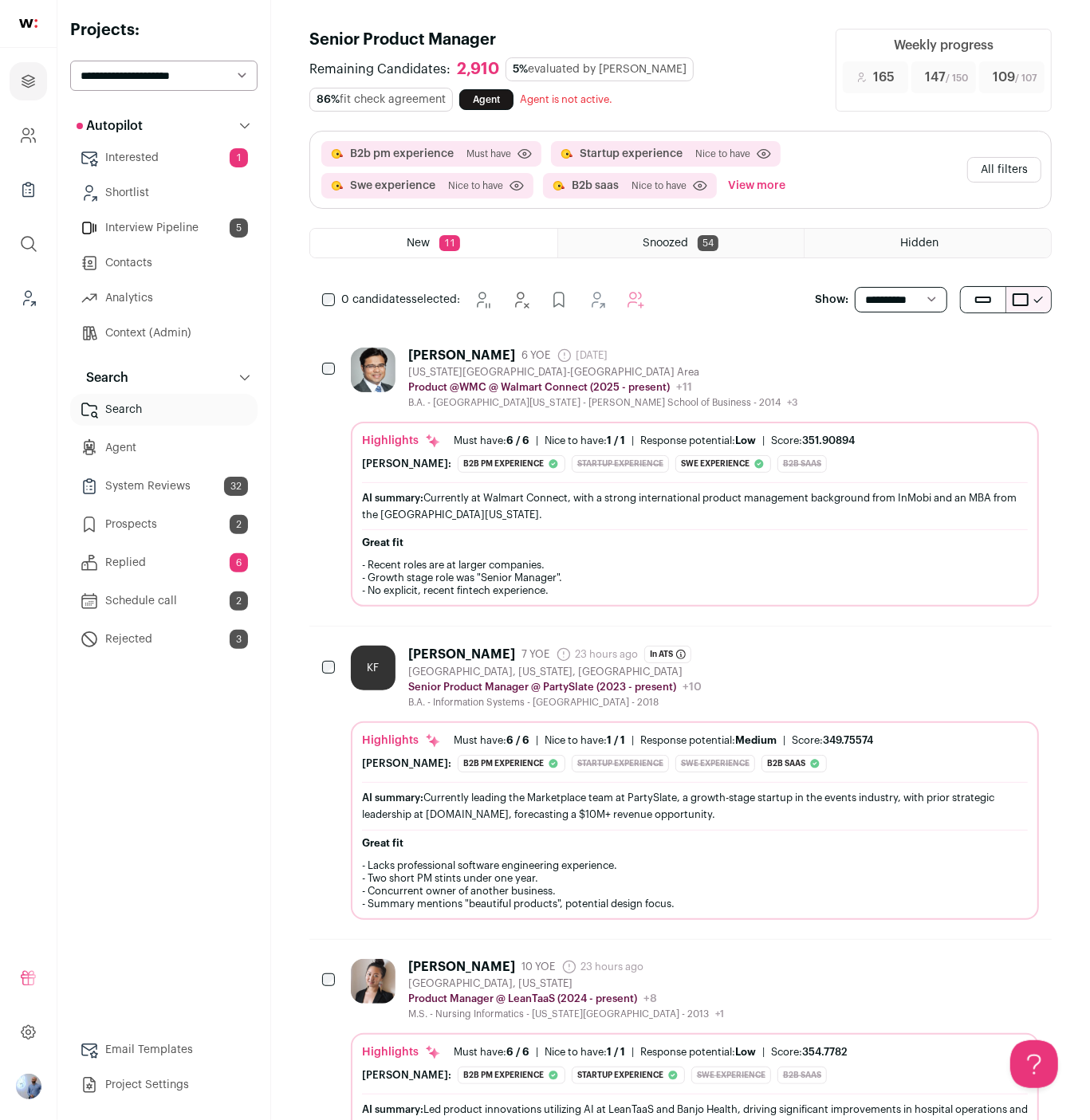
click at [359, 802] on div "Highlights Must have: 6 / 6 How many must haves have been fulfilled? | Nice to …" at bounding box center [695, 820] width 688 height 197
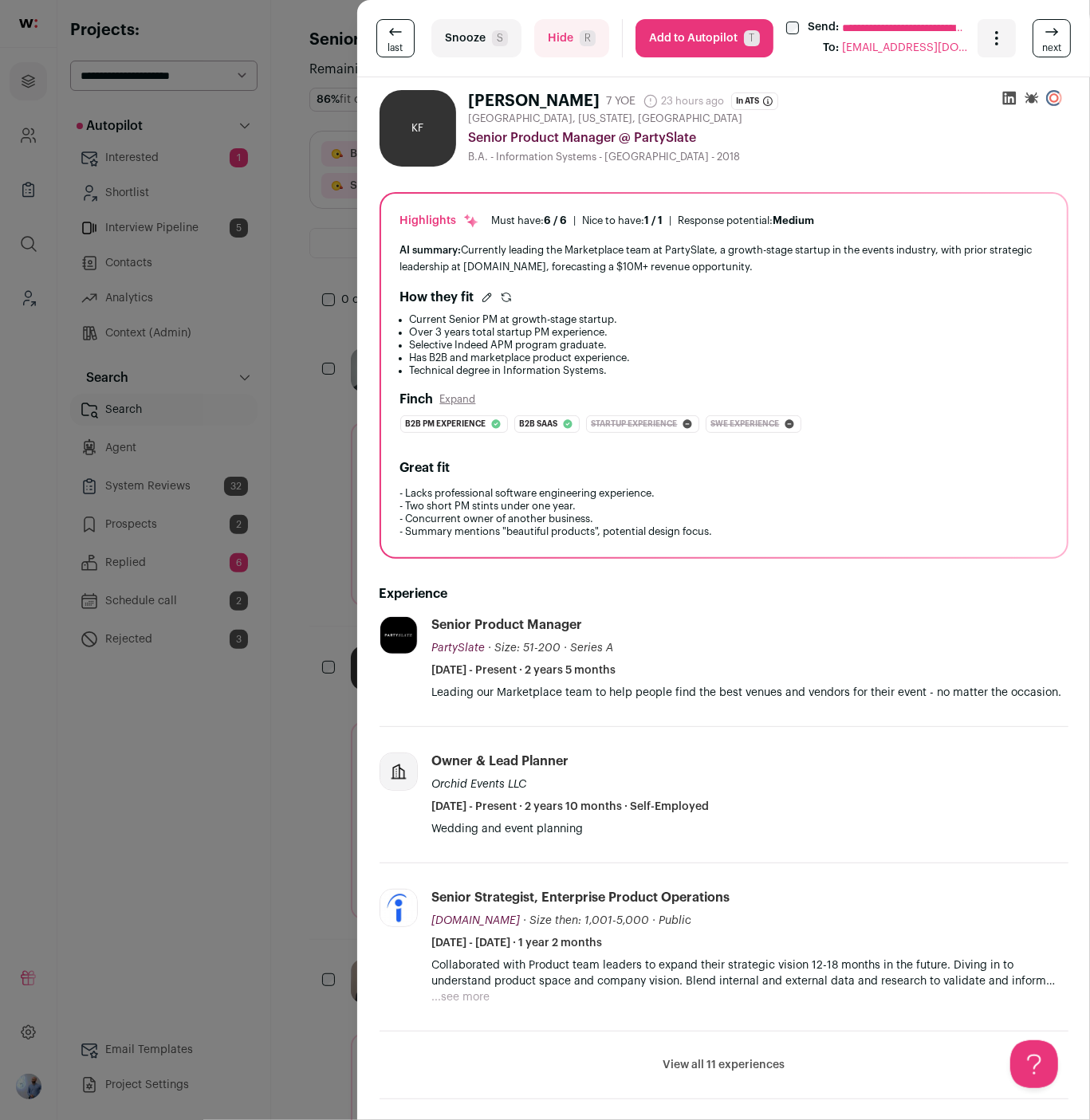
click at [307, 713] on div "**********" at bounding box center [545, 560] width 1090 height 1120
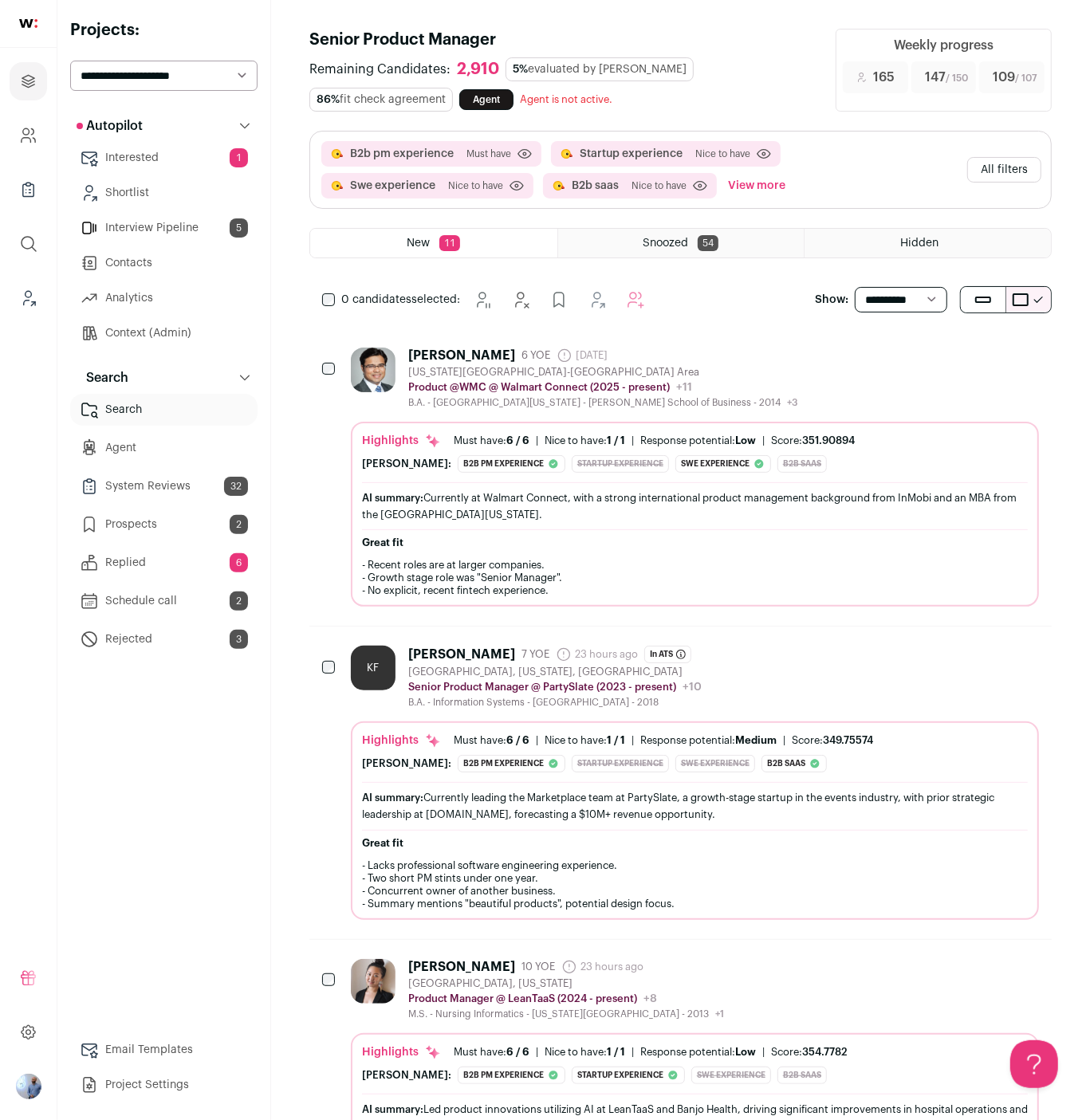
click at [502, 640] on div "KF Kaitlyn Frey 7 YOE 23 hours ago Admin only. The last time the profile was sc…" at bounding box center [680, 783] width 742 height 312
click at [522, 648] on span "7 YOE" at bounding box center [536, 654] width 28 height 13
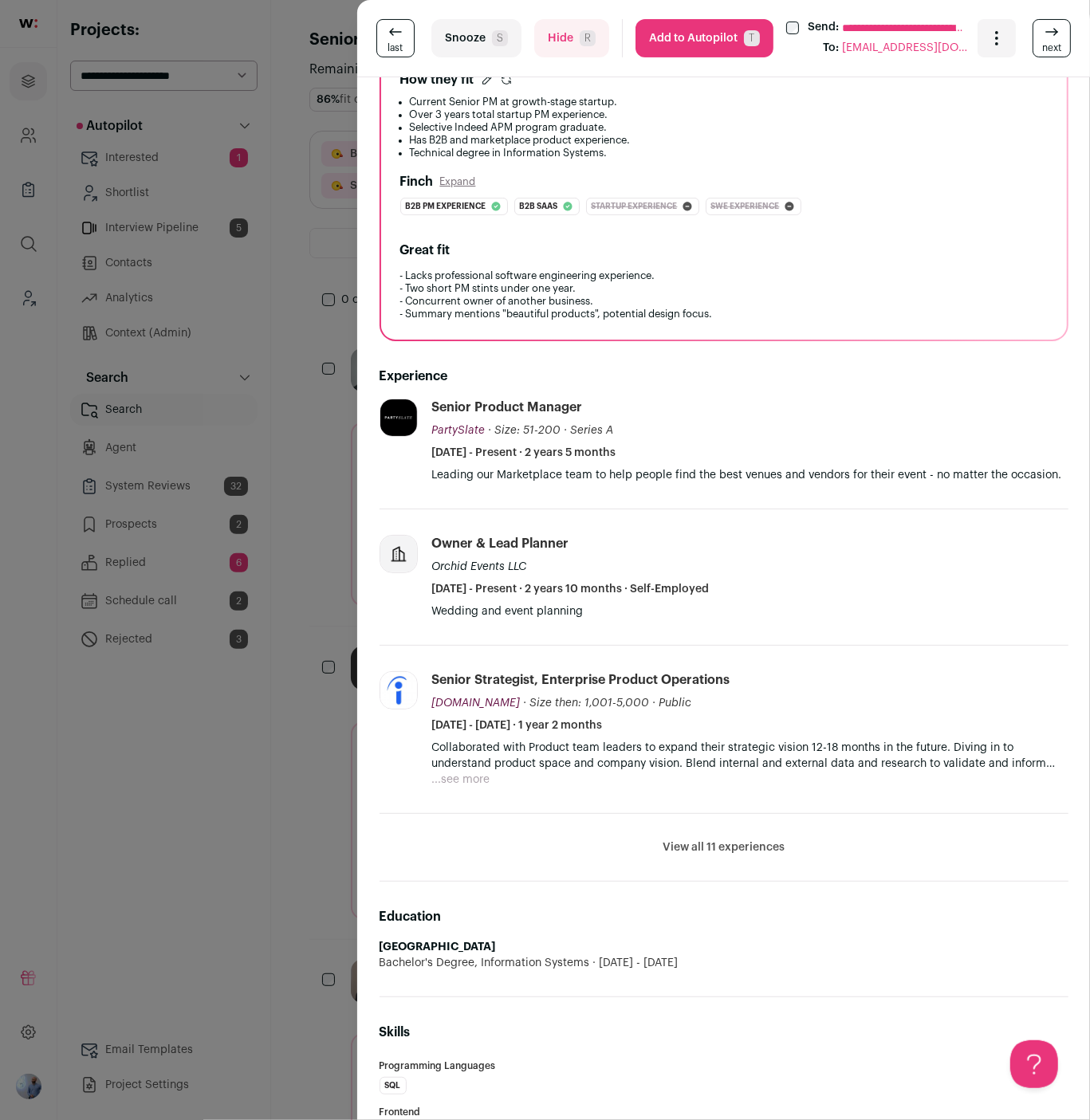
scroll to position [239, 0]
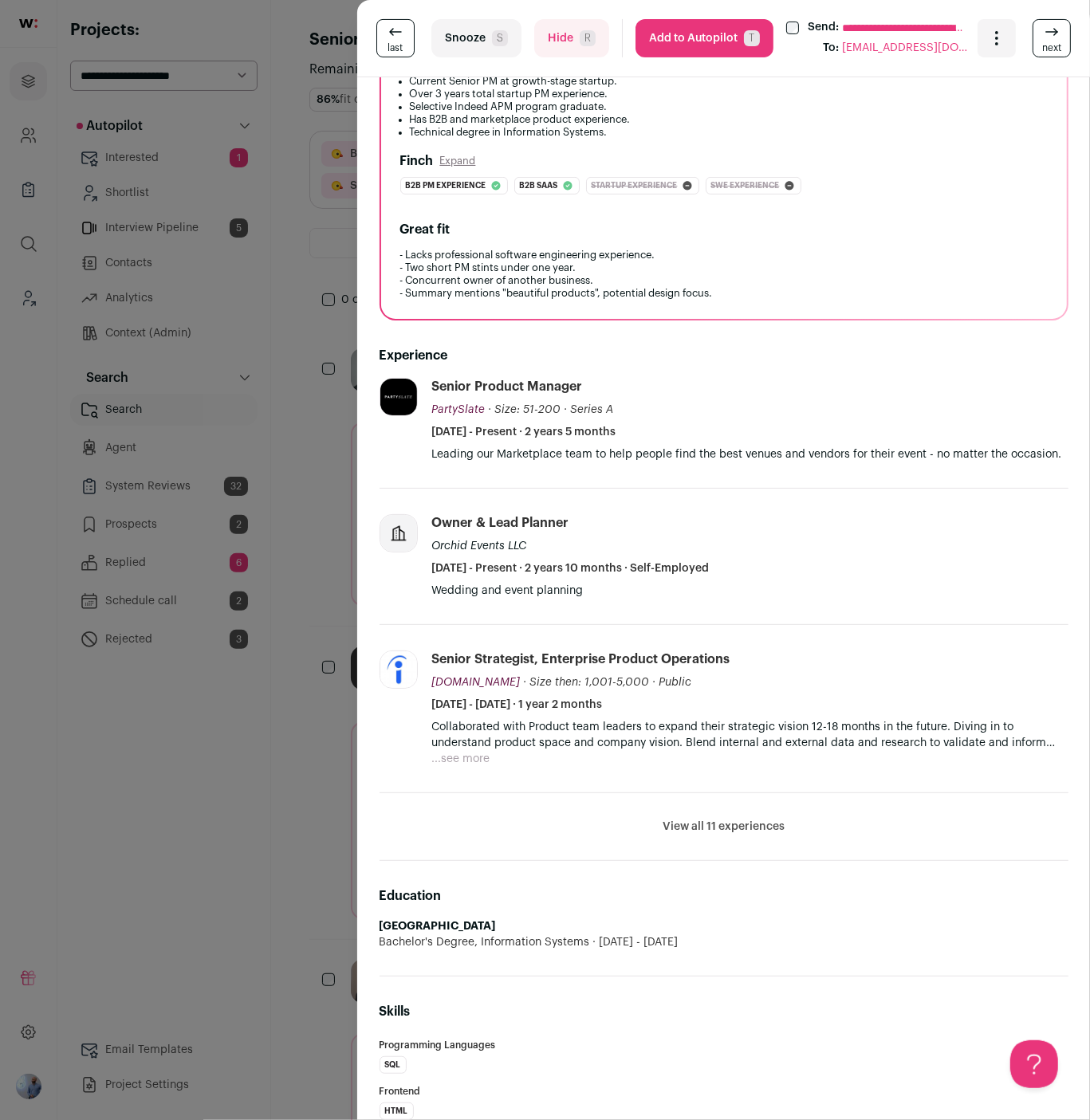
click at [230, 755] on div "**********" at bounding box center [545, 560] width 1090 height 1120
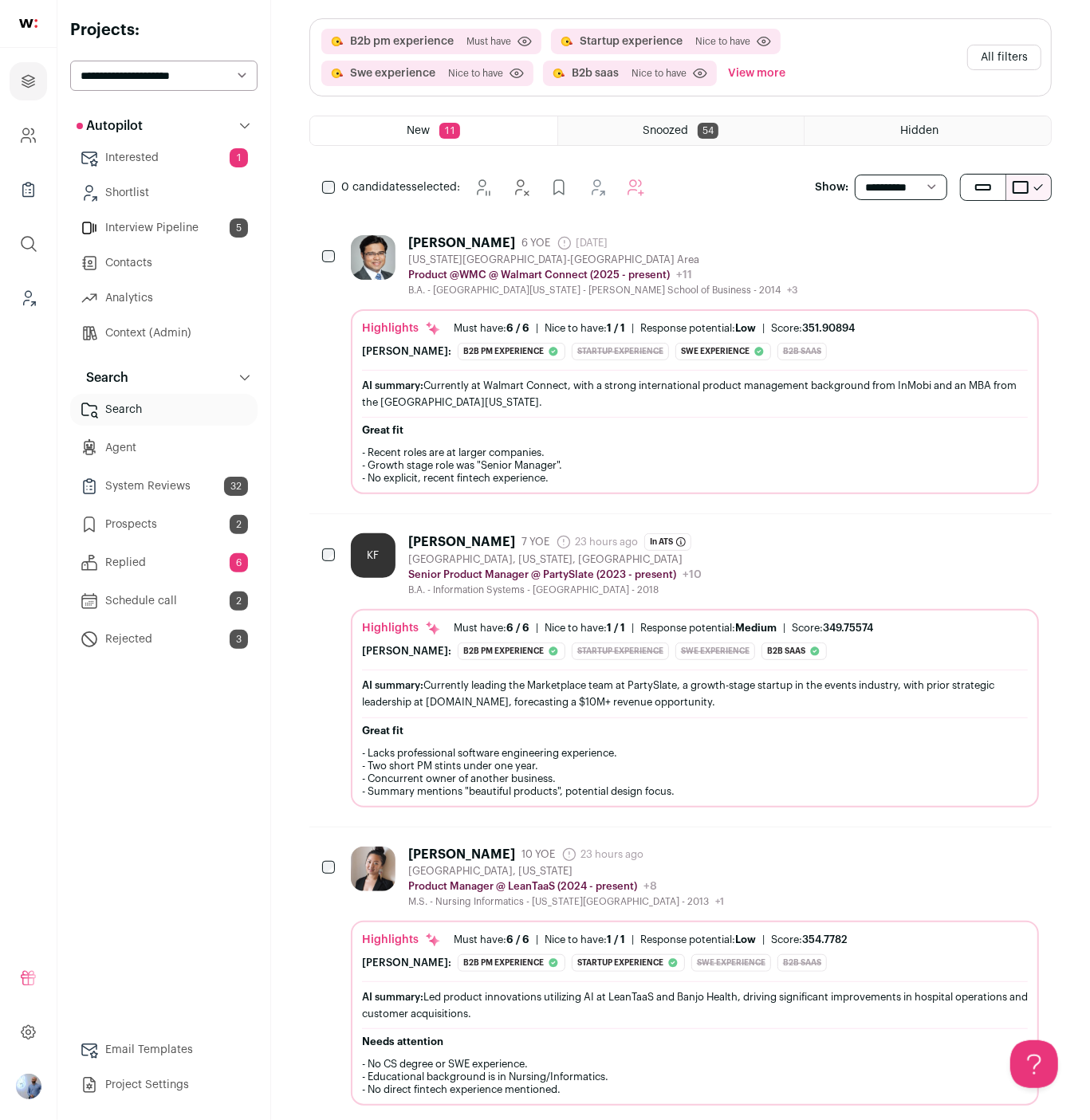
scroll to position [189, 0]
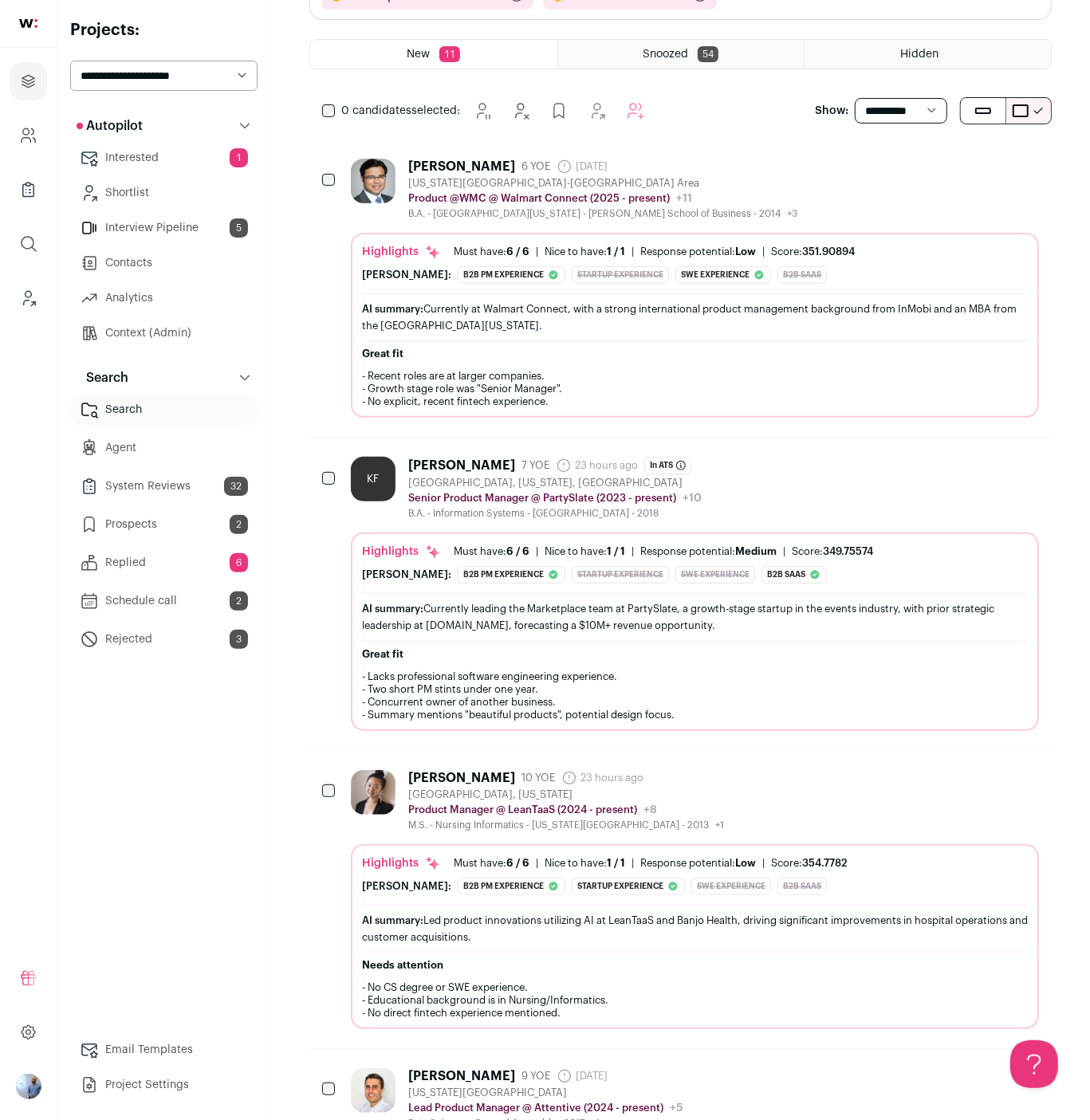
click at [534, 850] on div "Highlights Must have: 6 / 6 How many must haves have been fulfilled? | Nice to …" at bounding box center [695, 936] width 688 height 185
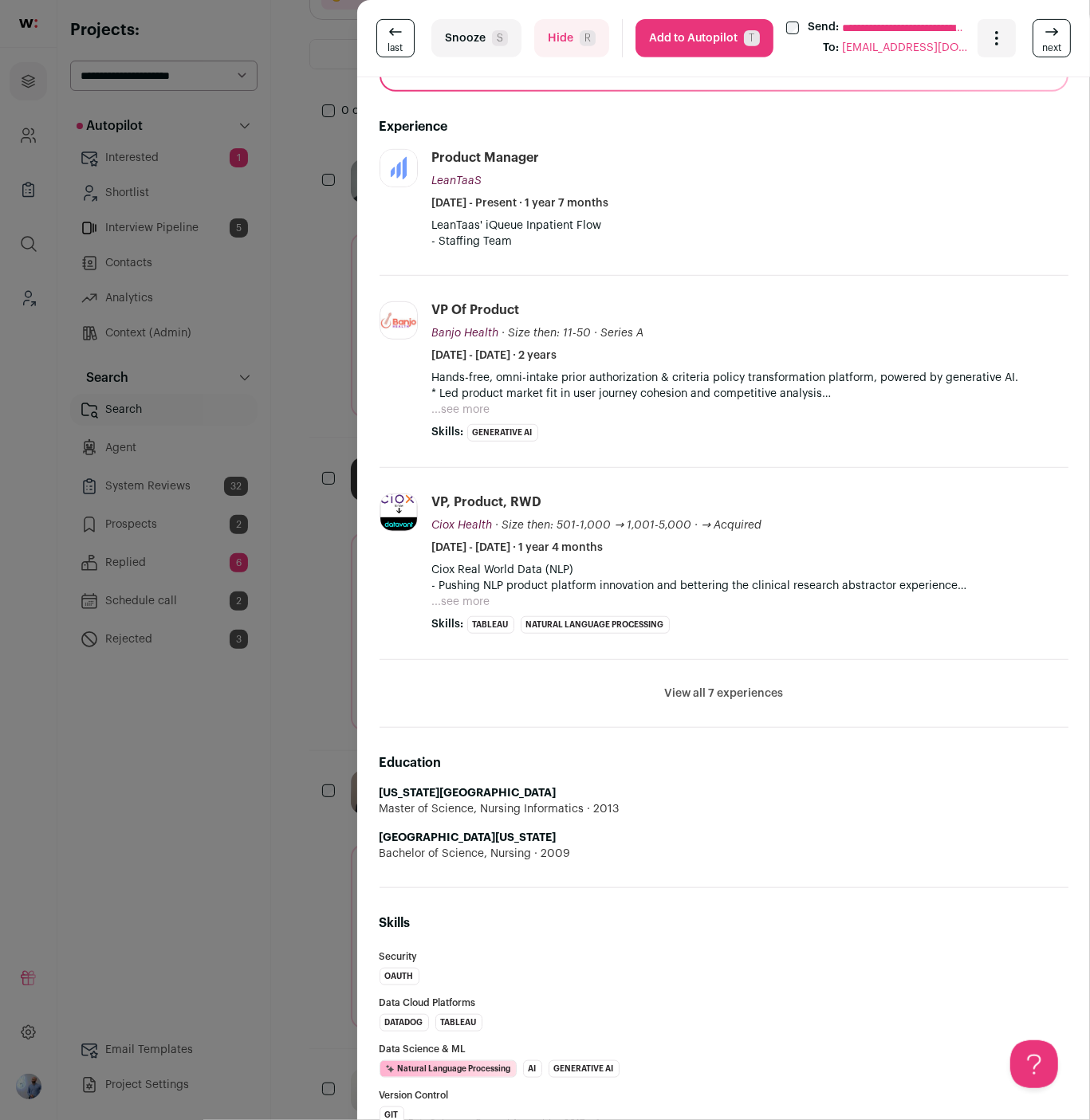
scroll to position [476, 0]
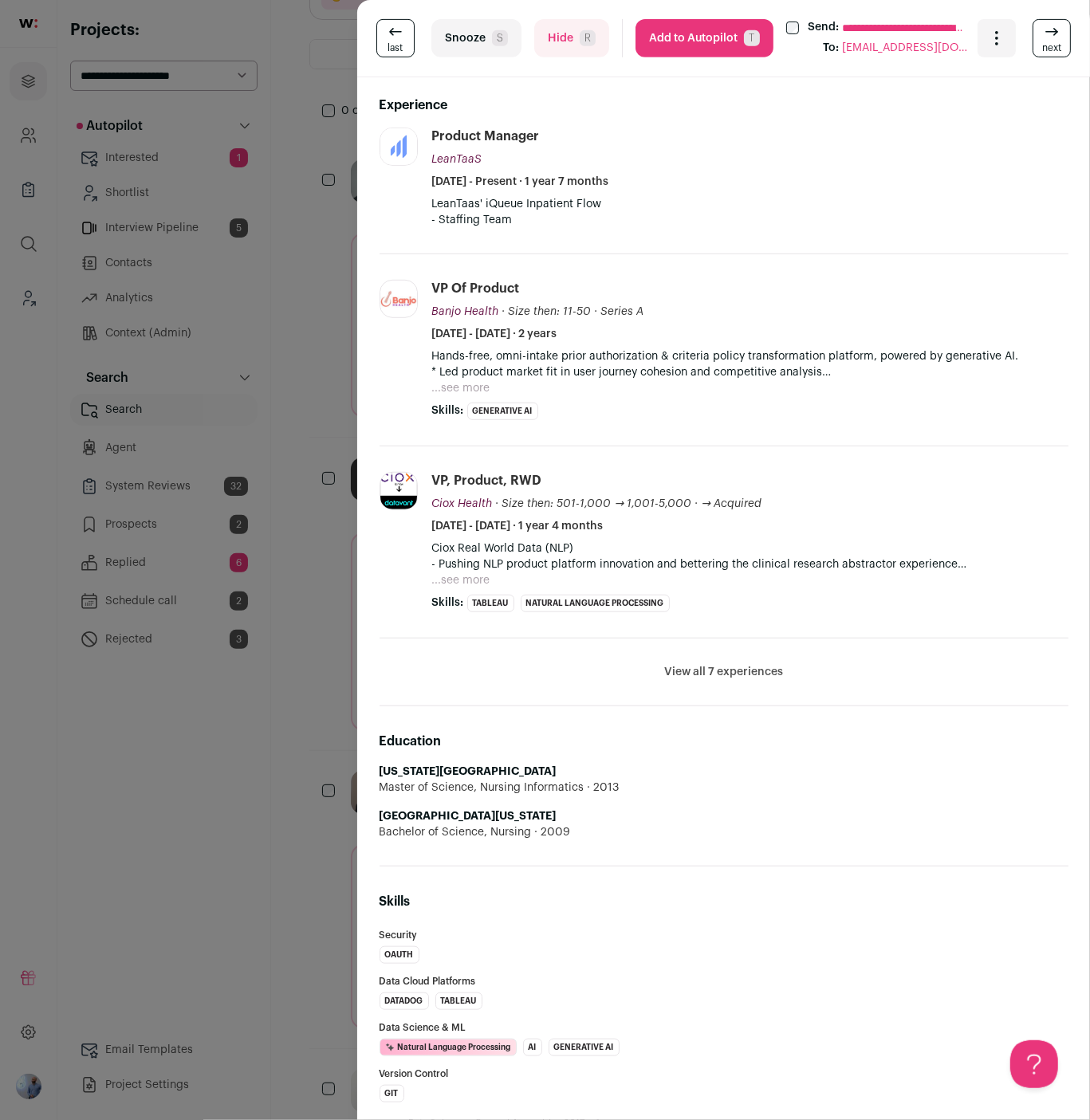
click at [704, 681] on li "View all 7 experiences View less" at bounding box center [724, 673] width 689 height 68
click at [712, 666] on button "View all 7 experiences" at bounding box center [724, 672] width 119 height 16
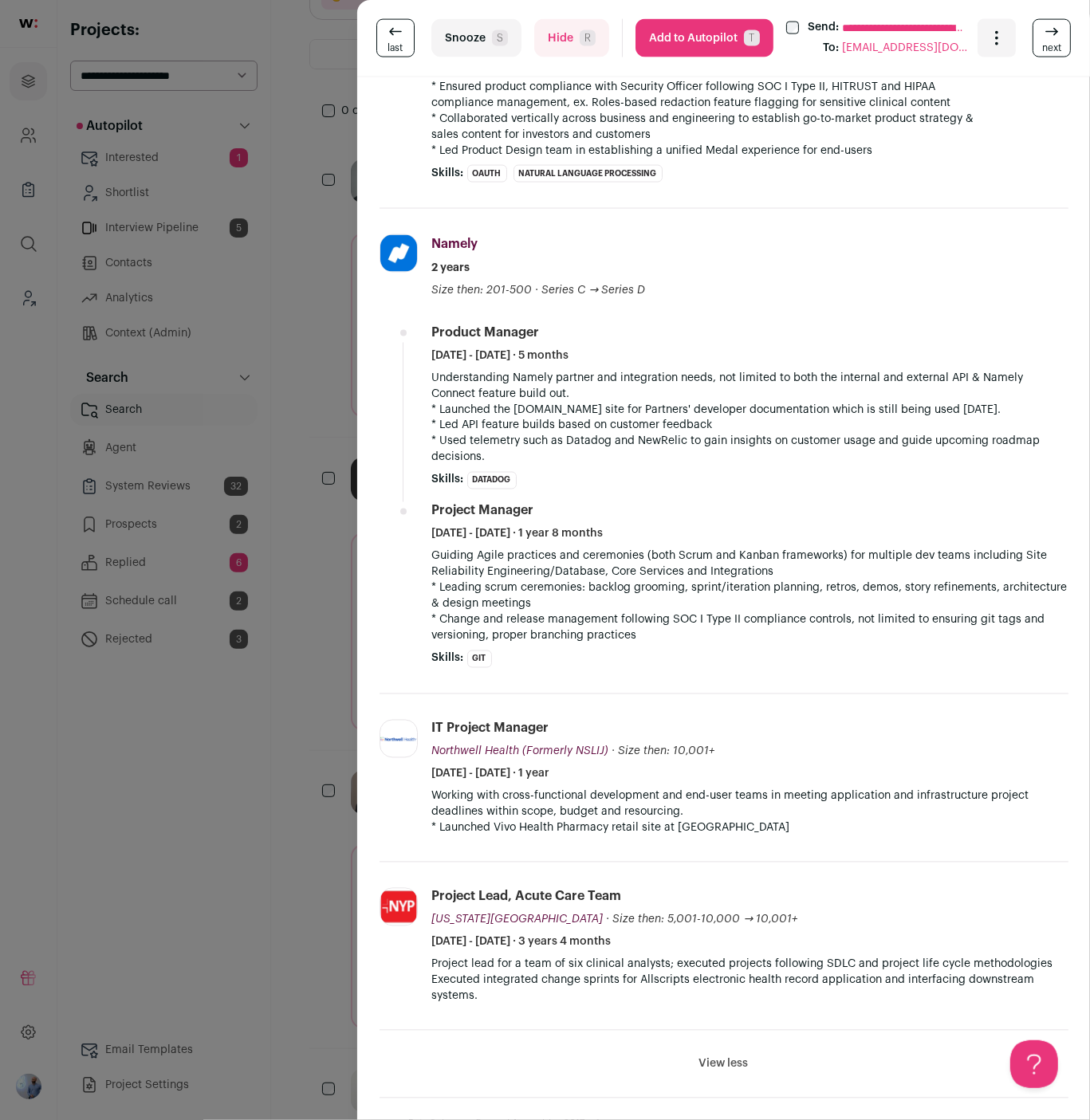
scroll to position [1715, 0]
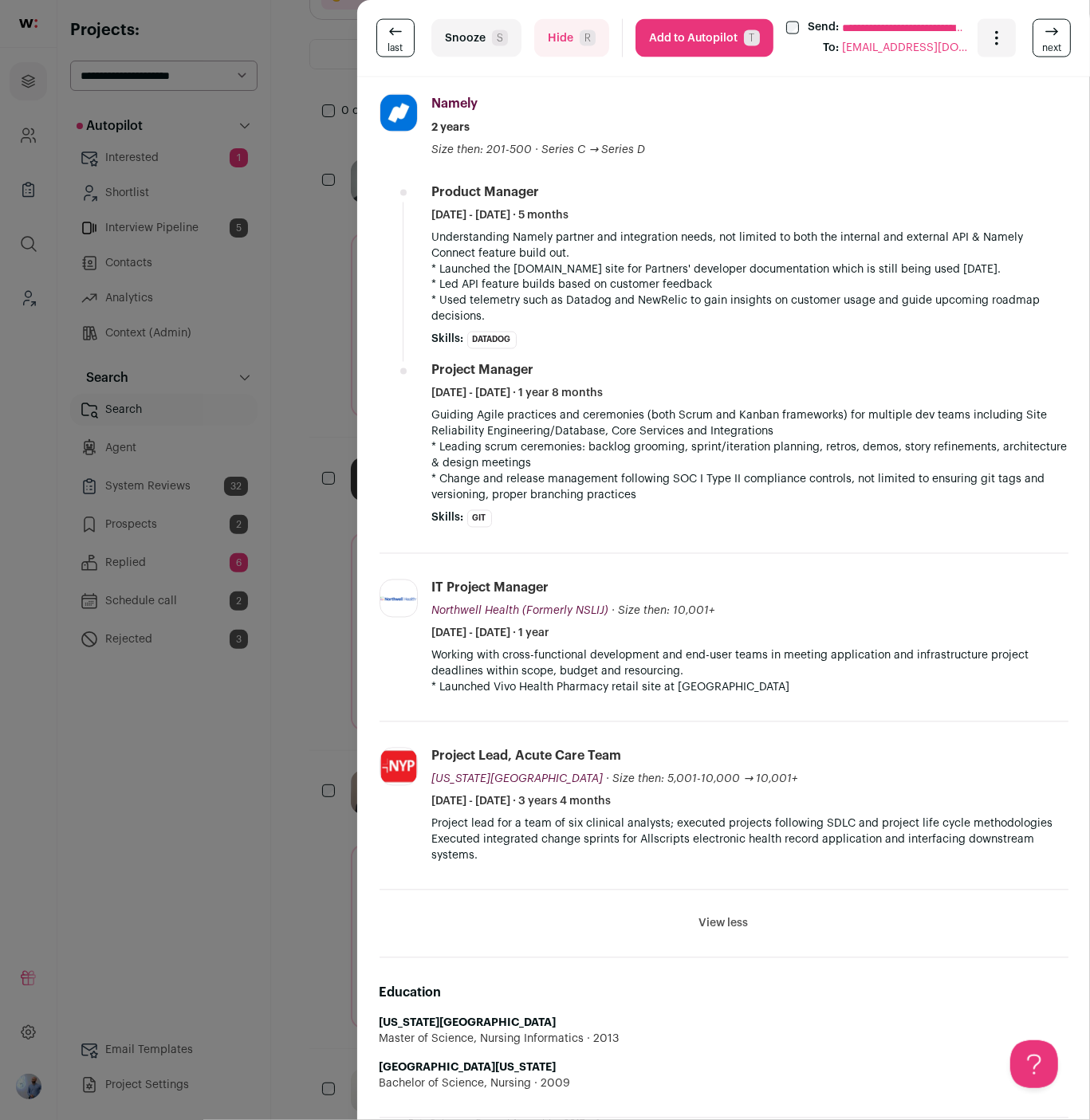
click at [50, 809] on div "**********" at bounding box center [545, 560] width 1090 height 1120
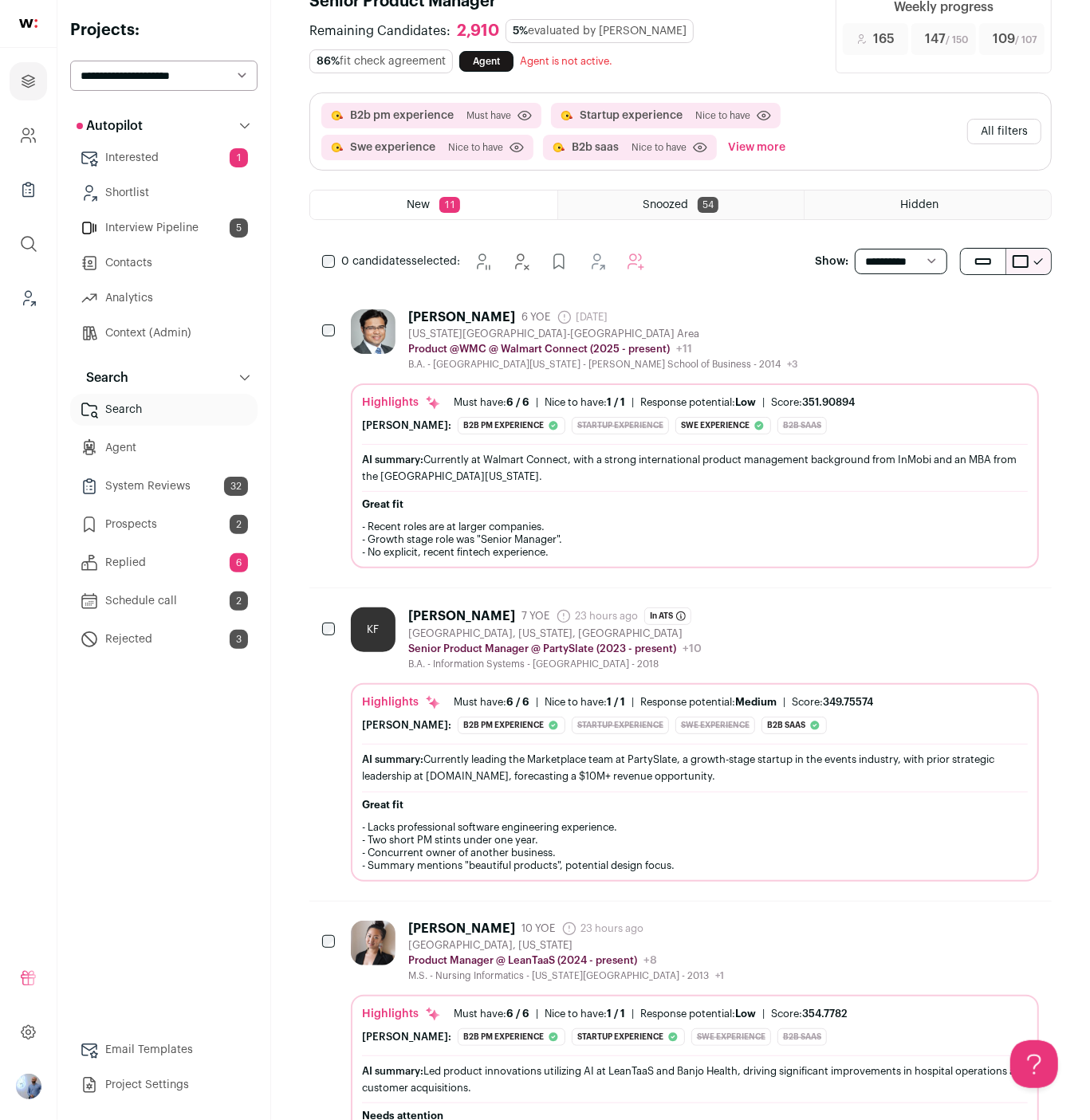
scroll to position [0, 0]
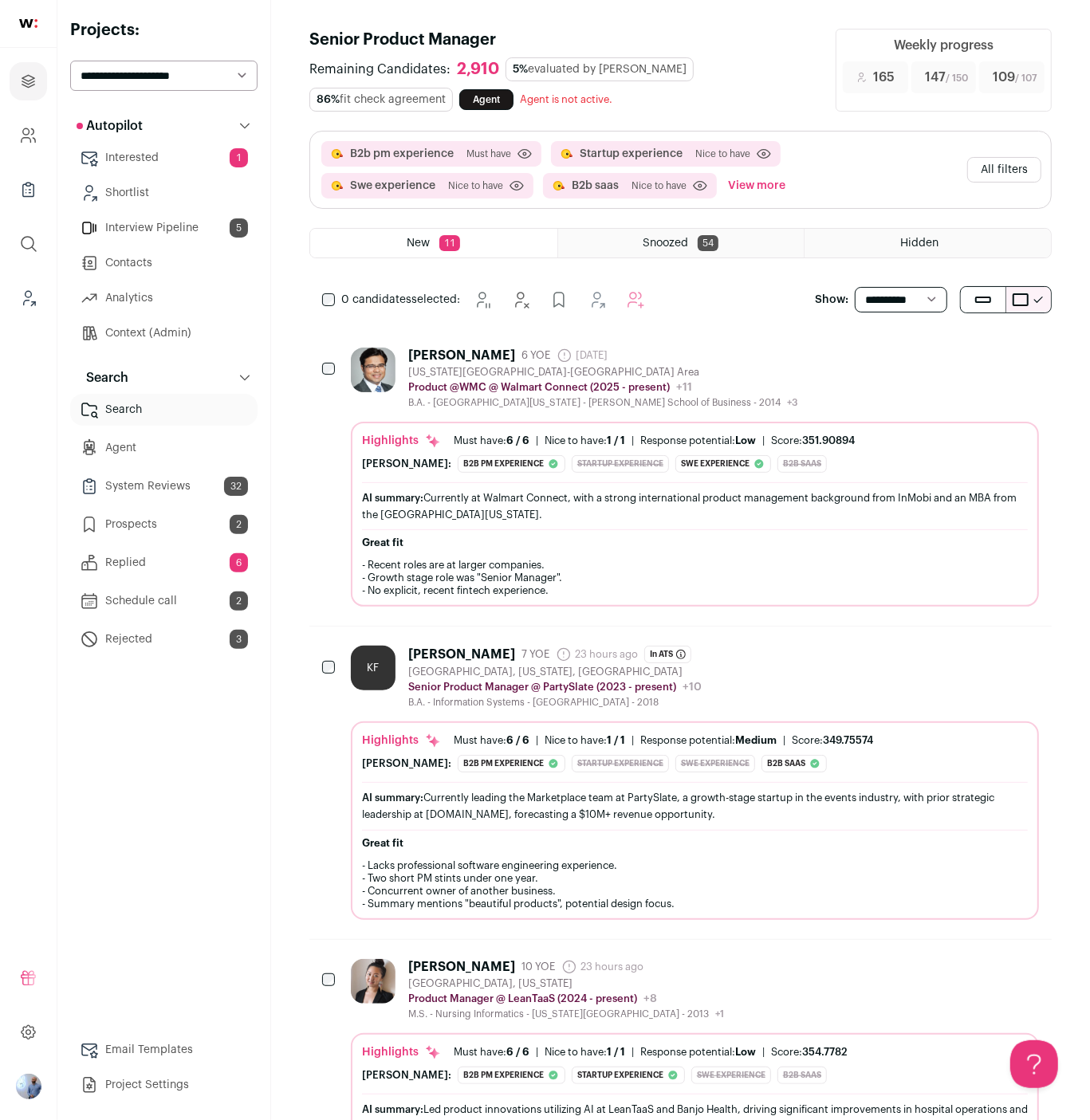
click at [989, 162] on button "All filters" at bounding box center [1005, 170] width 74 height 26
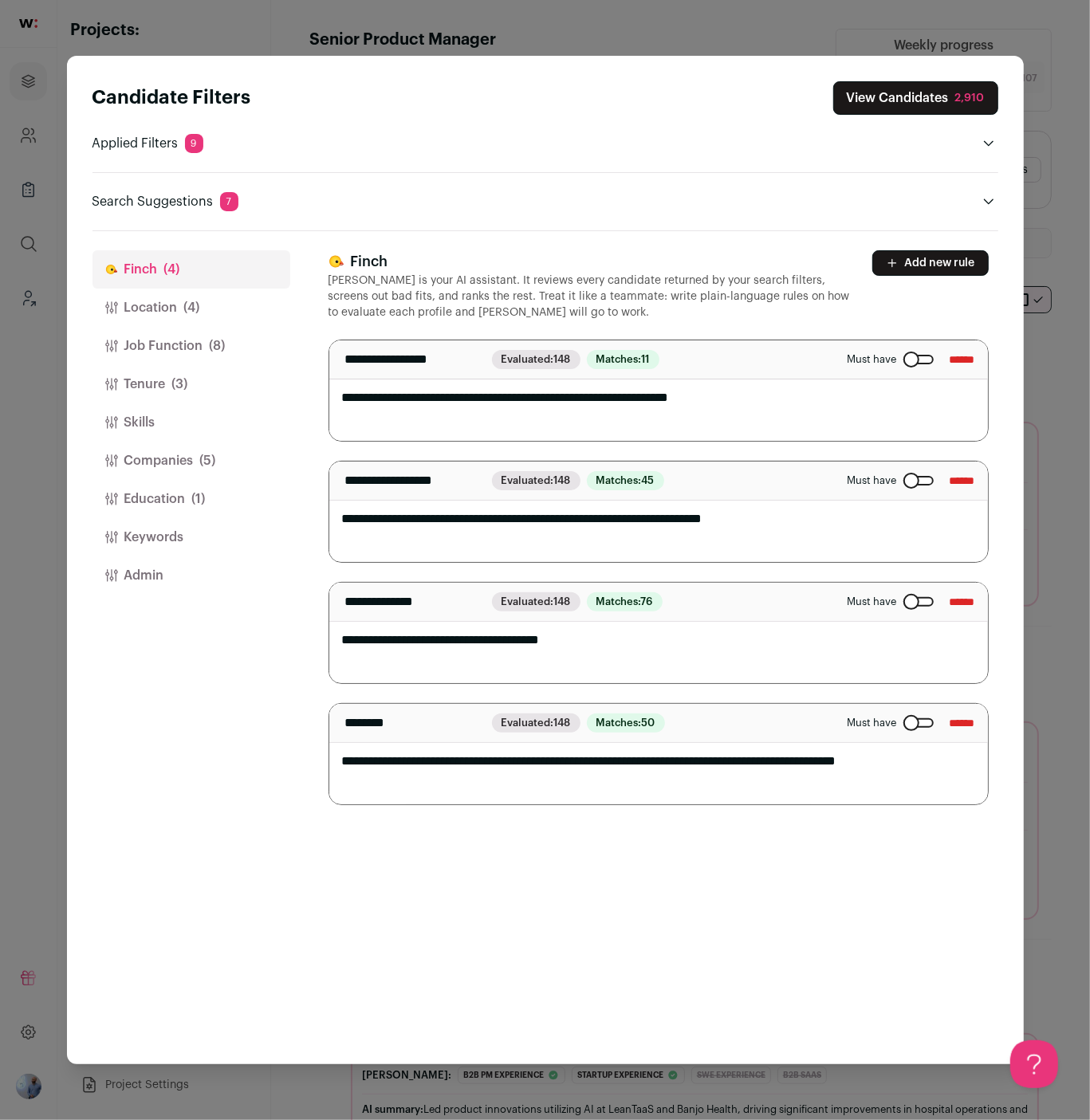
click at [904, 604] on div "Close modal via background" at bounding box center [918, 602] width 30 height 9
click at [904, 483] on div "Close modal via background" at bounding box center [918, 480] width 30 height 9
click at [904, 725] on div "Close modal via background" at bounding box center [918, 723] width 30 height 9
click at [904, 478] on div "Close modal via background" at bounding box center [918, 480] width 30 height 9
click at [904, 360] on div "Close modal via background" at bounding box center [918, 360] width 30 height 9
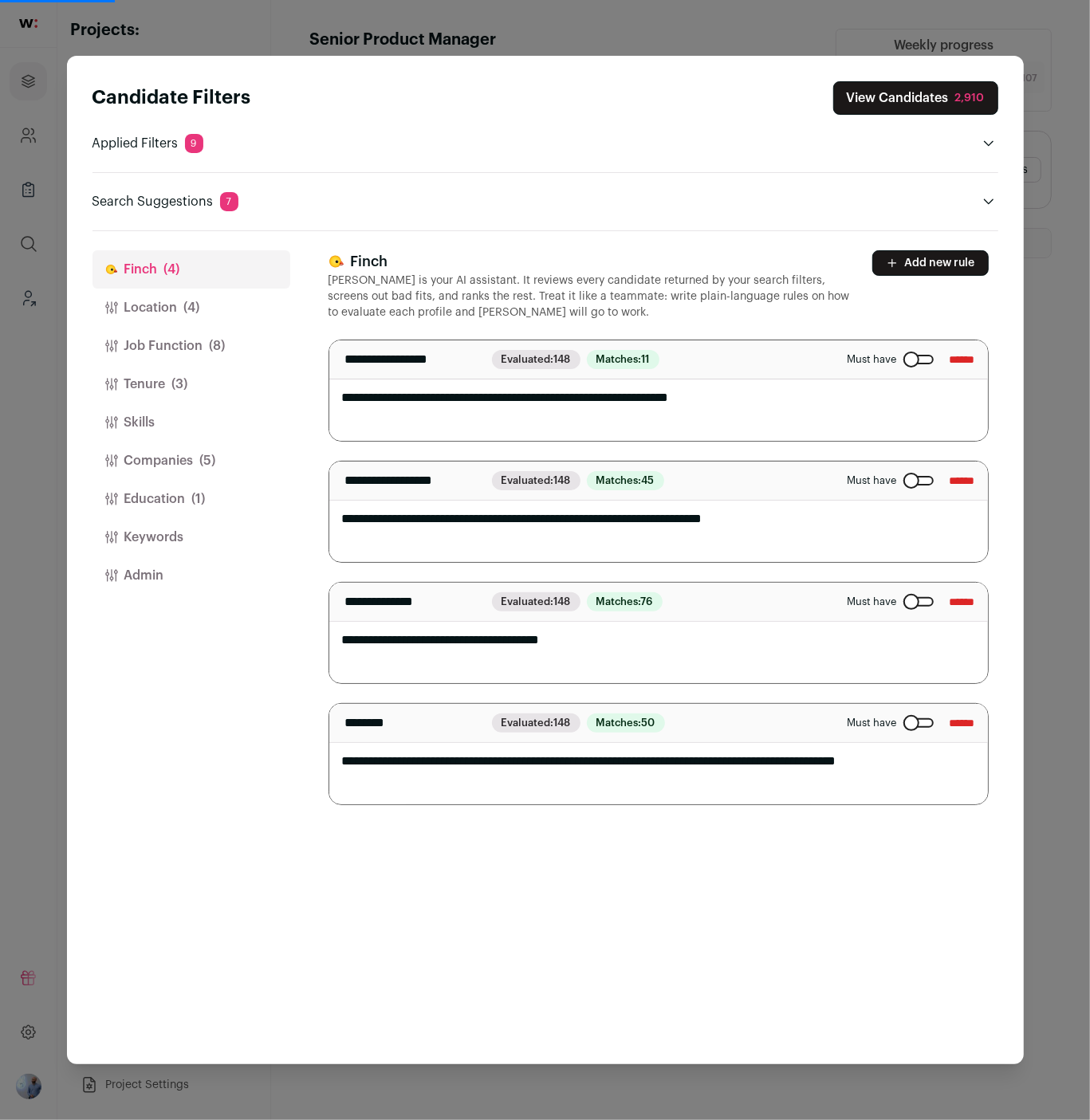
click at [185, 489] on button "Education (1)" at bounding box center [191, 499] width 197 height 38
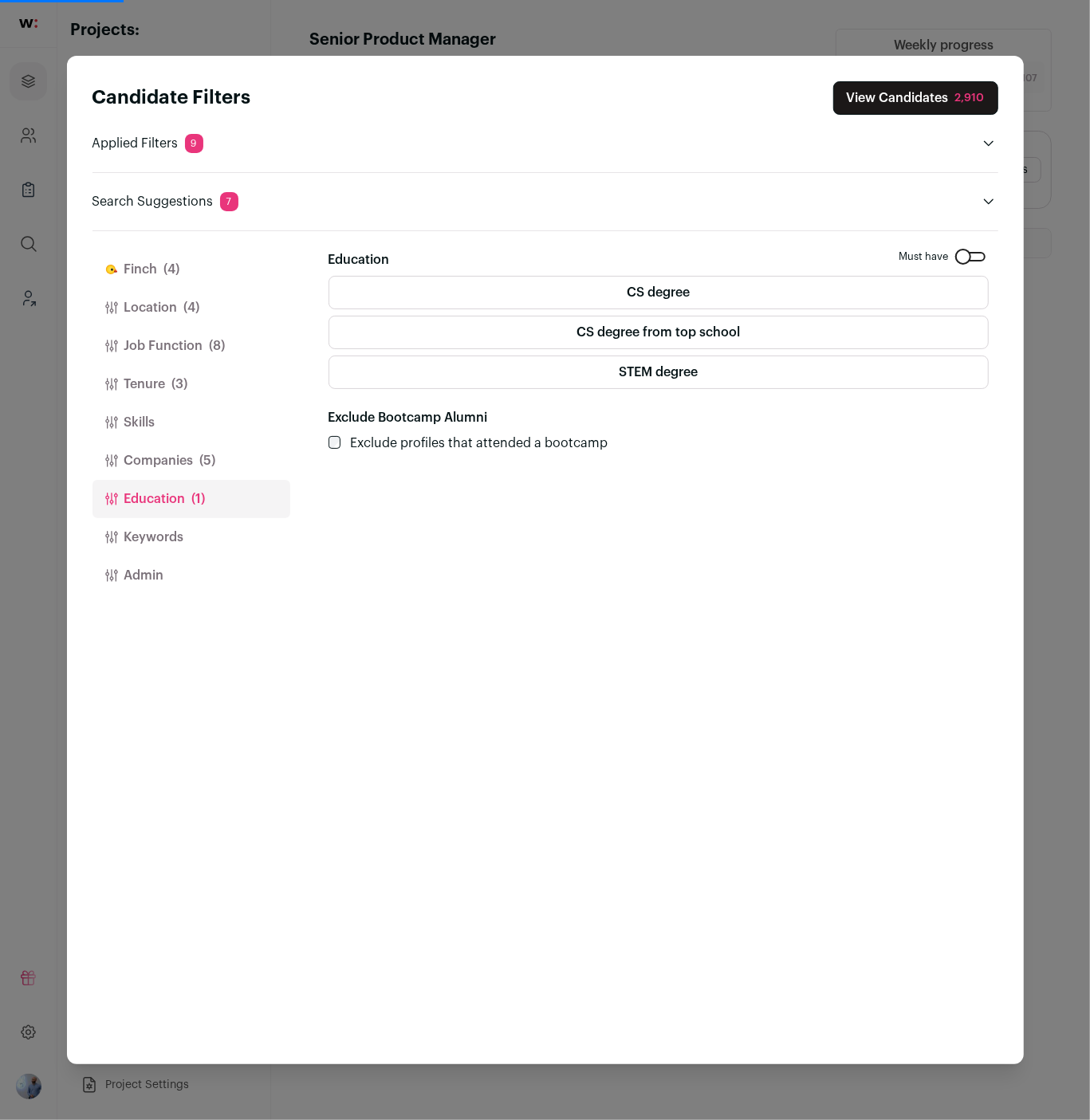
select select "**"
click at [935, 106] on button "View Candidates 2,910" at bounding box center [916, 97] width 165 height 34
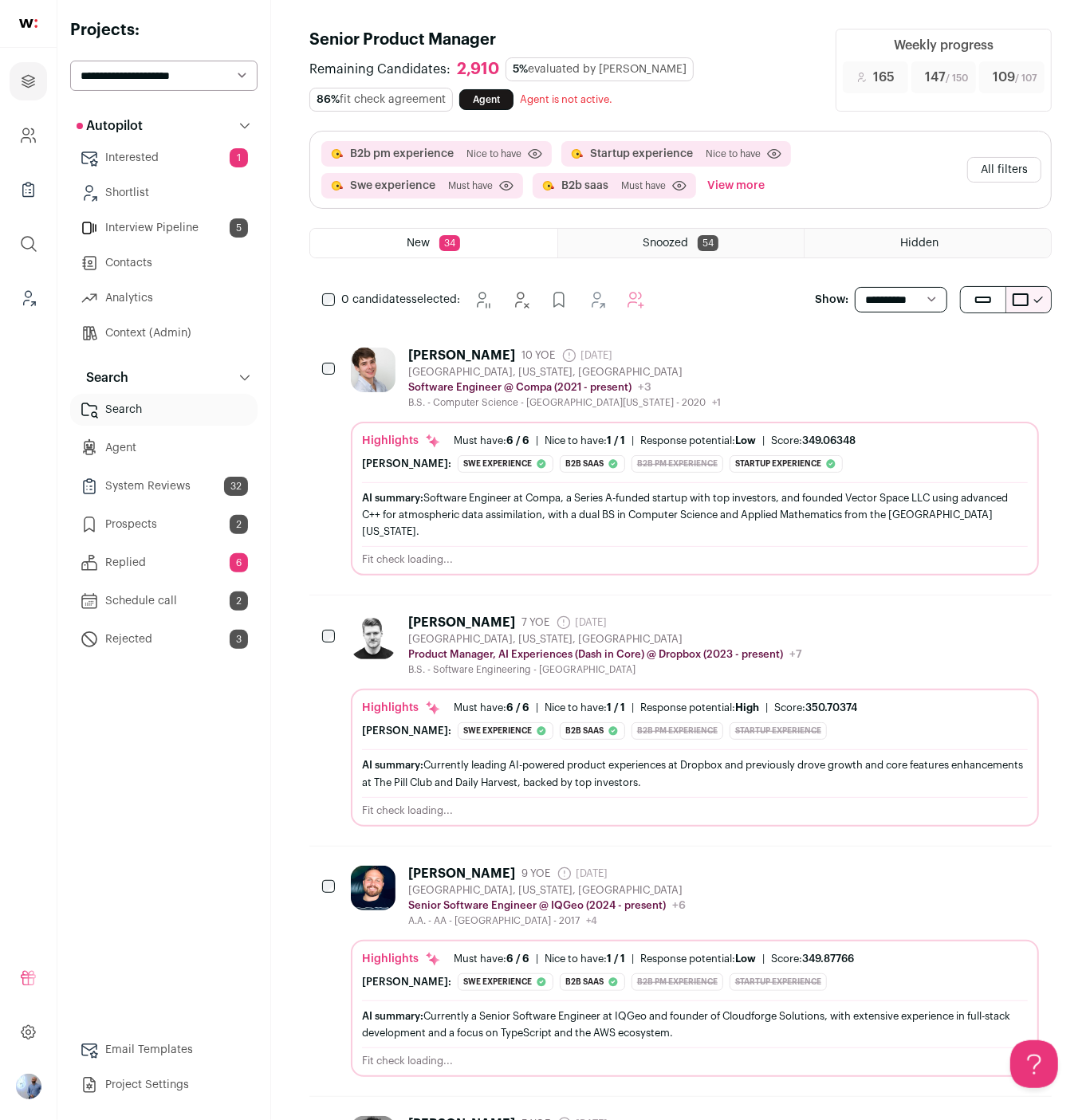
click at [728, 497] on div "AI summary: Software Engineer at Compa, a Series A-funded startup with top inve…" at bounding box center [695, 515] width 666 height 50
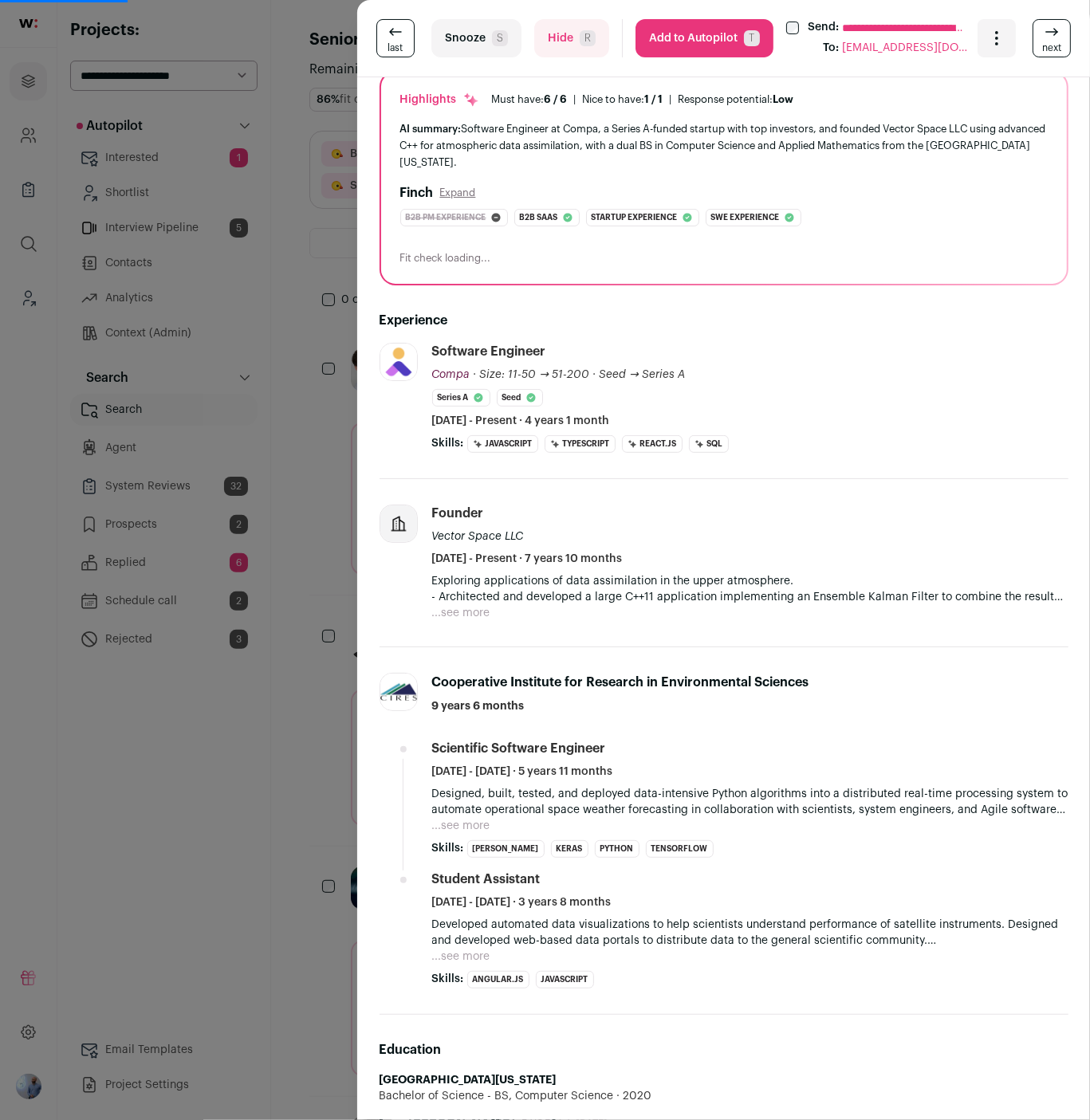
scroll to position [212, 0]
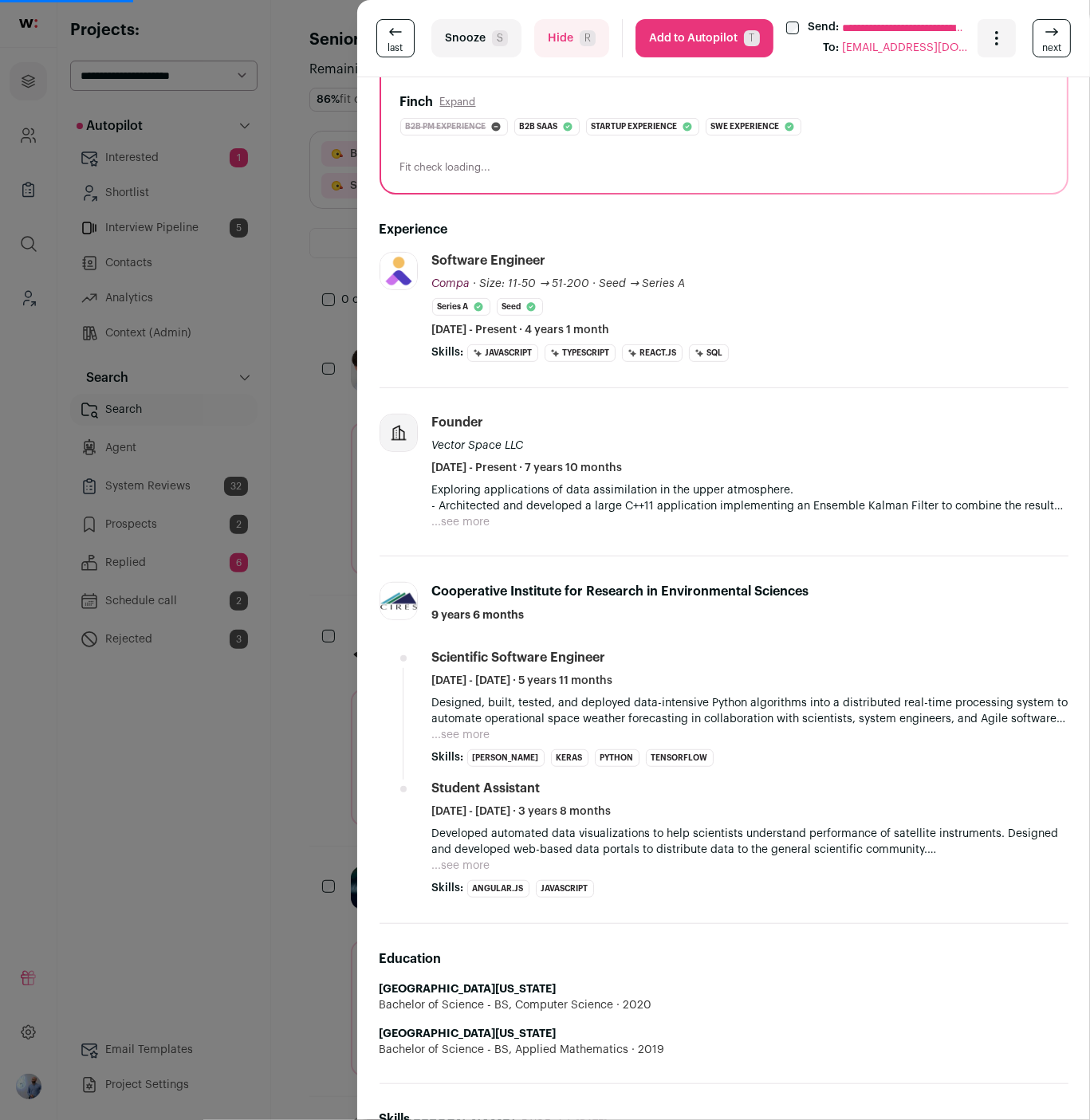
click at [226, 797] on div "**********" at bounding box center [545, 560] width 1090 height 1120
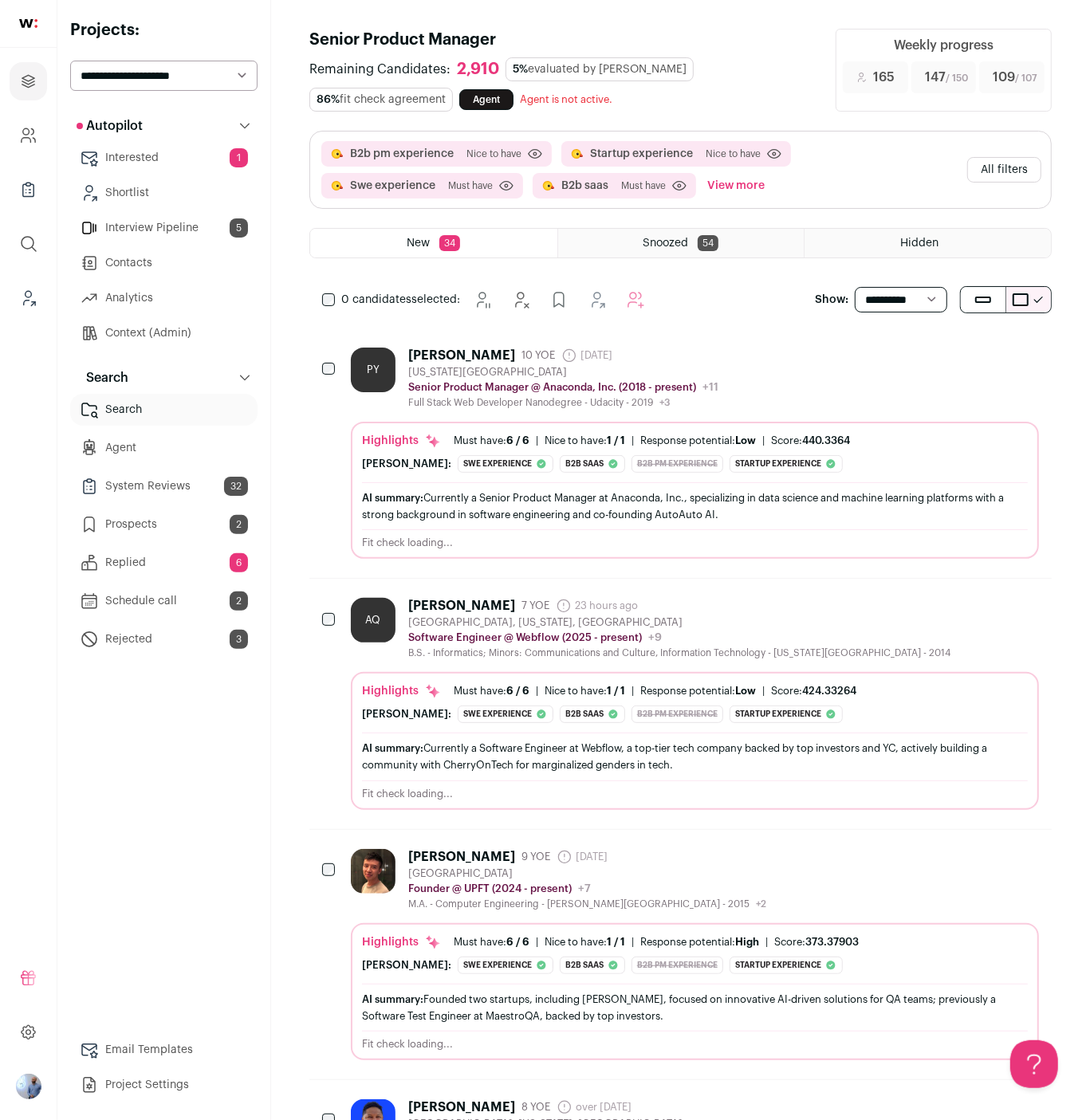
scroll to position [0, 0]
click at [991, 166] on button "All filters" at bounding box center [1005, 170] width 74 height 26
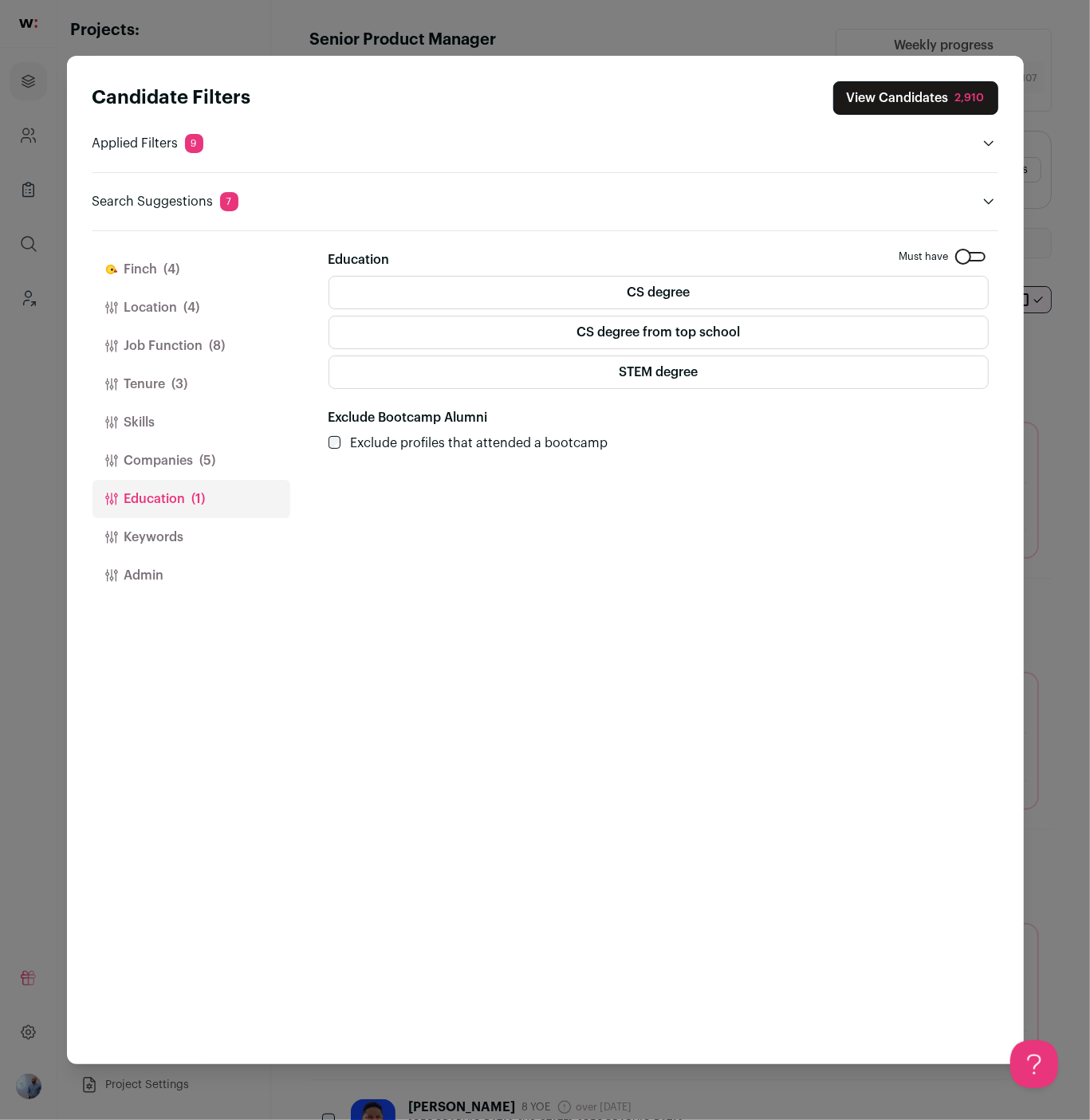
click at [212, 300] on button "Location (4)" at bounding box center [191, 308] width 197 height 38
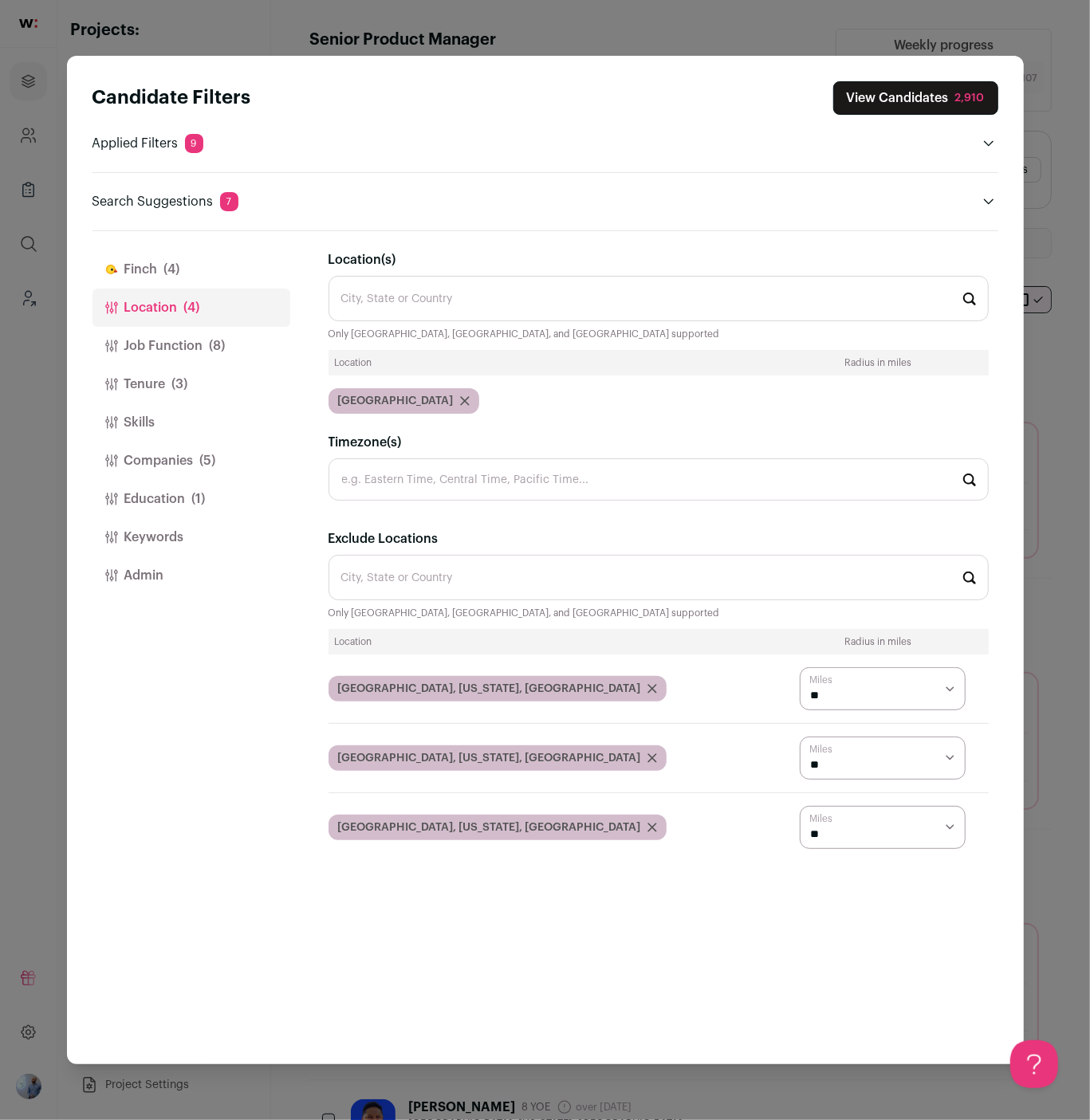
click at [197, 344] on button "Job Function (8)" at bounding box center [191, 346] width 197 height 38
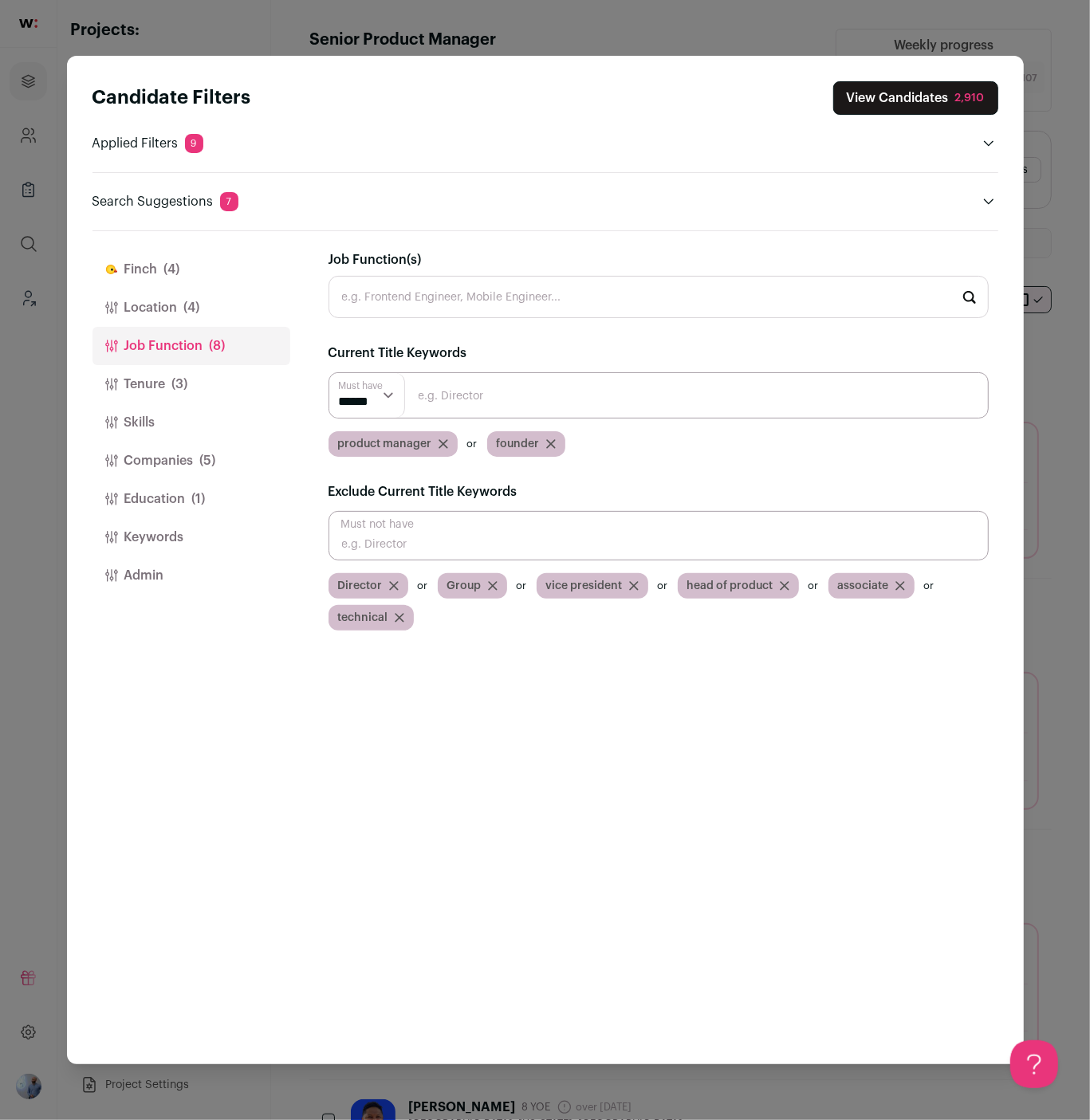
click at [545, 451] on div "founder" at bounding box center [526, 444] width 78 height 26
click at [547, 441] on icon "Close modal via background" at bounding box center [550, 444] width 8 height 8
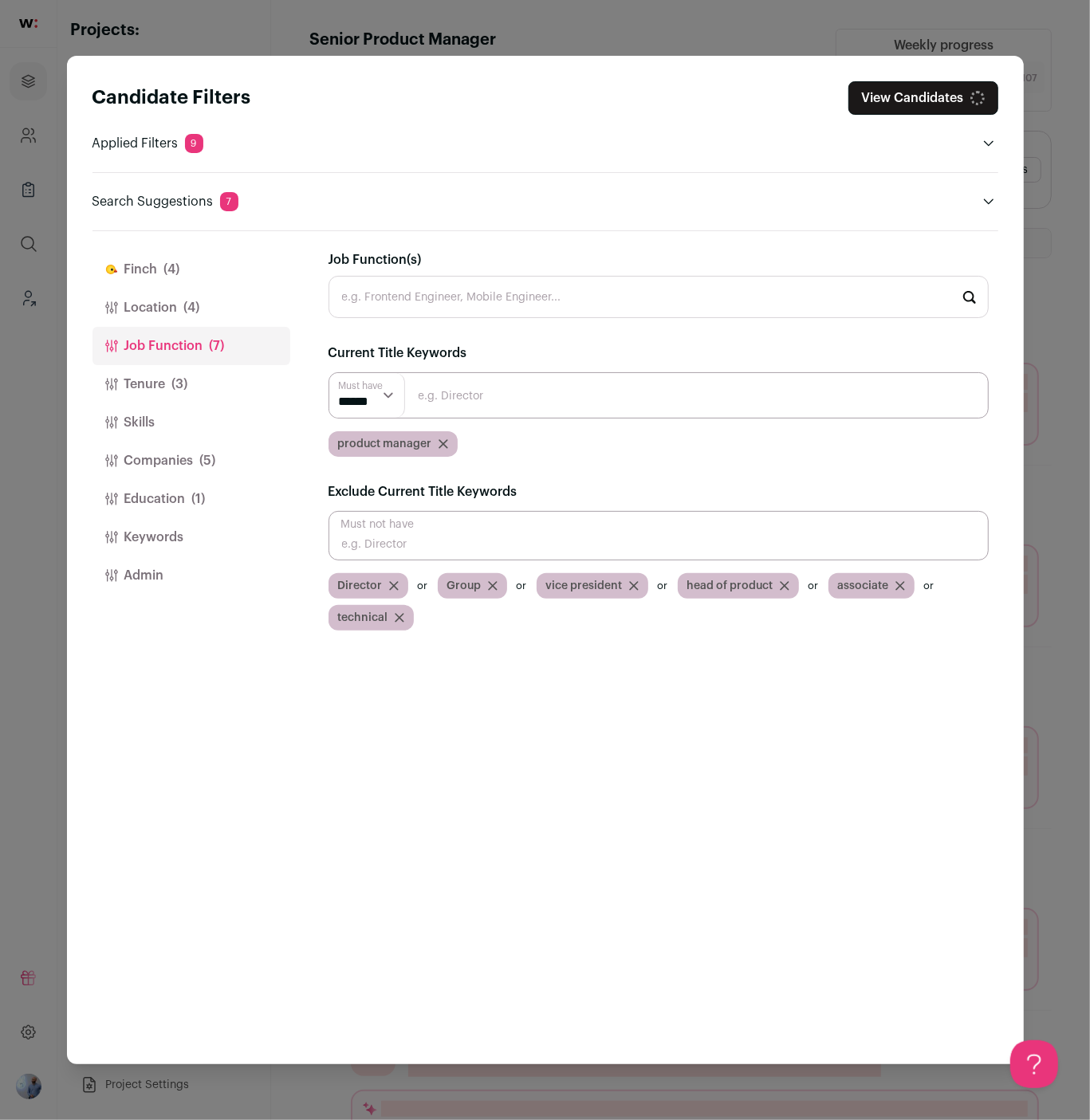
click at [917, 108] on button "View Candidates" at bounding box center [924, 97] width 150 height 34
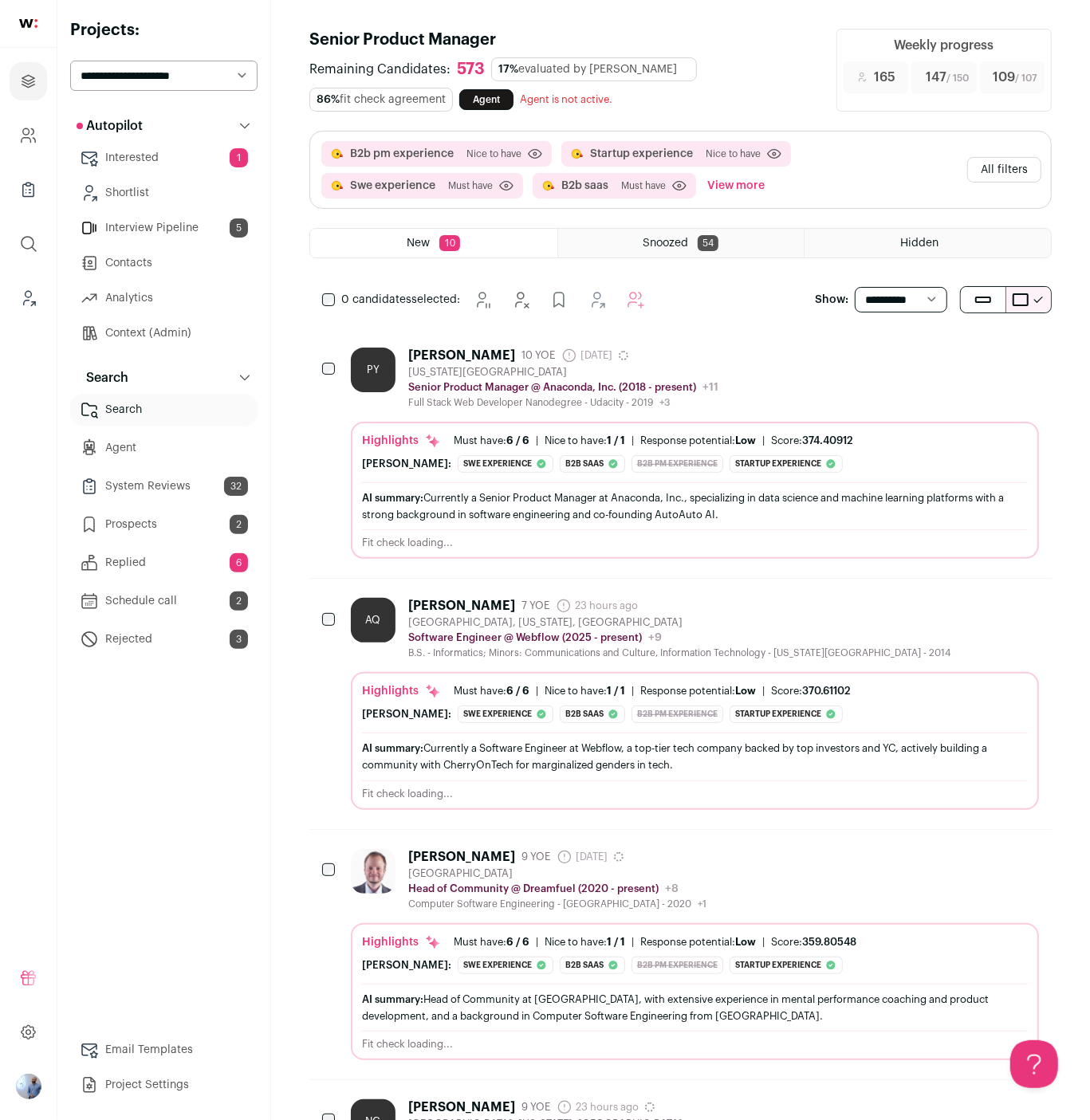
click at [711, 371] on div "[US_STATE][GEOGRAPHIC_DATA]" at bounding box center [564, 372] width 310 height 13
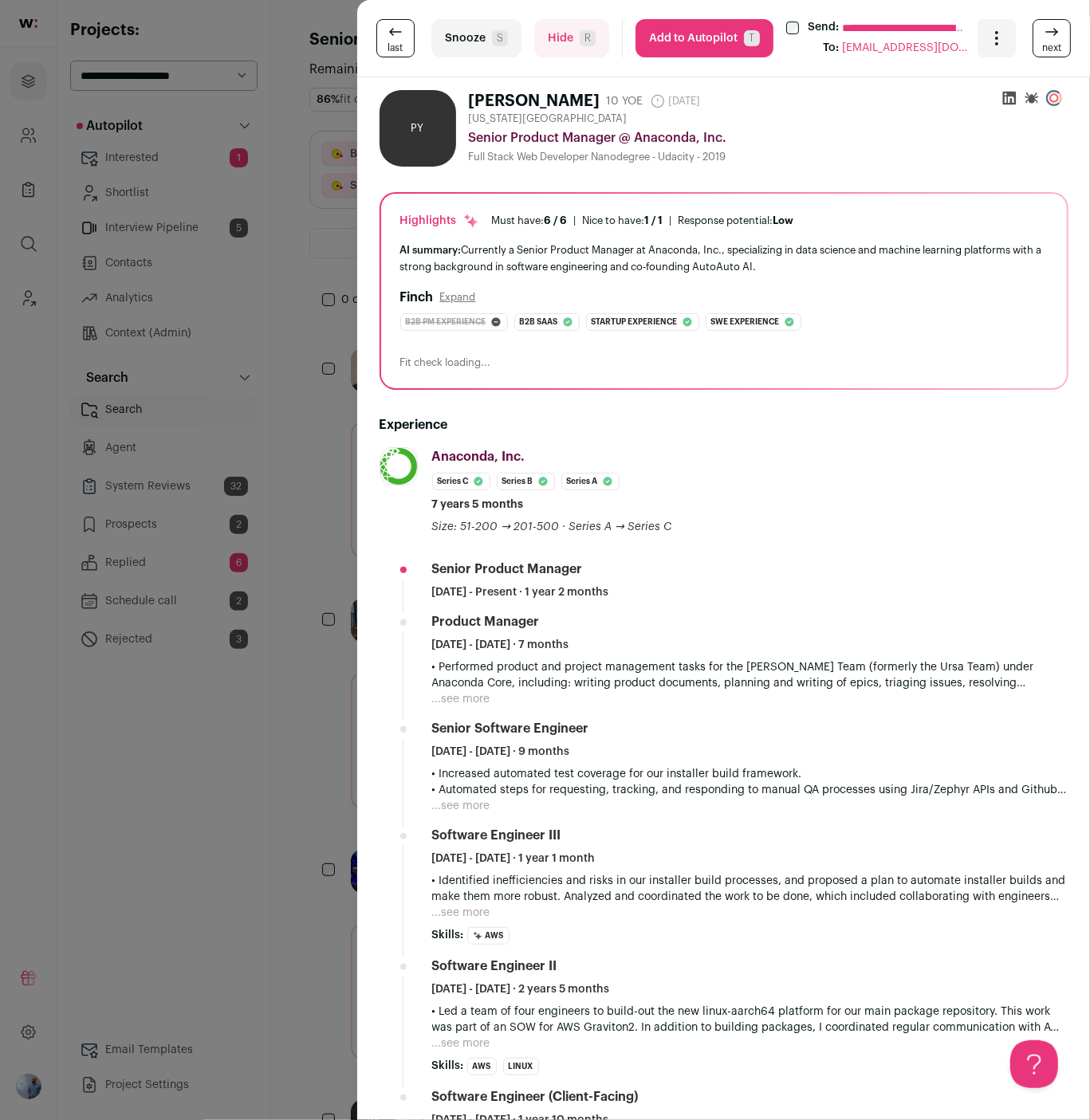
click at [254, 746] on div "**********" at bounding box center [545, 560] width 1090 height 1120
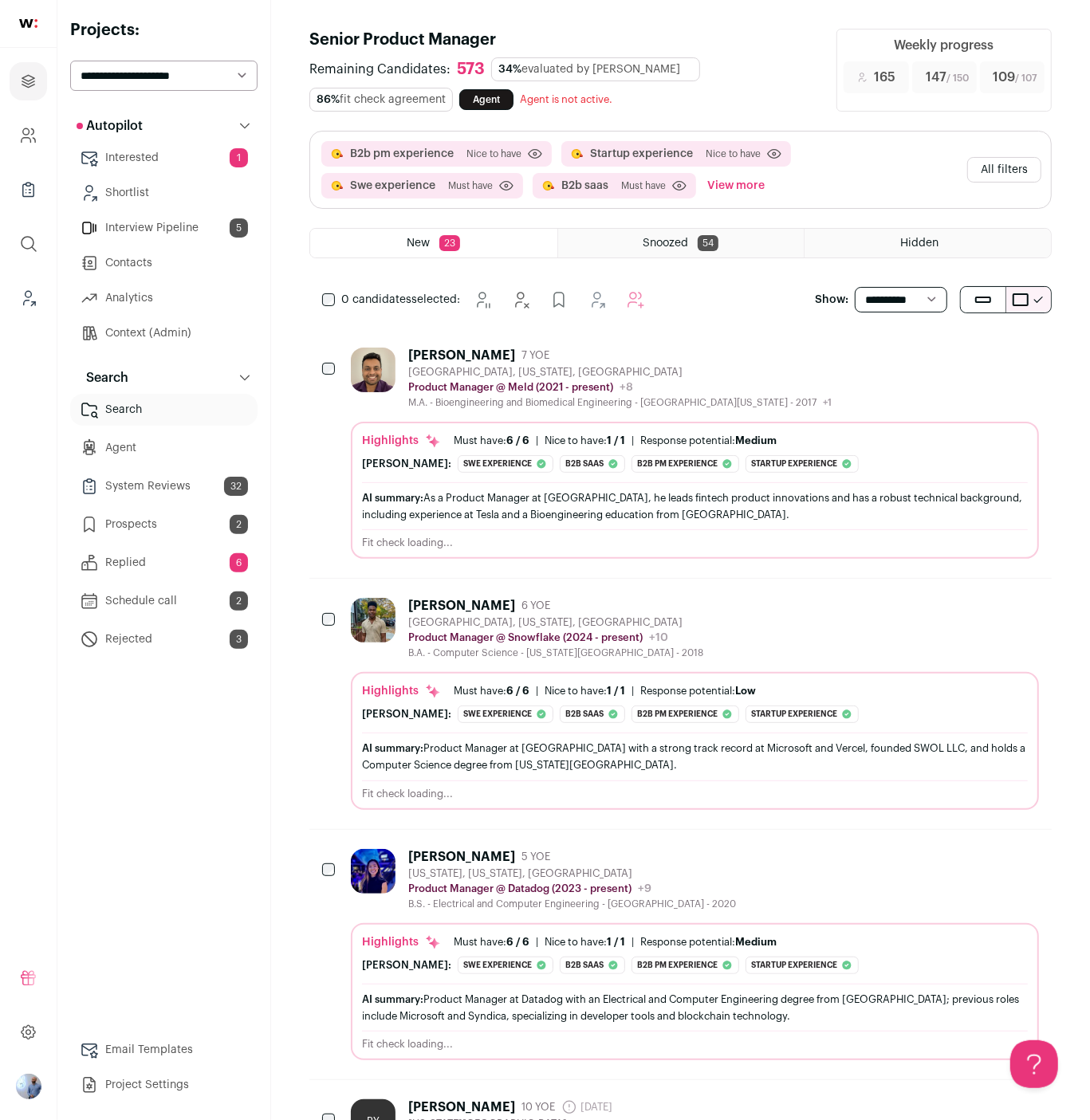
click at [678, 416] on div "Arun Pingali 7 YOE San Diego, California, United States Product Manager @ Meld …" at bounding box center [695, 453] width 688 height 211
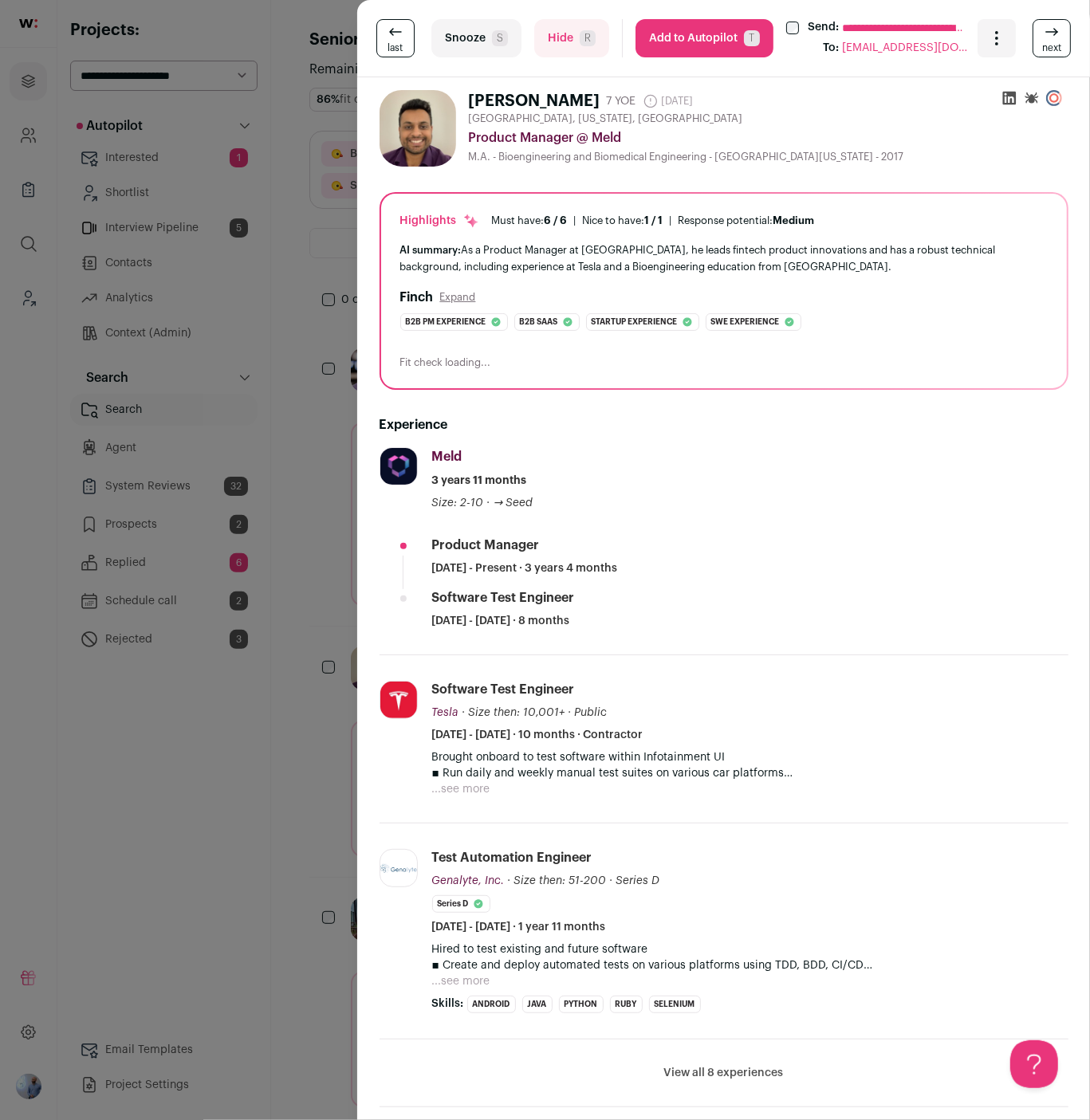
click at [741, 40] on button "Add to Autopilot T" at bounding box center [705, 38] width 138 height 38
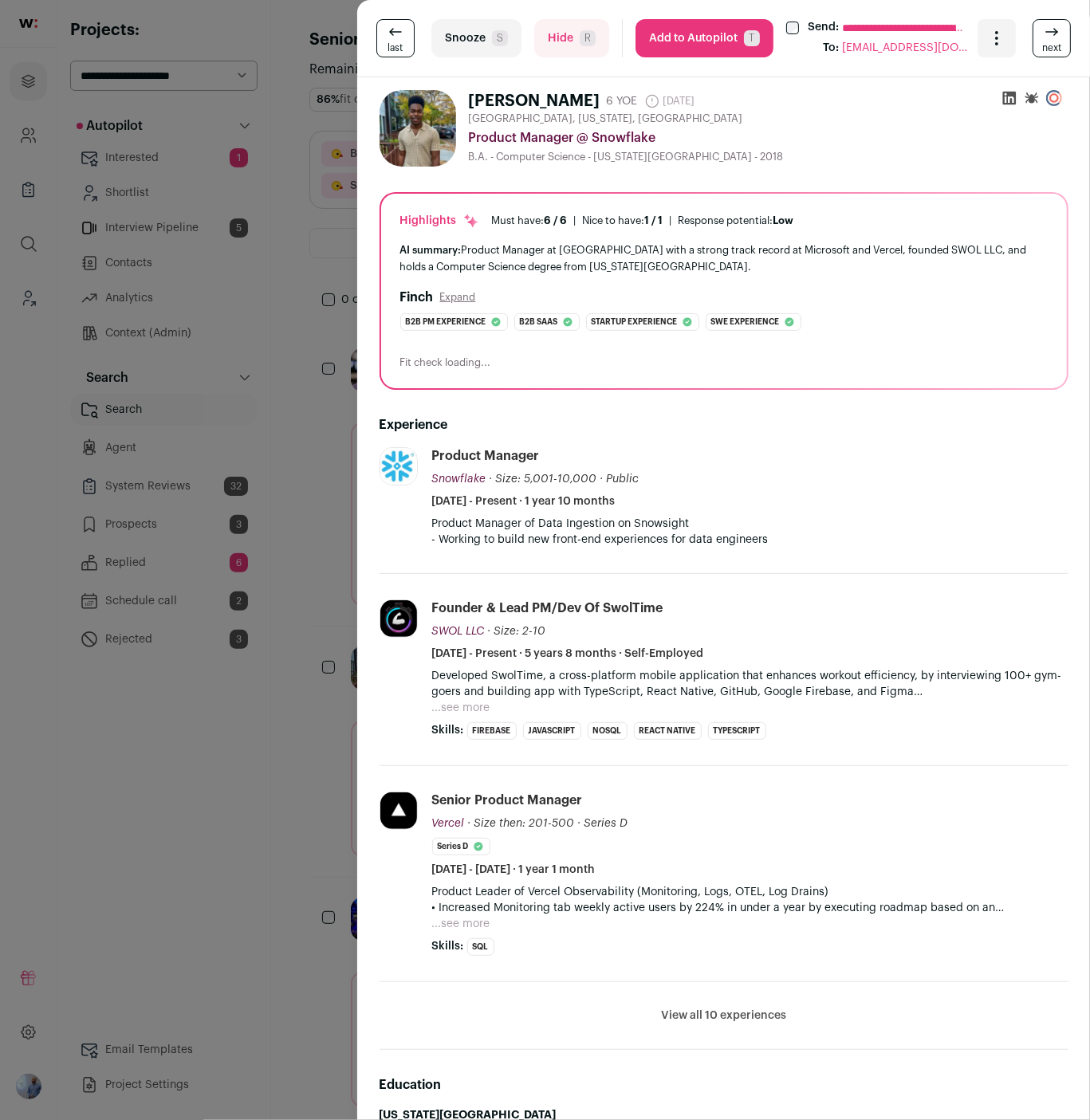
click at [701, 39] on button "Add to Autopilot T" at bounding box center [705, 38] width 138 height 38
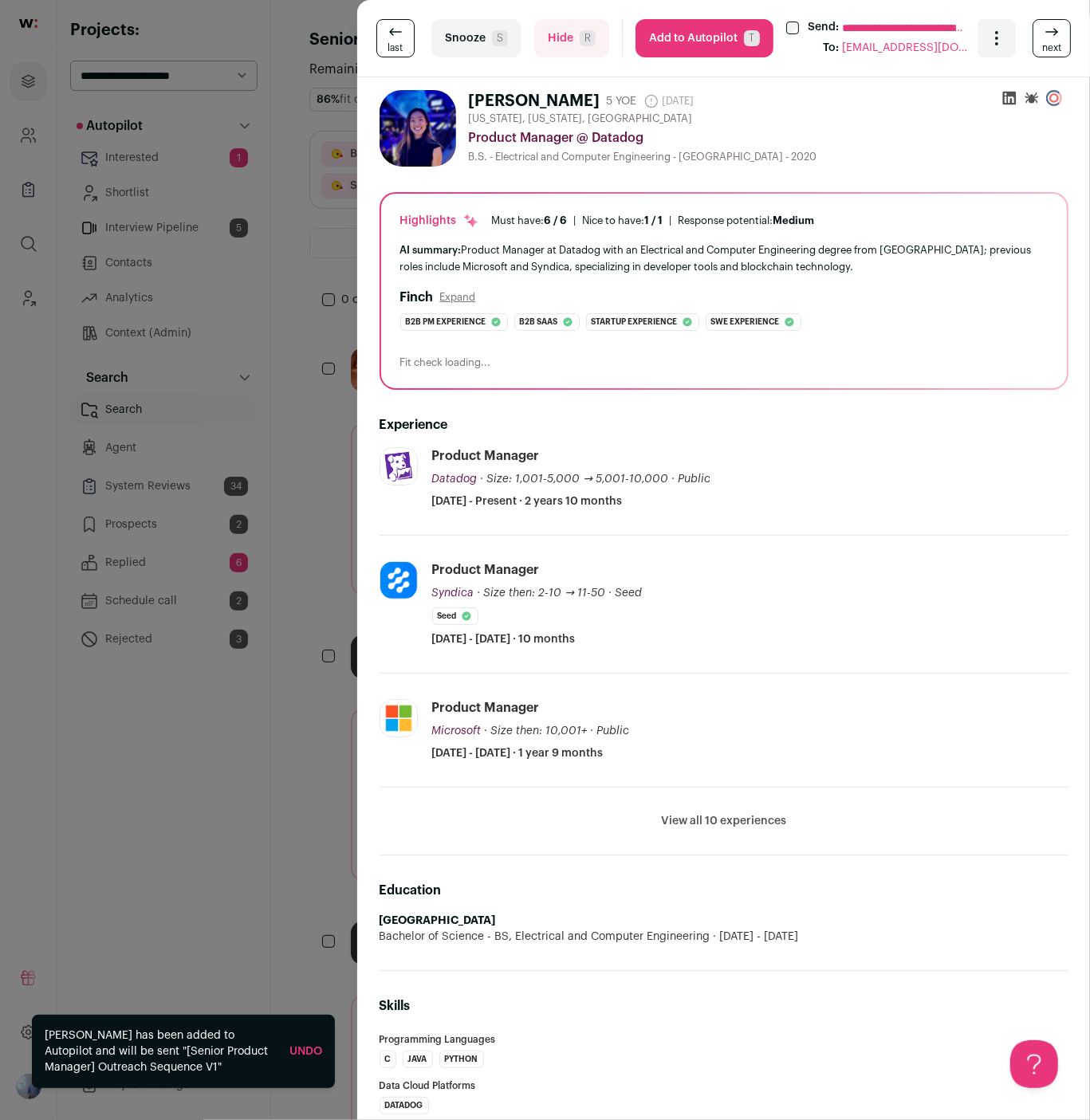
click at [711, 35] on button "Add to Autopilot T" at bounding box center [705, 38] width 138 height 38
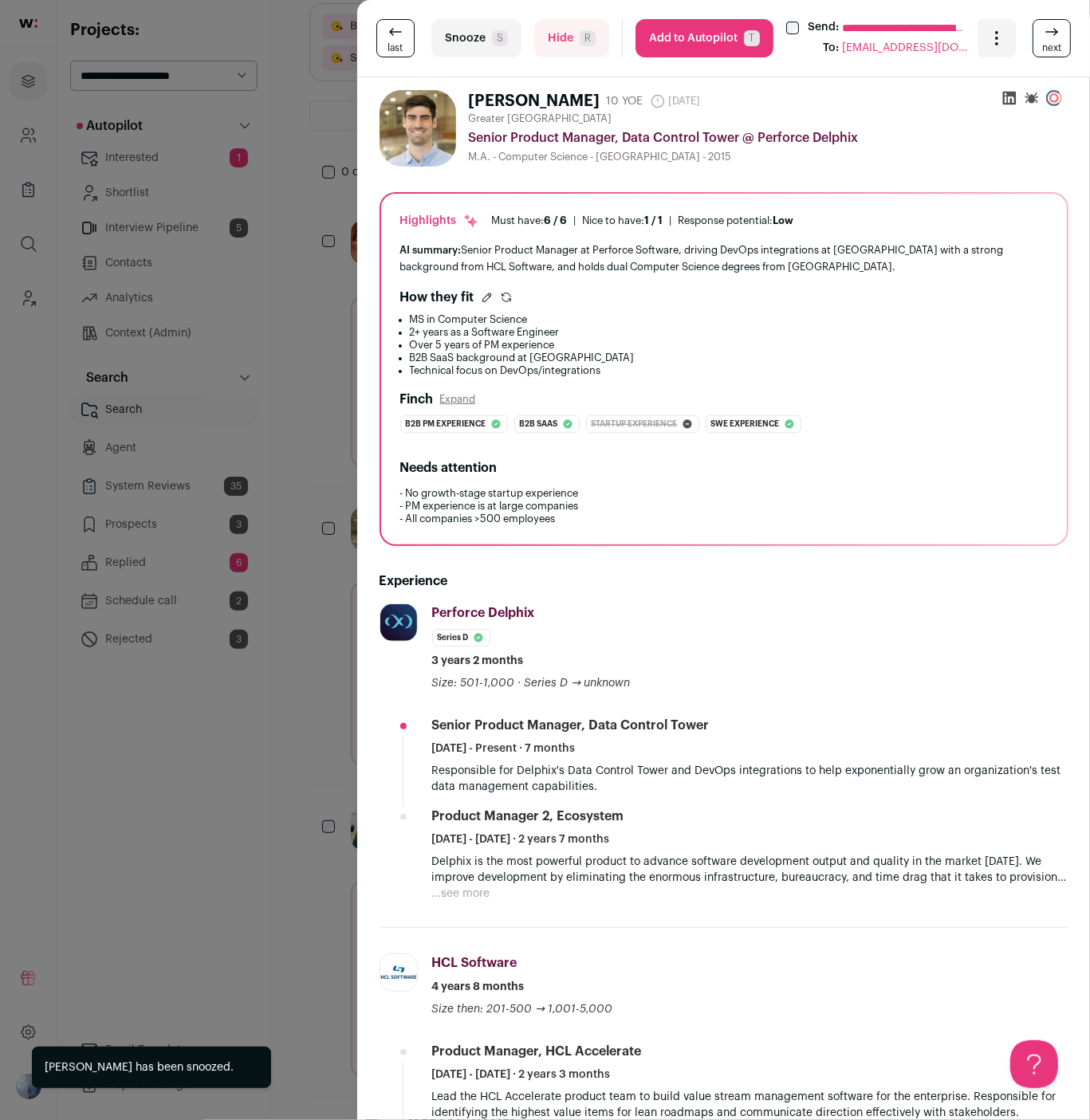
click at [254, 561] on div "**********" at bounding box center [545, 560] width 1090 height 1120
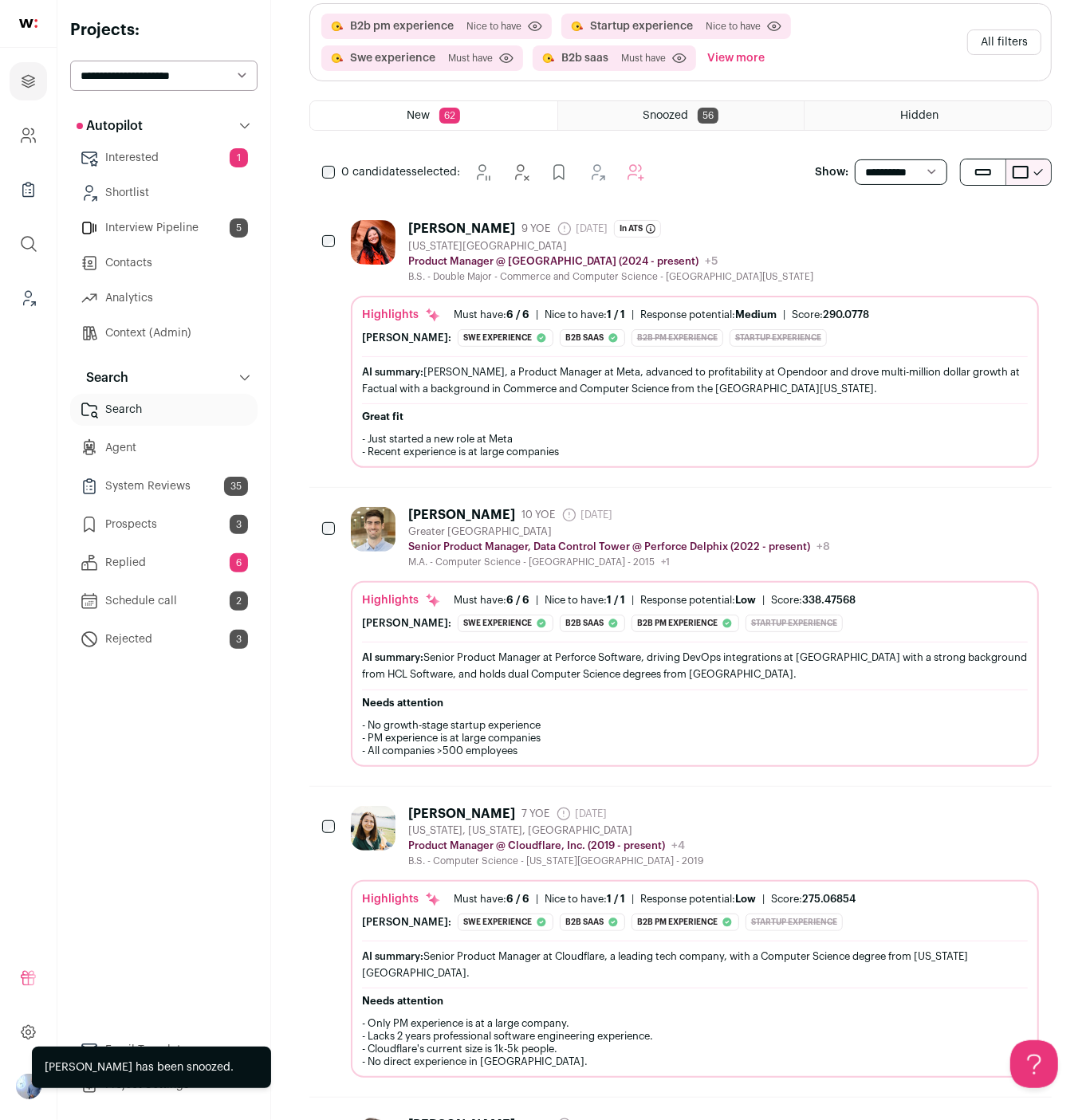
click at [1004, 50] on button "All filters" at bounding box center [1005, 42] width 74 height 26
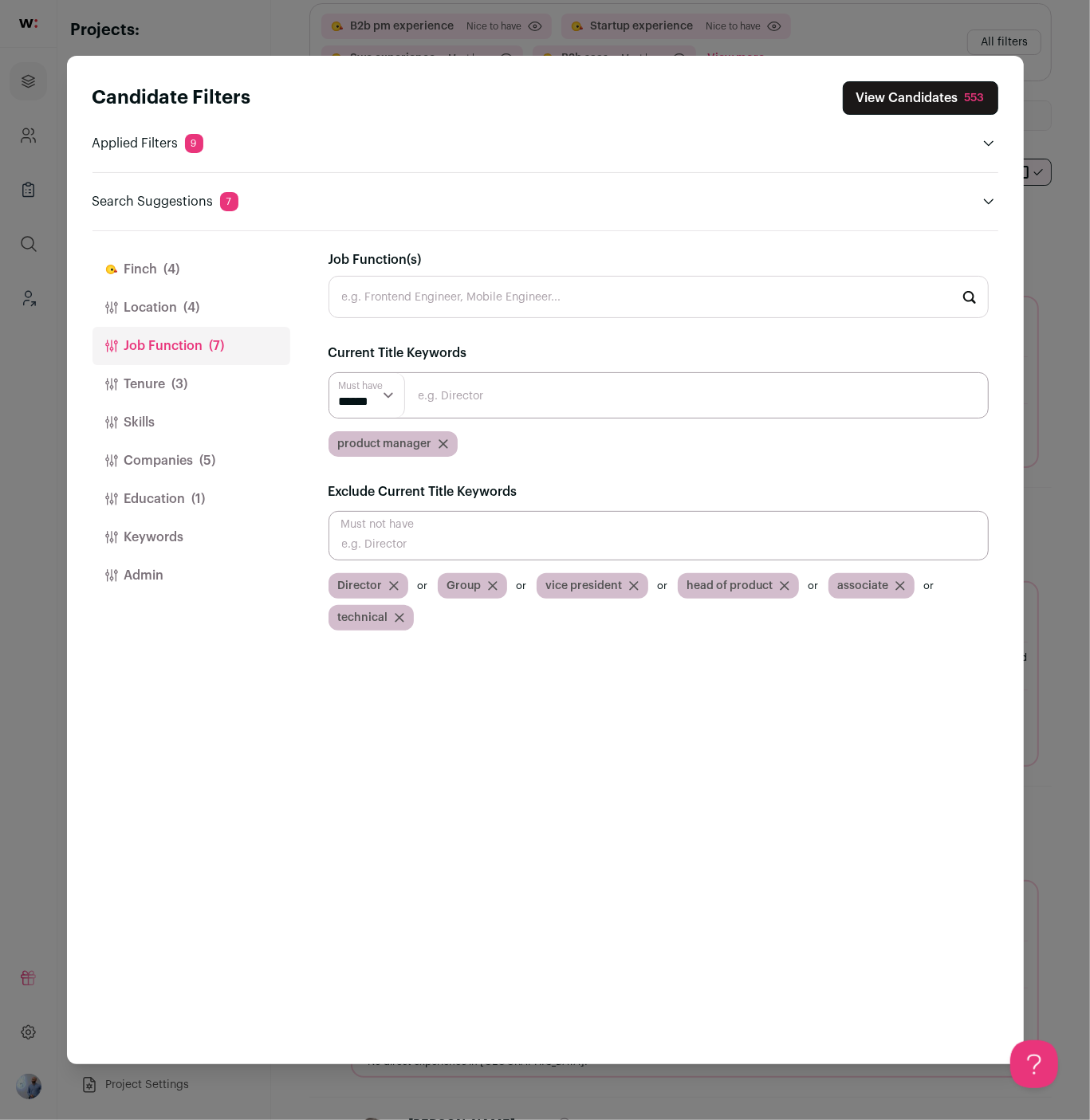
click at [443, 443] on icon "Close modal via background" at bounding box center [443, 444] width 9 height 9
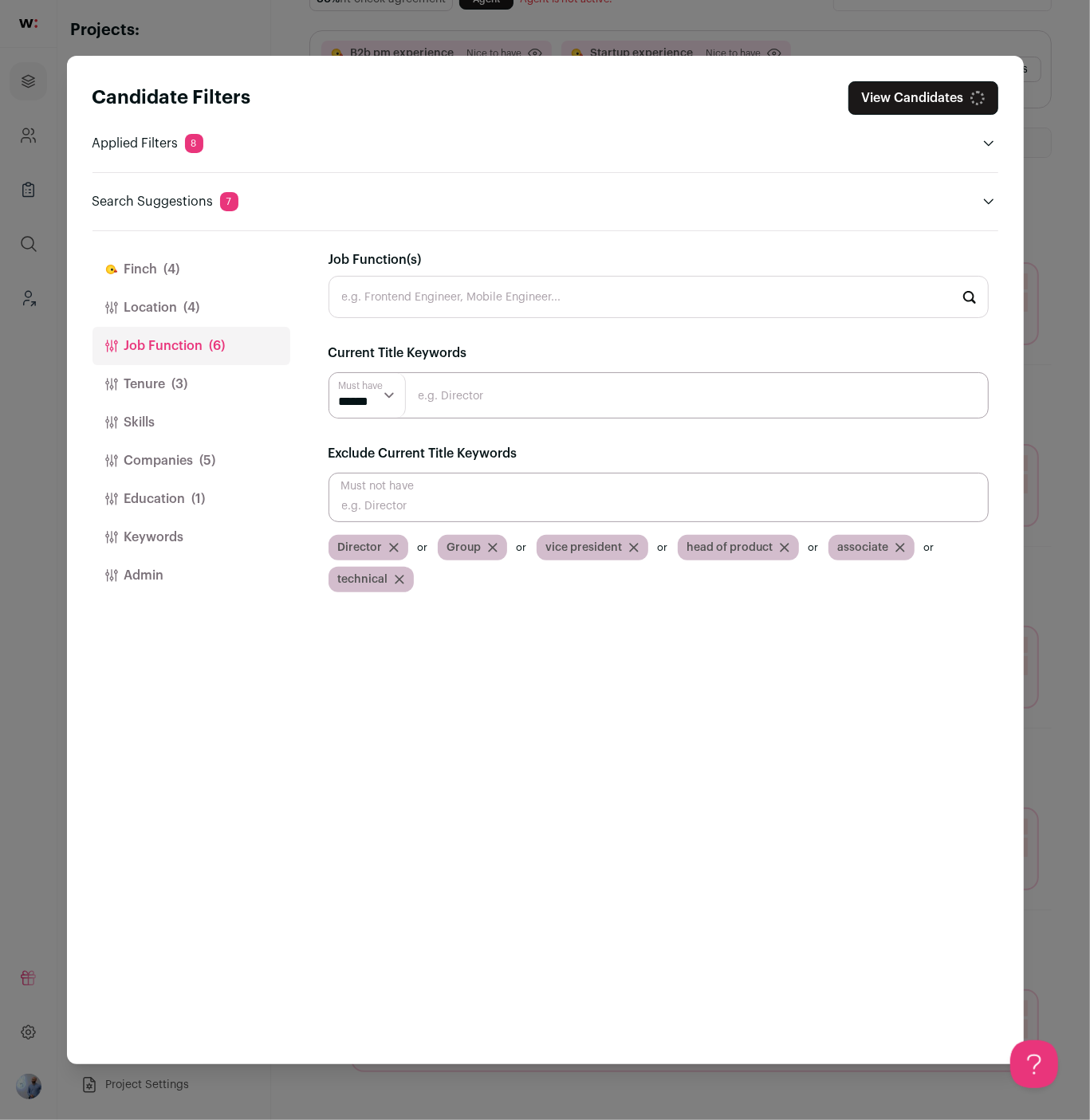
scroll to position [97, 0]
click at [482, 307] on input "Job Function(s)" at bounding box center [659, 297] width 661 height 42
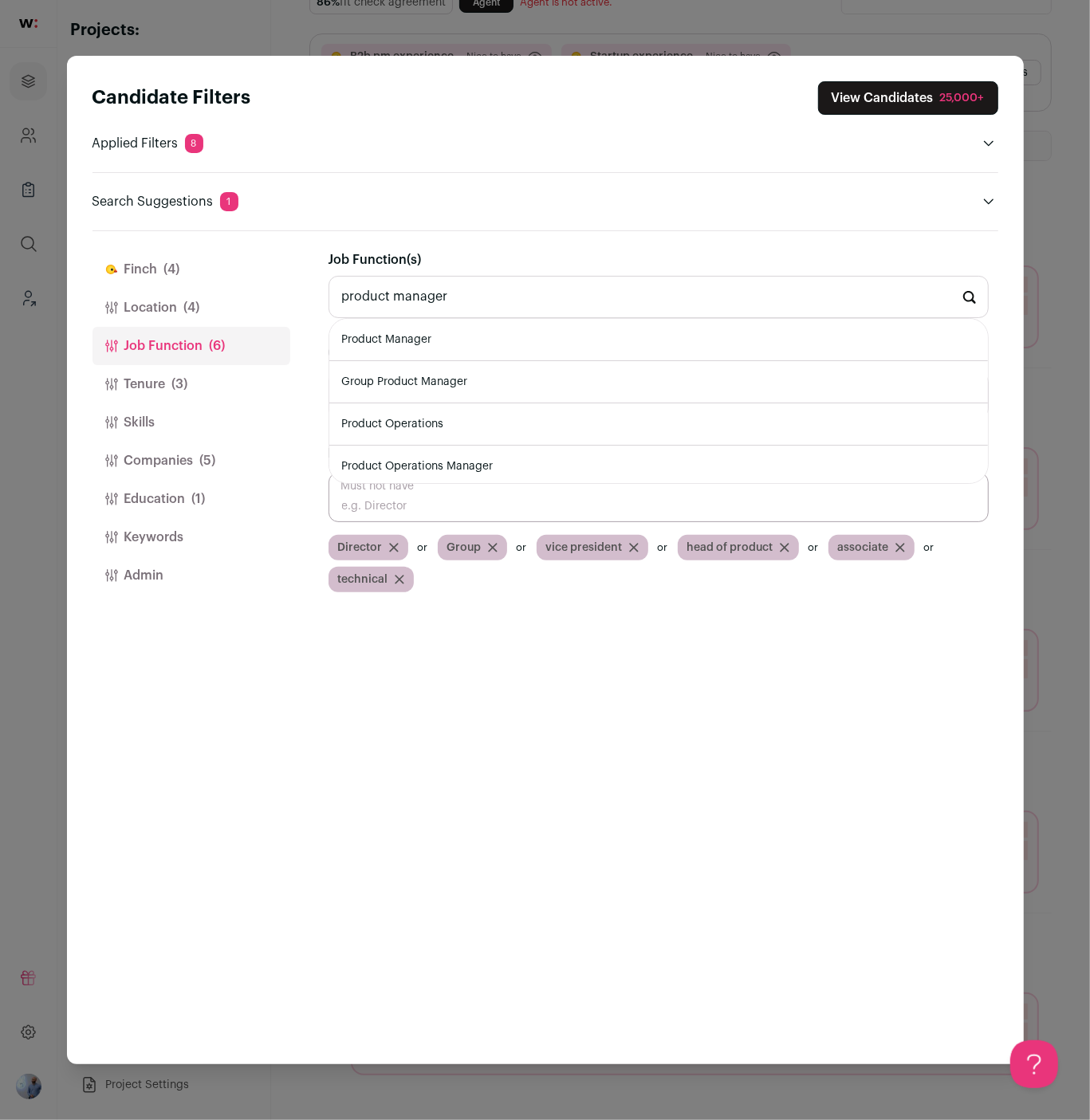
click at [442, 338] on li "Product Manager" at bounding box center [659, 340] width 659 height 42
type input "Product Manager"
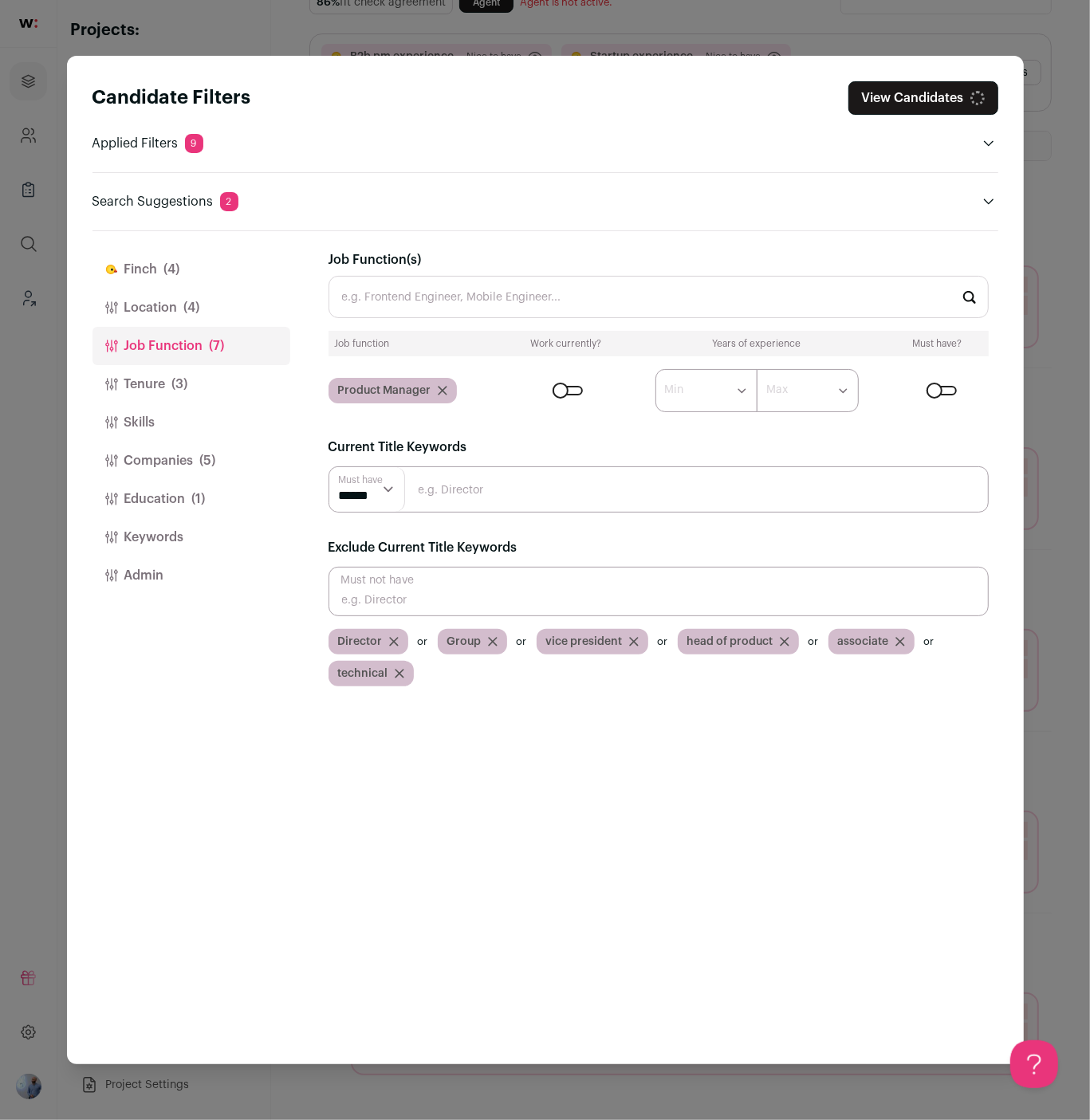
click at [709, 398] on select "****** ******* ******* ******* ******* ******* ******* ******* ******* ********…" at bounding box center [706, 391] width 102 height 43
select select "*"
click at [655, 369] on select "****** ******* ******* ******* ******* ******* ******* ******* ******* ********…" at bounding box center [706, 391] width 102 height 43
click at [899, 91] on button "View Candidates 521" at bounding box center [922, 97] width 153 height 34
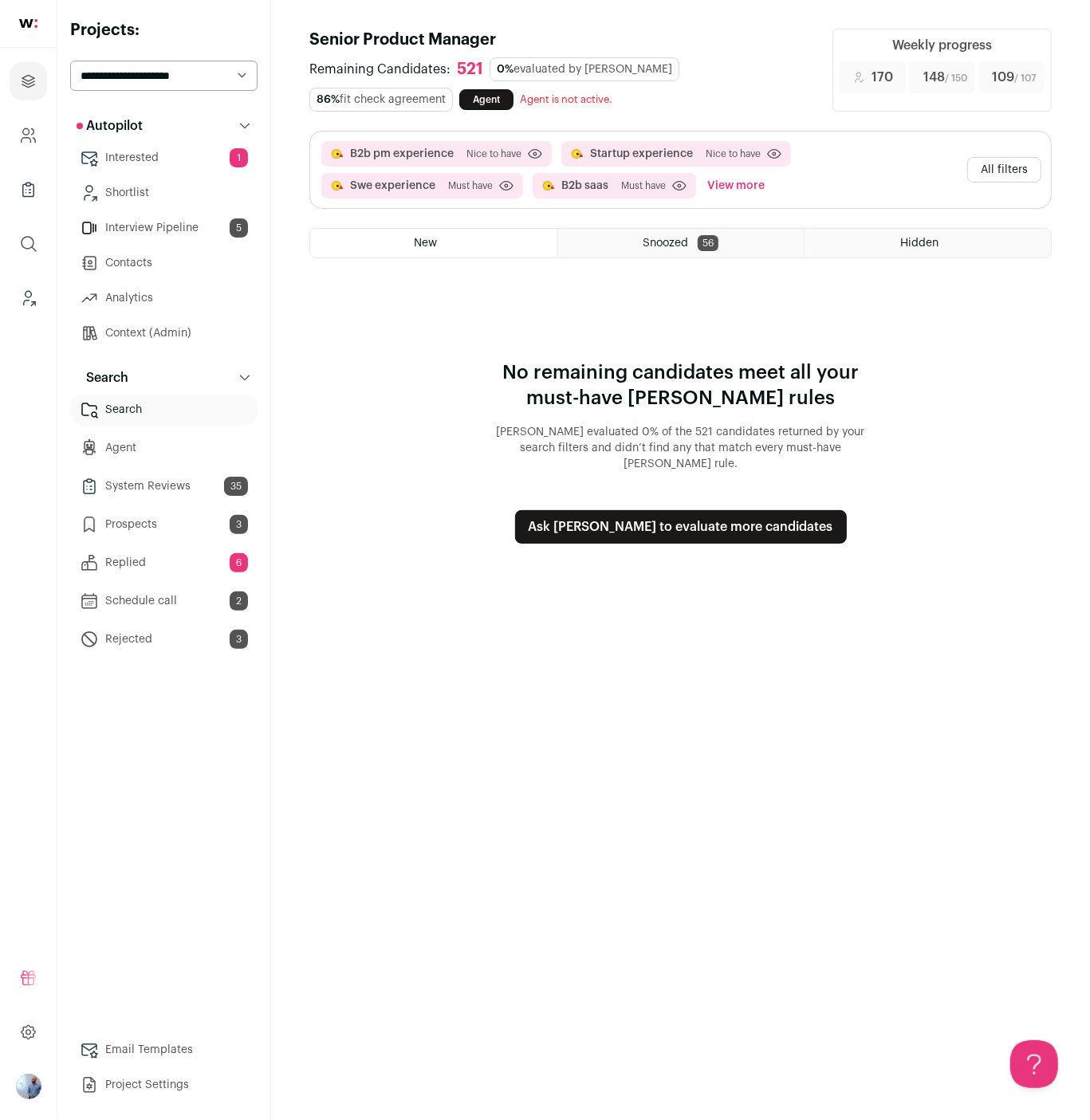
scroll to position [0, 0]
click at [674, 520] on button "Ask Finch to evaluate more candidates" at bounding box center [680, 527] width 332 height 34
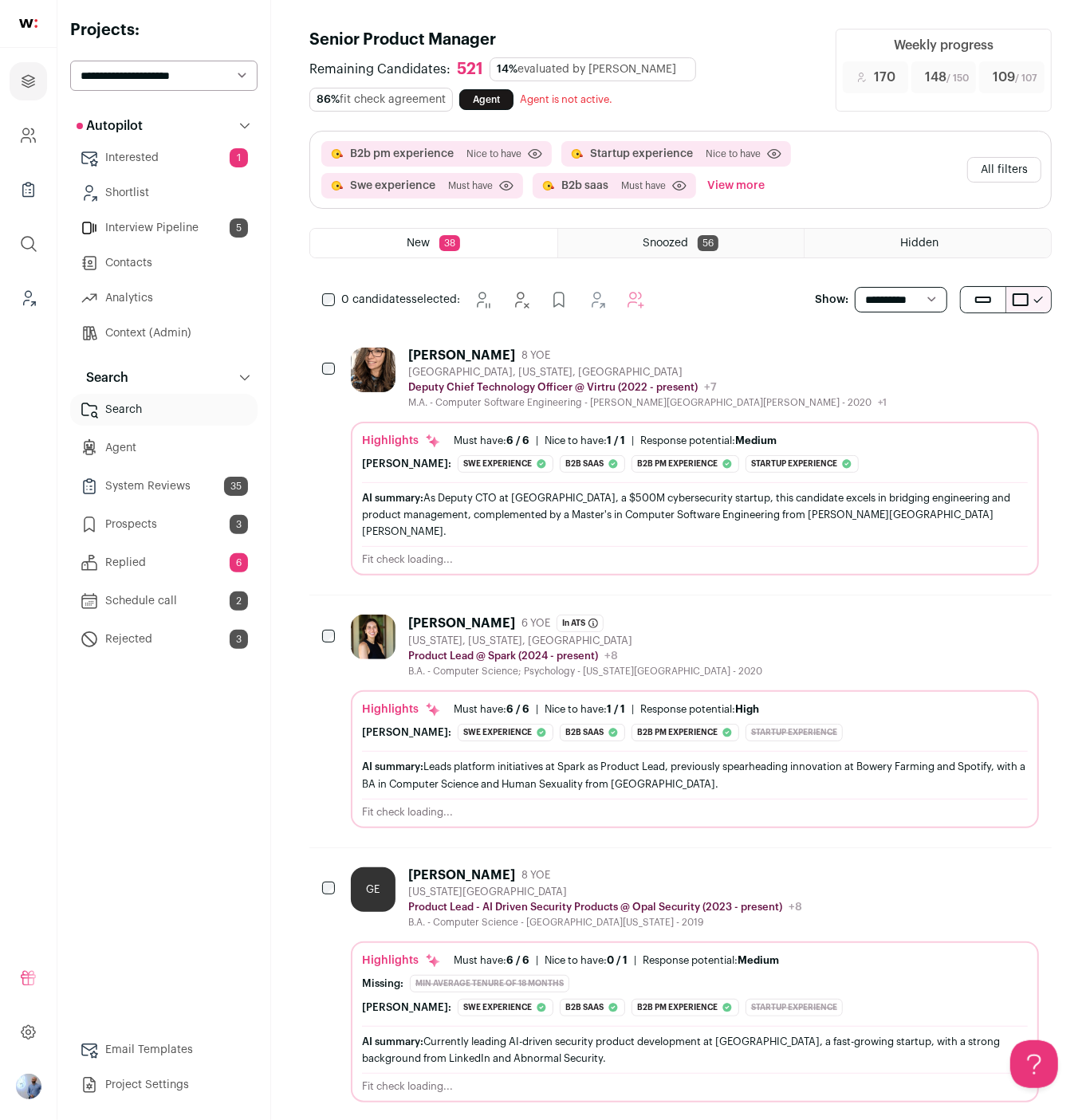
click at [763, 388] on div "Cassandra Zimmerman 8 YOE Denver, Colorado, United States Deputy Chief Technolo…" at bounding box center [695, 378] width 688 height 61
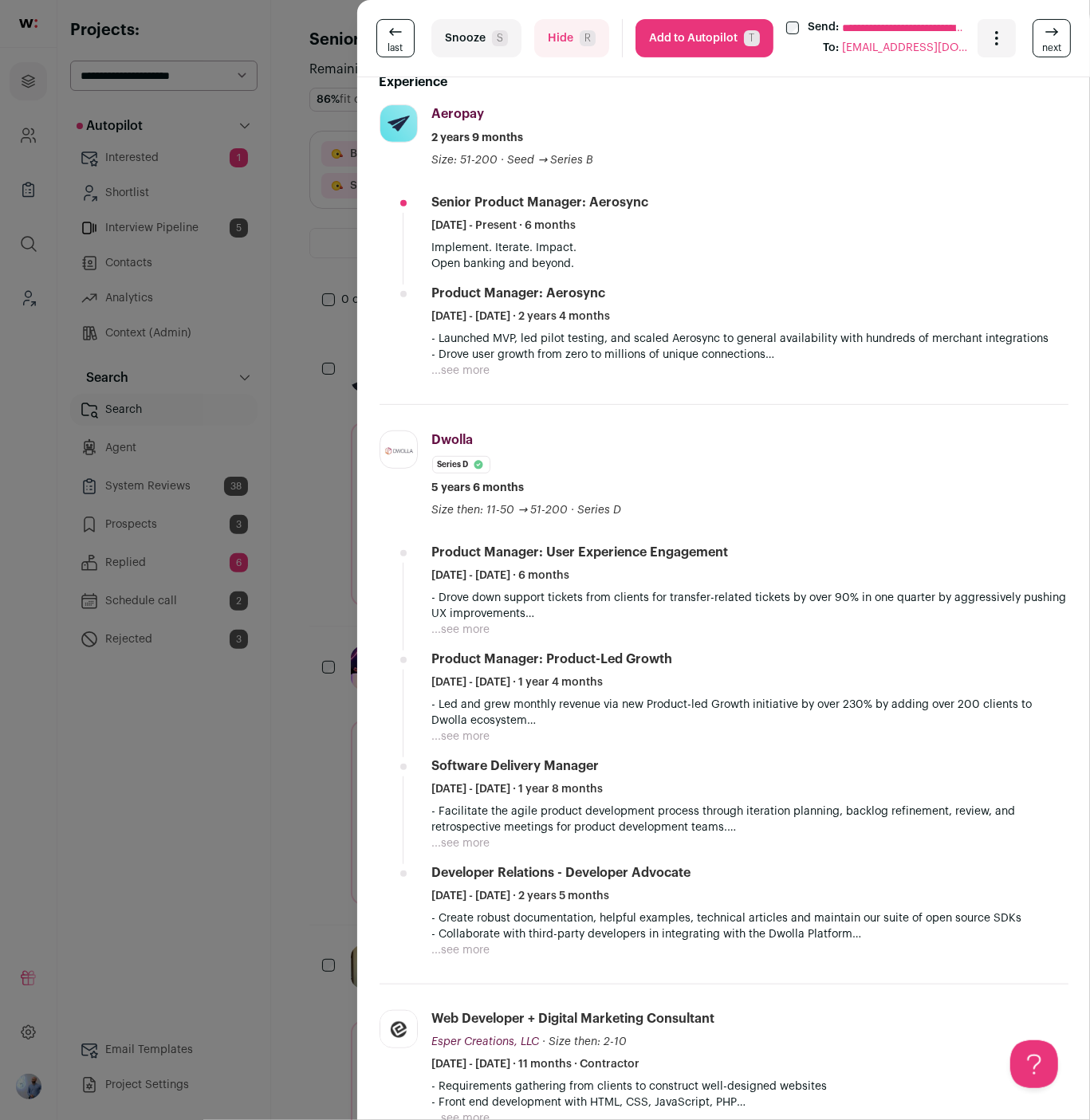
scroll to position [646, 0]
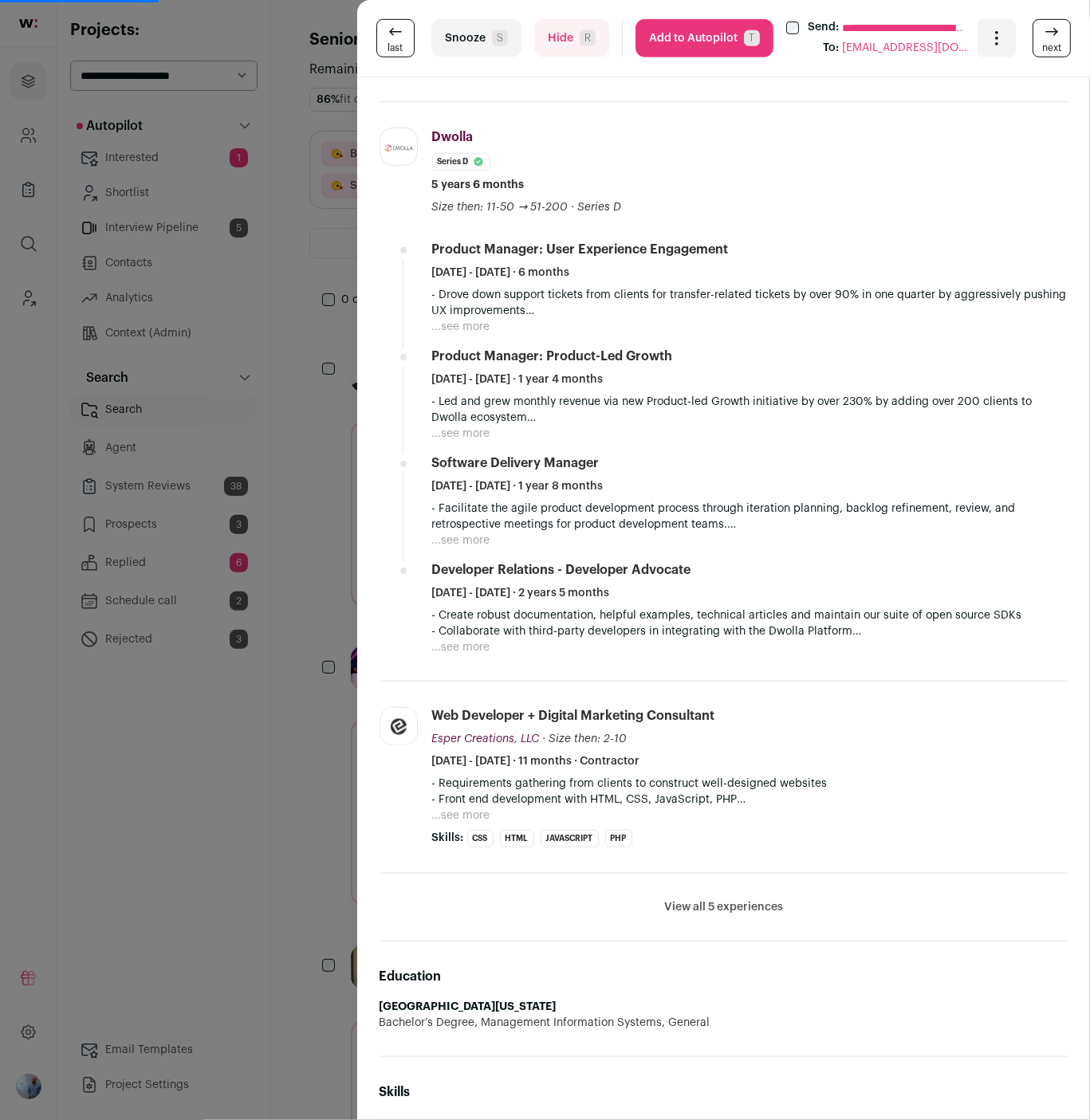
click at [725, 905] on button "View all 5 experiences" at bounding box center [724, 907] width 119 height 16
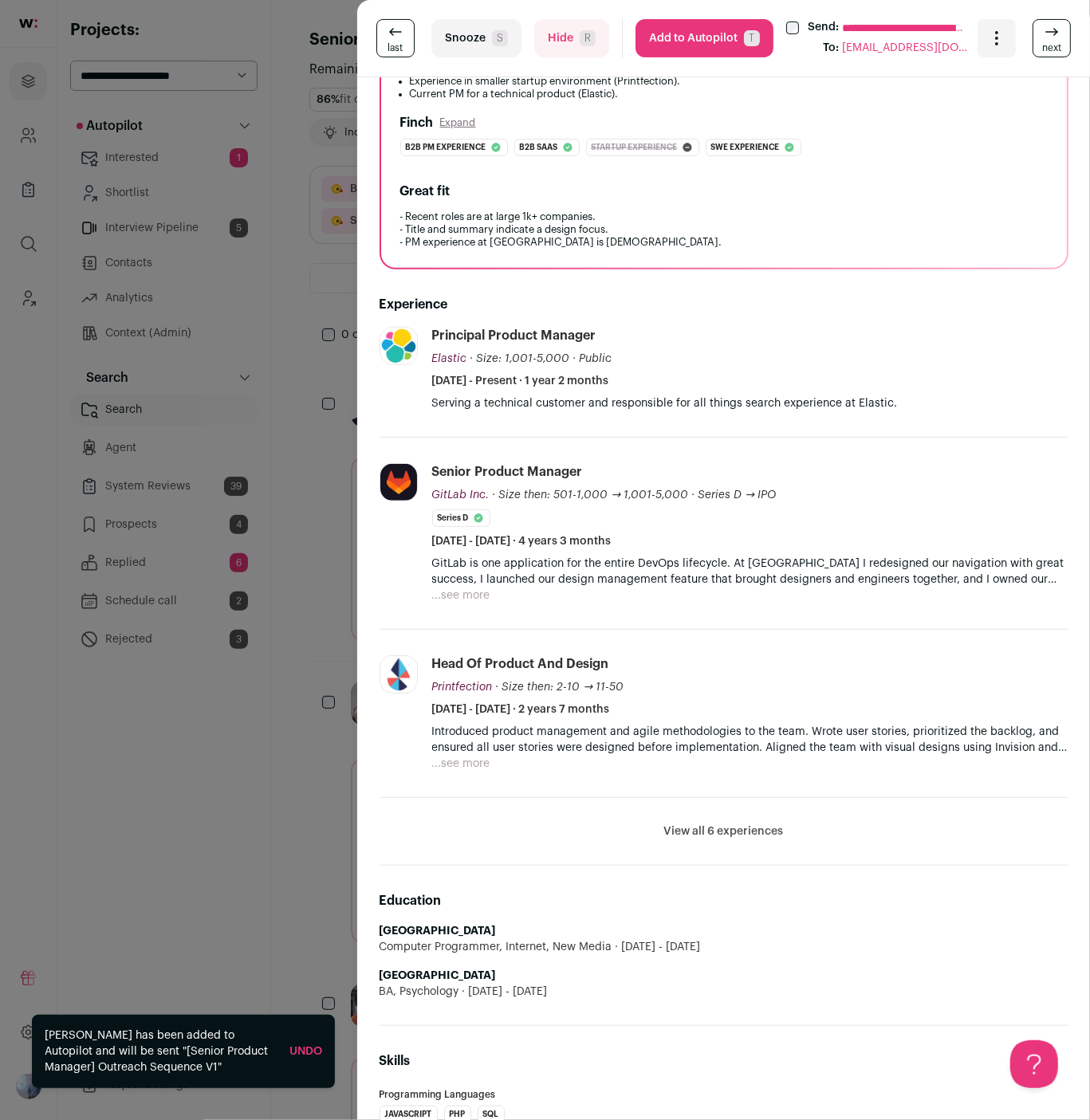
scroll to position [454, 0]
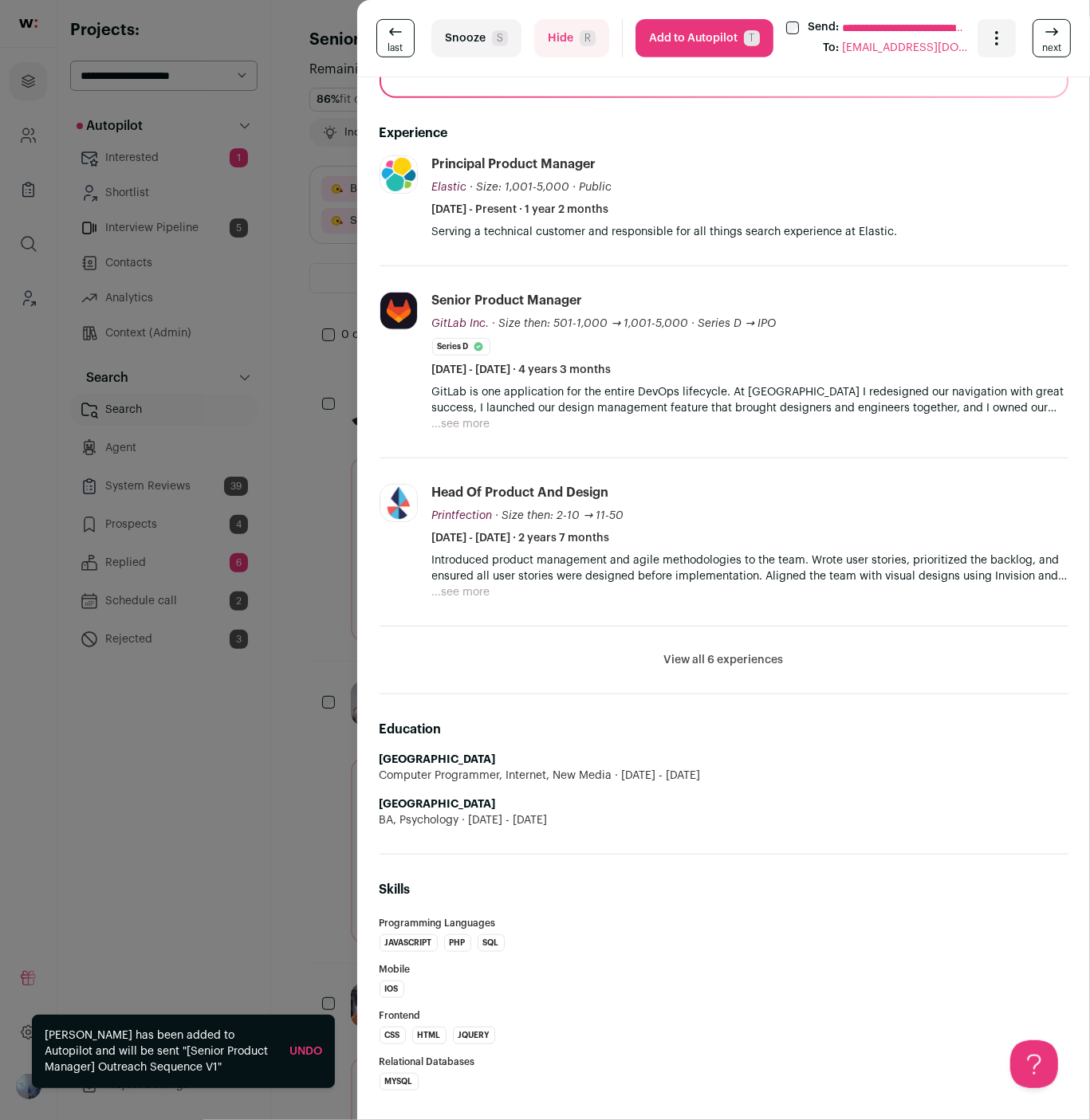
click at [758, 627] on li "View all 6 experiences View less" at bounding box center [724, 660] width 689 height 68
click at [749, 631] on li "View all 6 experiences View less" at bounding box center [724, 660] width 689 height 68
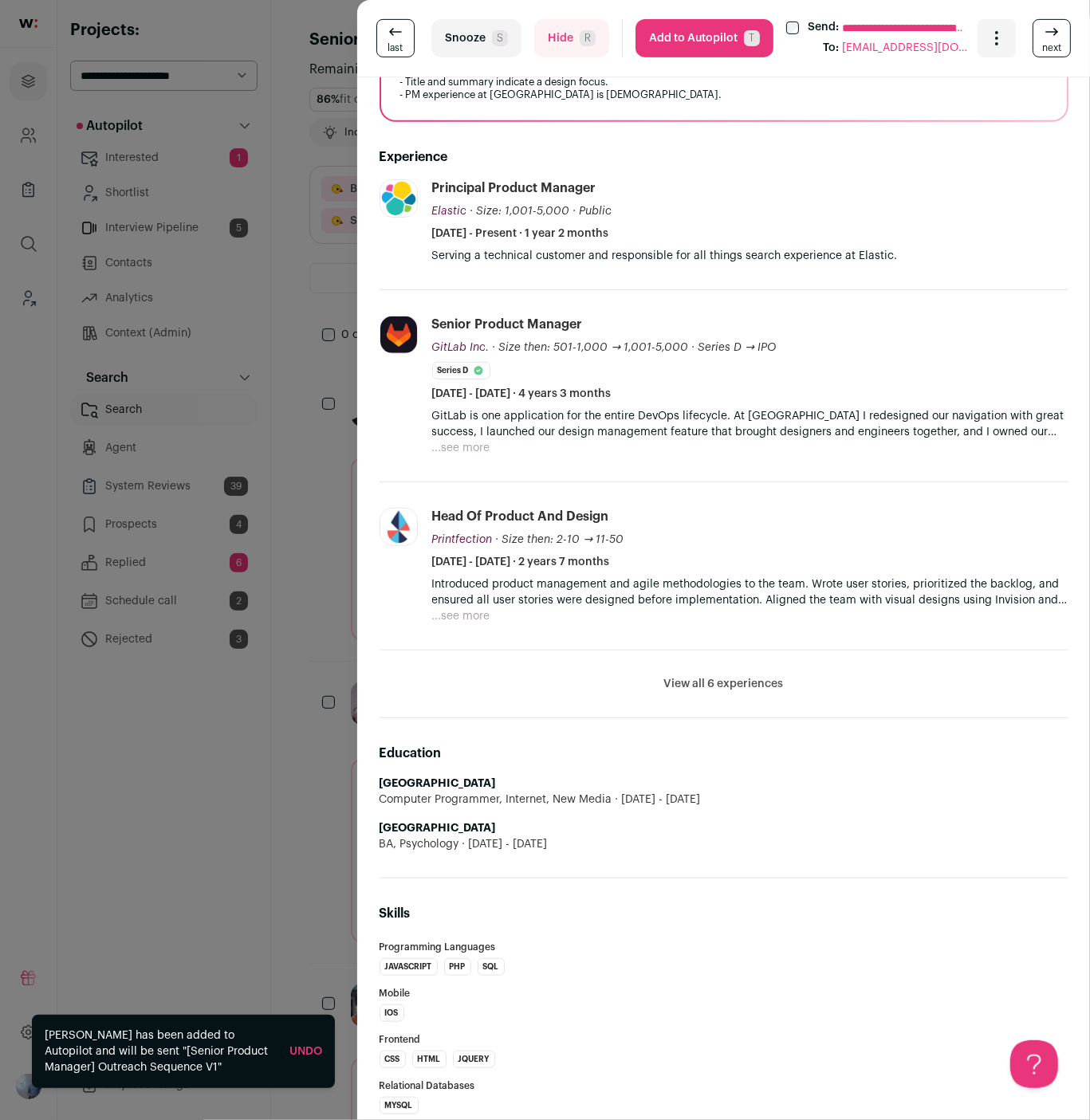
scroll to position [428, 0]
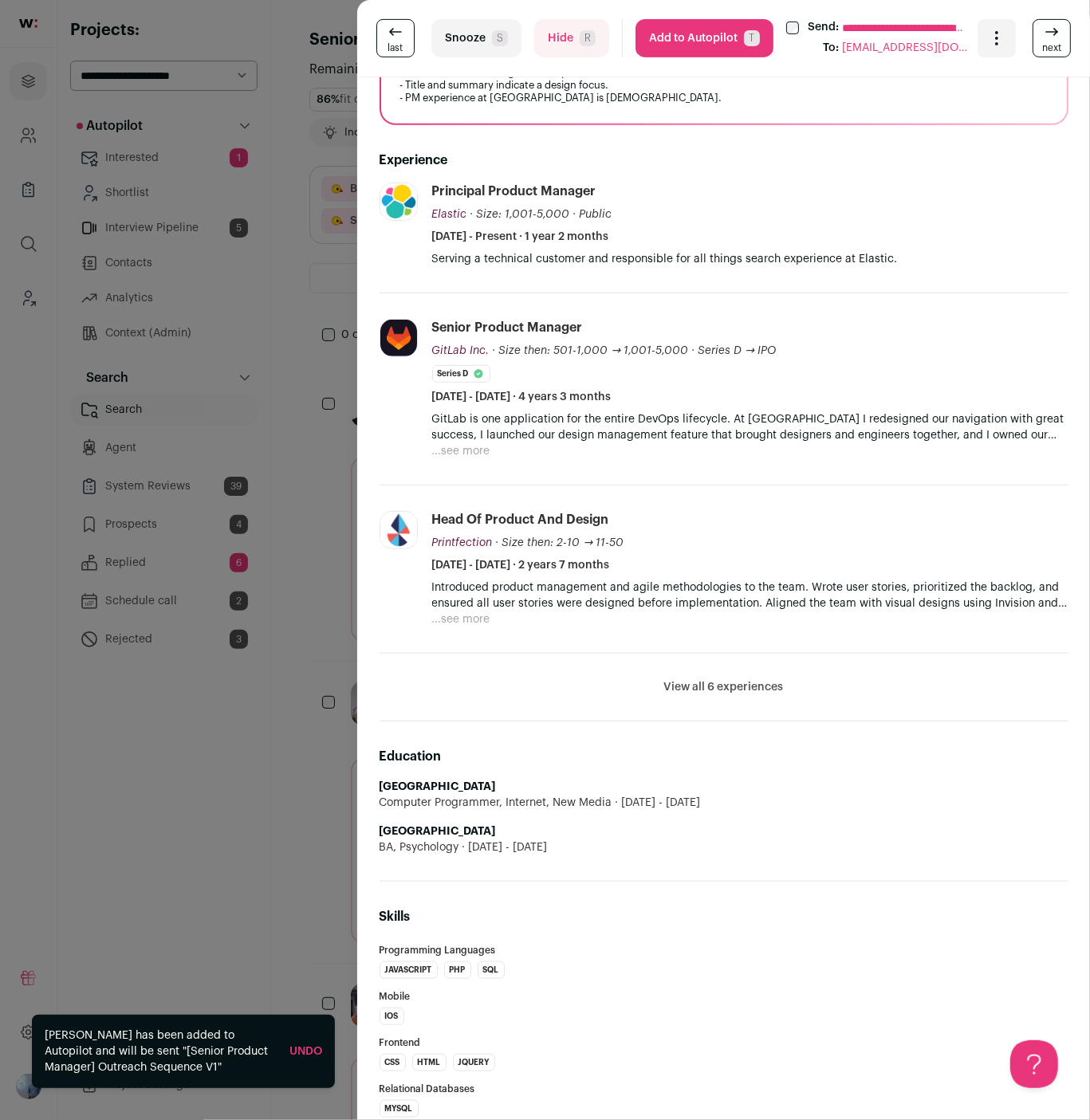
click at [729, 654] on li "View all 6 experiences View less" at bounding box center [724, 687] width 689 height 68
click at [725, 655] on li "View all 6 experiences View less" at bounding box center [724, 687] width 689 height 68
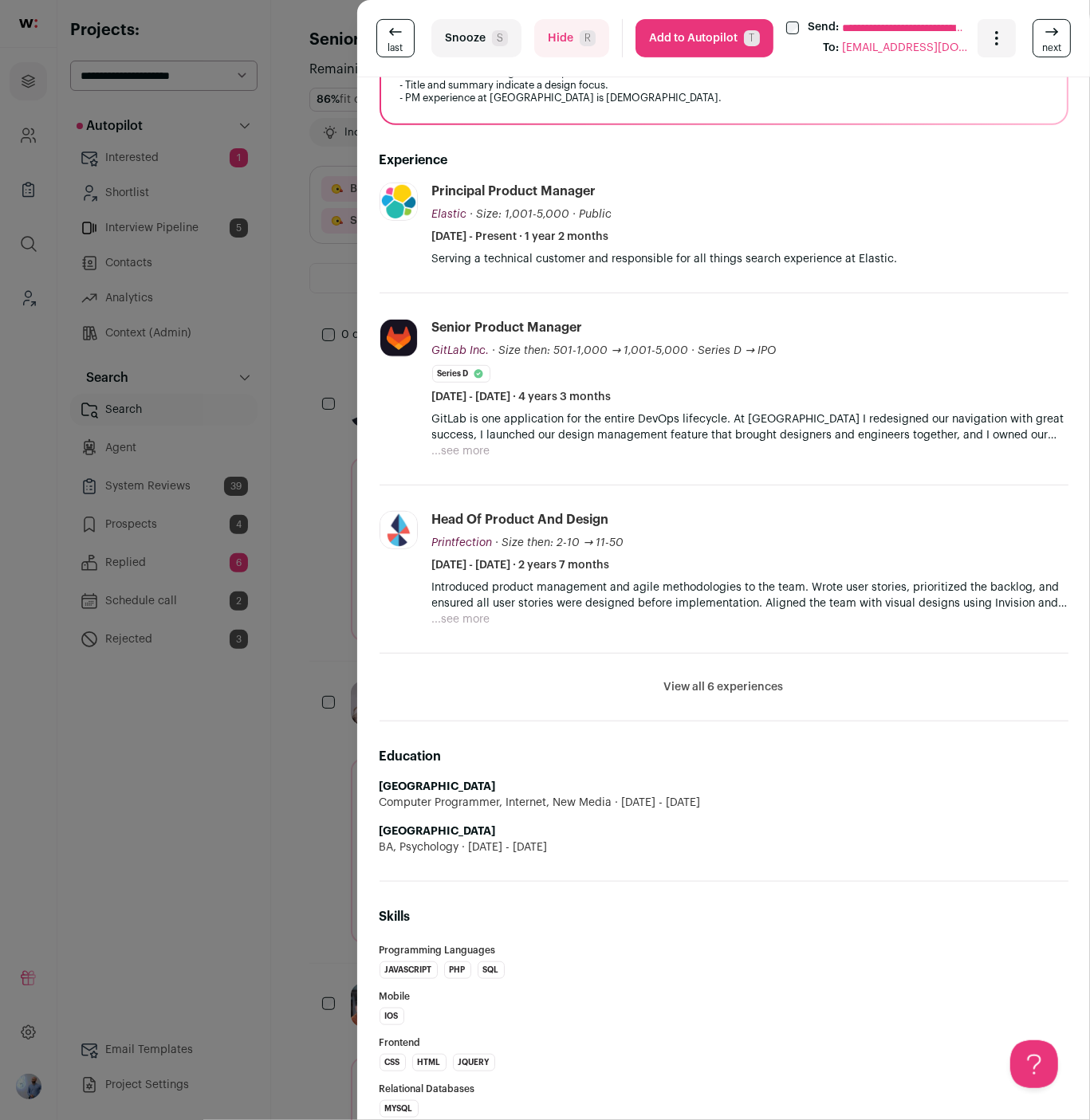
click at [726, 679] on button "View all 6 experiences" at bounding box center [724, 687] width 120 height 16
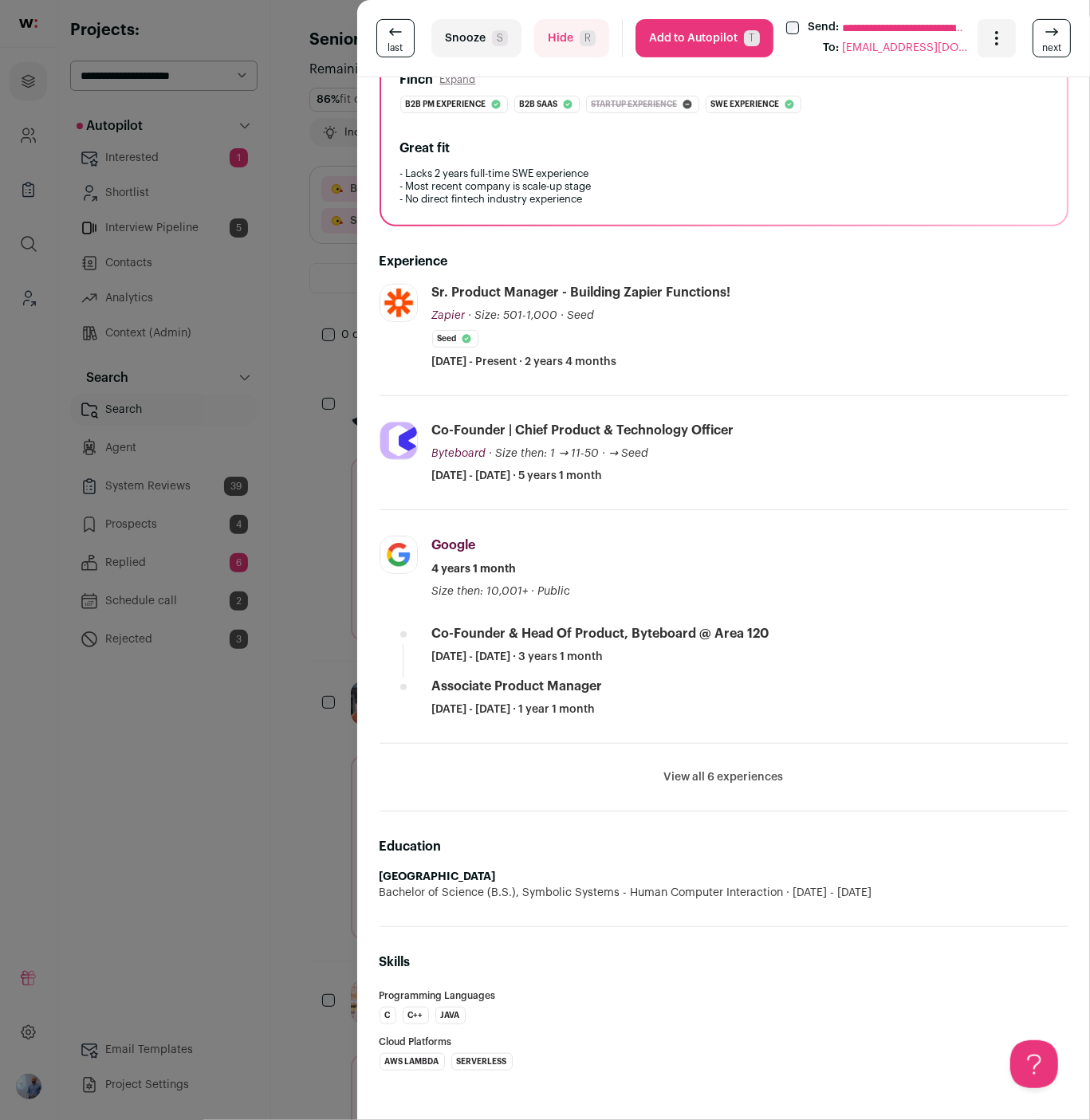
scroll to position [0, 0]
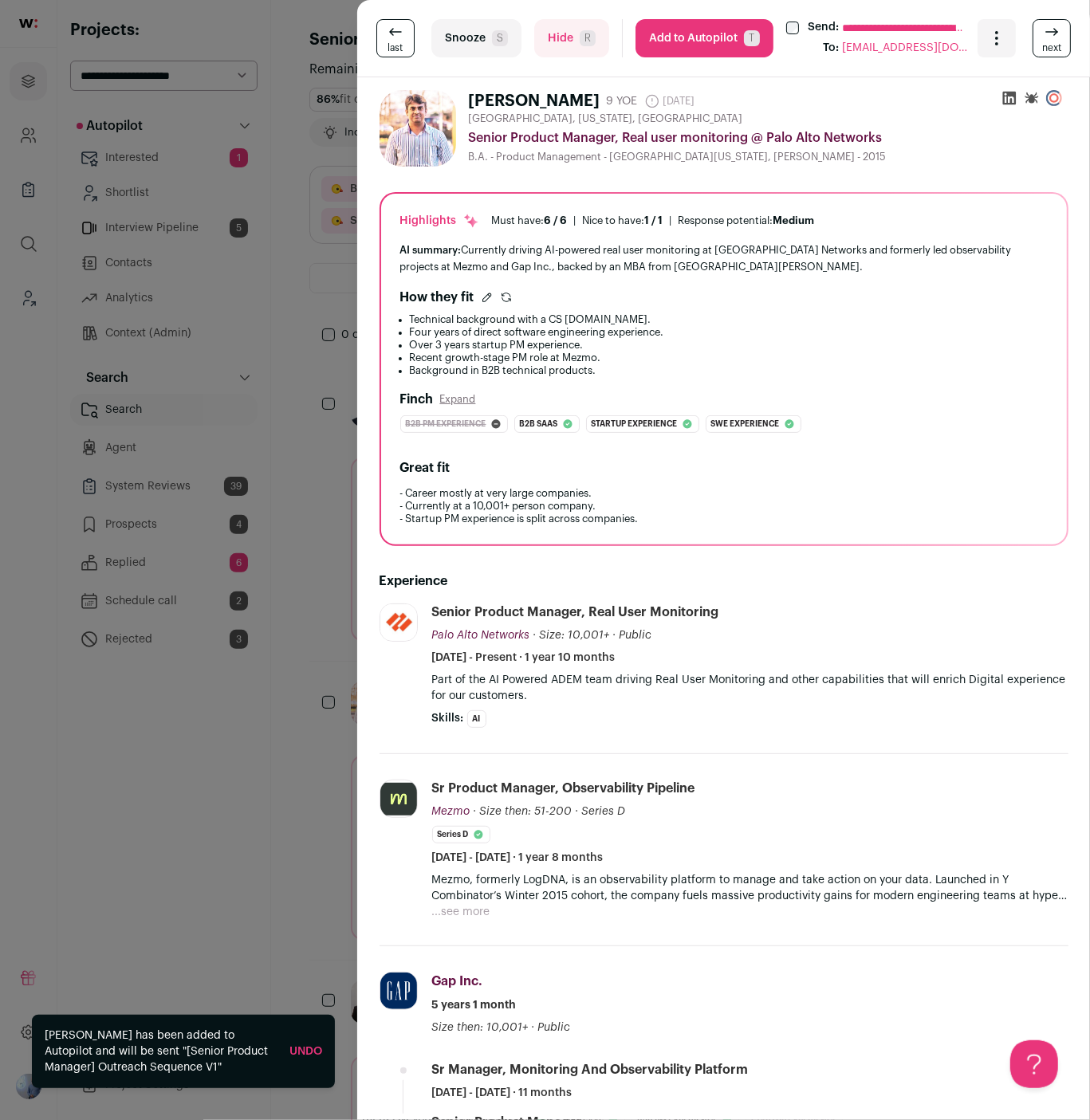
click at [185, 455] on div "**********" at bounding box center [545, 560] width 1090 height 1120
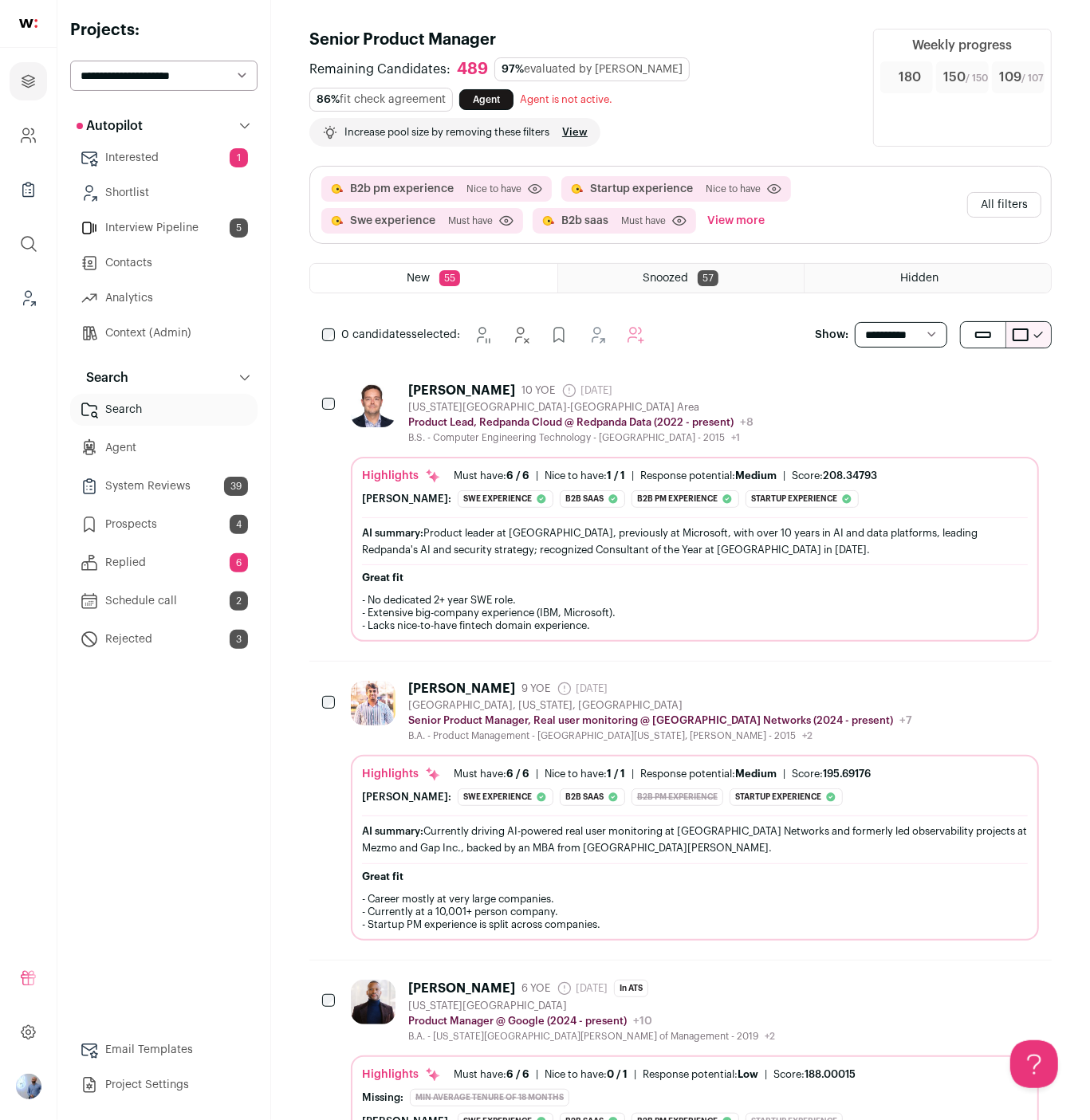
click at [383, 471] on div "Highlights" at bounding box center [402, 476] width 79 height 16
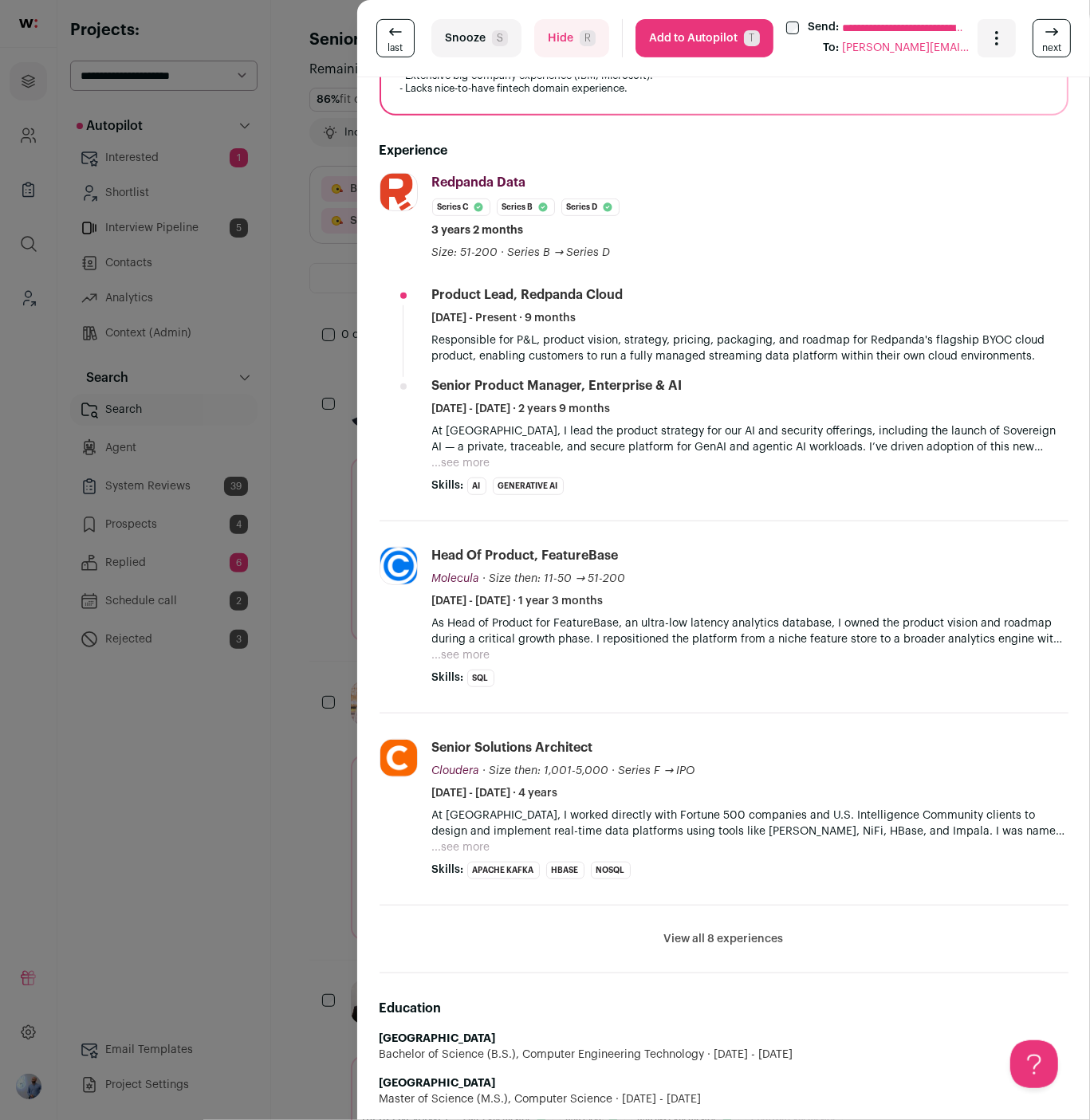
scroll to position [518, 0]
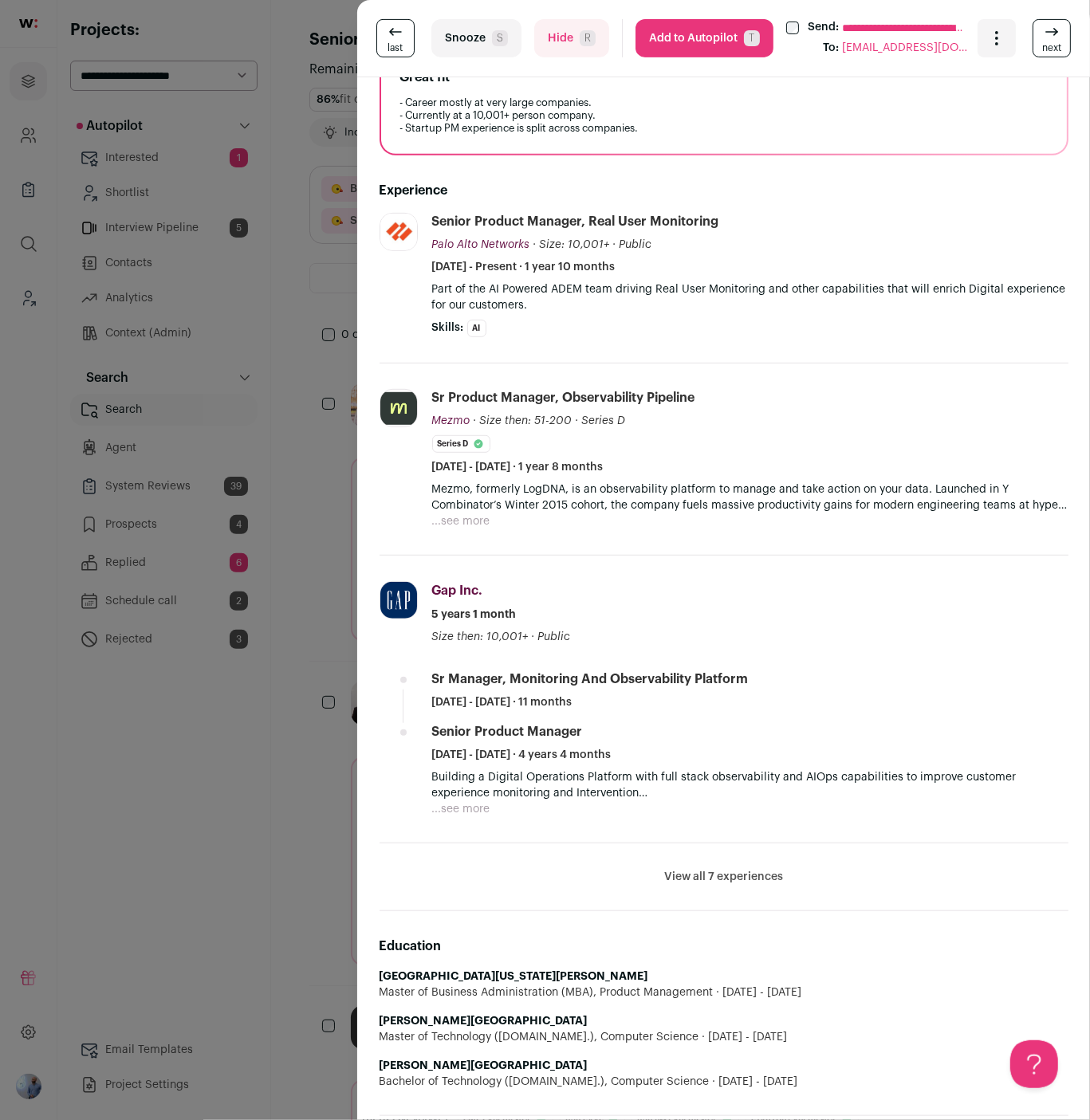
scroll to position [614, 0]
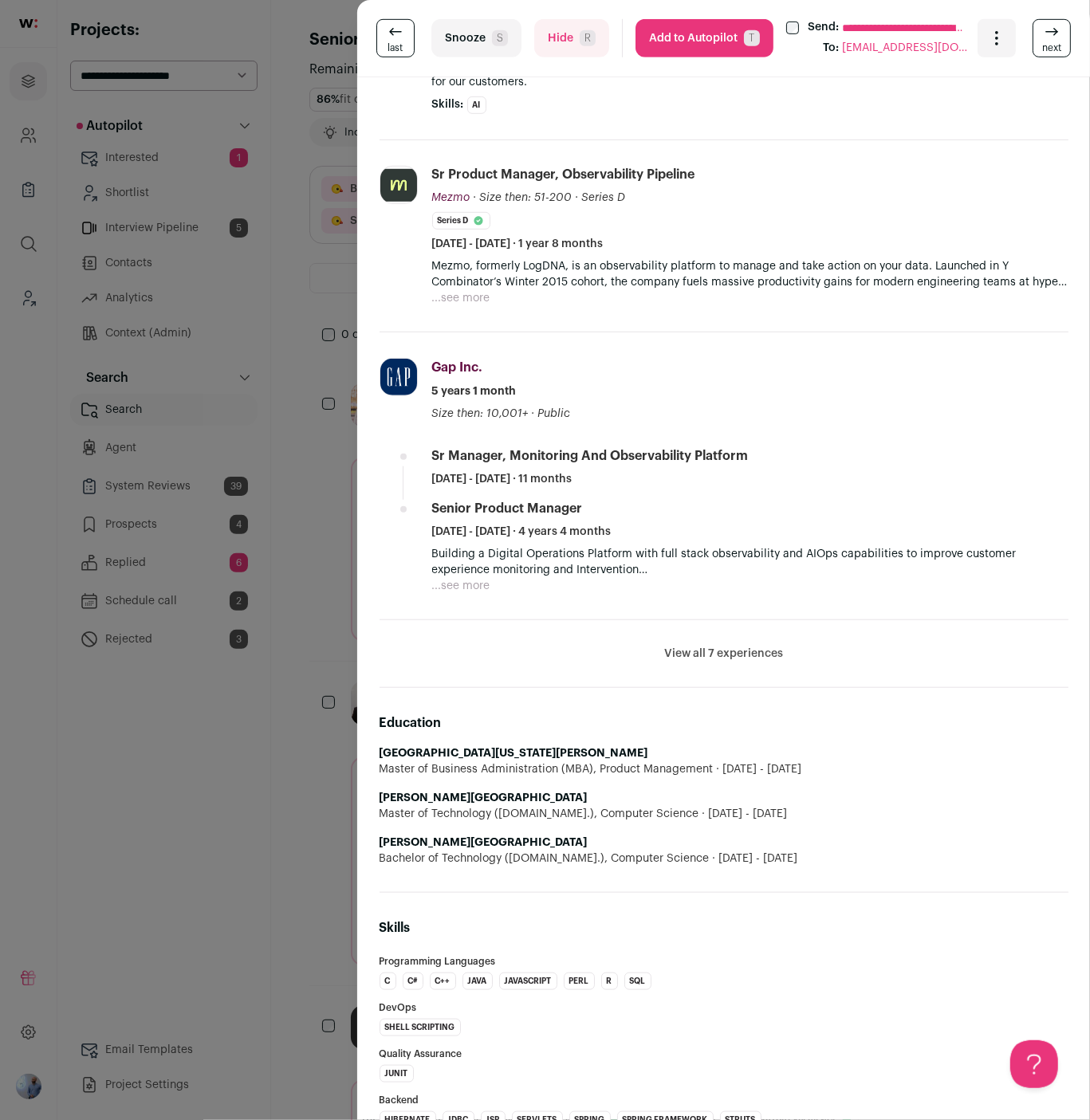
click at [672, 644] on li "View all 7 experiences View less" at bounding box center [724, 654] width 689 height 68
click at [689, 656] on button "View all 7 experiences" at bounding box center [724, 654] width 119 height 16
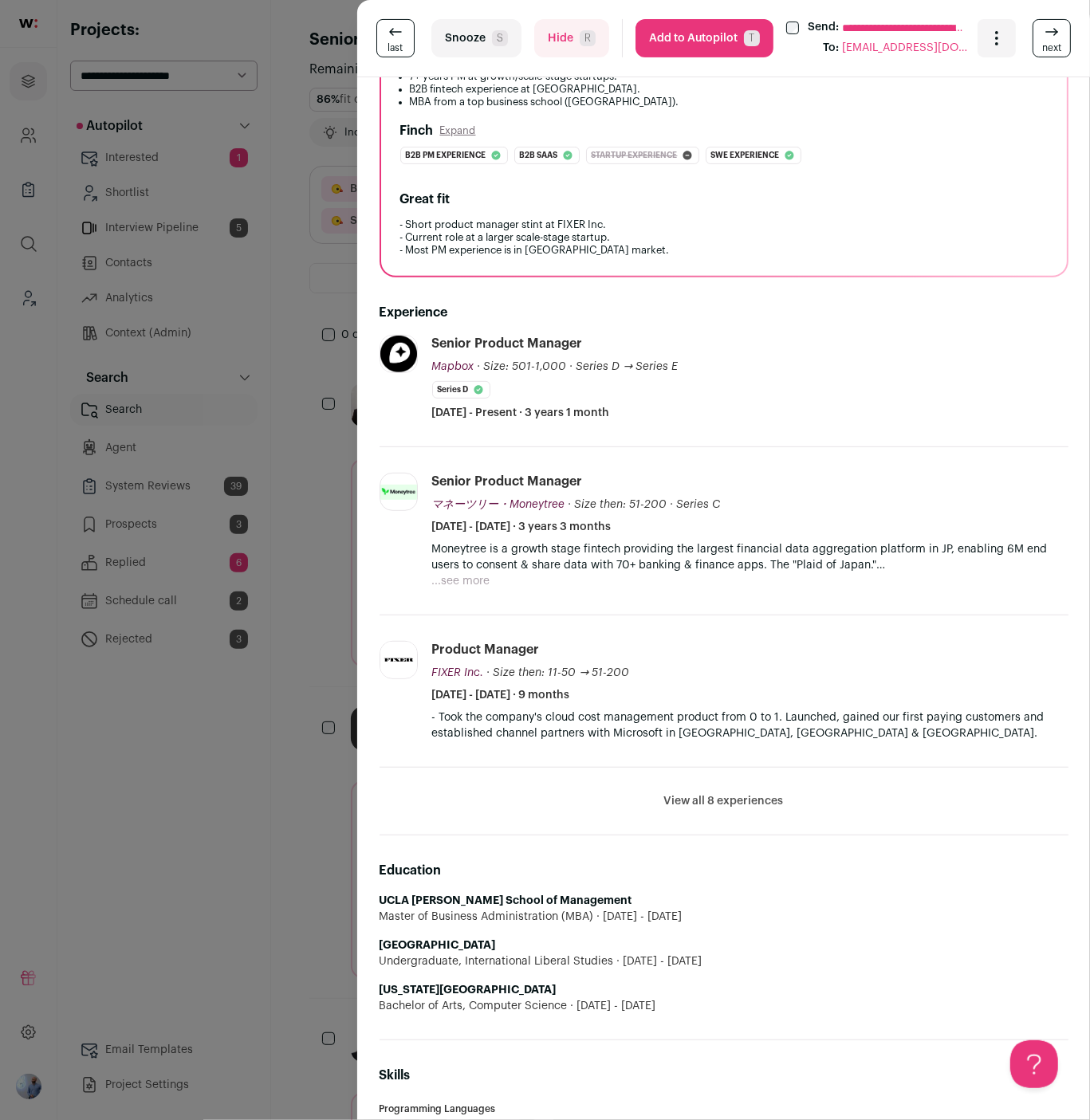
scroll to position [402, 0]
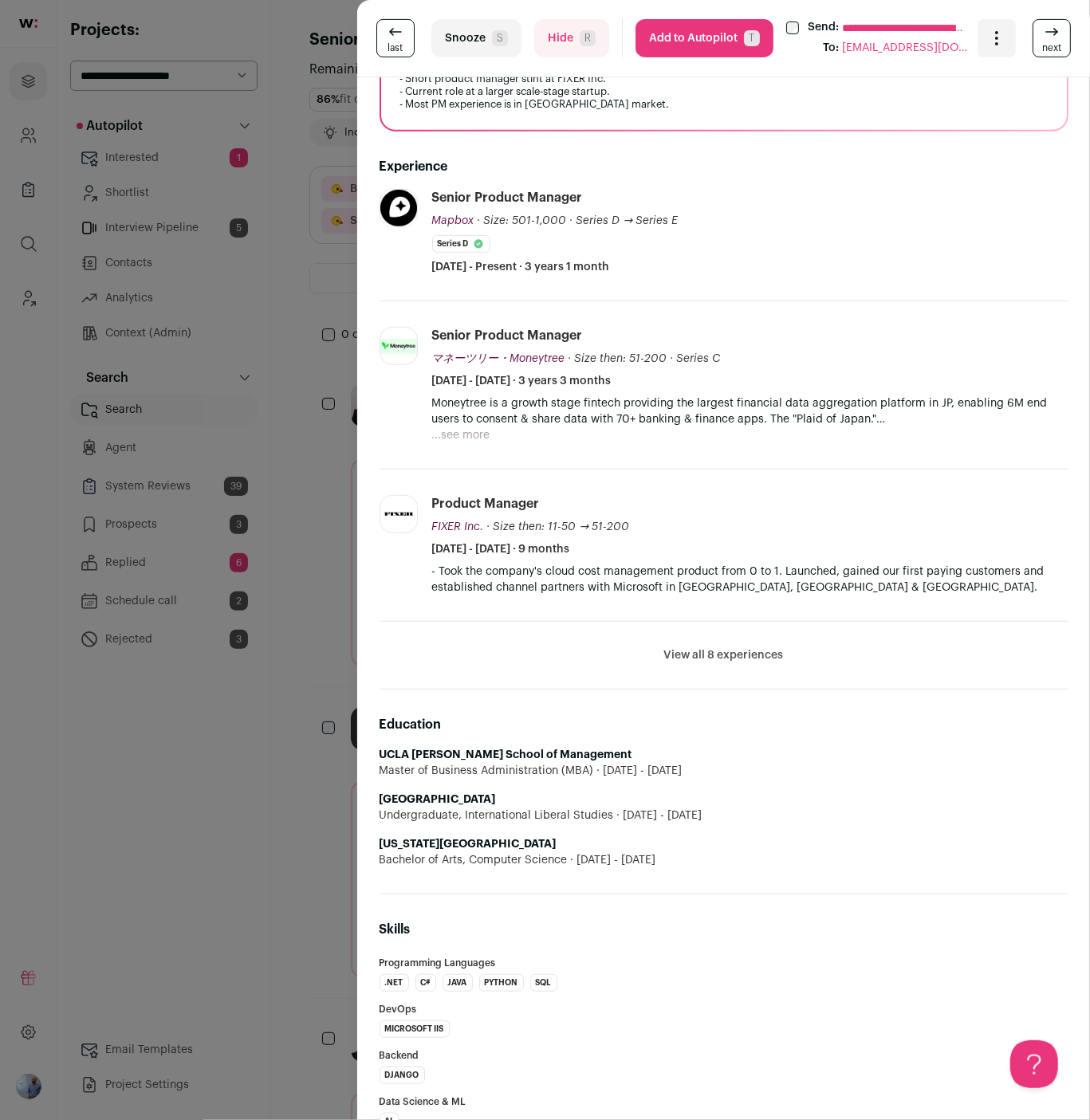
click at [724, 658] on button "View all 8 experiences" at bounding box center [724, 655] width 120 height 16
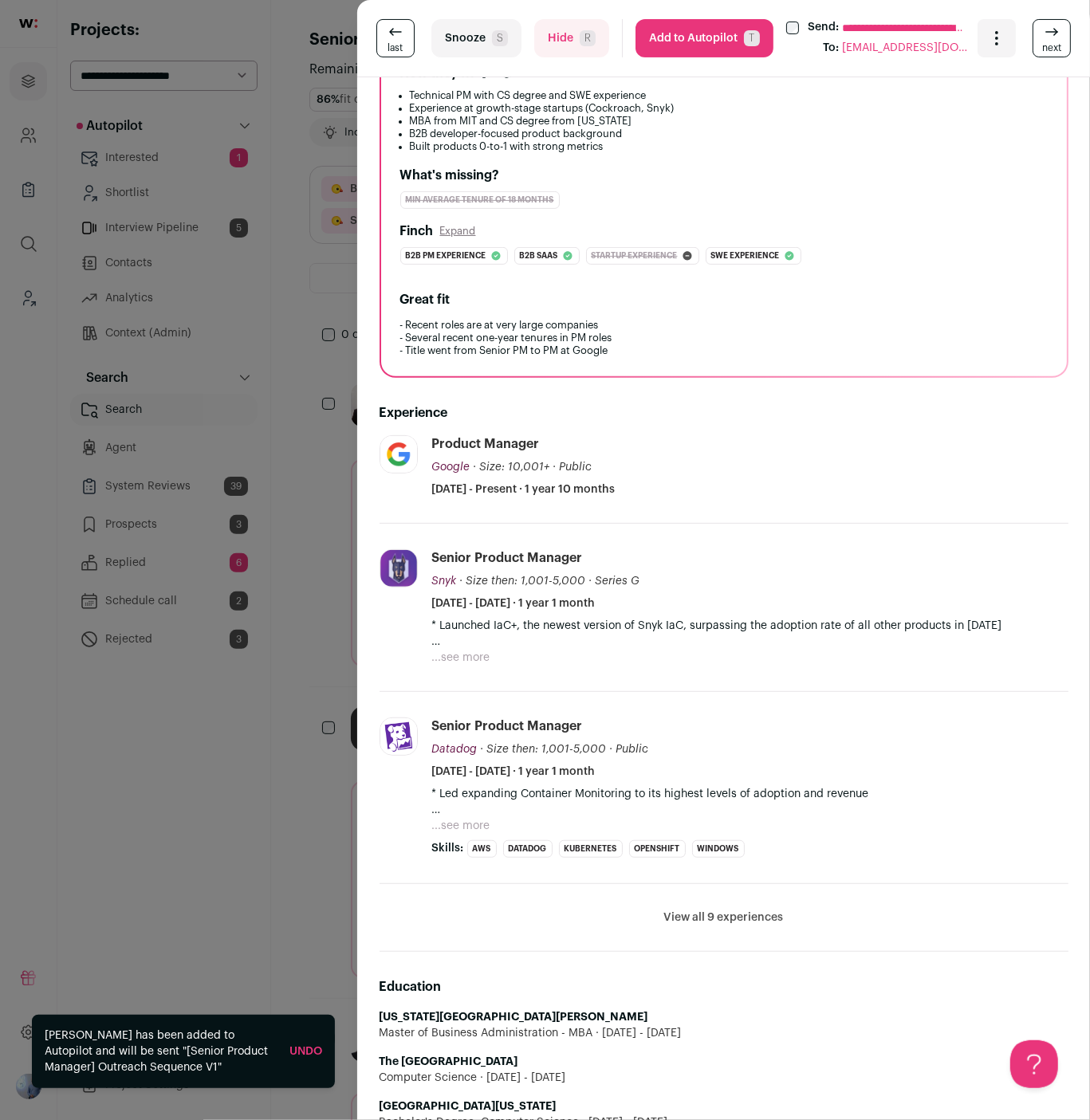
scroll to position [225, 0]
click at [722, 918] on button "View all 9 experiences" at bounding box center [724, 917] width 120 height 16
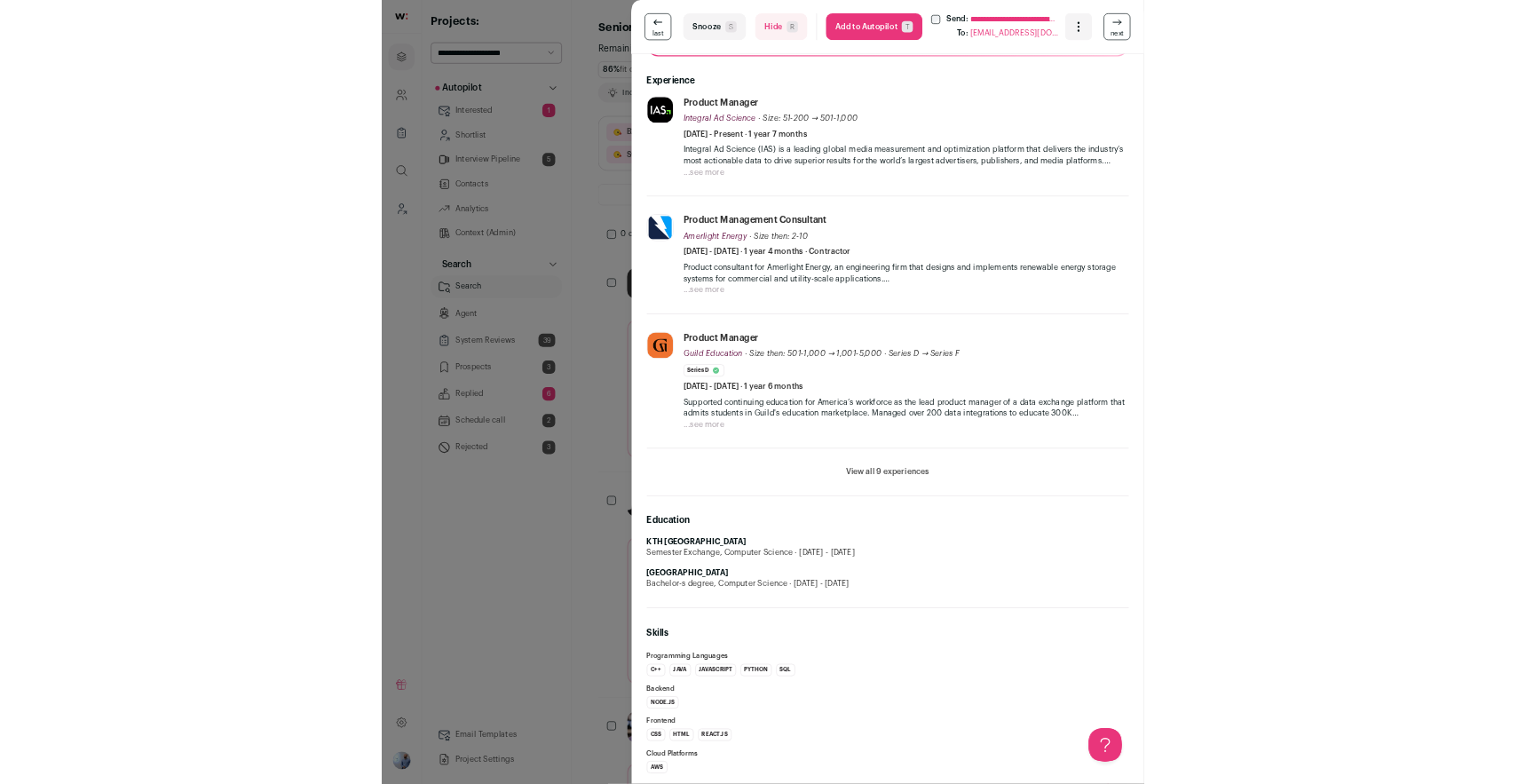
scroll to position [561, 0]
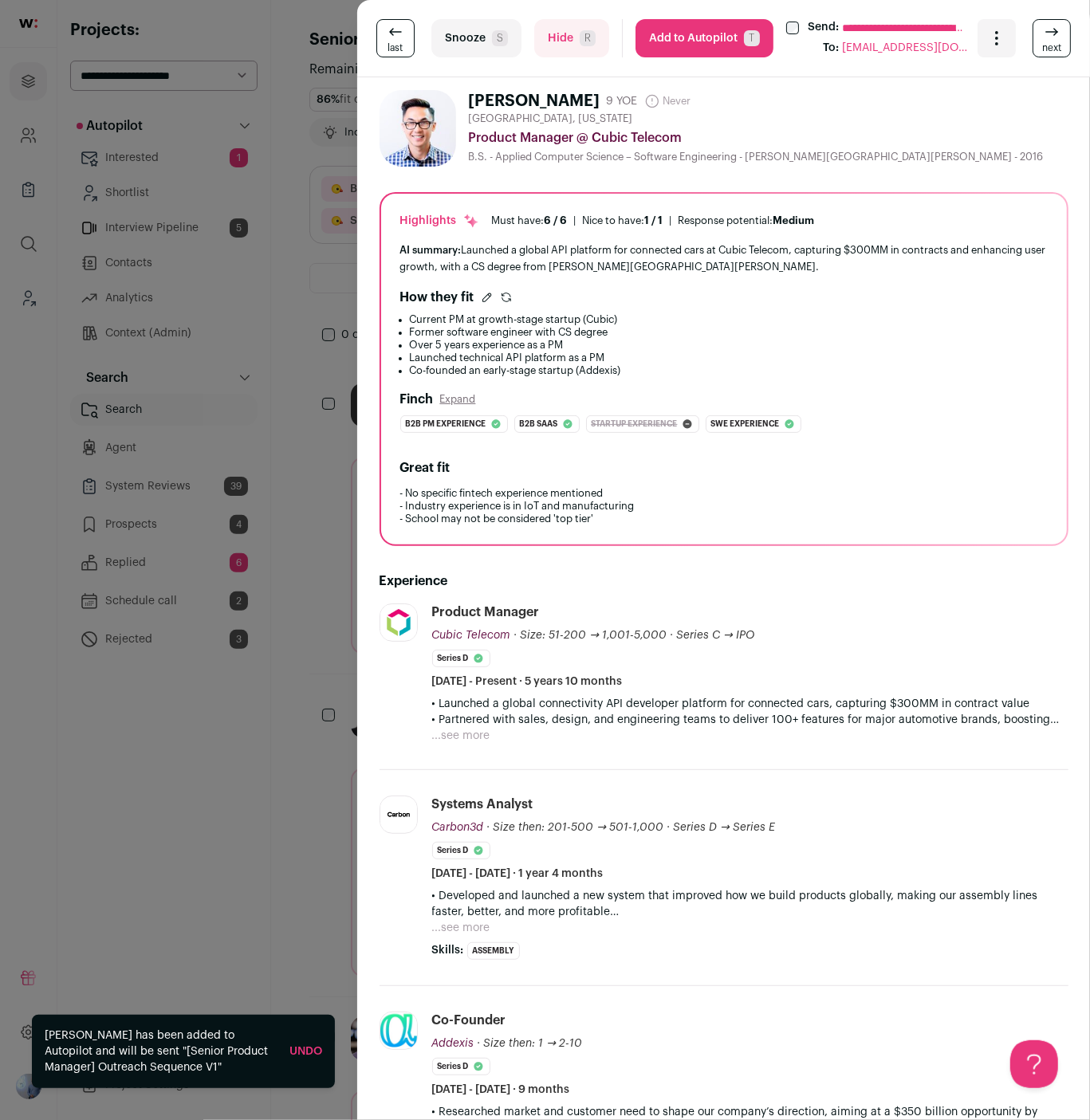
click at [199, 649] on div "**********" at bounding box center [545, 560] width 1090 height 1120
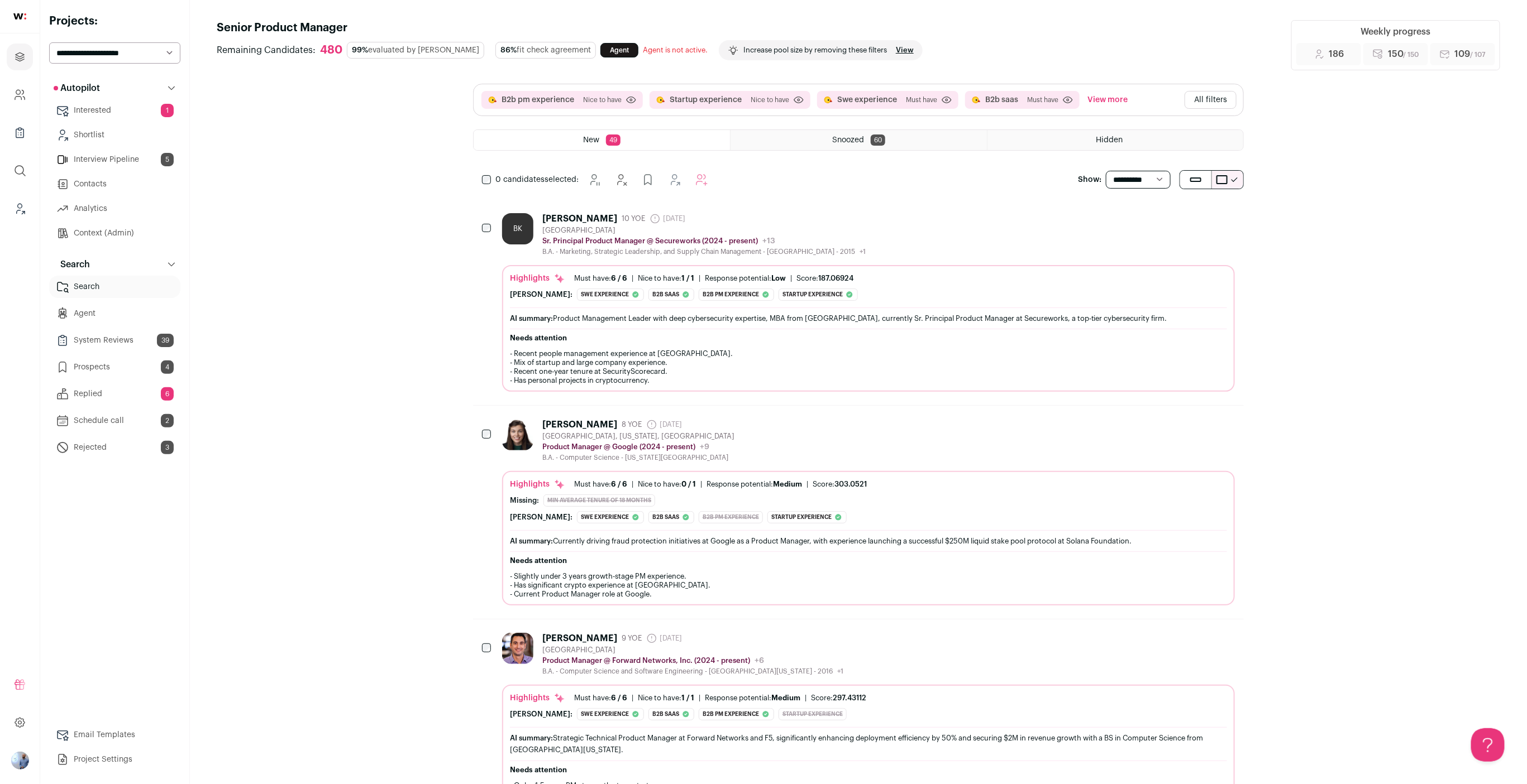
click at [103, 241] on link "Context (Admin)" at bounding box center [114, 233] width 131 height 22
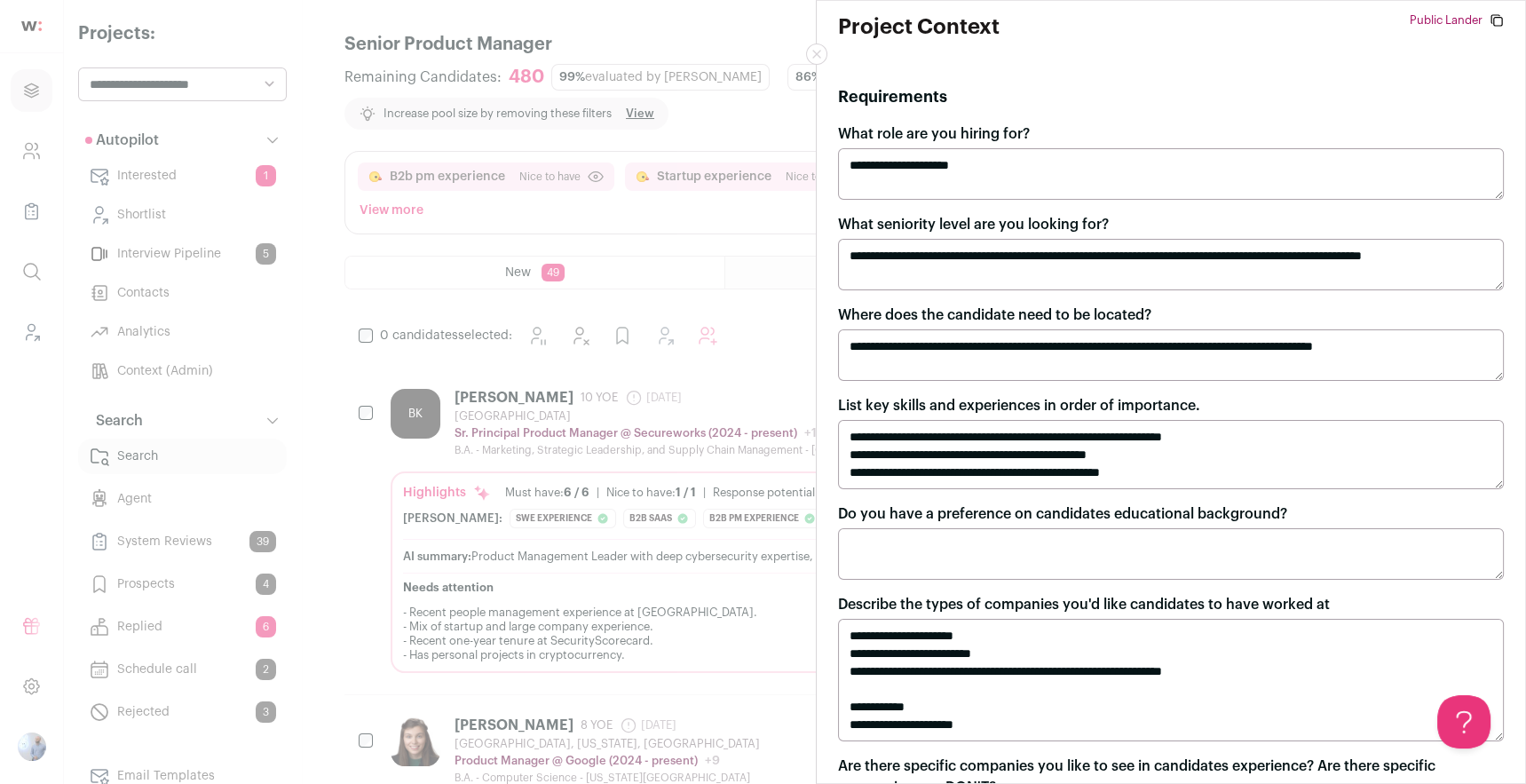
scroll to position [0, 0]
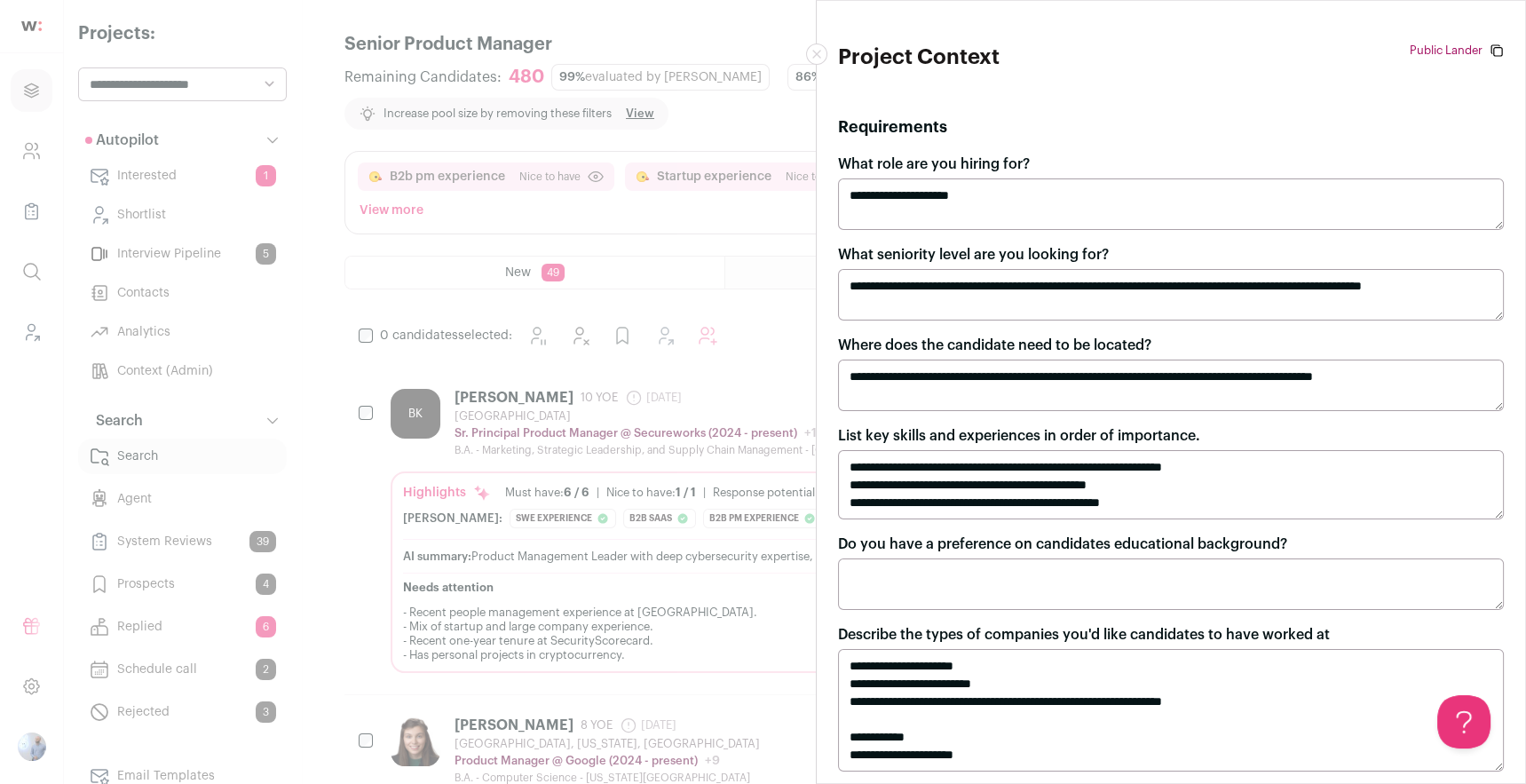
click at [636, 415] on div "**********" at bounding box center [763, 392] width 1526 height 784
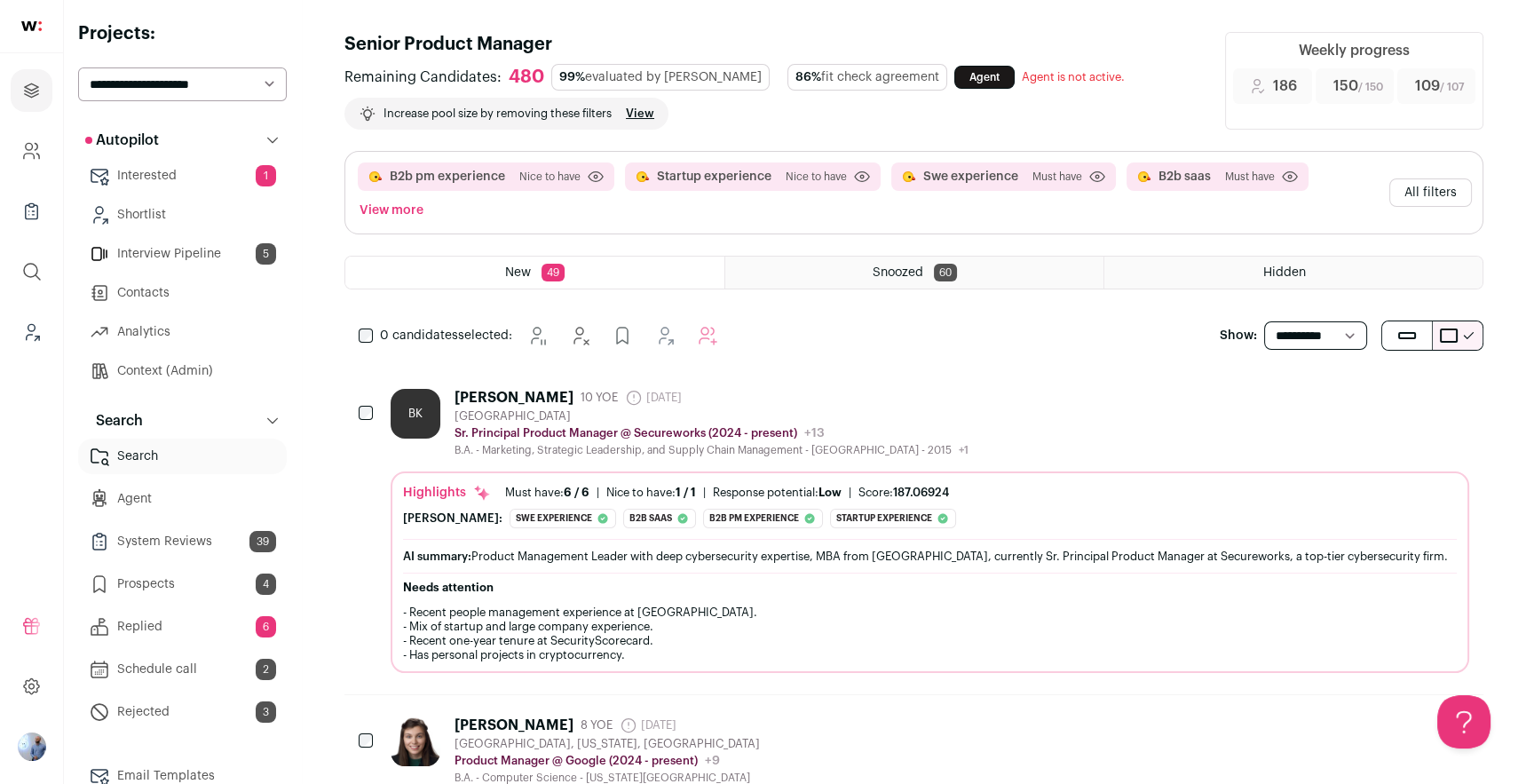
click at [1212, 177] on div "B2b pm experience Nice to have Click to disable/enable criteria Startup experie…" at bounding box center [914, 192] width 1137 height 82
click at [1212, 186] on button "All filters" at bounding box center [1430, 193] width 83 height 29
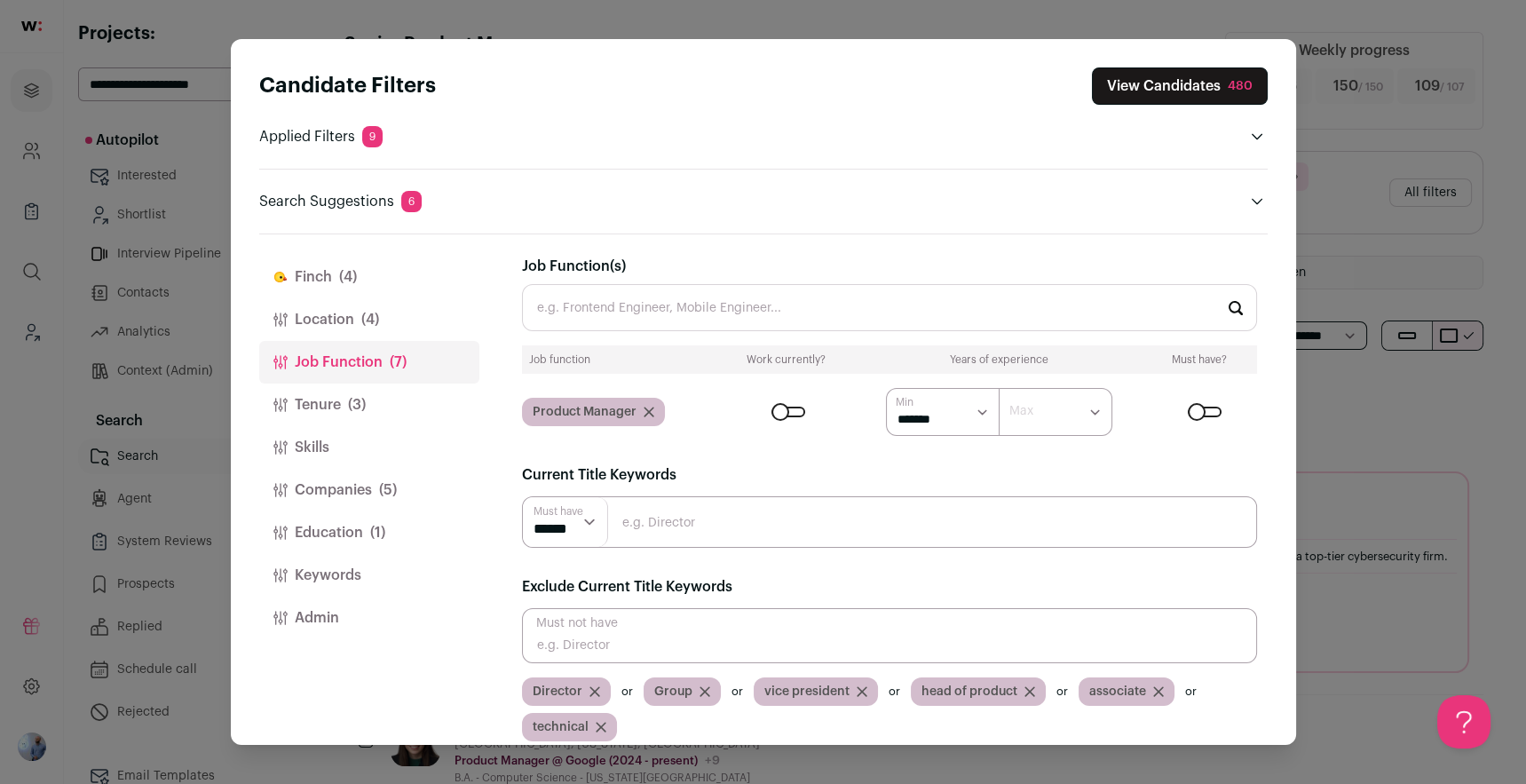
click at [371, 447] on button "Skills" at bounding box center [369, 447] width 220 height 42
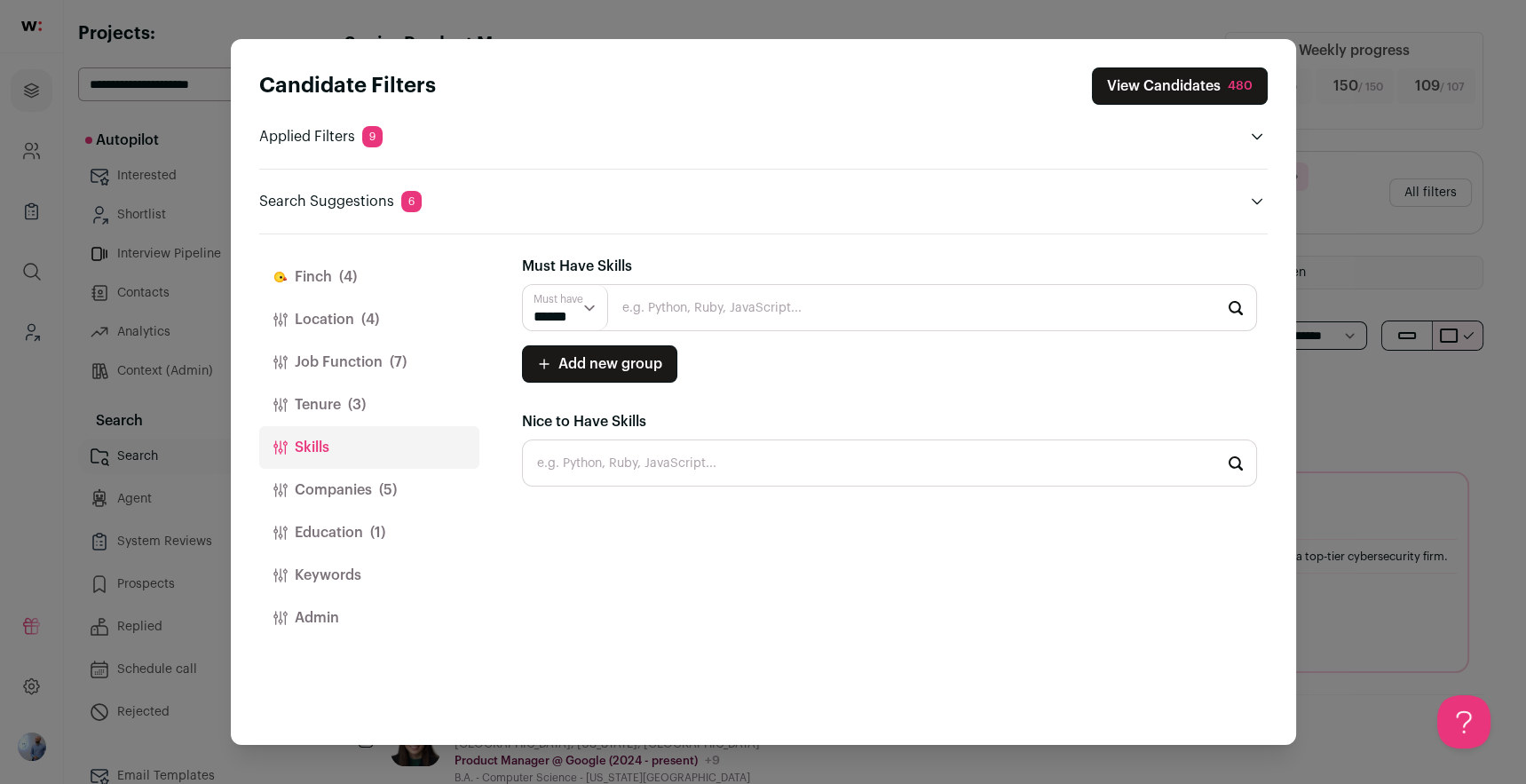
click at [302, 322] on button "Location (4)" at bounding box center [369, 320] width 220 height 42
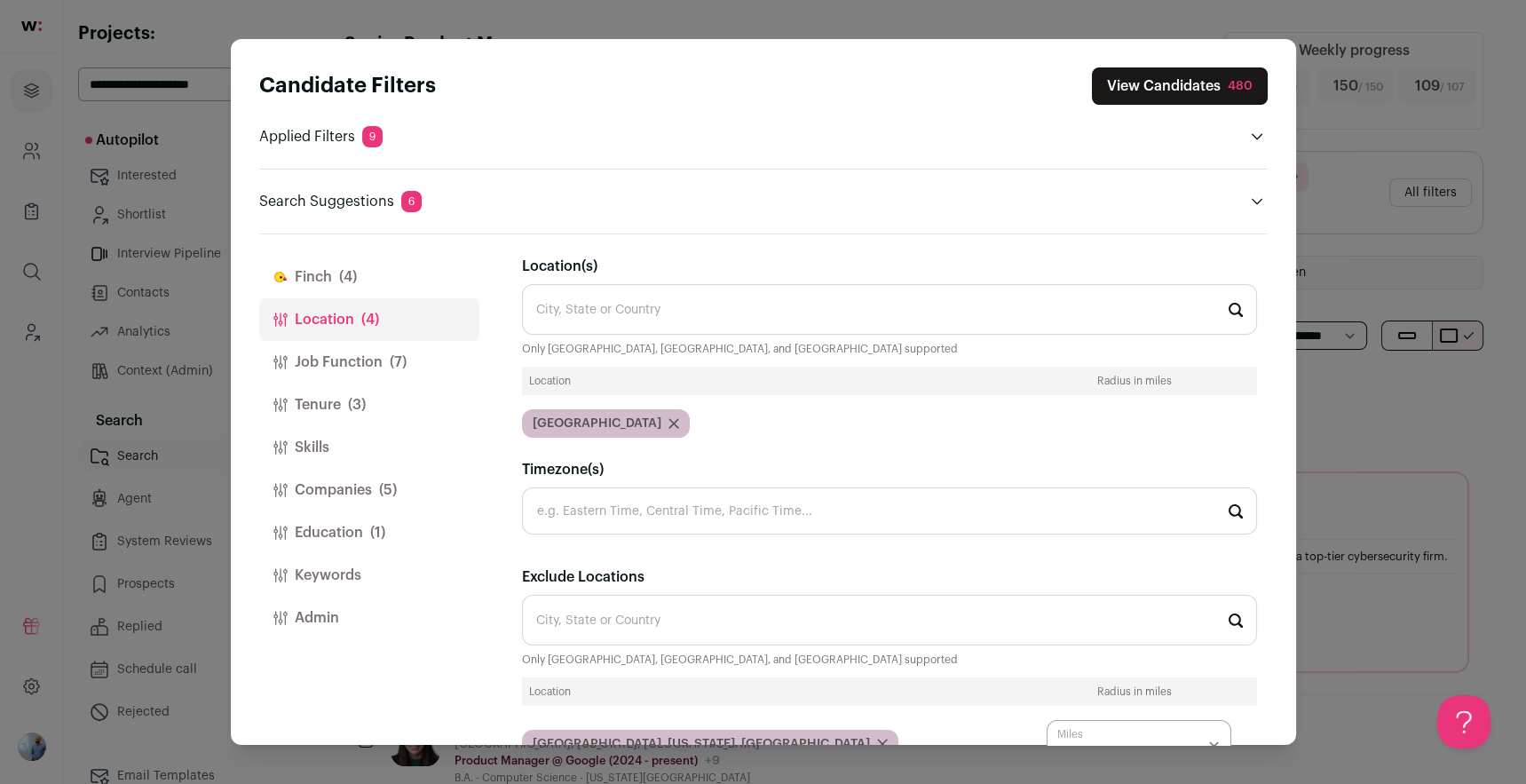
click at [321, 379] on button "Job Function (7)" at bounding box center [369, 362] width 220 height 42
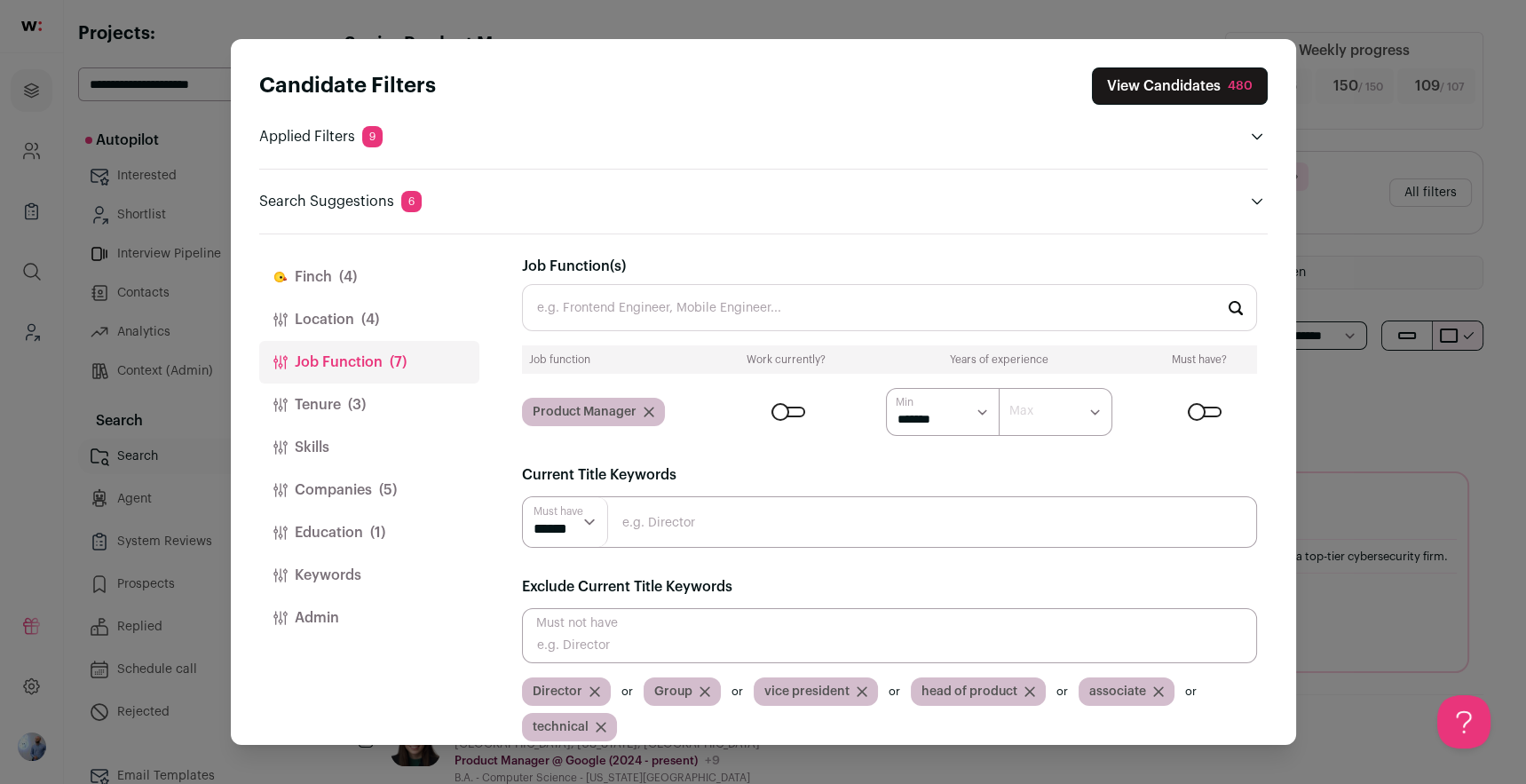
click at [1212, 655] on div "Candidate Filters View Candidates 480 Applied Filters 9 B2b pm experience, Star…" at bounding box center [763, 392] width 1526 height 784
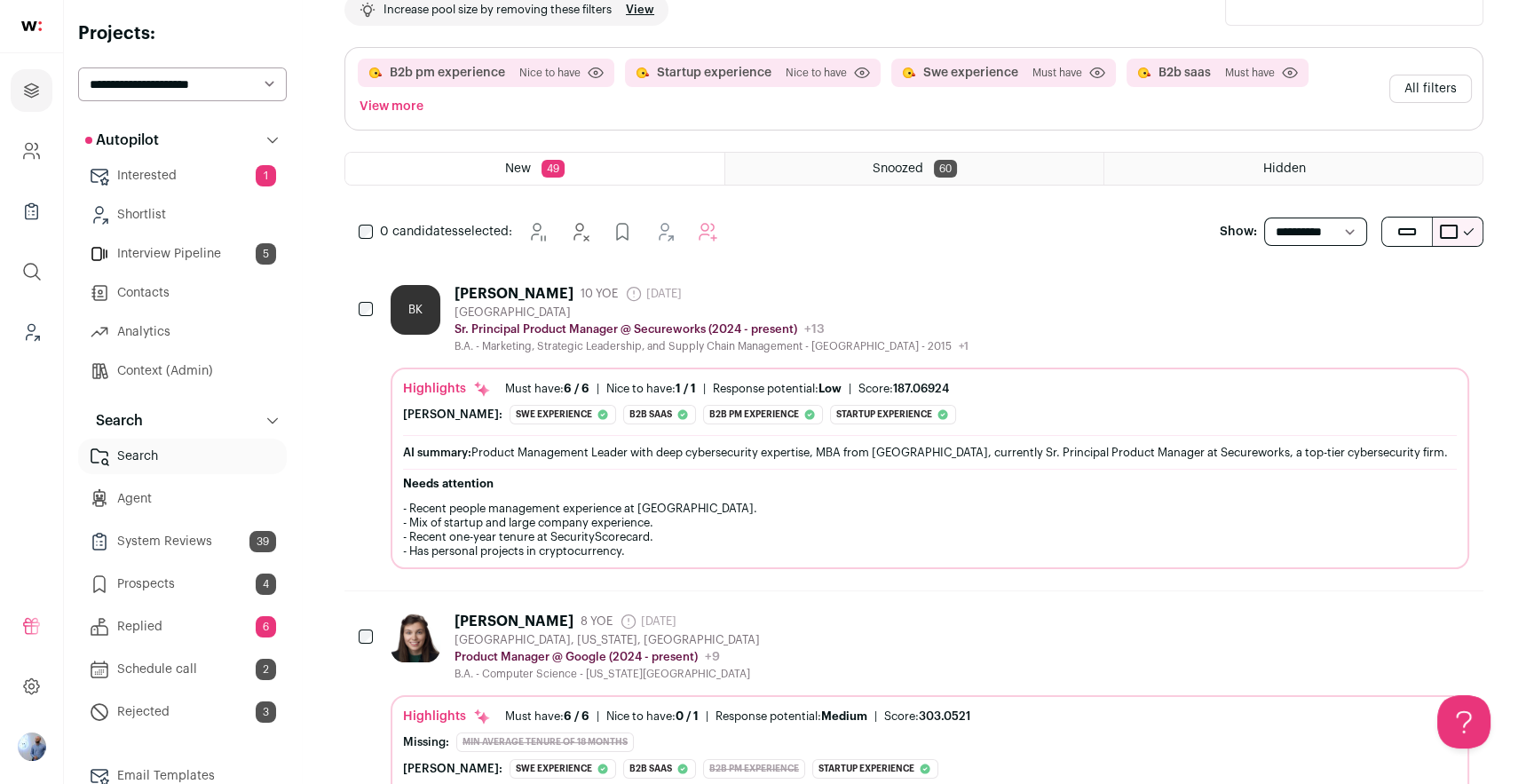
scroll to position [119, 0]
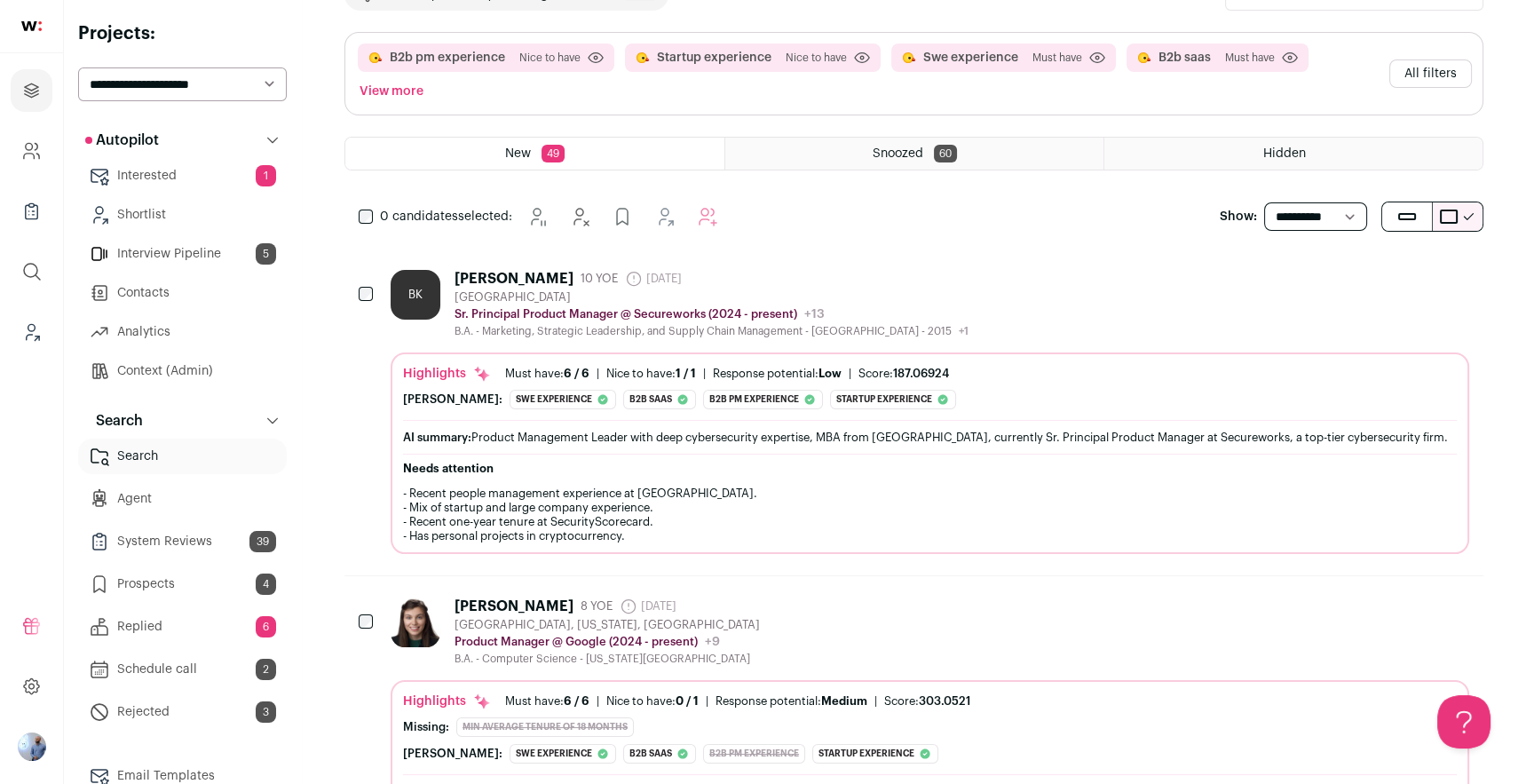
click at [1212, 70] on button "All filters" at bounding box center [1430, 74] width 83 height 29
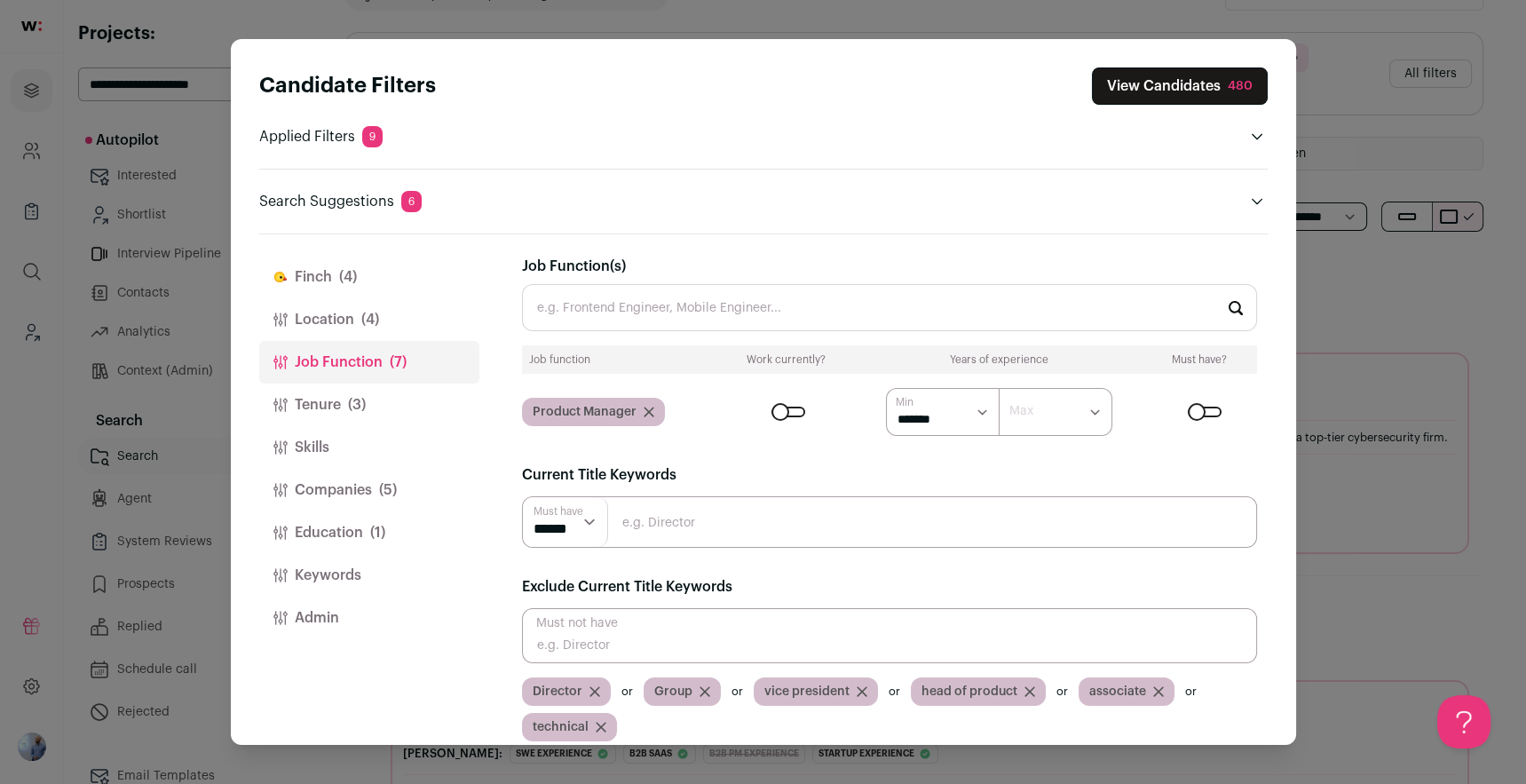
click at [304, 332] on button "Location (4)" at bounding box center [369, 320] width 220 height 42
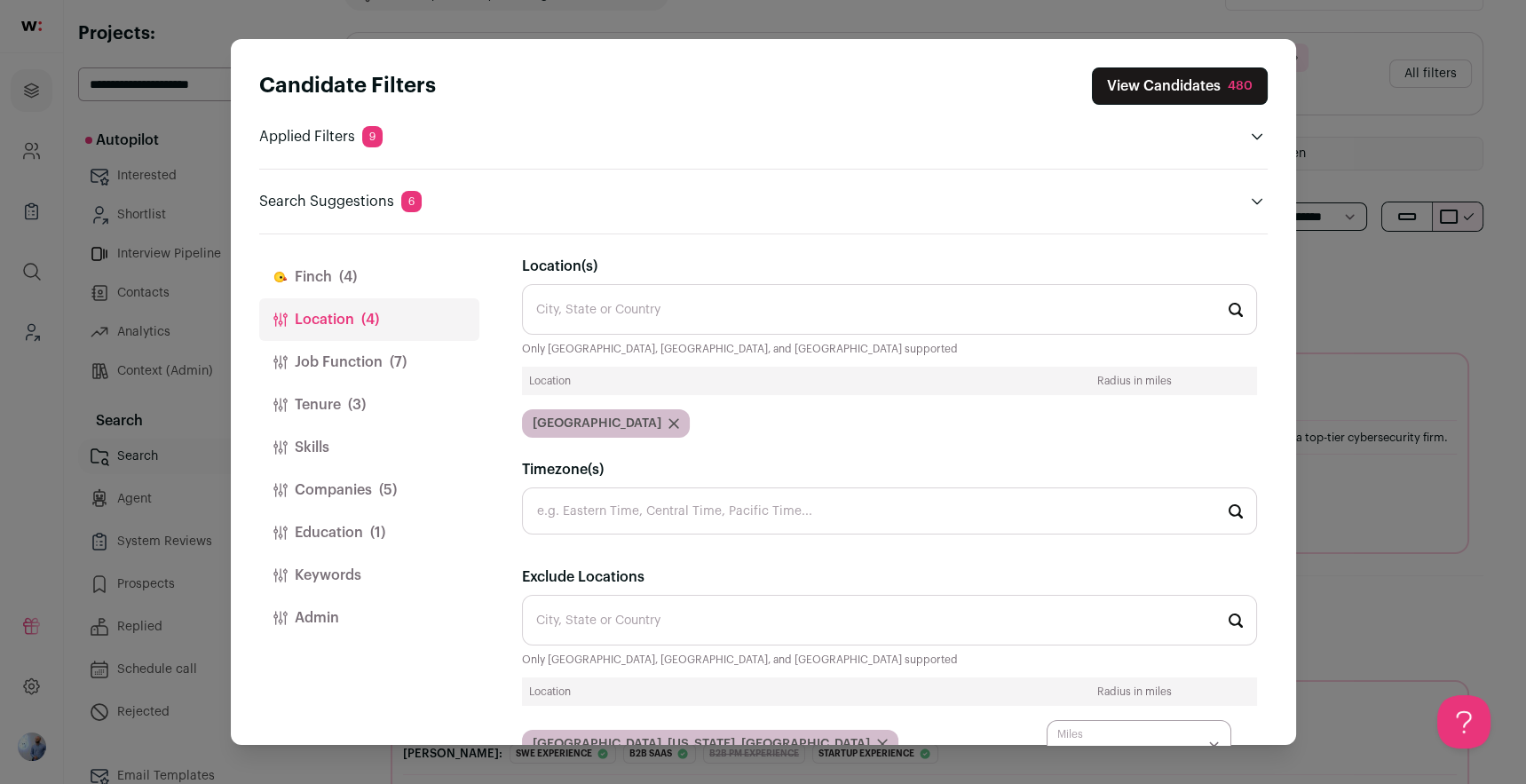
click at [337, 289] on button "Finch (4)" at bounding box center [369, 276] width 220 height 42
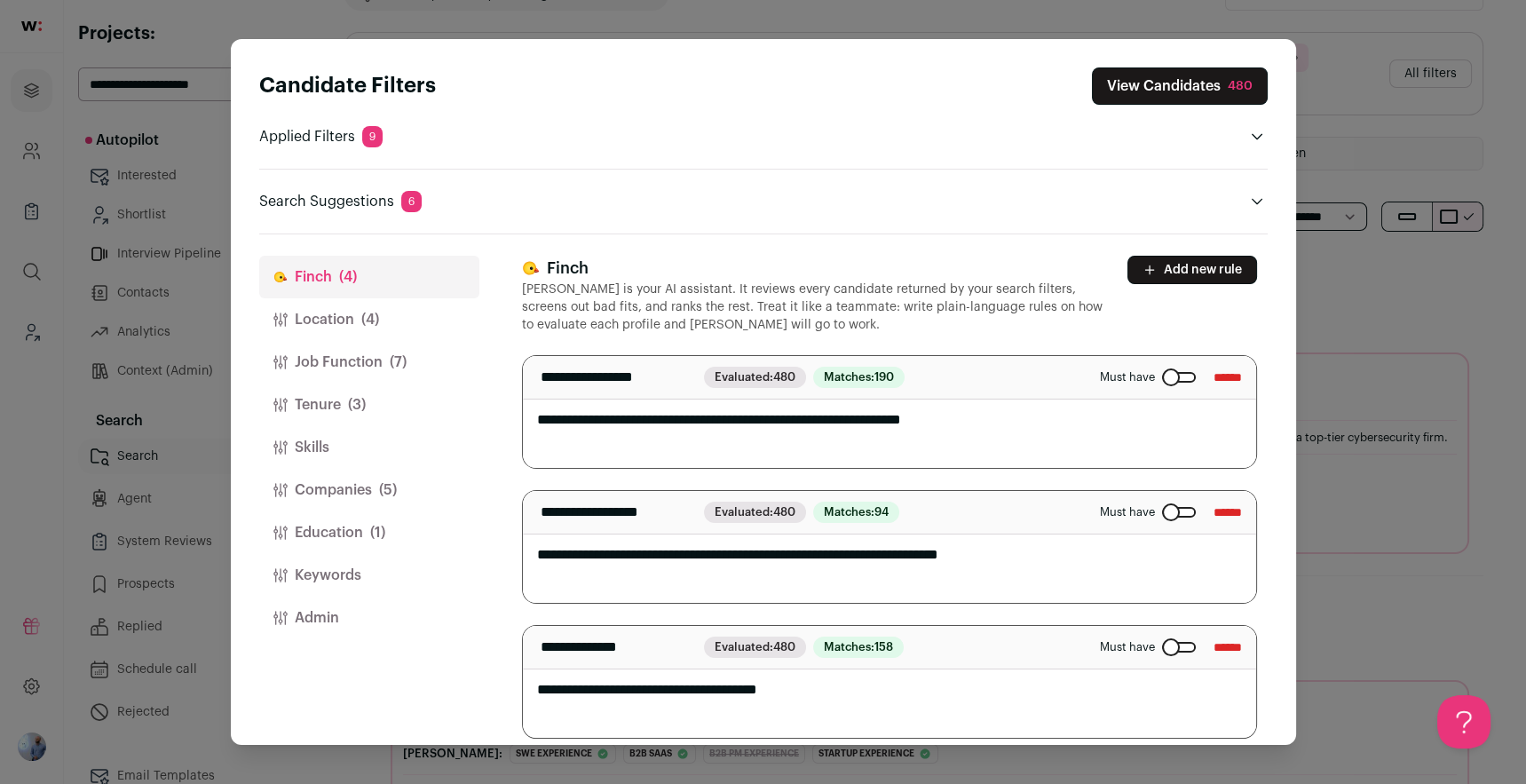
click at [346, 336] on button "Location (4)" at bounding box center [369, 320] width 220 height 42
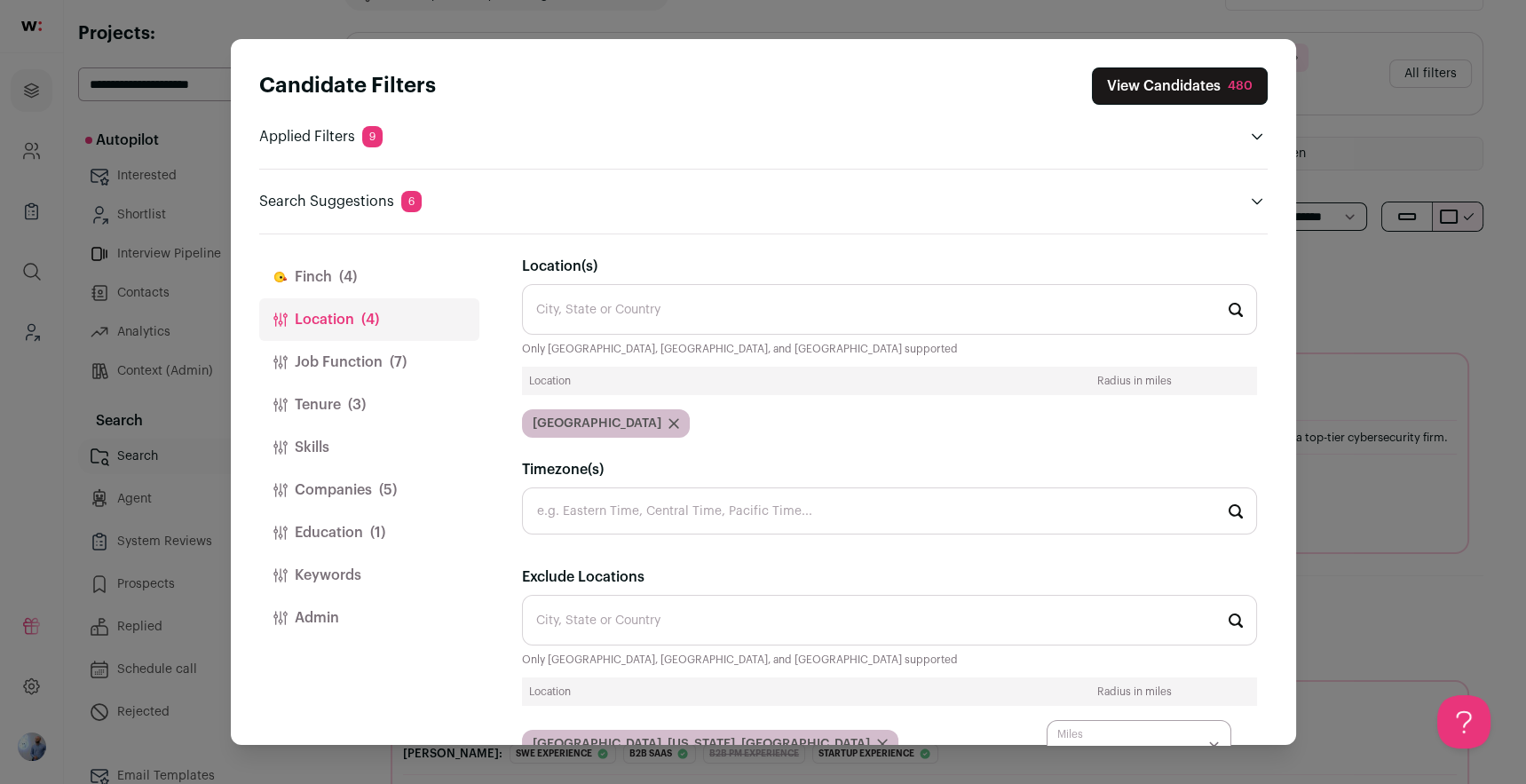
click at [360, 384] on button "Tenure (3)" at bounding box center [369, 405] width 220 height 42
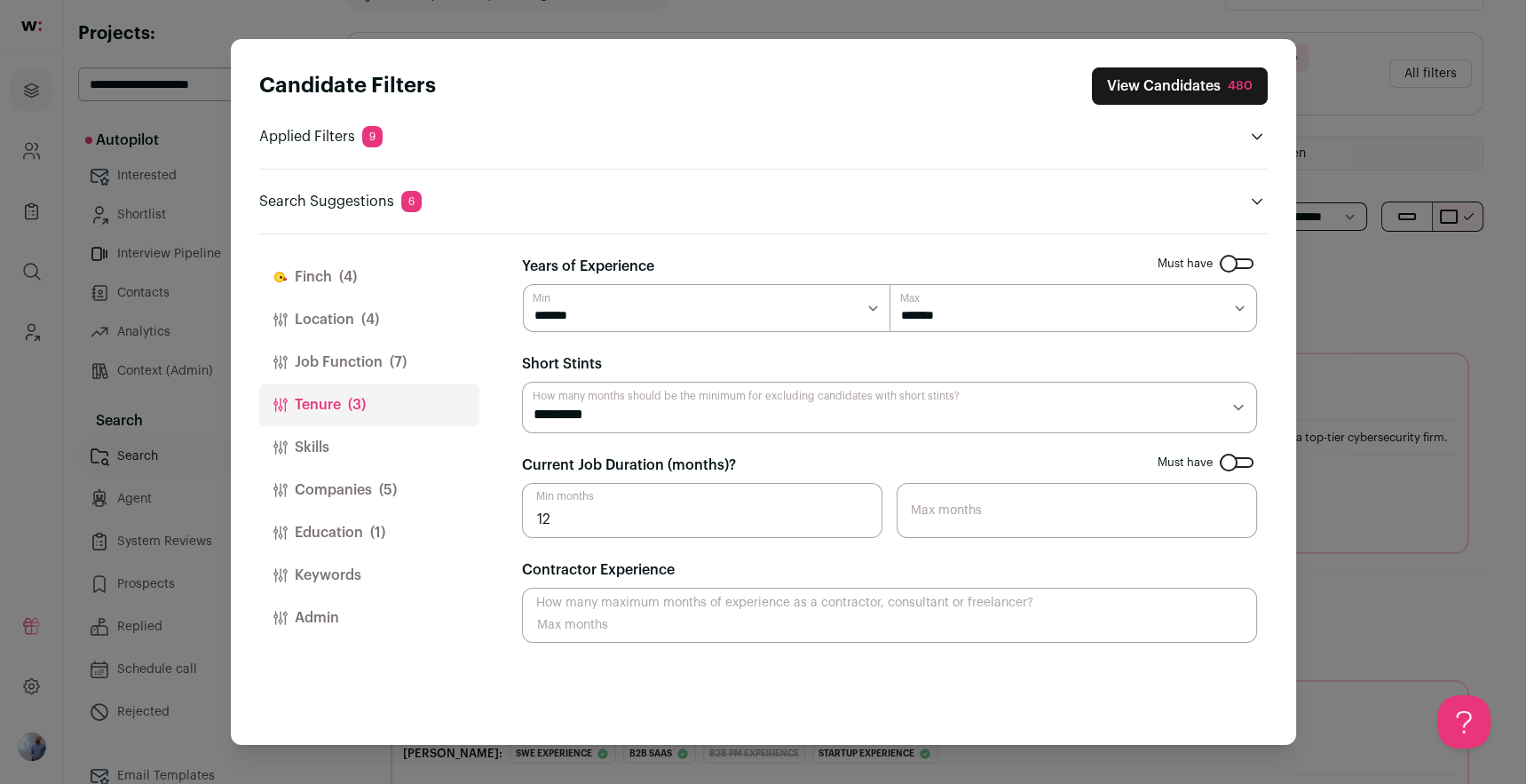
click at [369, 432] on button "Skills" at bounding box center [369, 447] width 220 height 42
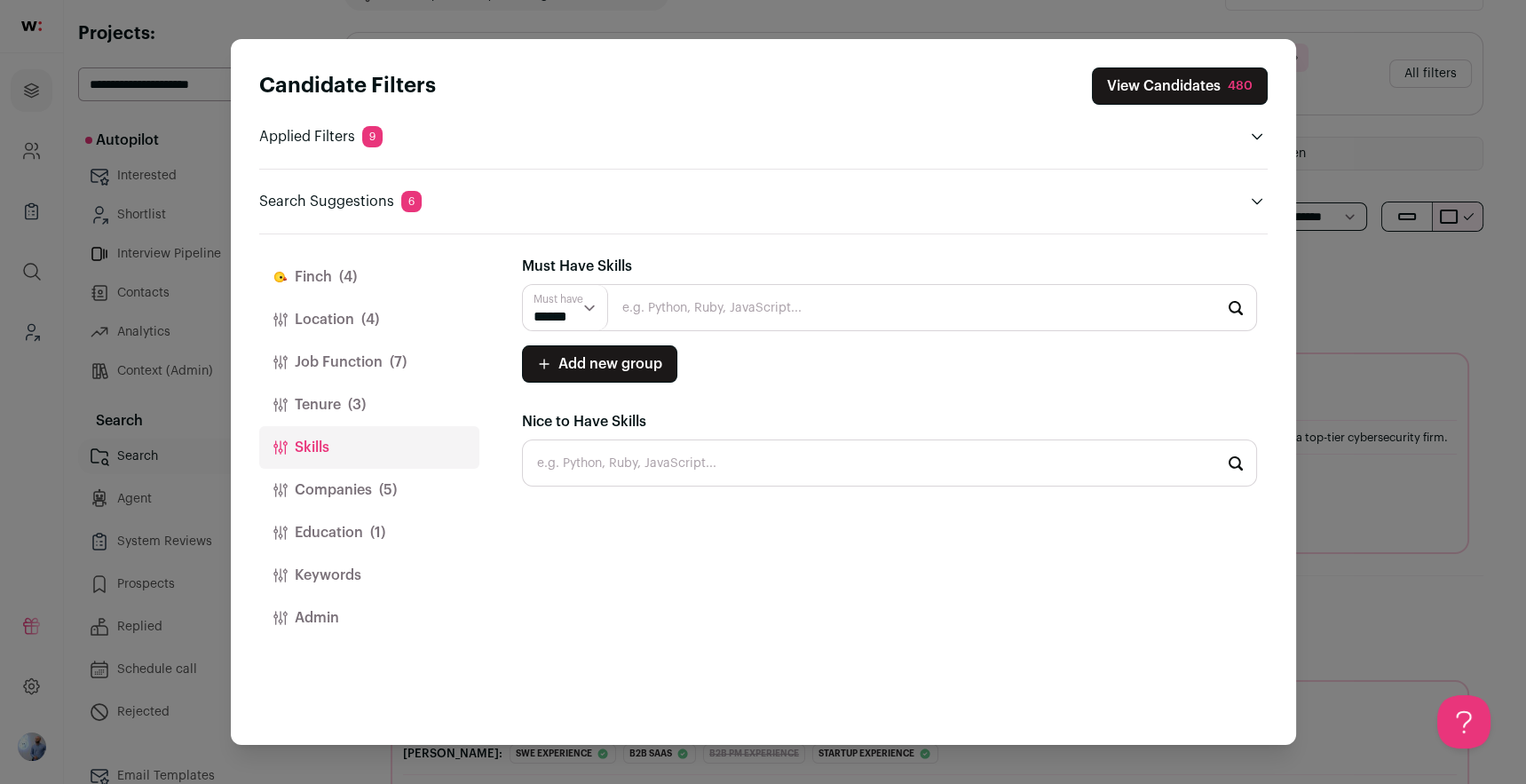
click at [366, 479] on button "Companies (5)" at bounding box center [369, 489] width 220 height 42
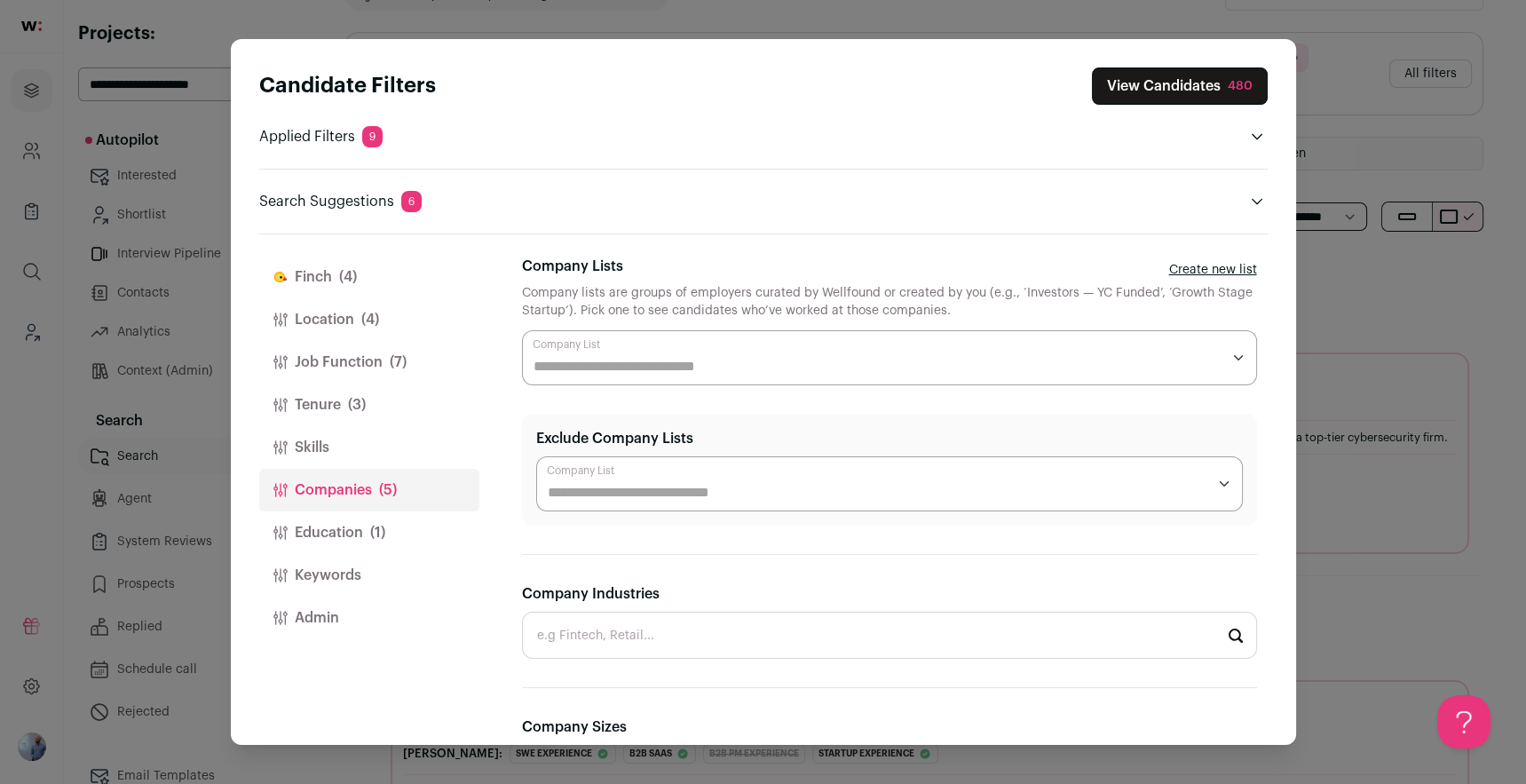
click at [1212, 301] on div "Candidate Filters View Candidates 480 Applied Filters 9 B2b pm experience, Star…" at bounding box center [763, 392] width 1526 height 784
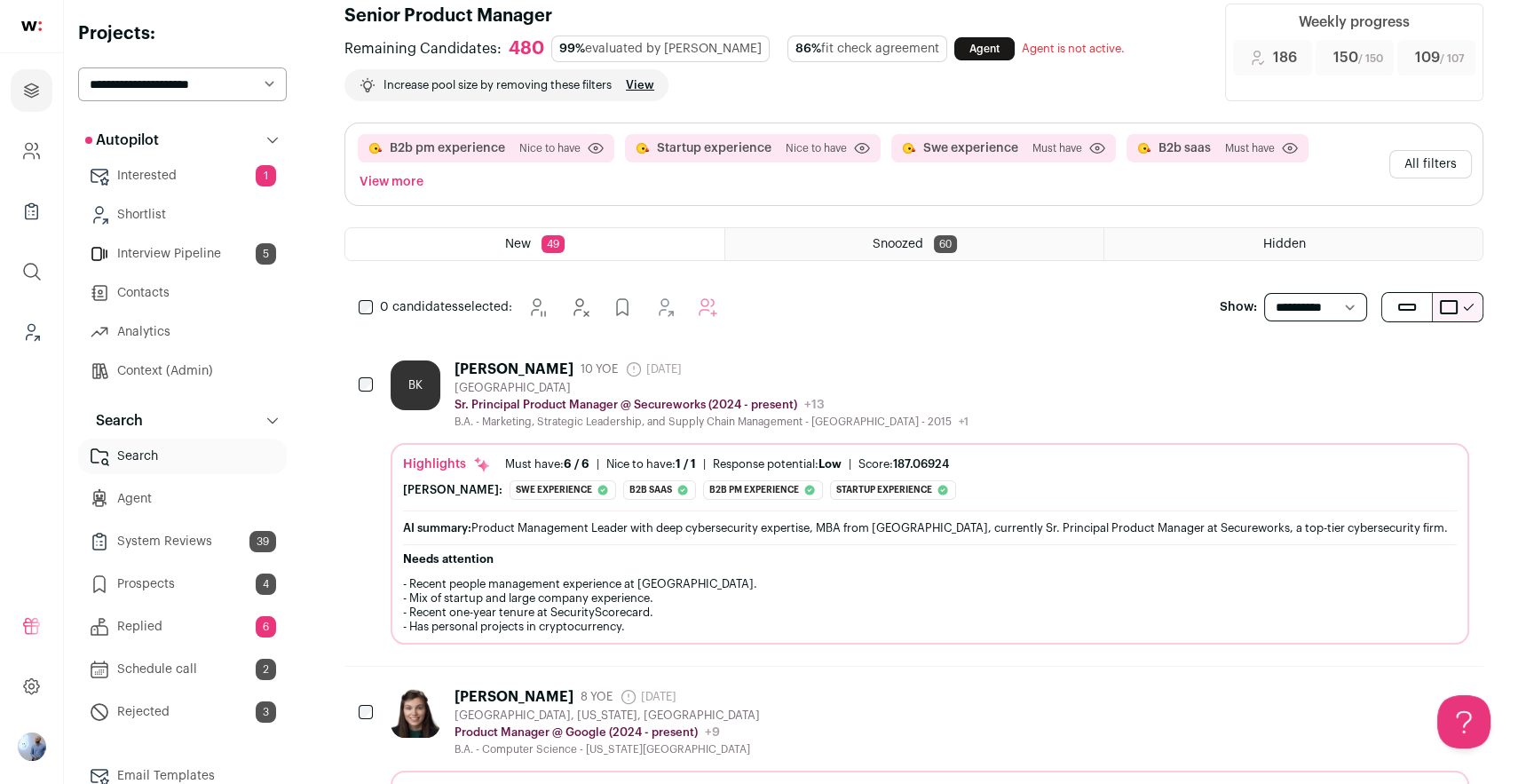
scroll to position [0, 0]
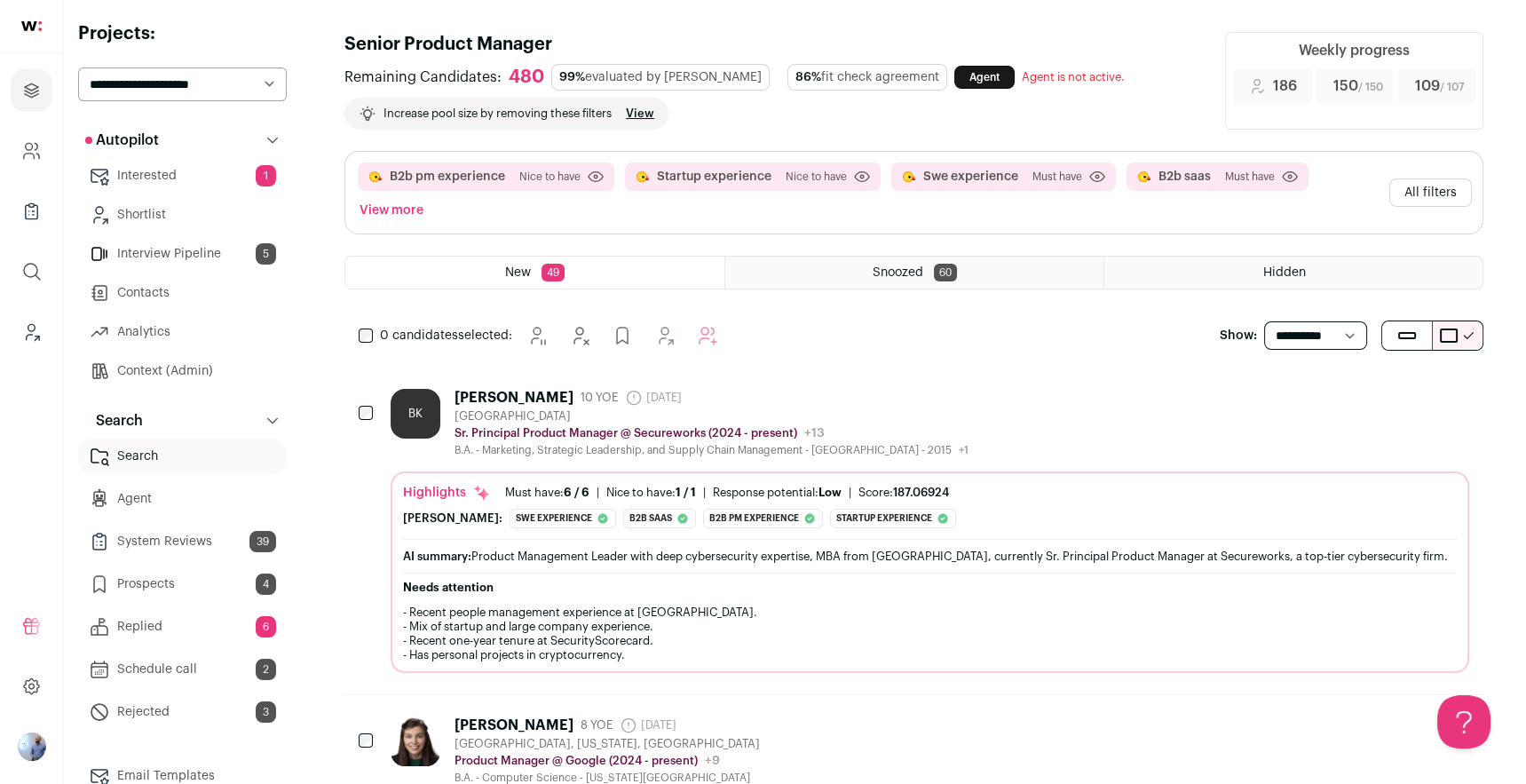
click at [1212, 184] on button "All filters" at bounding box center [1430, 193] width 83 height 29
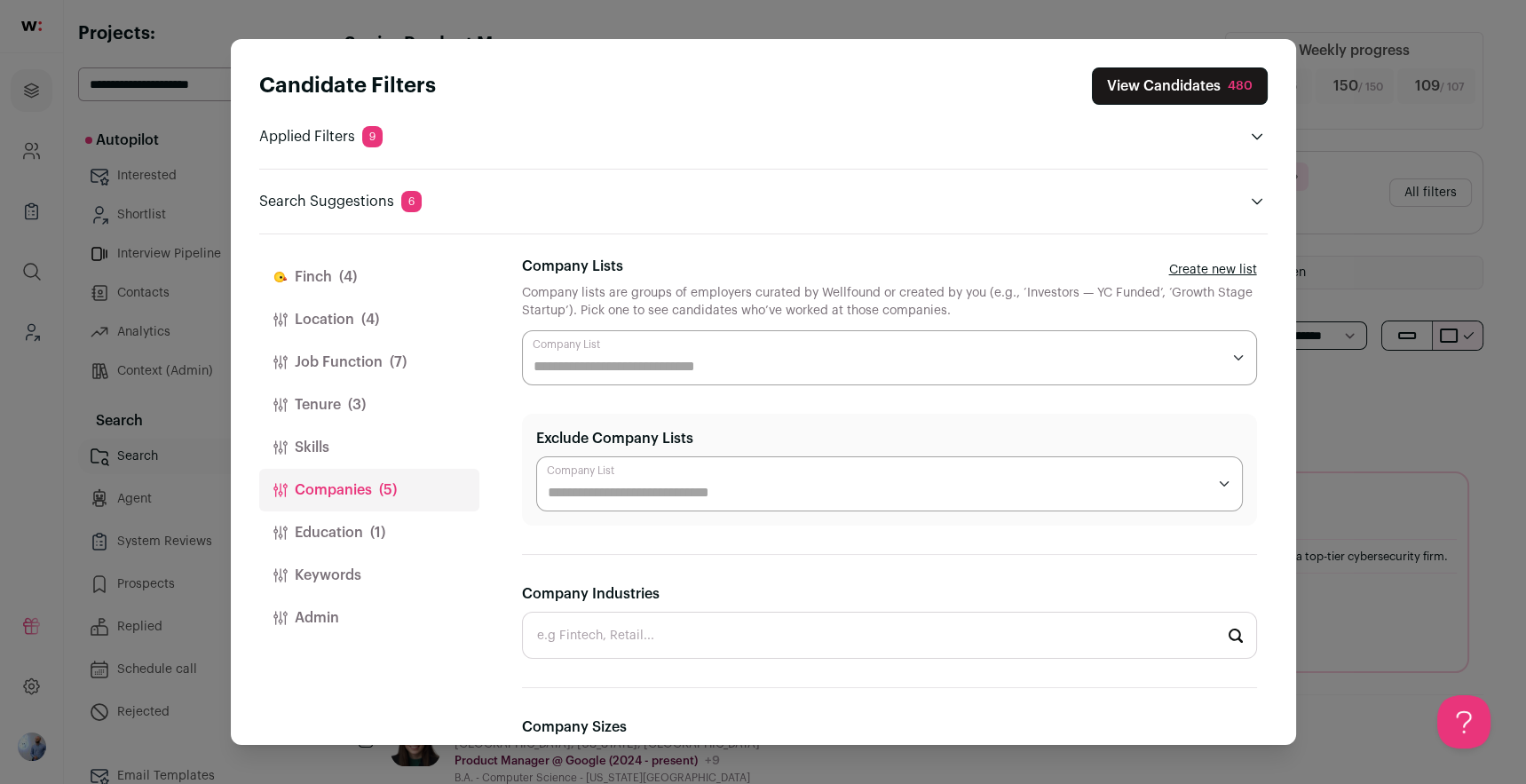
click at [327, 266] on button "Finch (4)" at bounding box center [369, 276] width 220 height 42
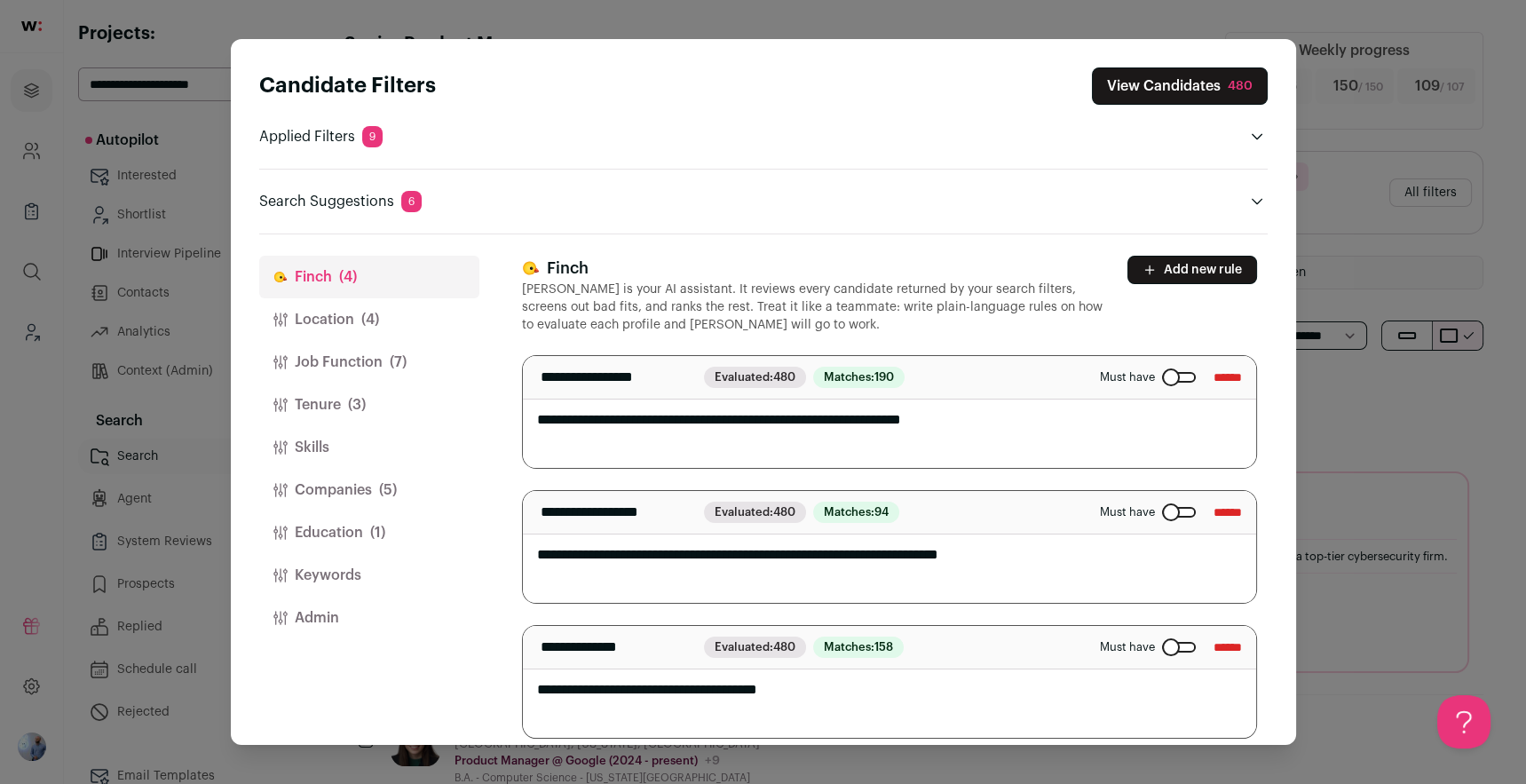
click at [327, 305] on button "Location (4)" at bounding box center [369, 320] width 220 height 42
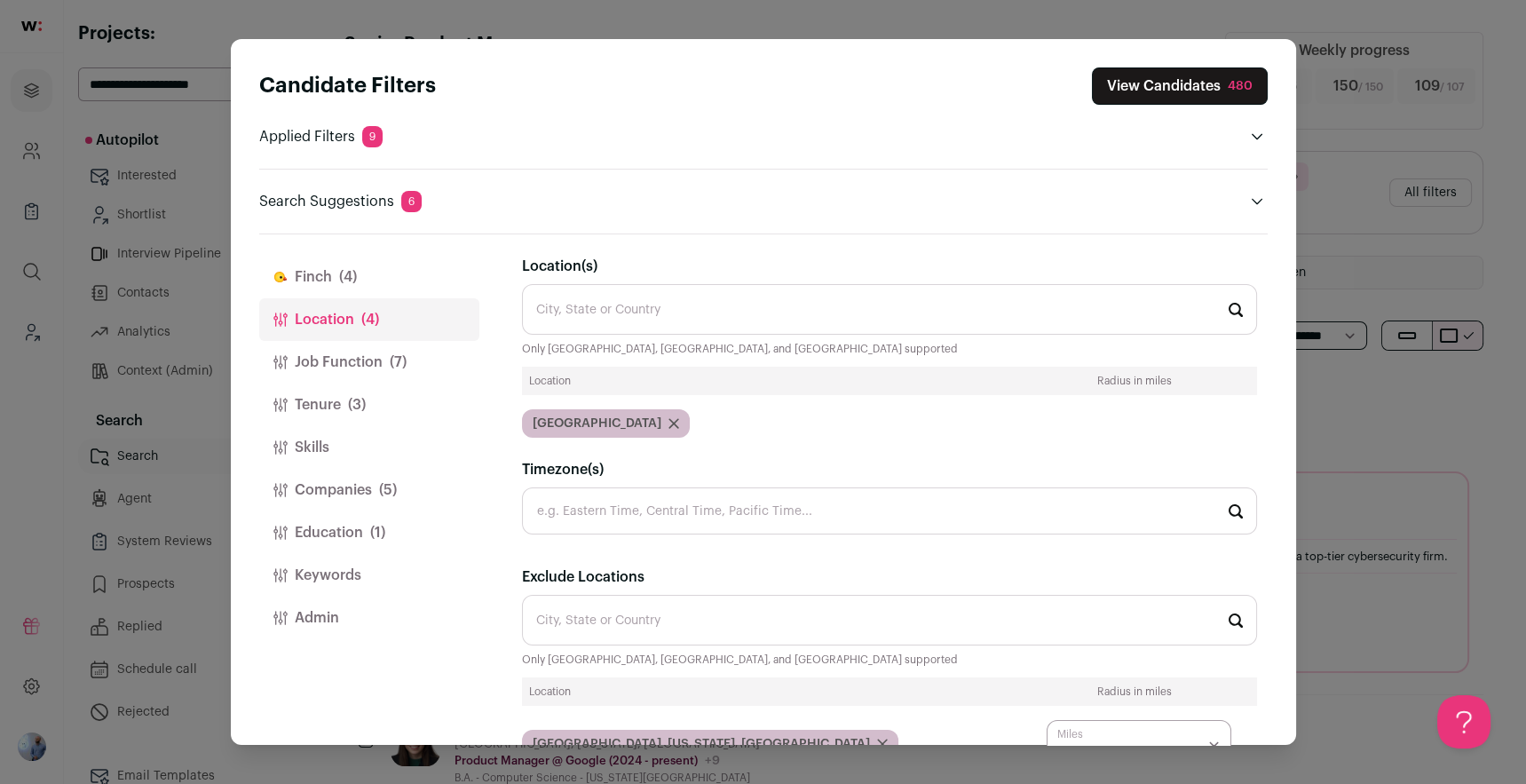
scroll to position [83, 0]
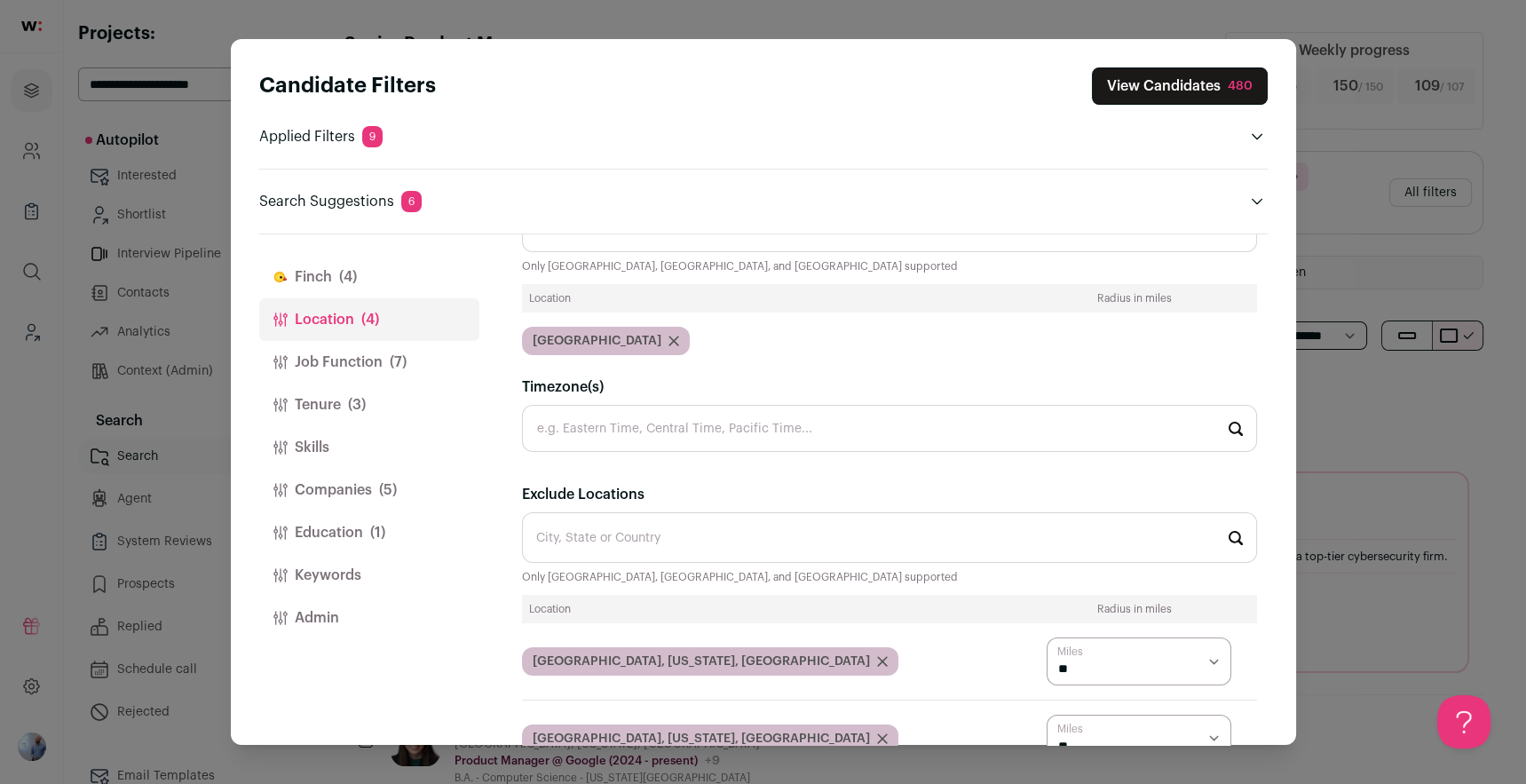
click at [290, 255] on button "Finch (4)" at bounding box center [369, 276] width 220 height 42
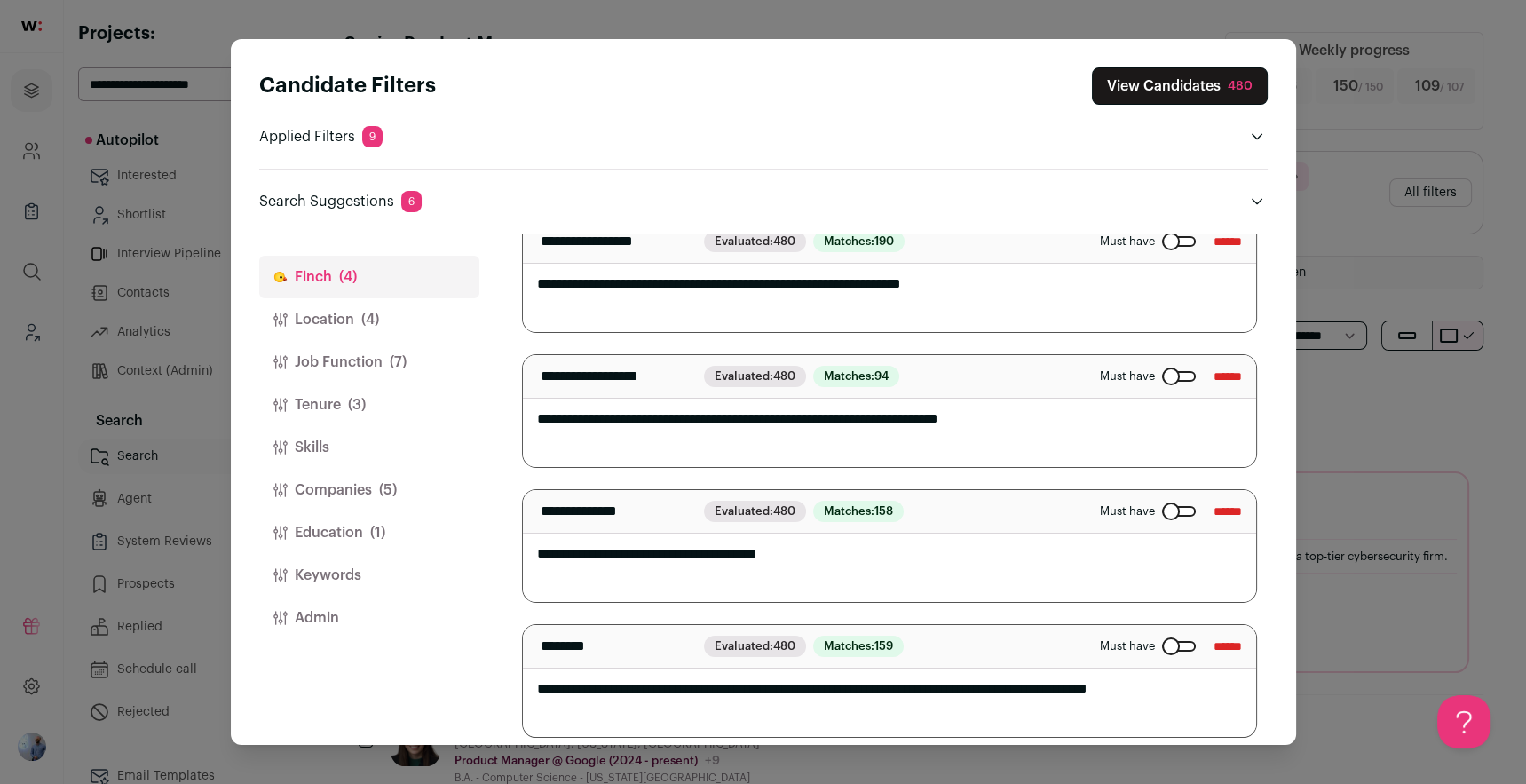
scroll to position [0, 0]
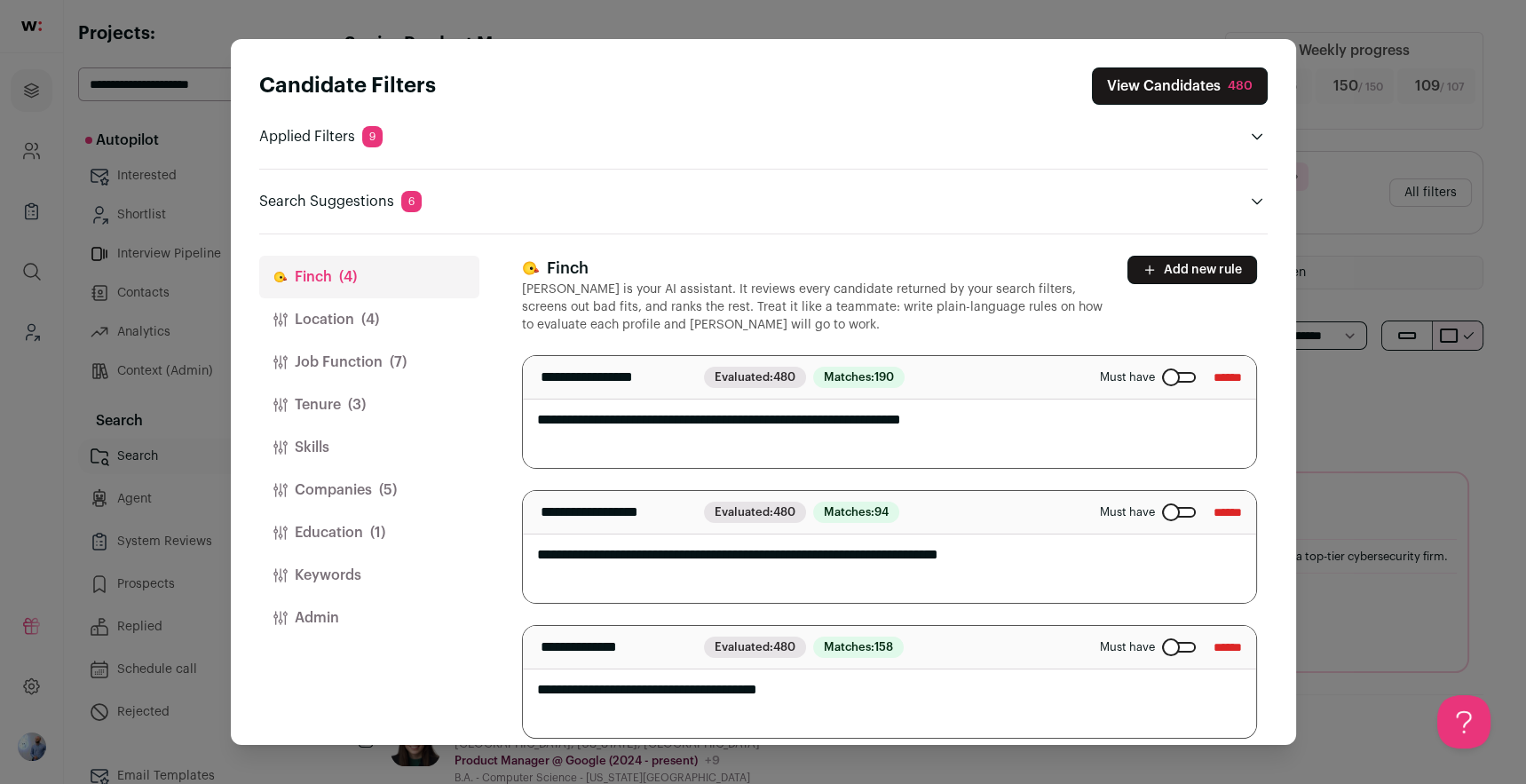
click at [378, 330] on button "Location (4)" at bounding box center [369, 320] width 220 height 42
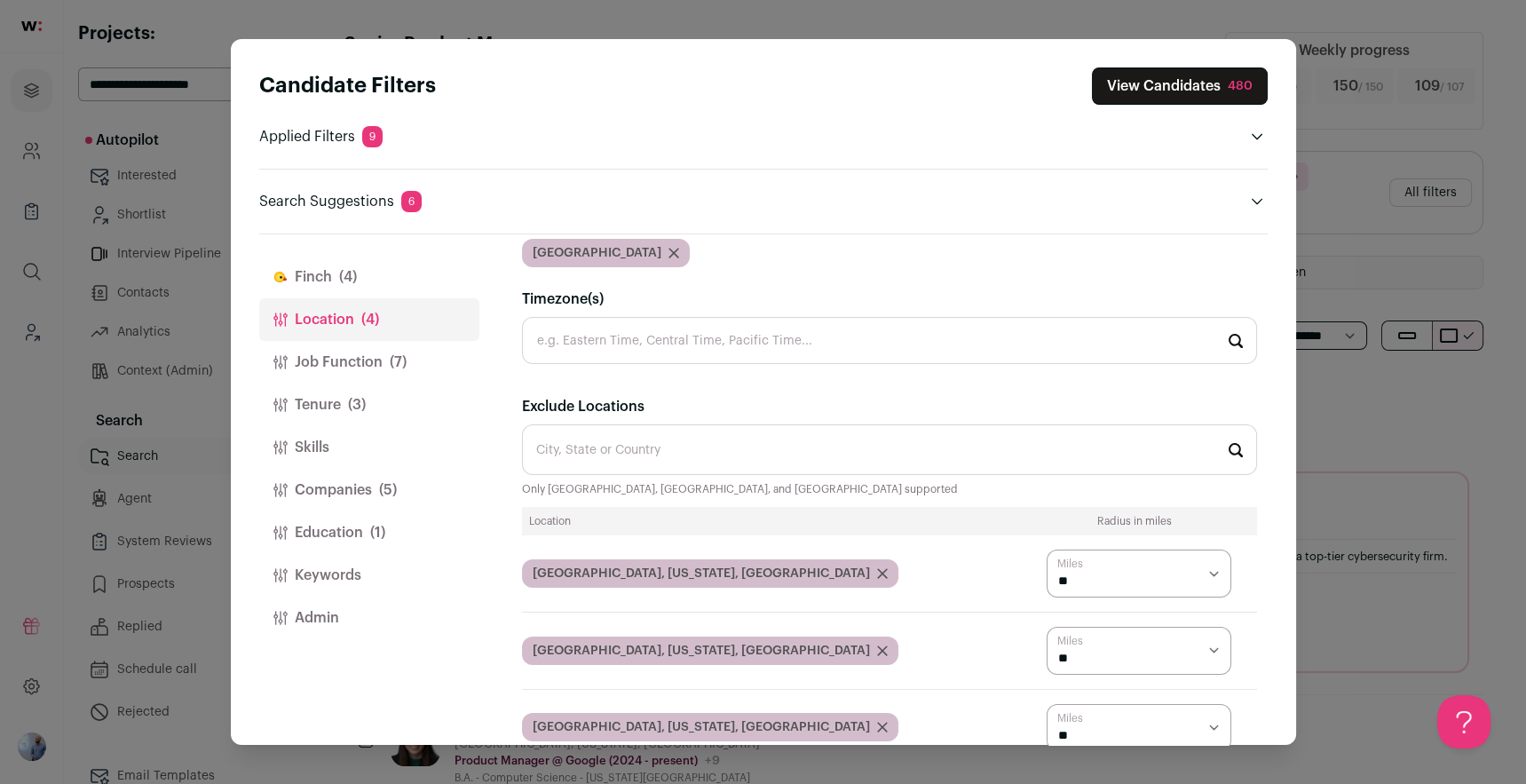
scroll to position [218, 0]
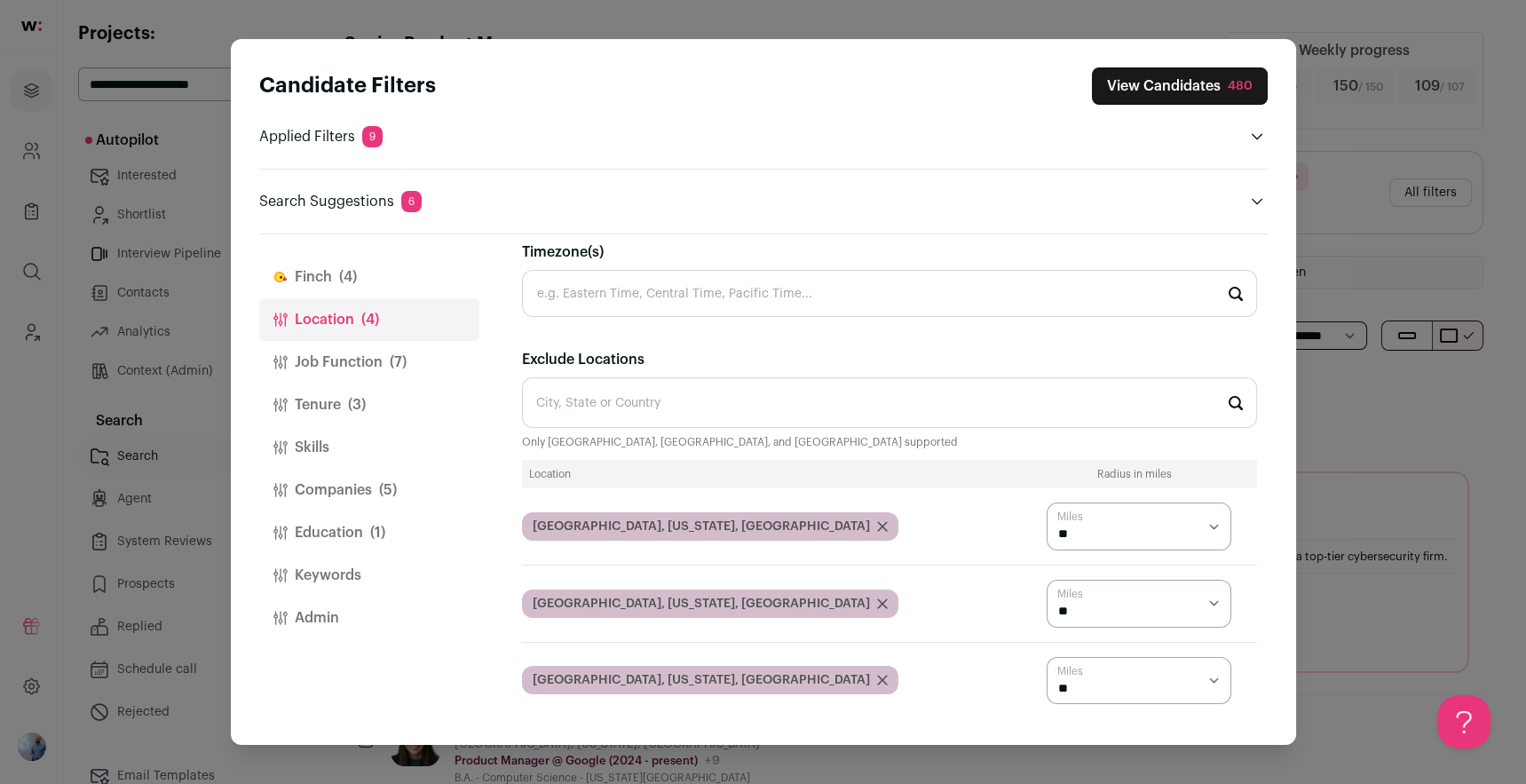
click at [1212, 439] on div "Candidate Filters View Candidates 480 Applied Filters 9 B2b pm experience, Star…" at bounding box center [763, 392] width 1526 height 784
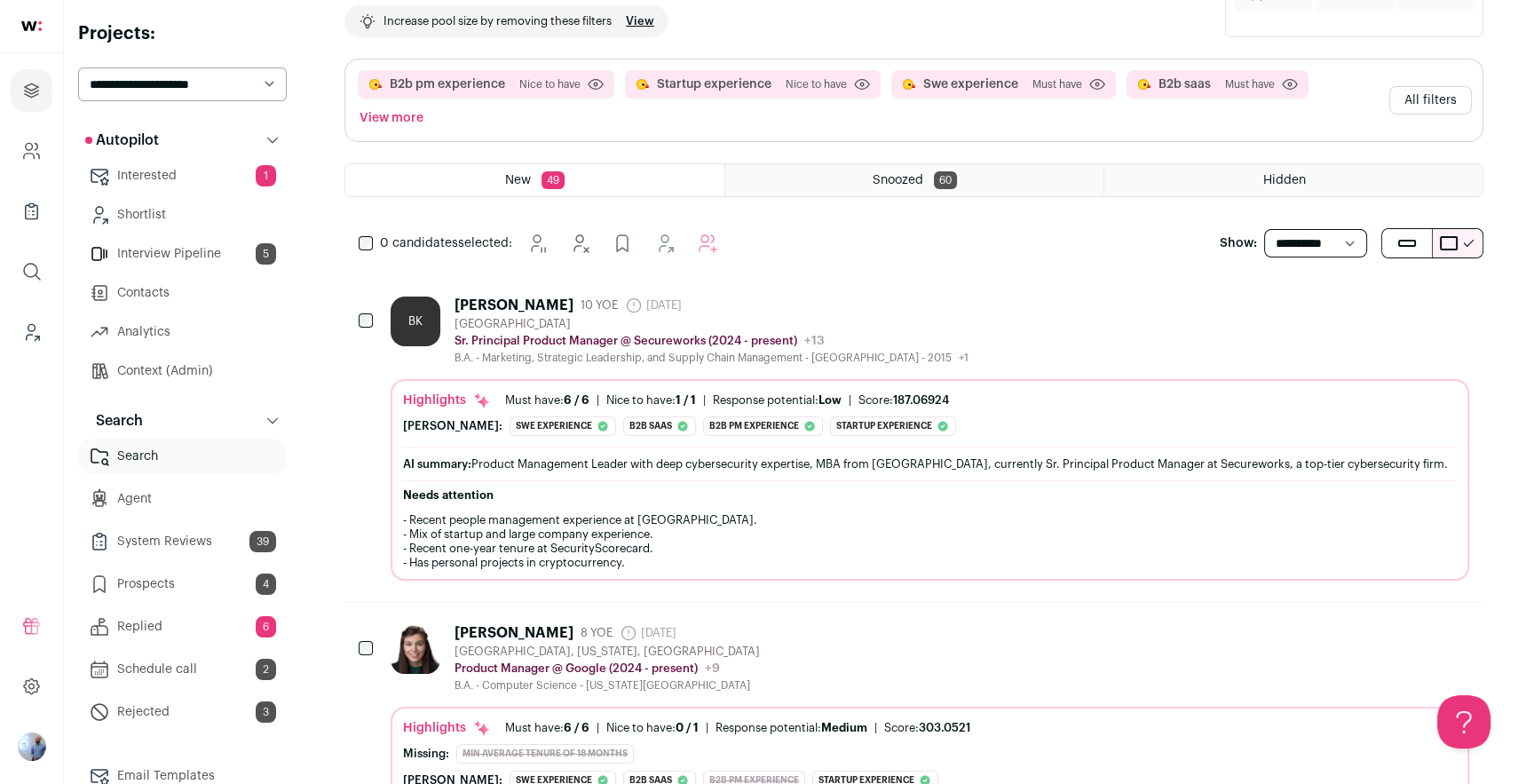
scroll to position [123, 0]
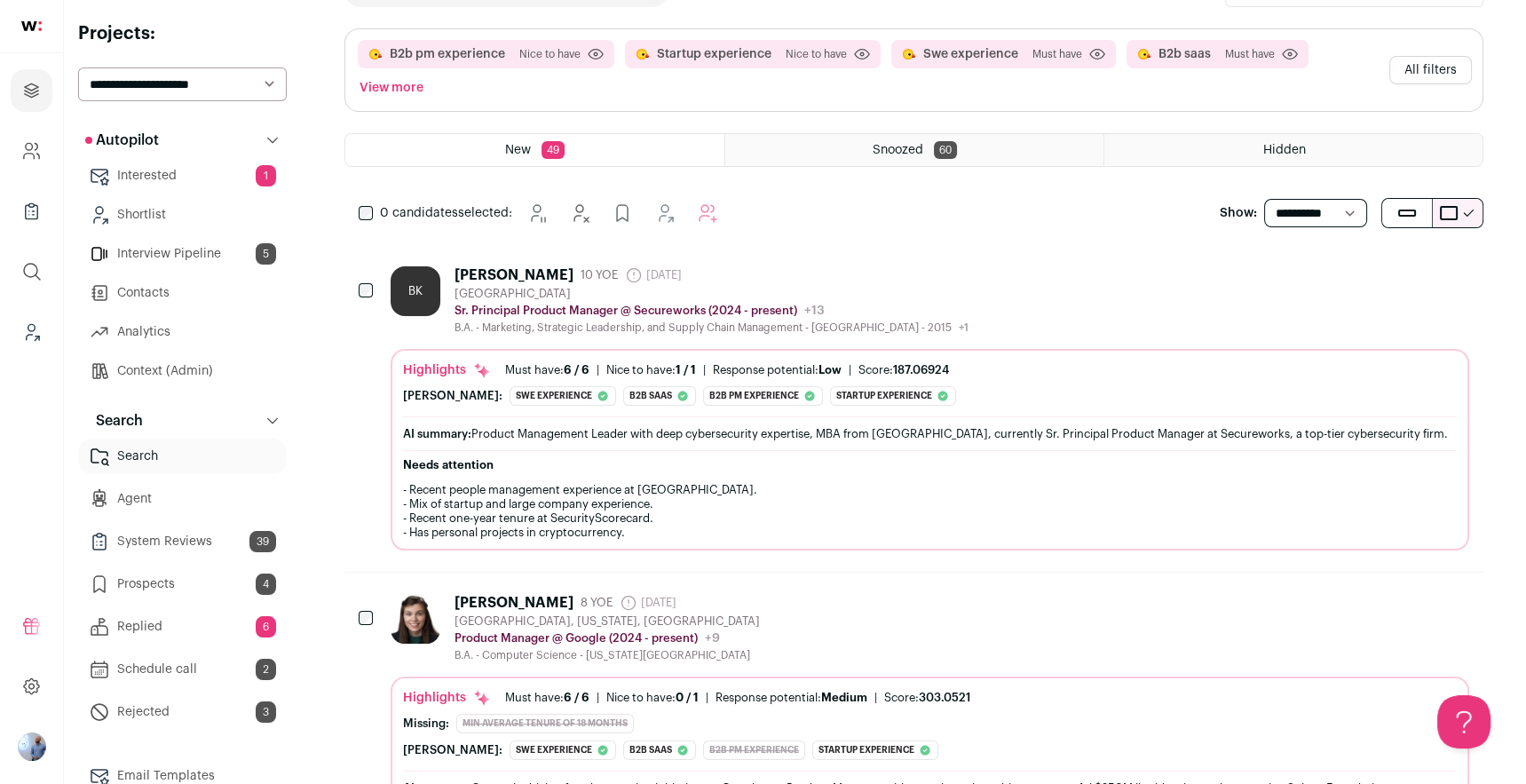
click at [844, 260] on div "BK Brijesh Kundu 10 YOE 1 month ago Admin only. The last time the profile was s…" at bounding box center [914, 408] width 1139 height 326
click at [846, 272] on div "Brijesh Kundu 10 YOE 1 month ago Admin only. The last time the profile was scra…" at bounding box center [712, 274] width 514 height 17
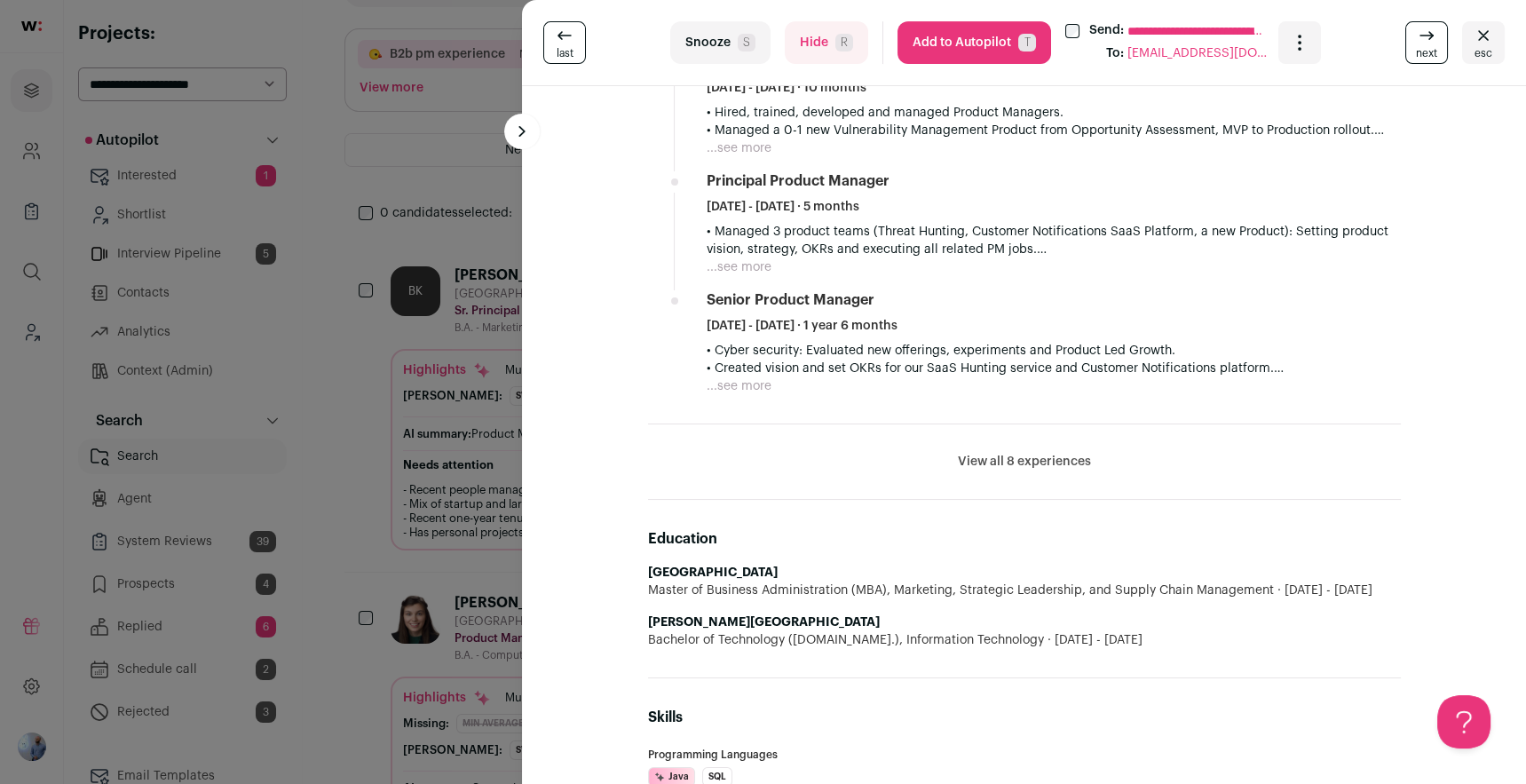
scroll to position [1137, 0]
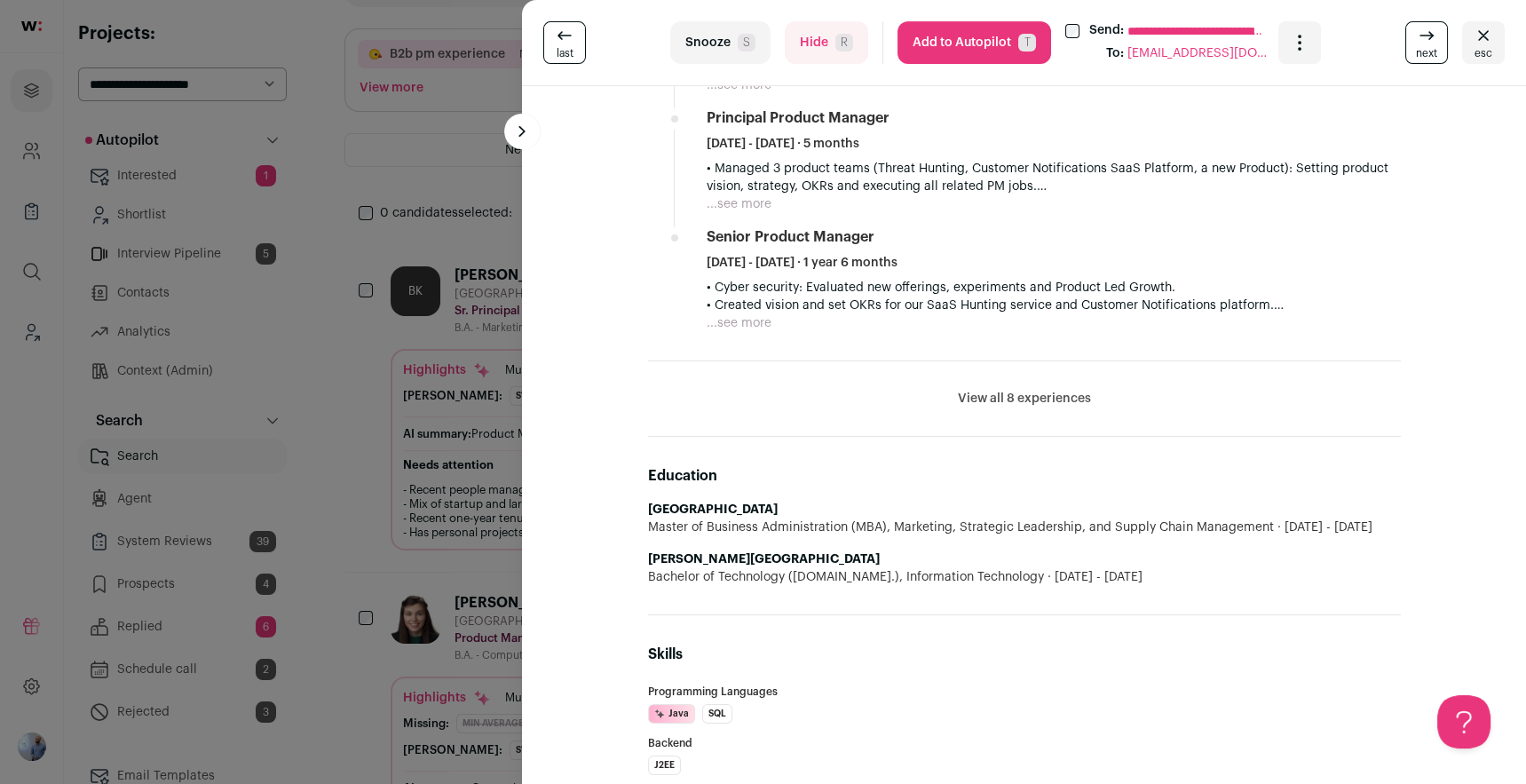
click at [1001, 387] on li "View all 8 experiences View less" at bounding box center [1024, 398] width 752 height 76
click at [993, 396] on button "View all 8 experiences" at bounding box center [1024, 398] width 133 height 17
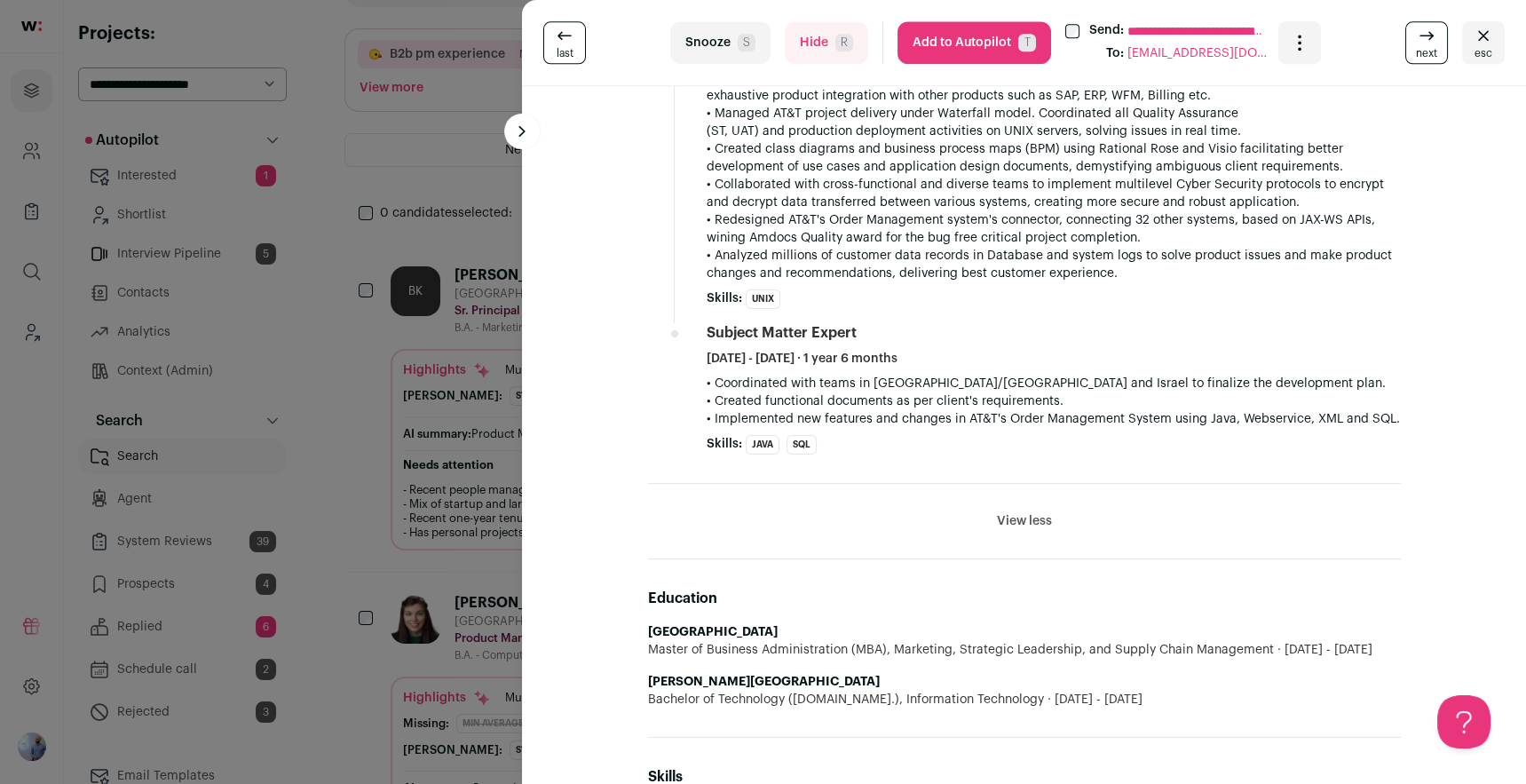
scroll to position [3660, 0]
click at [1020, 511] on button "View less" at bounding box center [1024, 519] width 55 height 17
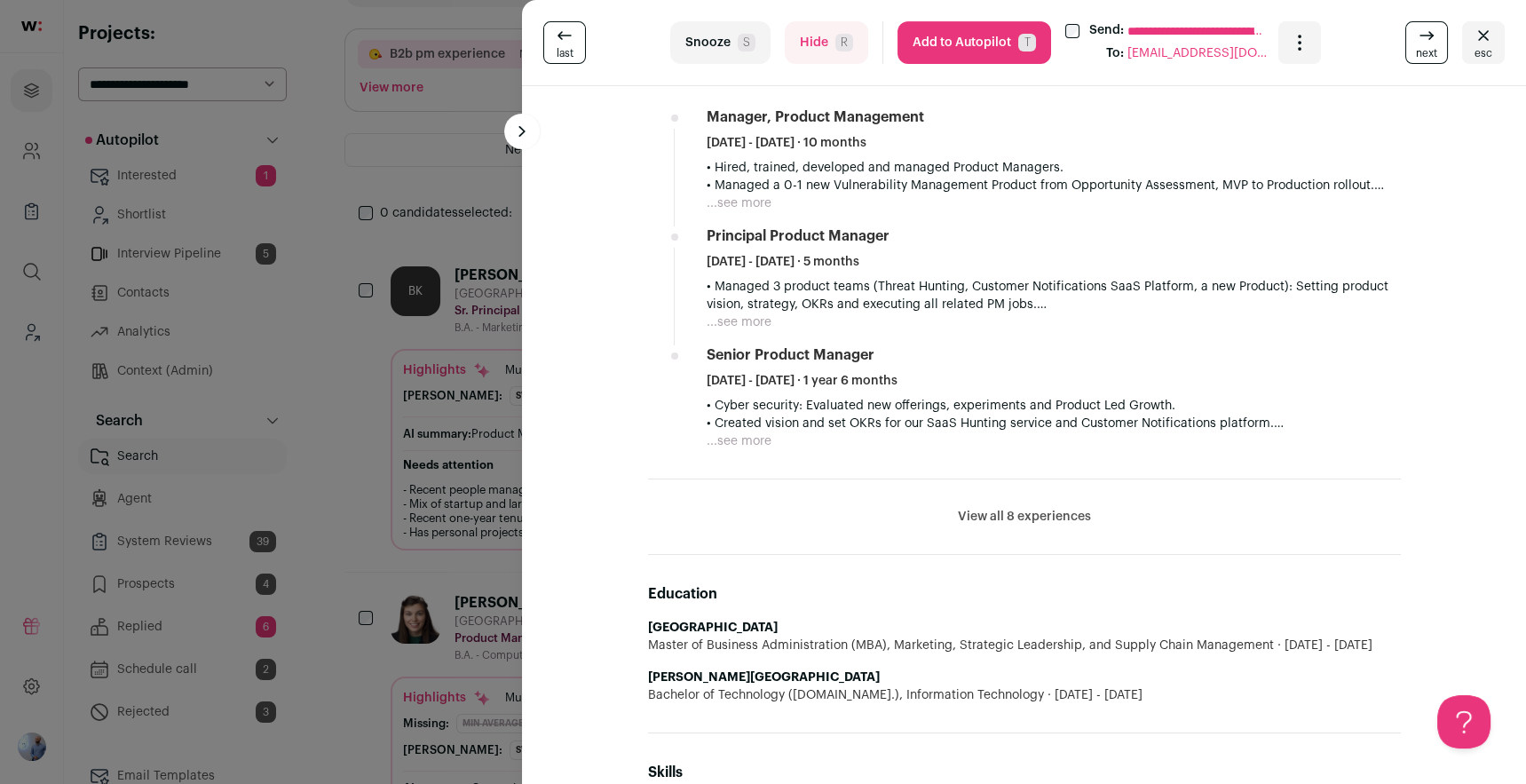
click at [1020, 508] on button "View all 8 experiences" at bounding box center [1024, 516] width 133 height 17
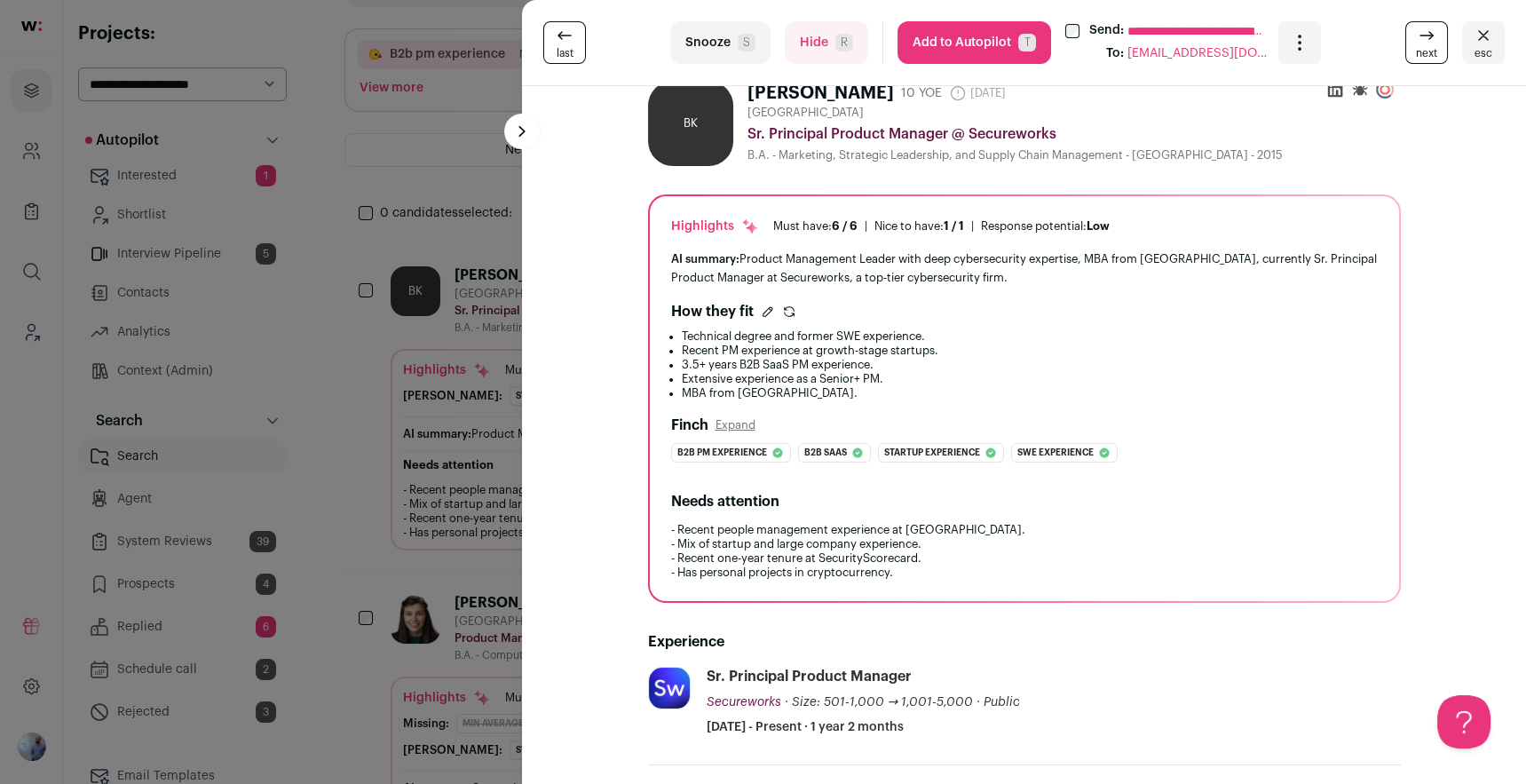
scroll to position [0, 0]
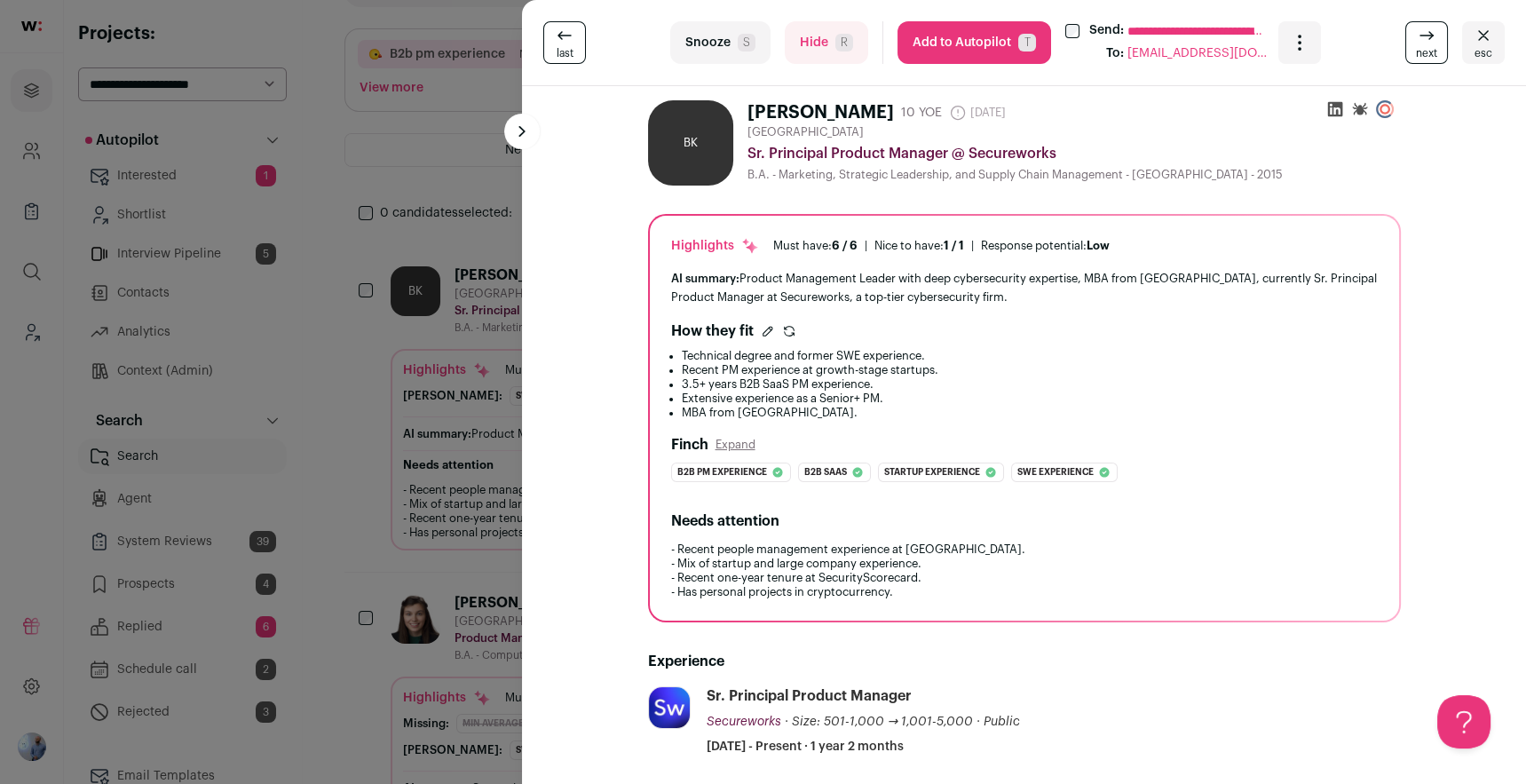
click at [745, 65] on div "**********" at bounding box center [1024, 43] width 1004 height 86
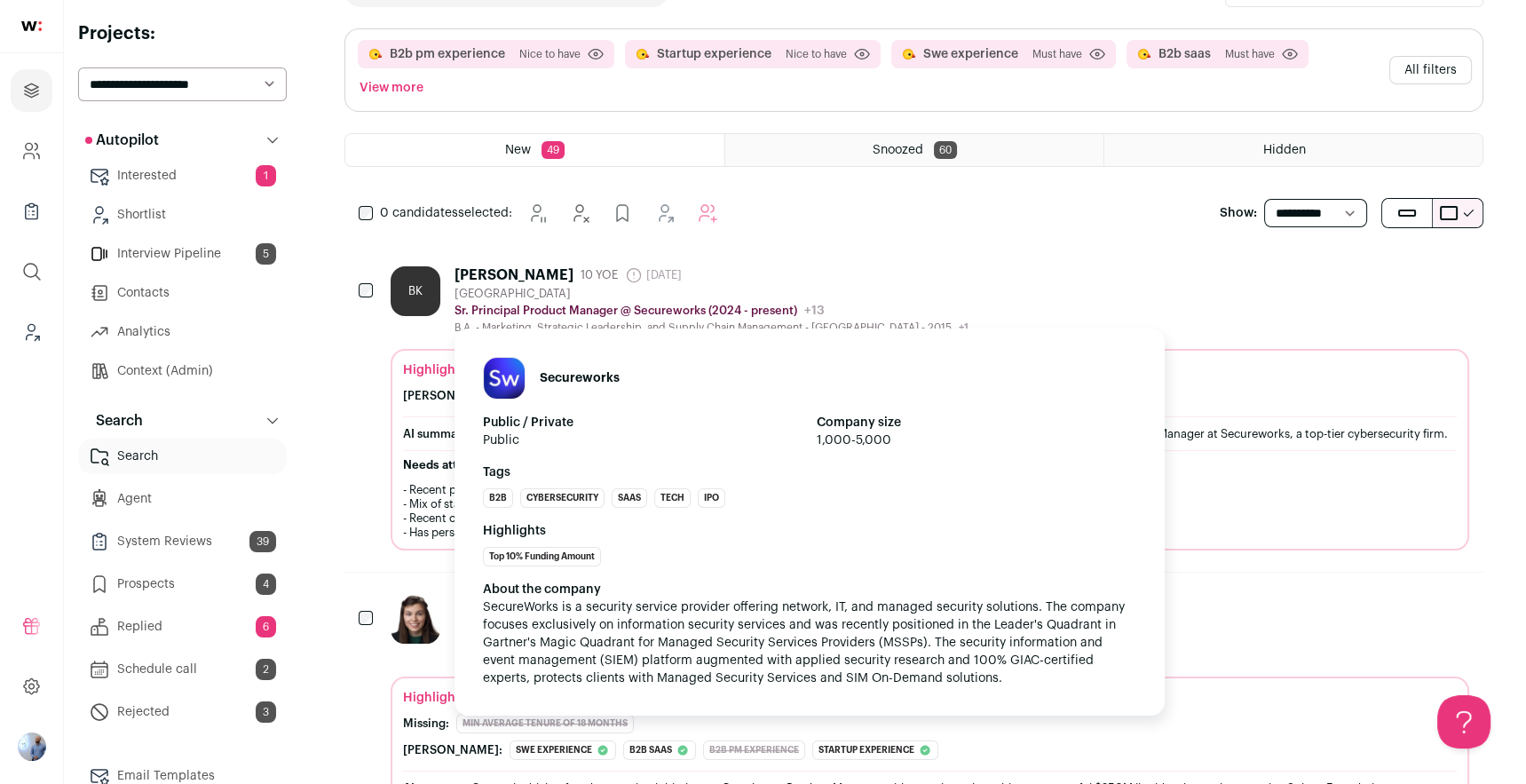
click at [747, 337] on div "Secureworks Public / Private Public Company size 1,000-5,000 Tags B2B Cybersecu…" at bounding box center [810, 521] width 710 height 387
